Goal: Task Accomplishment & Management: Manage account settings

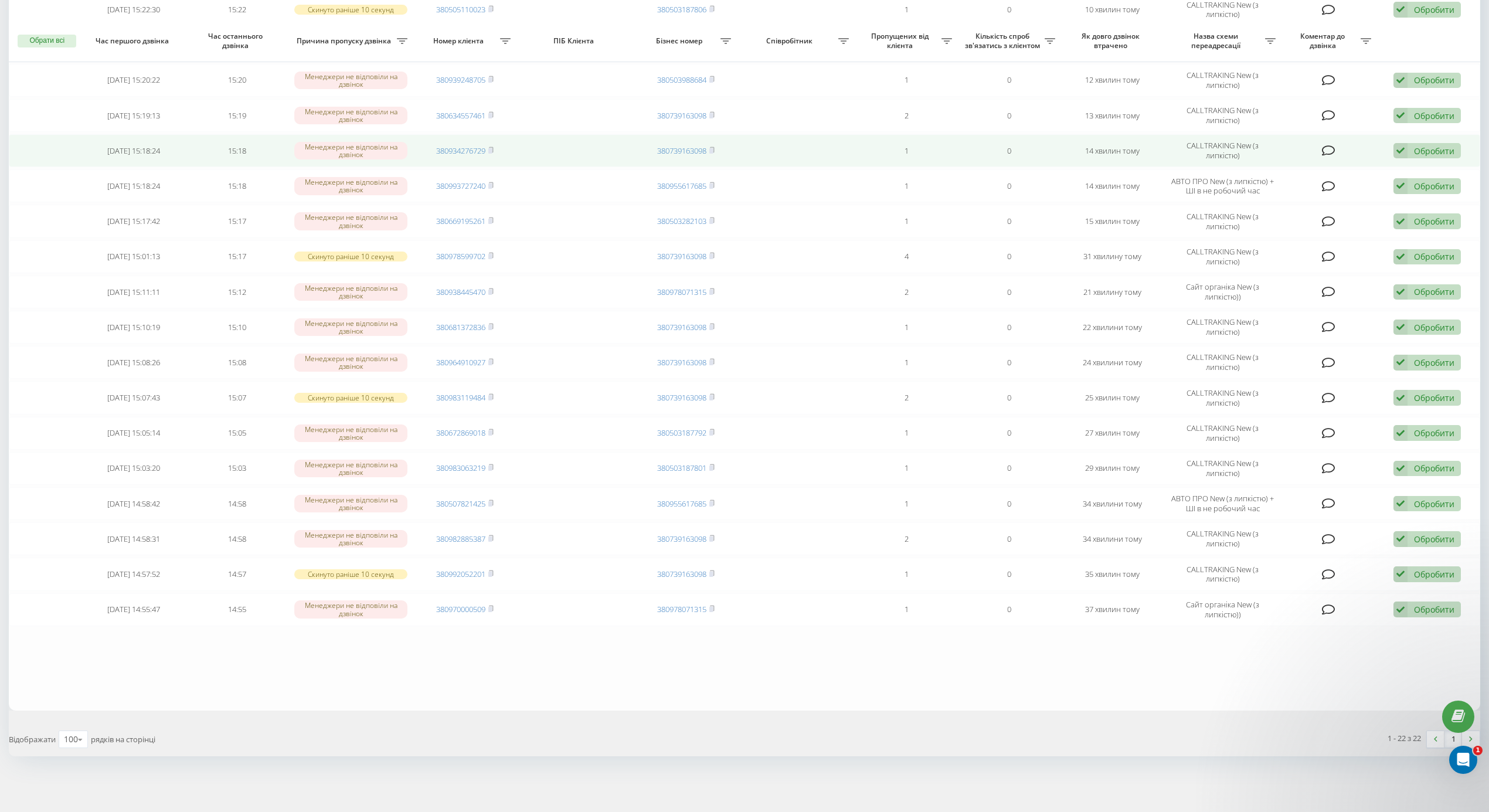
scroll to position [319, 0]
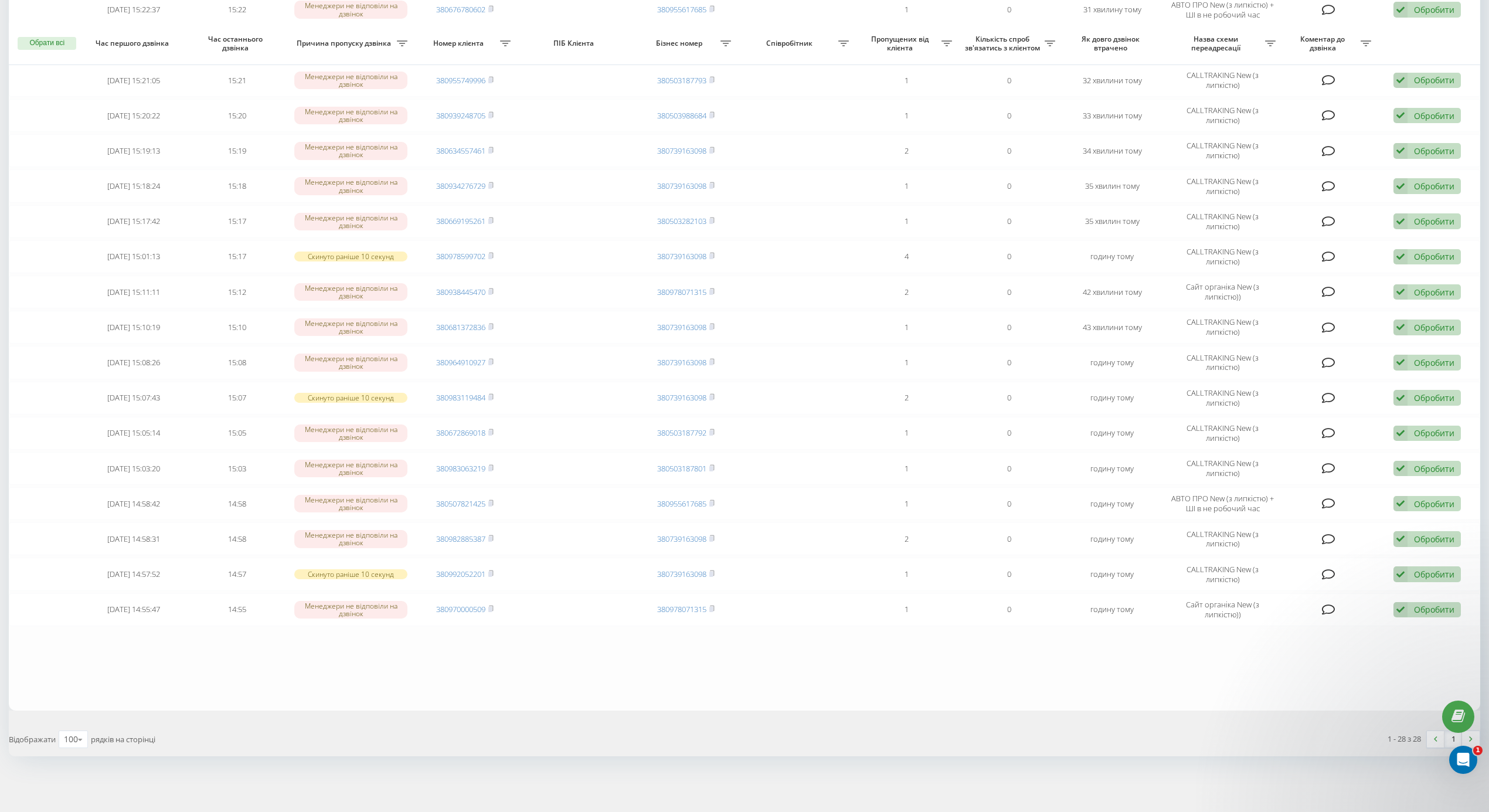
scroll to position [65, 0]
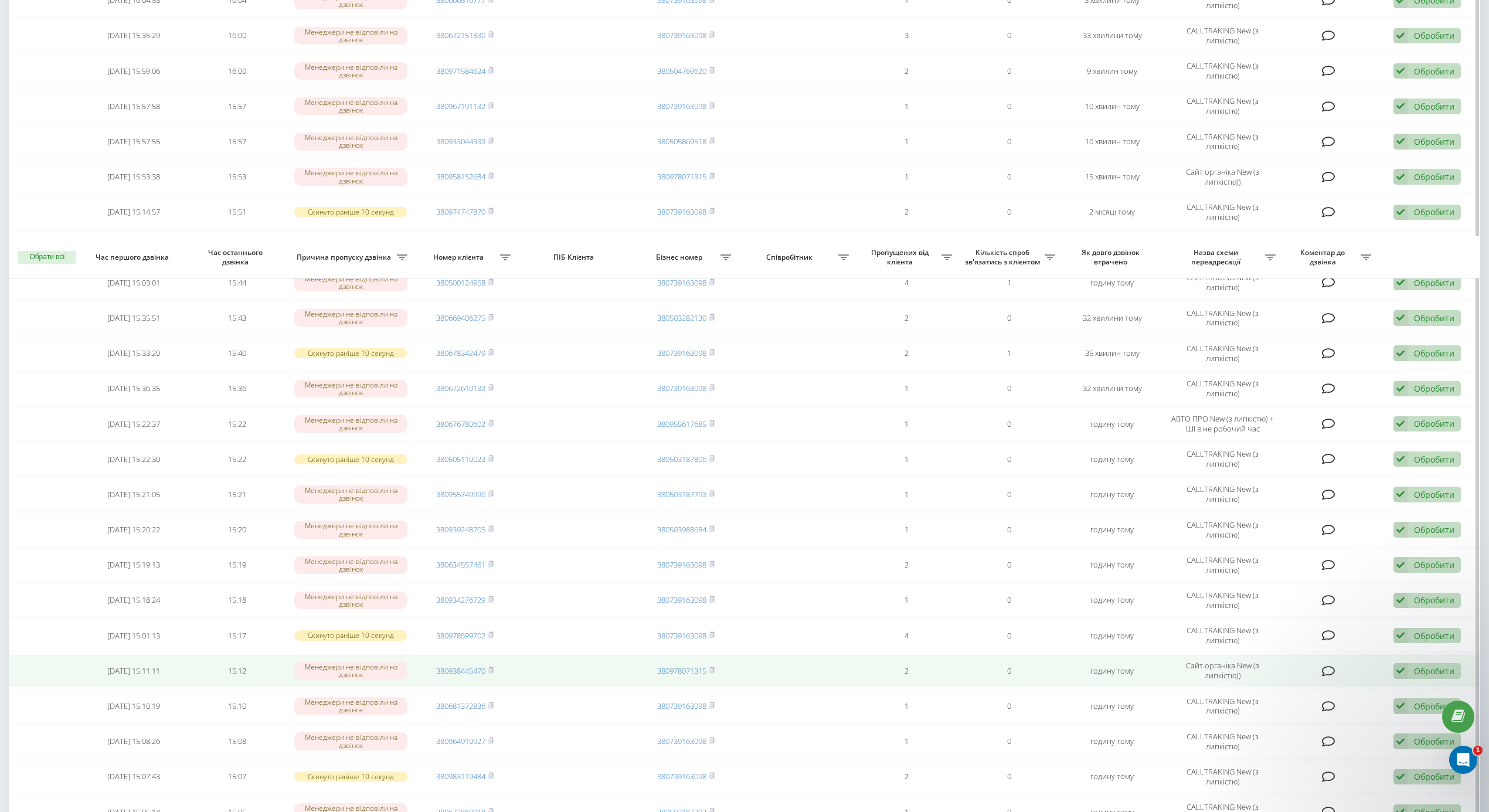
scroll to position [568, 0]
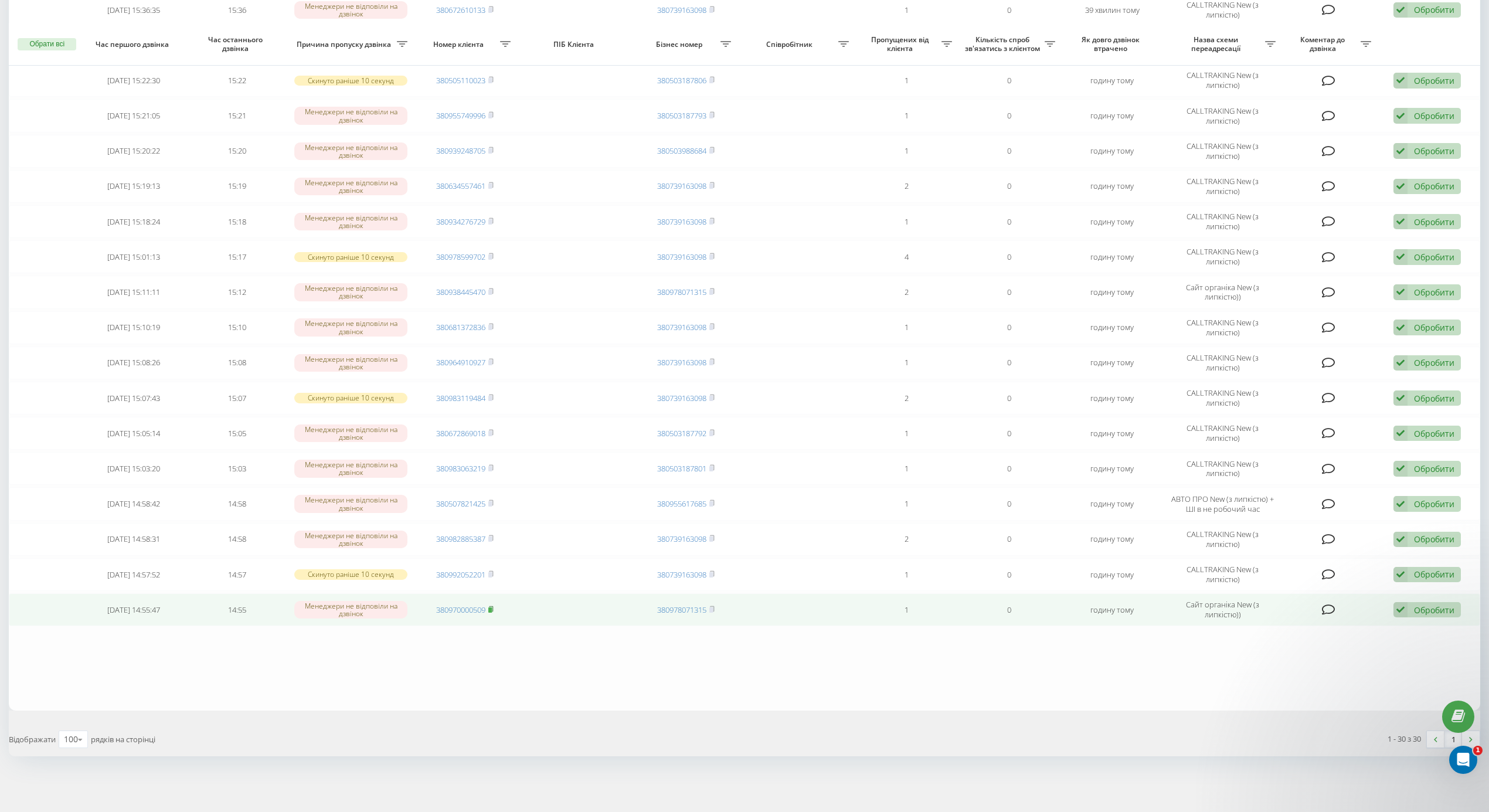
click at [490, 607] on rect at bounding box center [490, 610] width 3 height 6
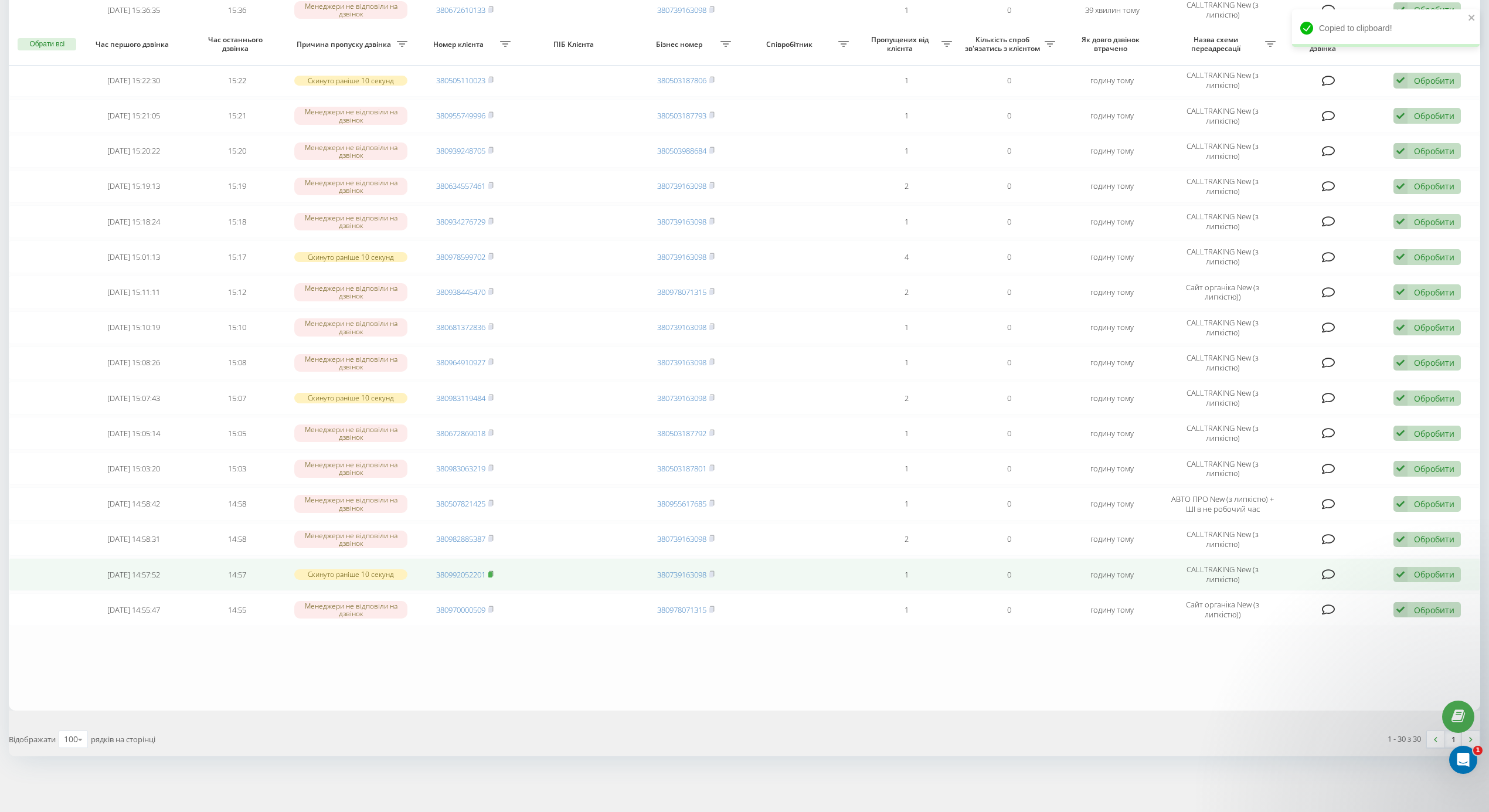
click at [494, 573] on icon at bounding box center [490, 573] width 6 height 7
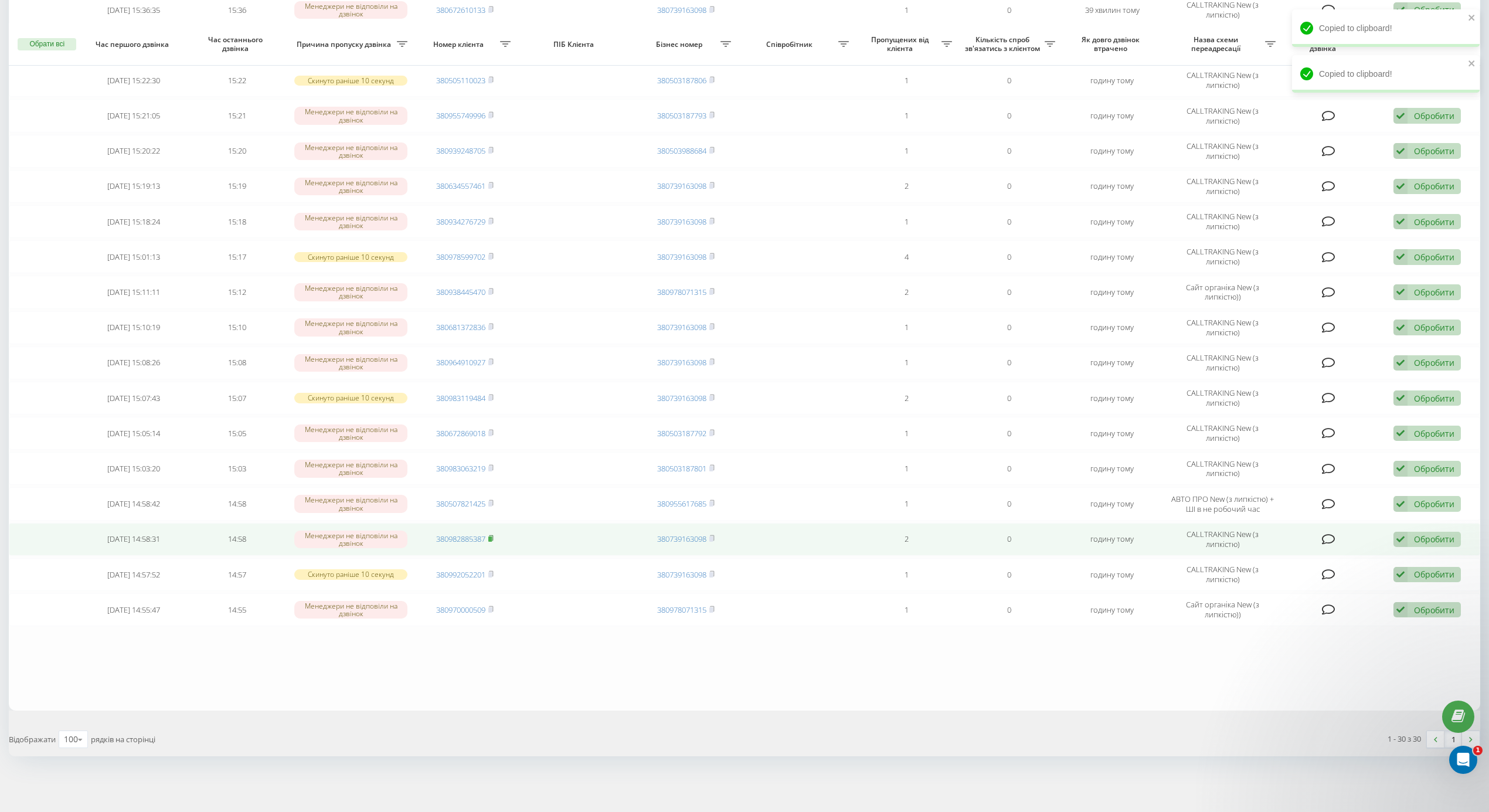
click at [494, 537] on icon at bounding box center [490, 538] width 6 height 7
click at [492, 536] on rect at bounding box center [490, 539] width 3 height 6
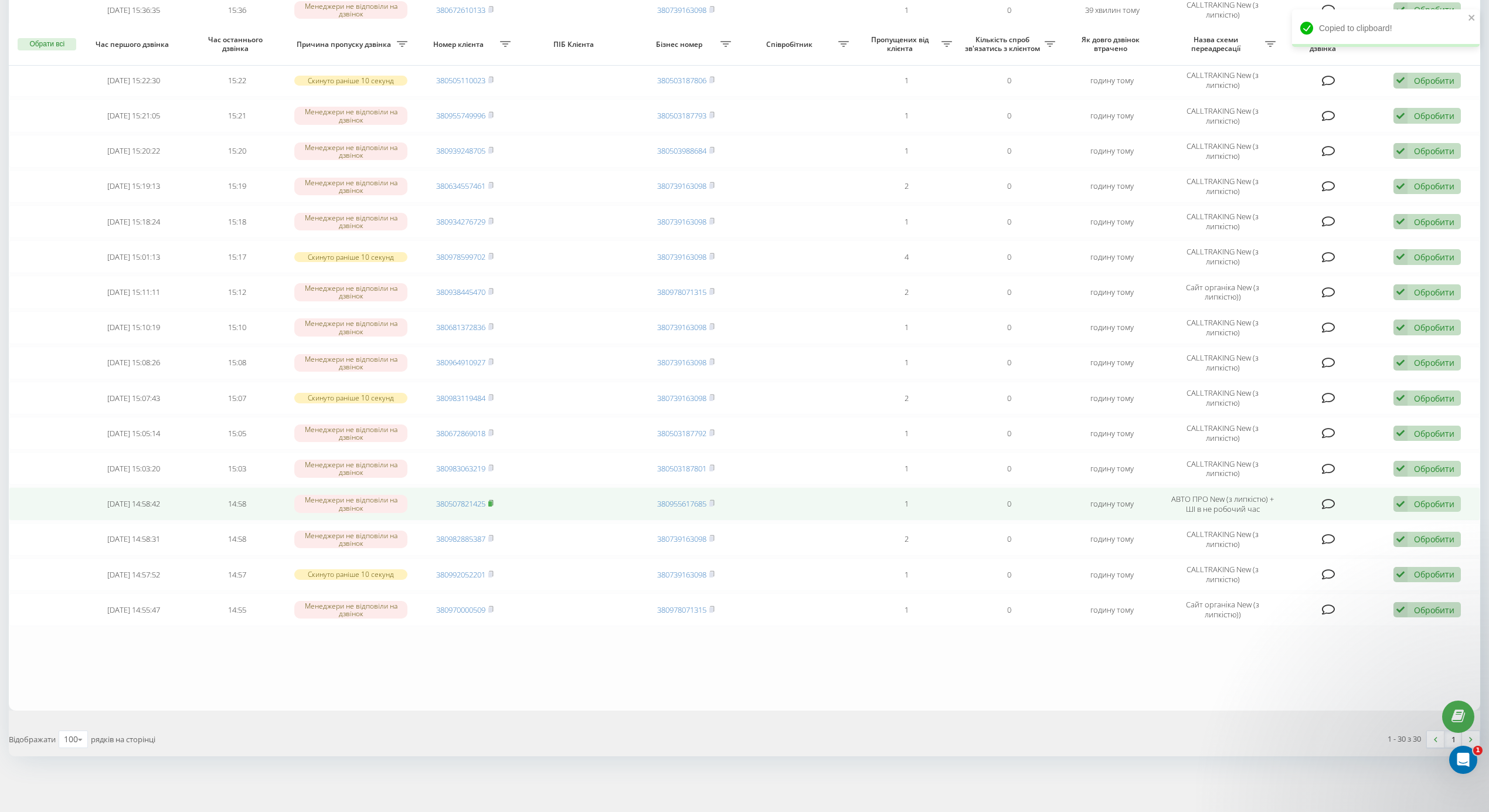
click at [494, 499] on icon at bounding box center [490, 502] width 6 height 7
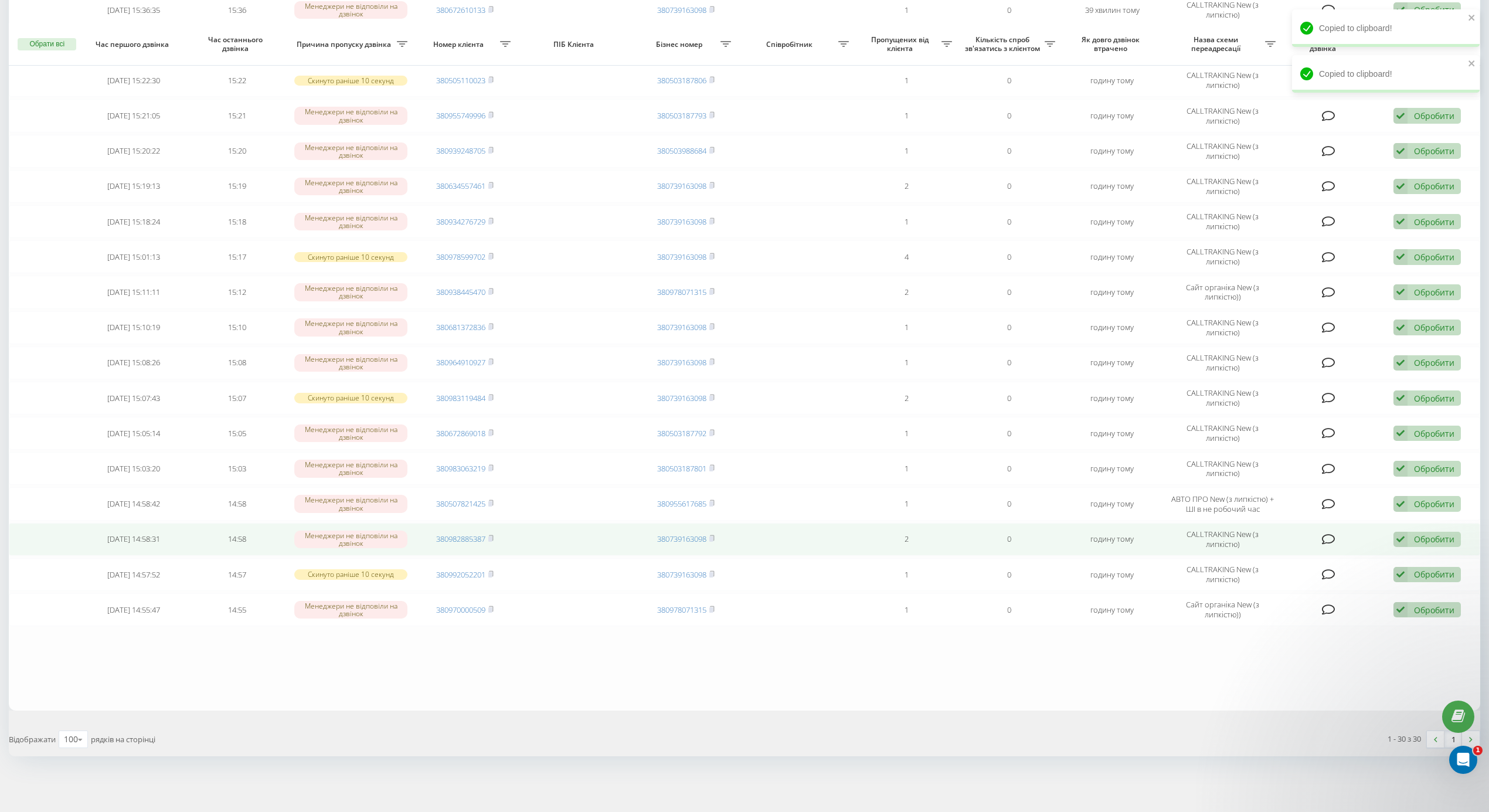
drag, startPoint x: 493, startPoint y: 539, endPoint x: 503, endPoint y: 535, distance: 10.8
click at [491, 536] on rect at bounding box center [490, 539] width 3 height 6
click at [1408, 533] on div "Обробити Не вдалося зв'язатися Зв'язався з клієнтом за допомогою іншого каналу …" at bounding box center [1428, 539] width 68 height 16
click at [1299, 626] on div "Інший варіант" at bounding box center [1351, 621] width 219 height 21
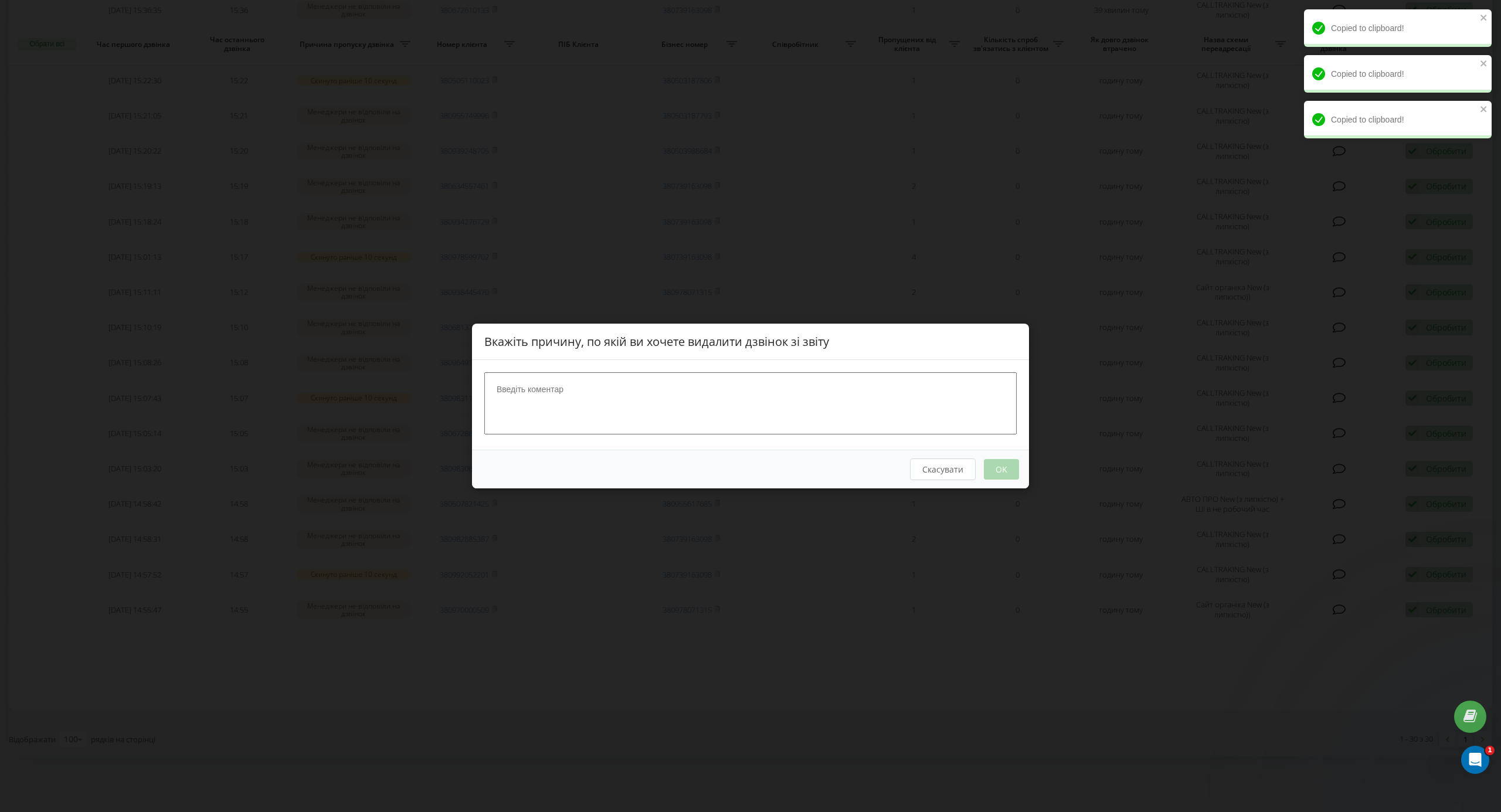
click at [690, 425] on textarea at bounding box center [750, 403] width 532 height 62
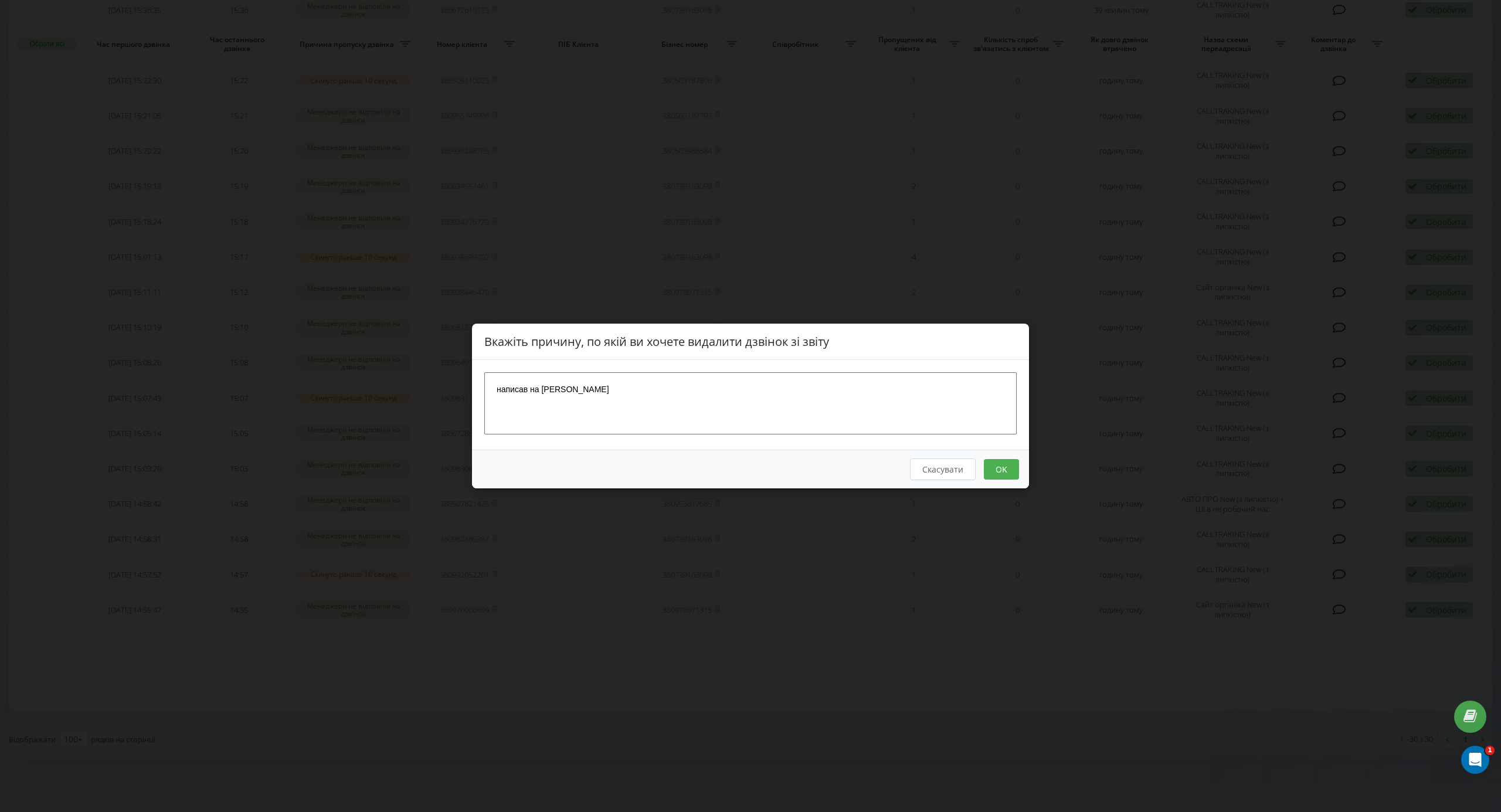
type textarea "написав на вайбер"
click at [1008, 473] on button "OK" at bounding box center [1002, 468] width 35 height 20
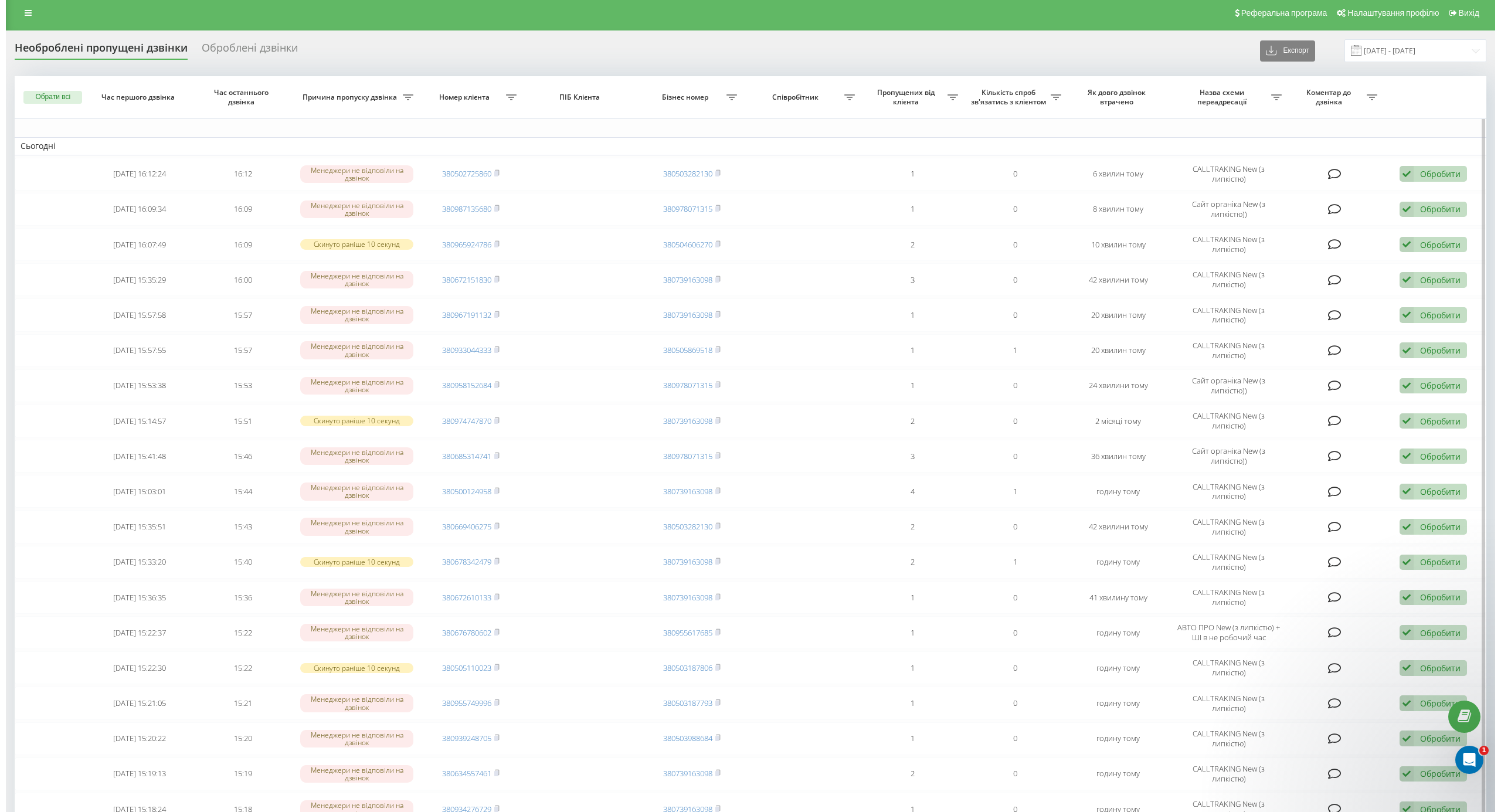
scroll to position [533, 0]
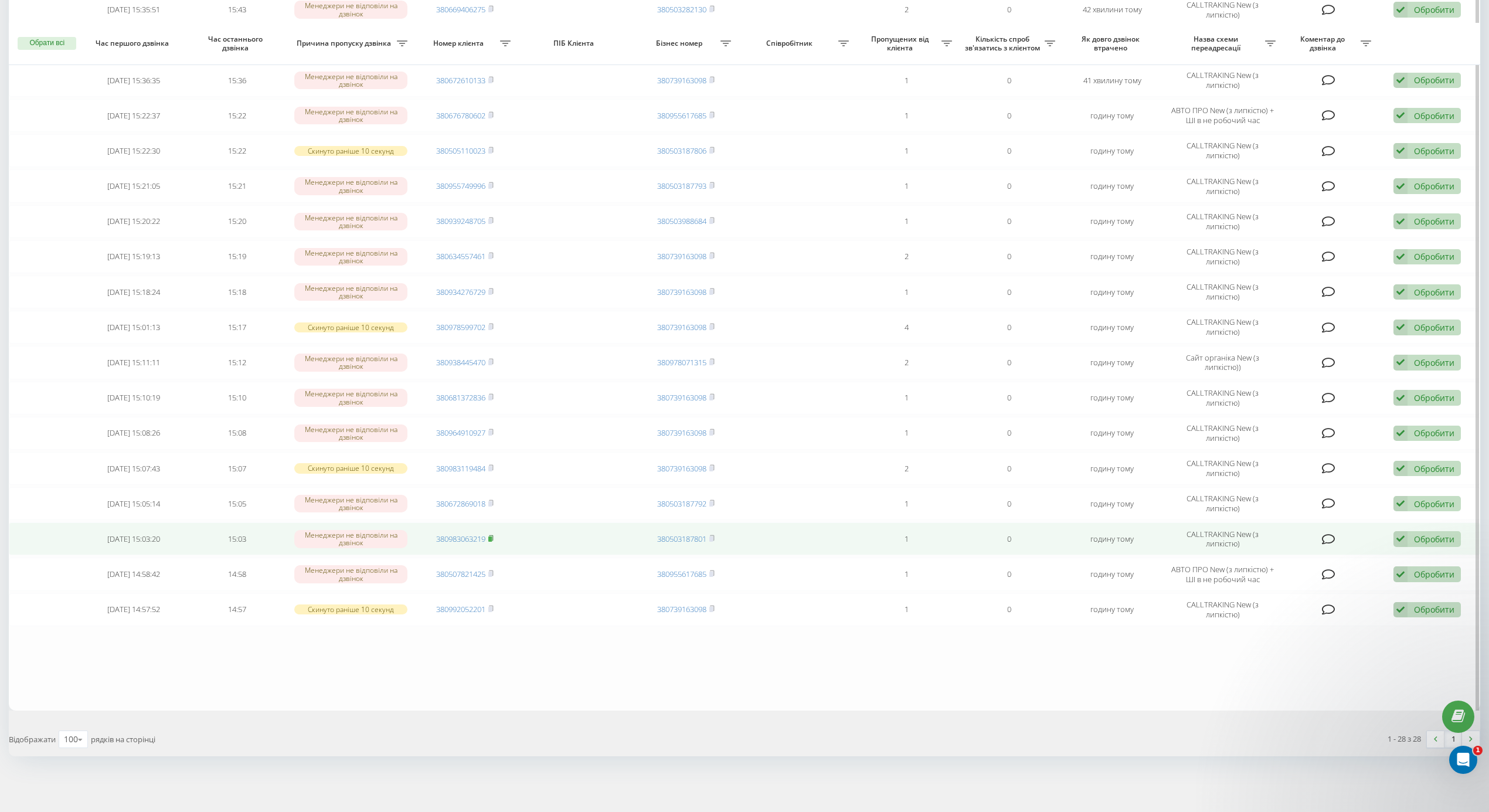
click at [489, 535] on icon at bounding box center [490, 538] width 6 height 7
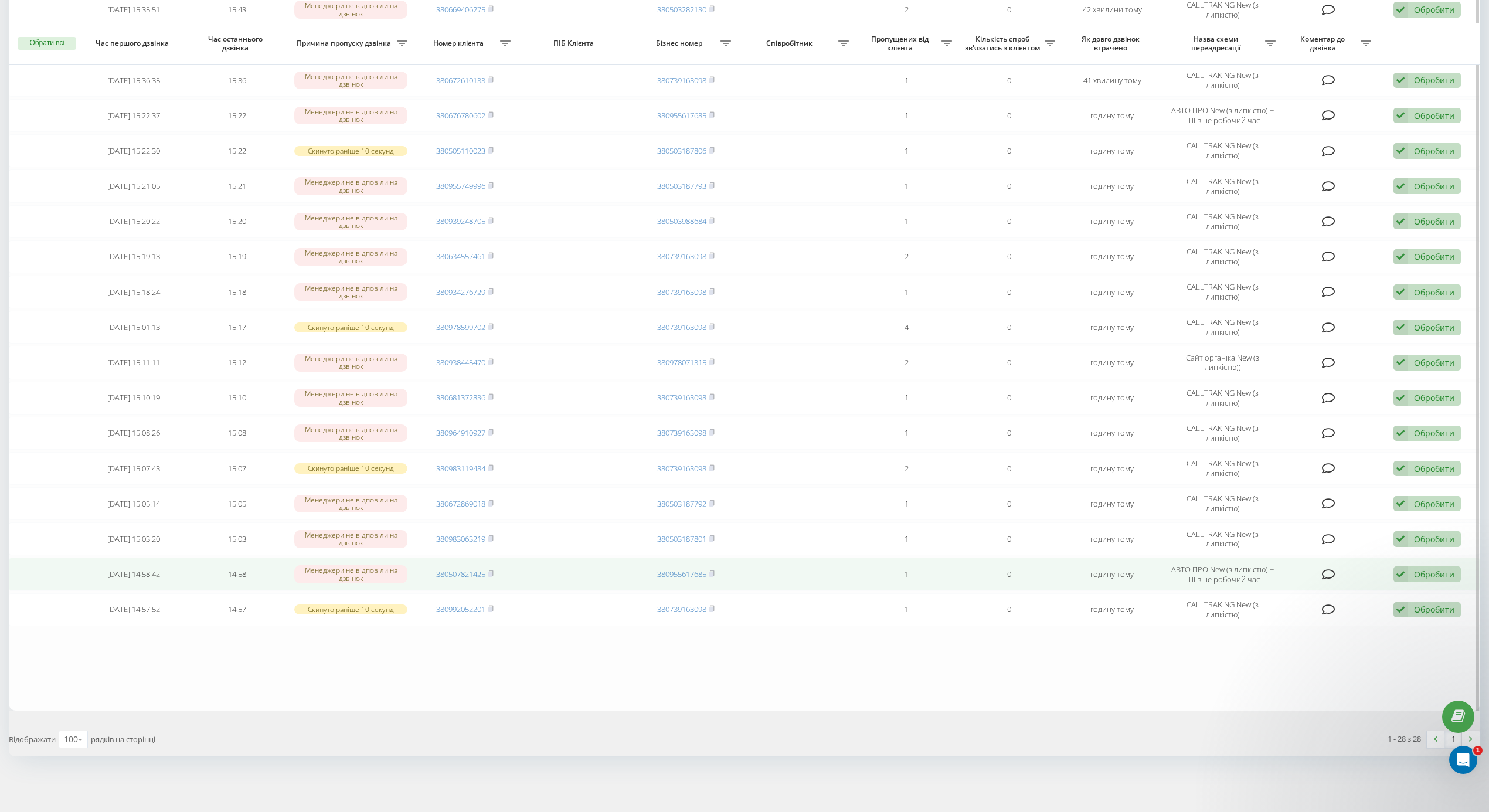
drag, startPoint x: 494, startPoint y: 576, endPoint x: 478, endPoint y: 566, distance: 18.9
click at [494, 574] on span at bounding box center [490, 573] width 6 height 10
drag, startPoint x: 1438, startPoint y: 574, endPoint x: 1417, endPoint y: 587, distance: 24.7
click at [1438, 574] on div "Обробити" at bounding box center [1434, 574] width 40 height 11
click at [1319, 654] on div "Інший варіант" at bounding box center [1351, 656] width 219 height 21
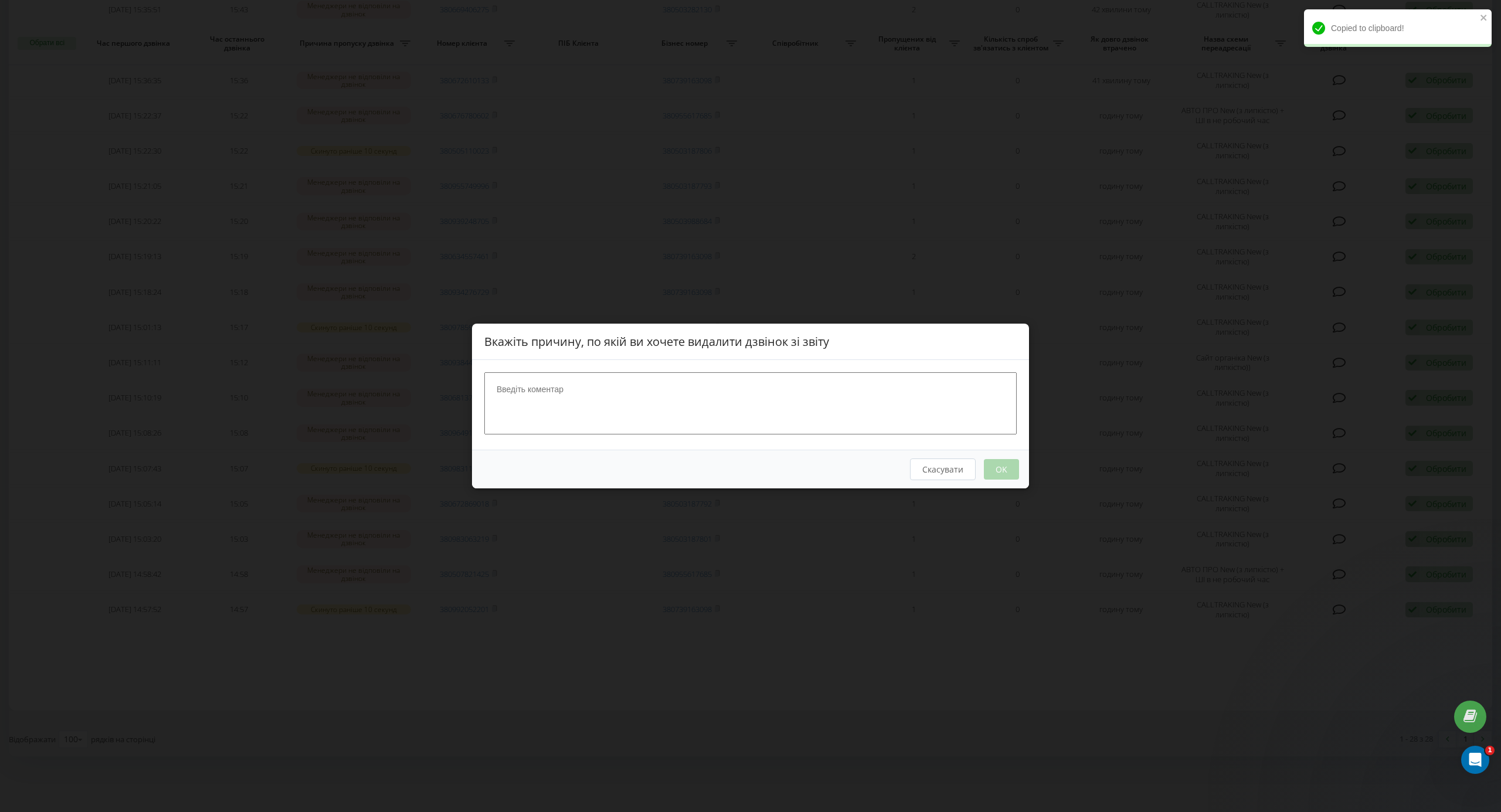
click at [741, 406] on textarea at bounding box center [750, 403] width 532 height 62
type textarea "бот"
click at [995, 464] on button "OK" at bounding box center [1002, 468] width 35 height 20
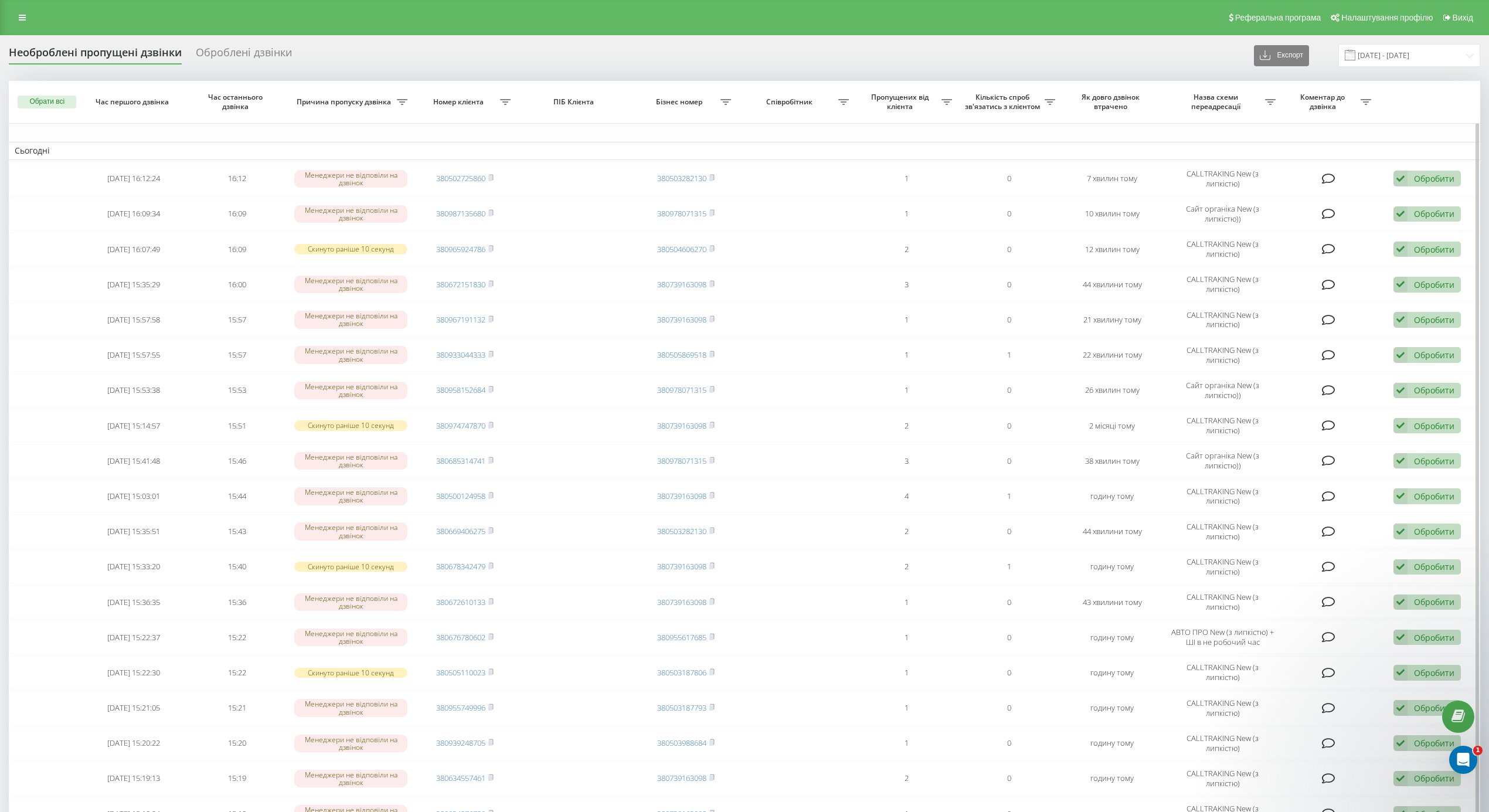
scroll to position [462, 0]
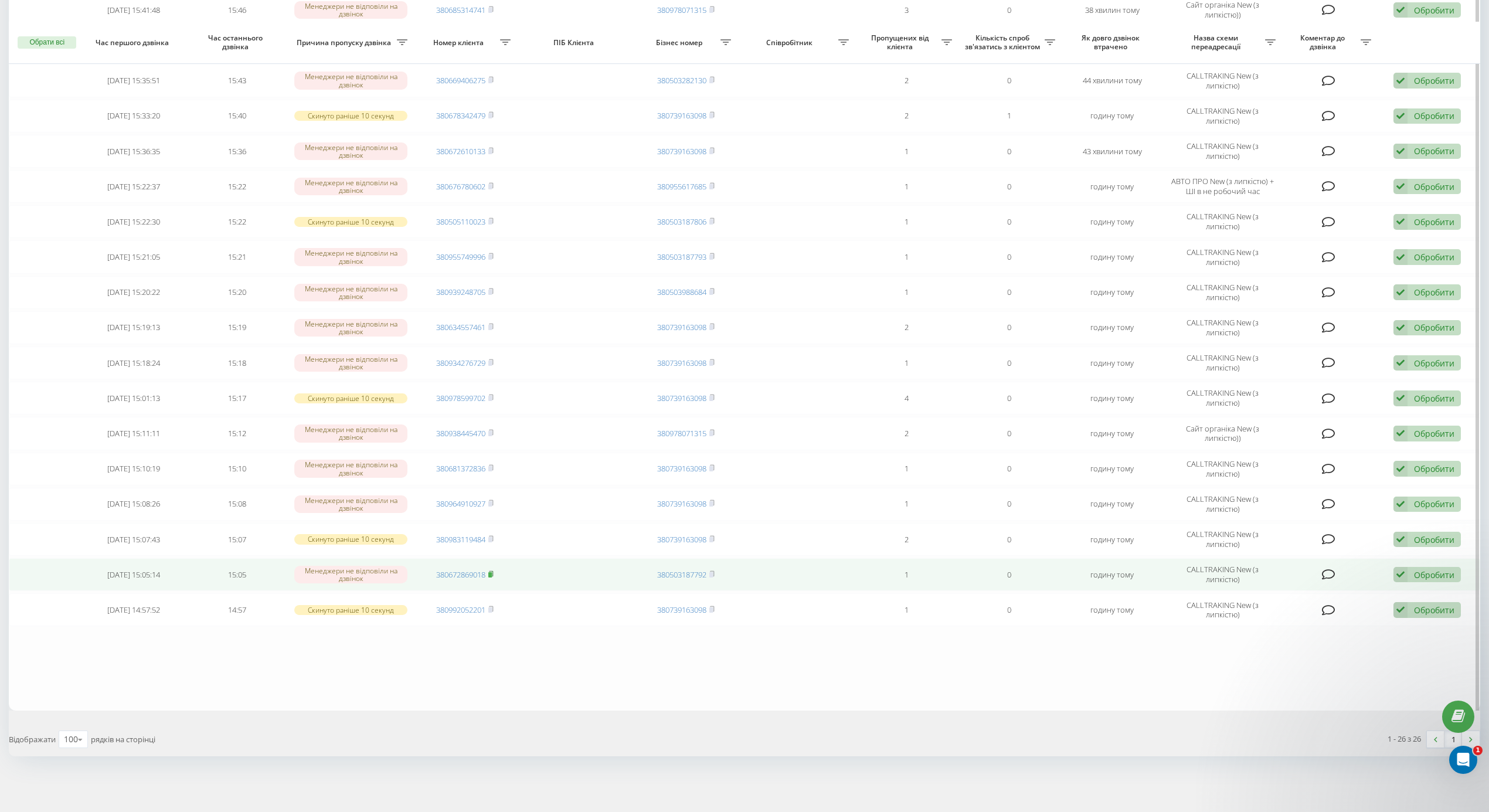
click at [494, 571] on icon at bounding box center [490, 573] width 6 height 7
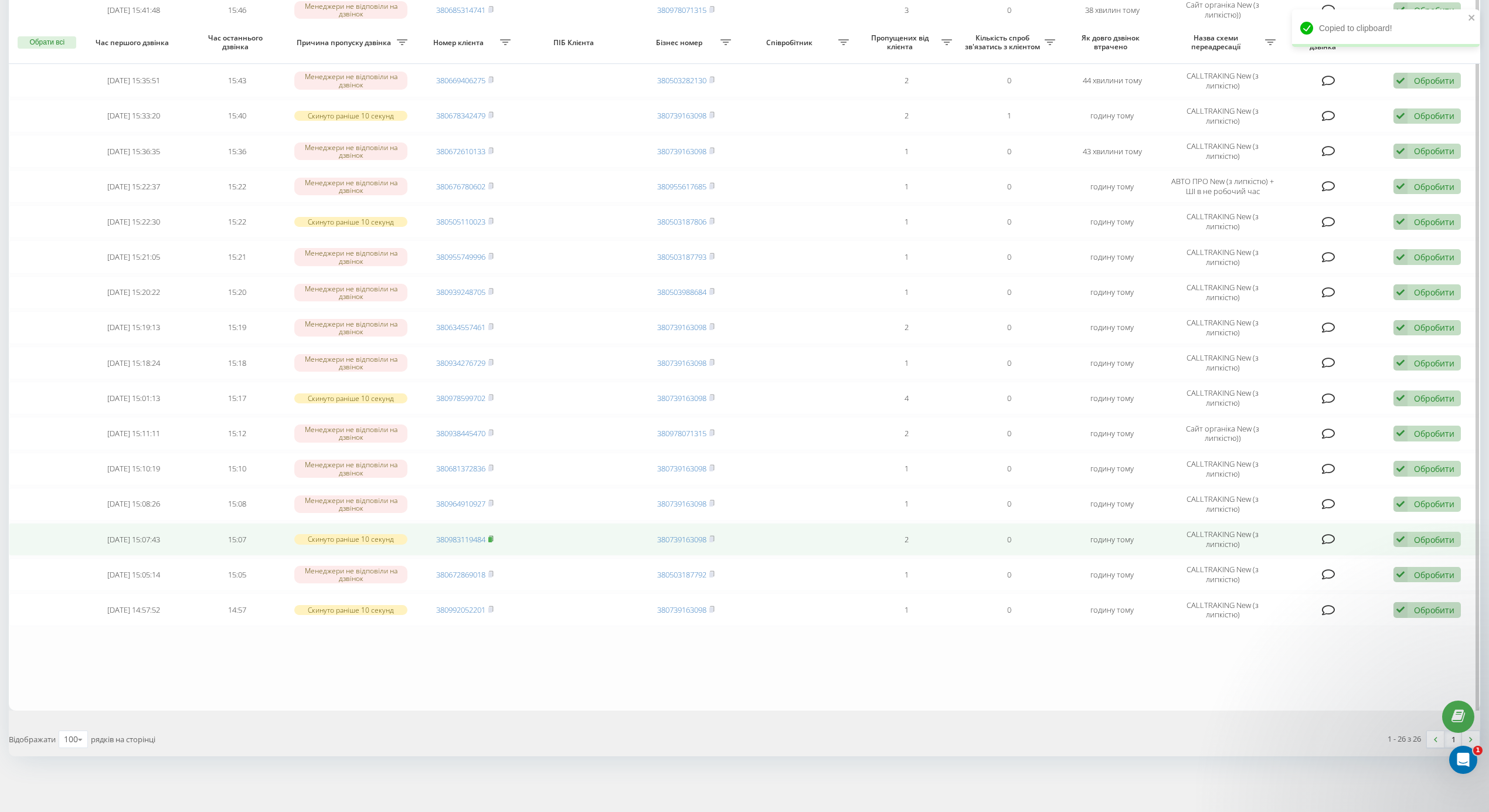
click at [490, 535] on icon at bounding box center [490, 539] width 6 height 7
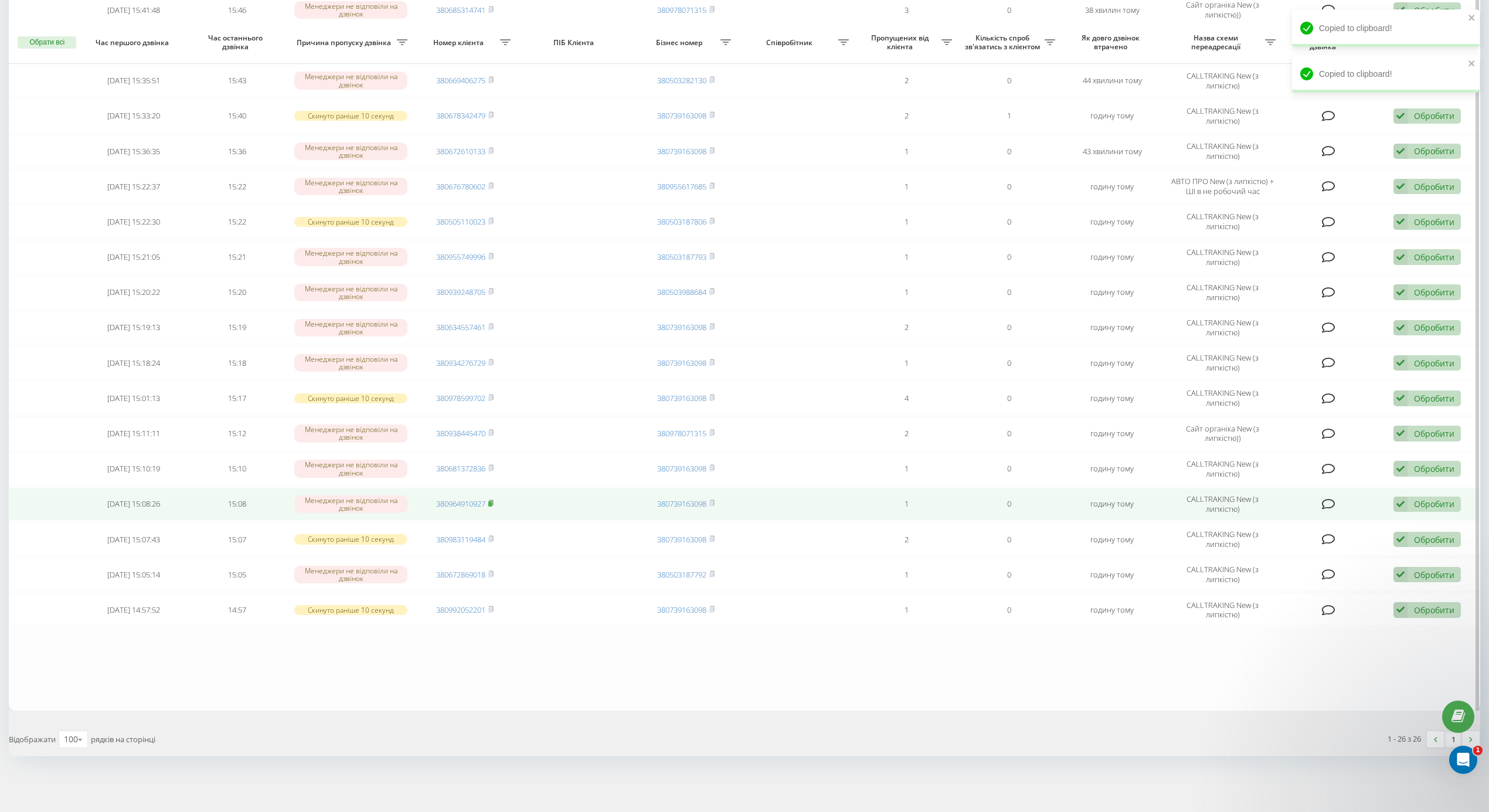
click at [490, 501] on rect at bounding box center [490, 503] width 3 height 6
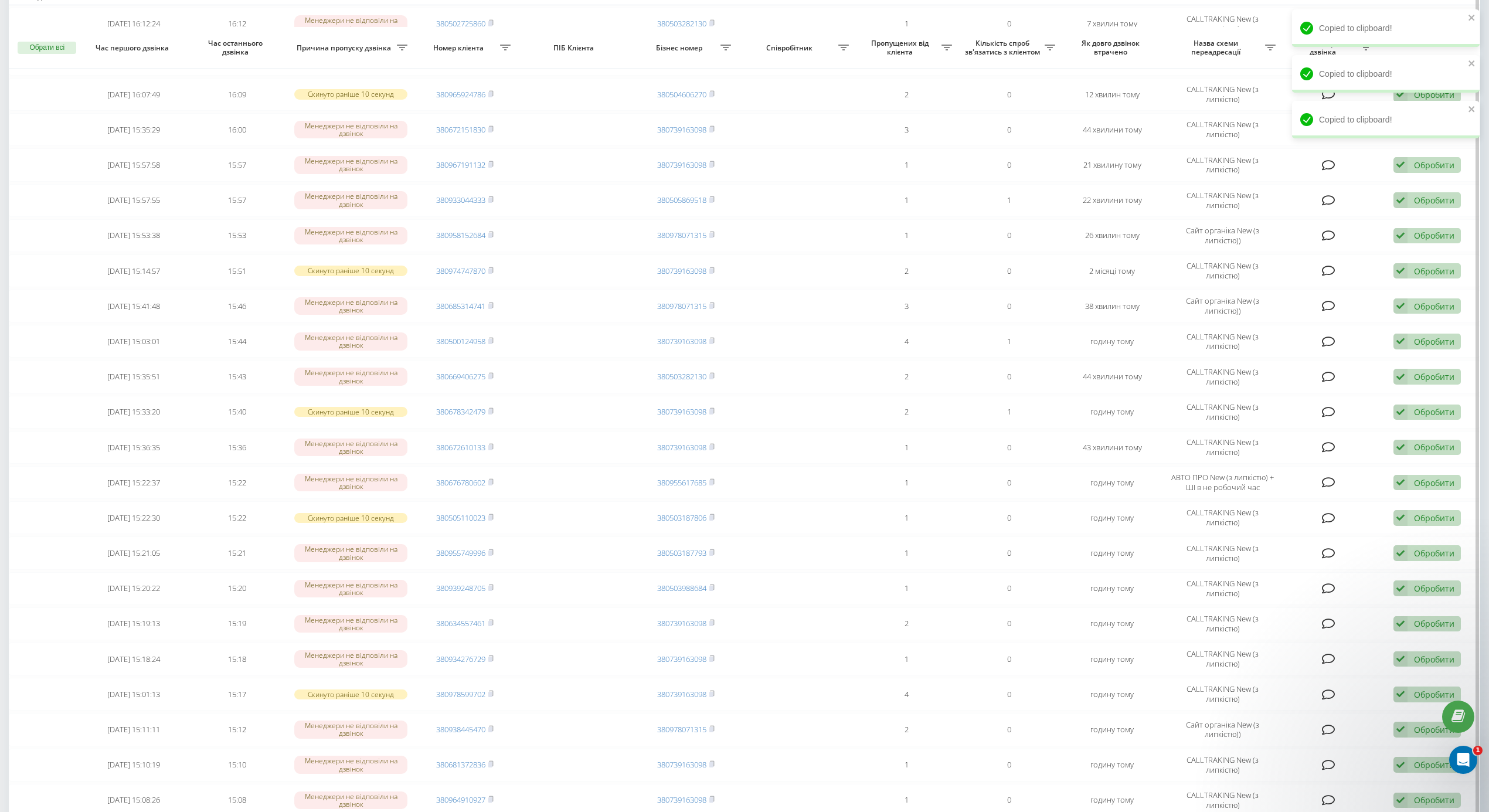
scroll to position [149, 0]
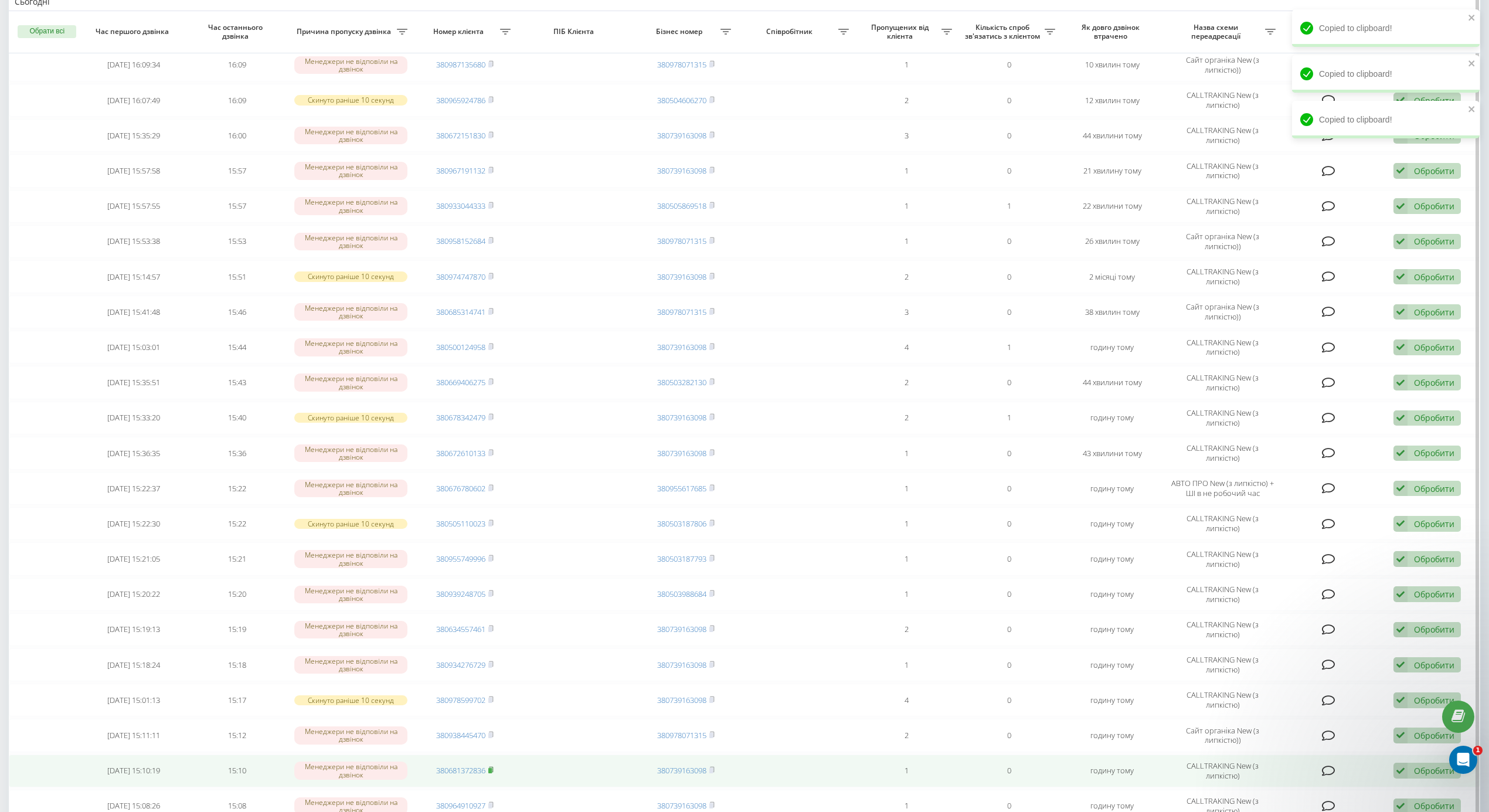
click at [493, 773] on icon at bounding box center [490, 769] width 6 height 7
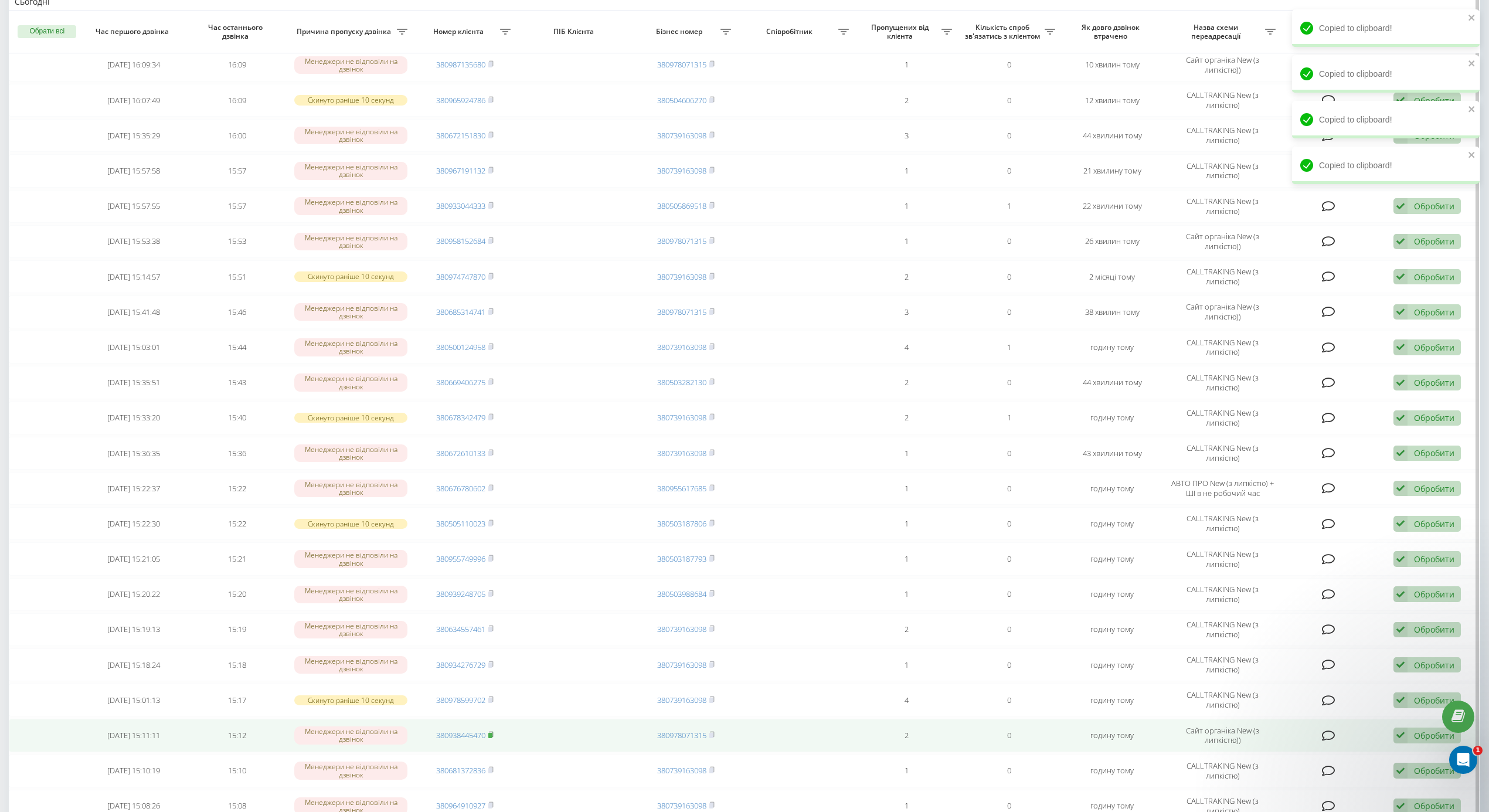
click at [490, 738] on rect at bounding box center [490, 735] width 3 height 6
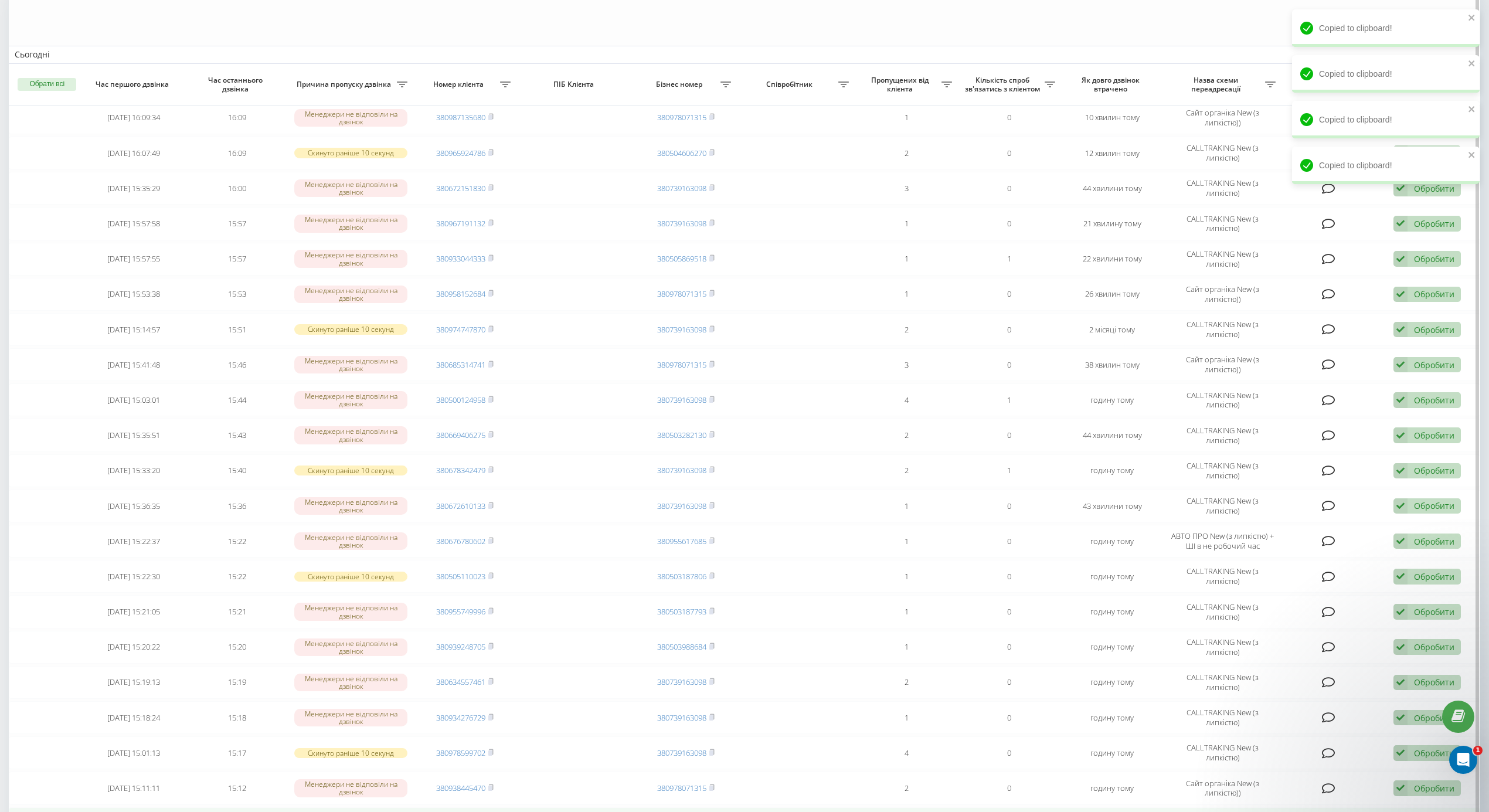
scroll to position [71, 0]
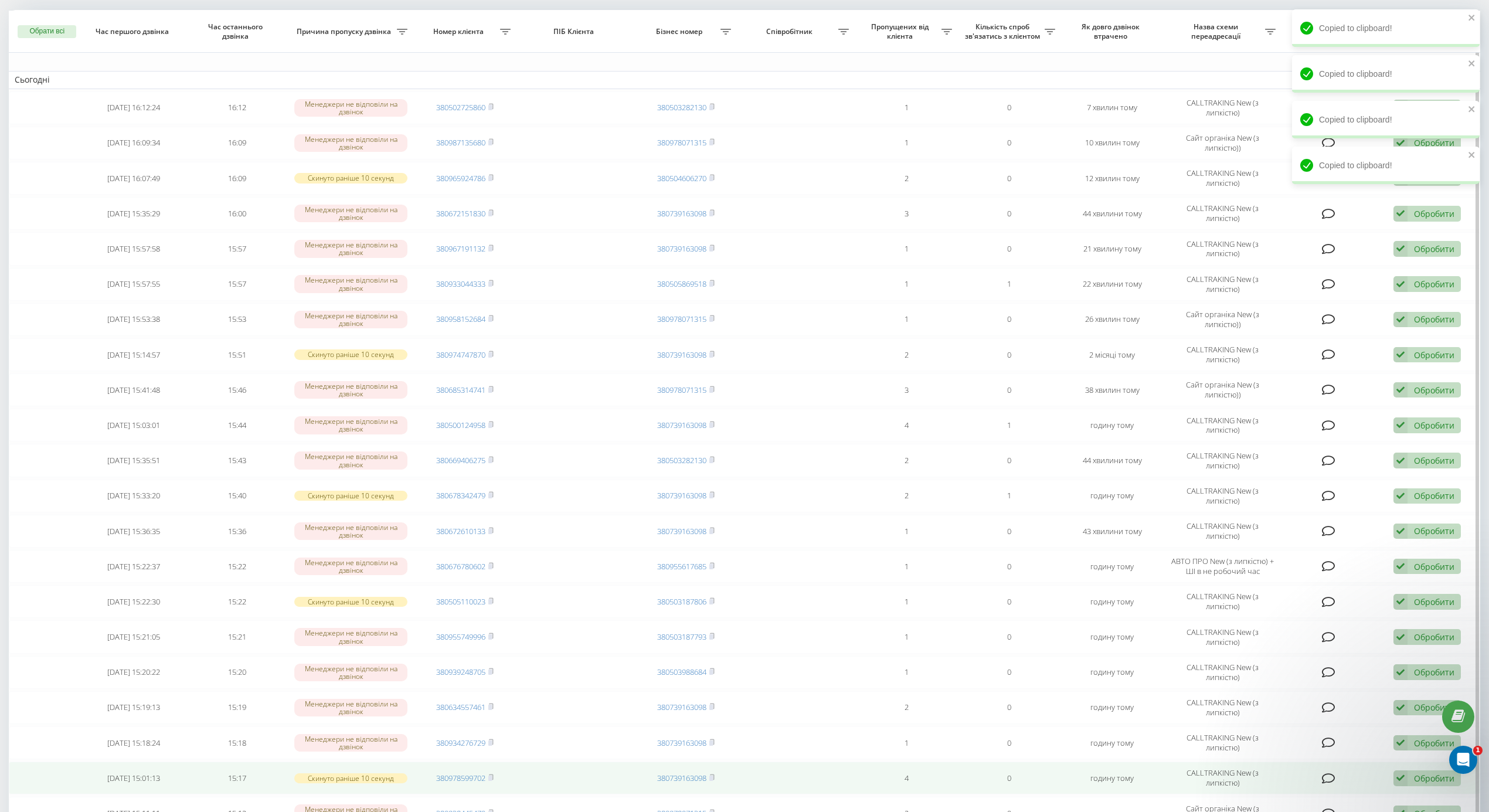
click at [500, 784] on td "380978599702" at bounding box center [465, 777] width 103 height 33
click at [494, 781] on icon at bounding box center [490, 777] width 6 height 7
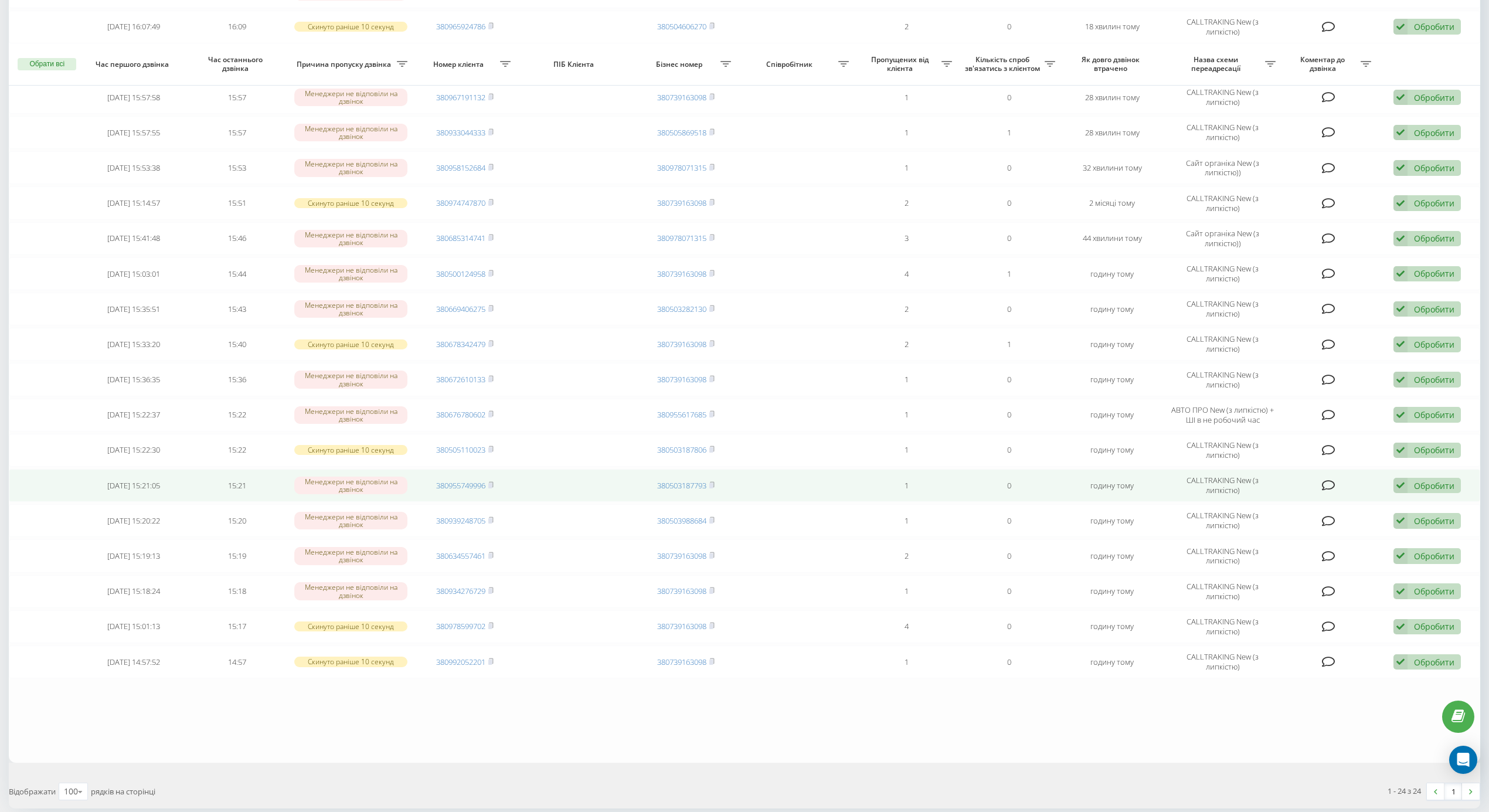
scroll to position [312, 0]
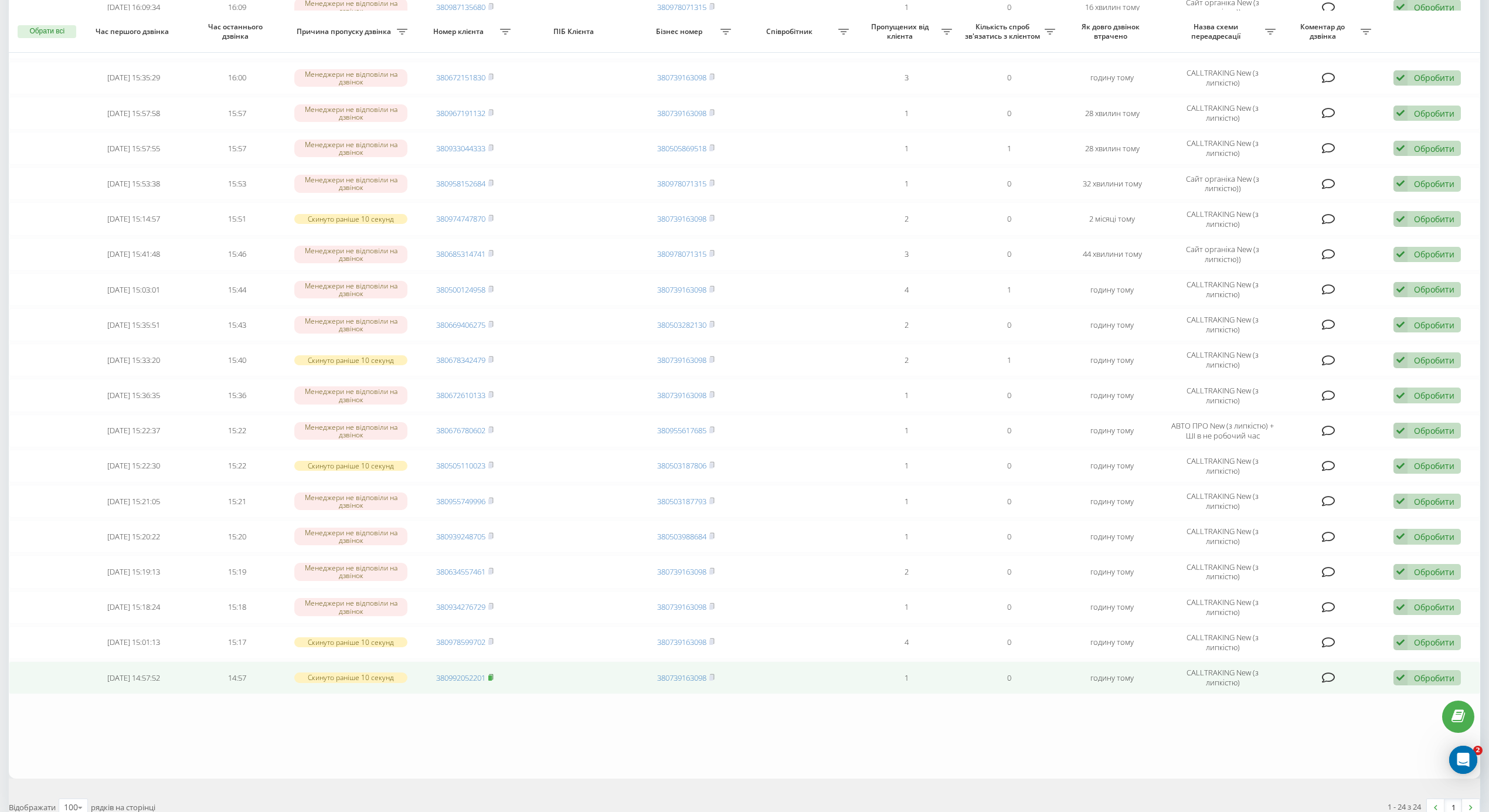
click at [490, 681] on rect at bounding box center [490, 677] width 3 height 6
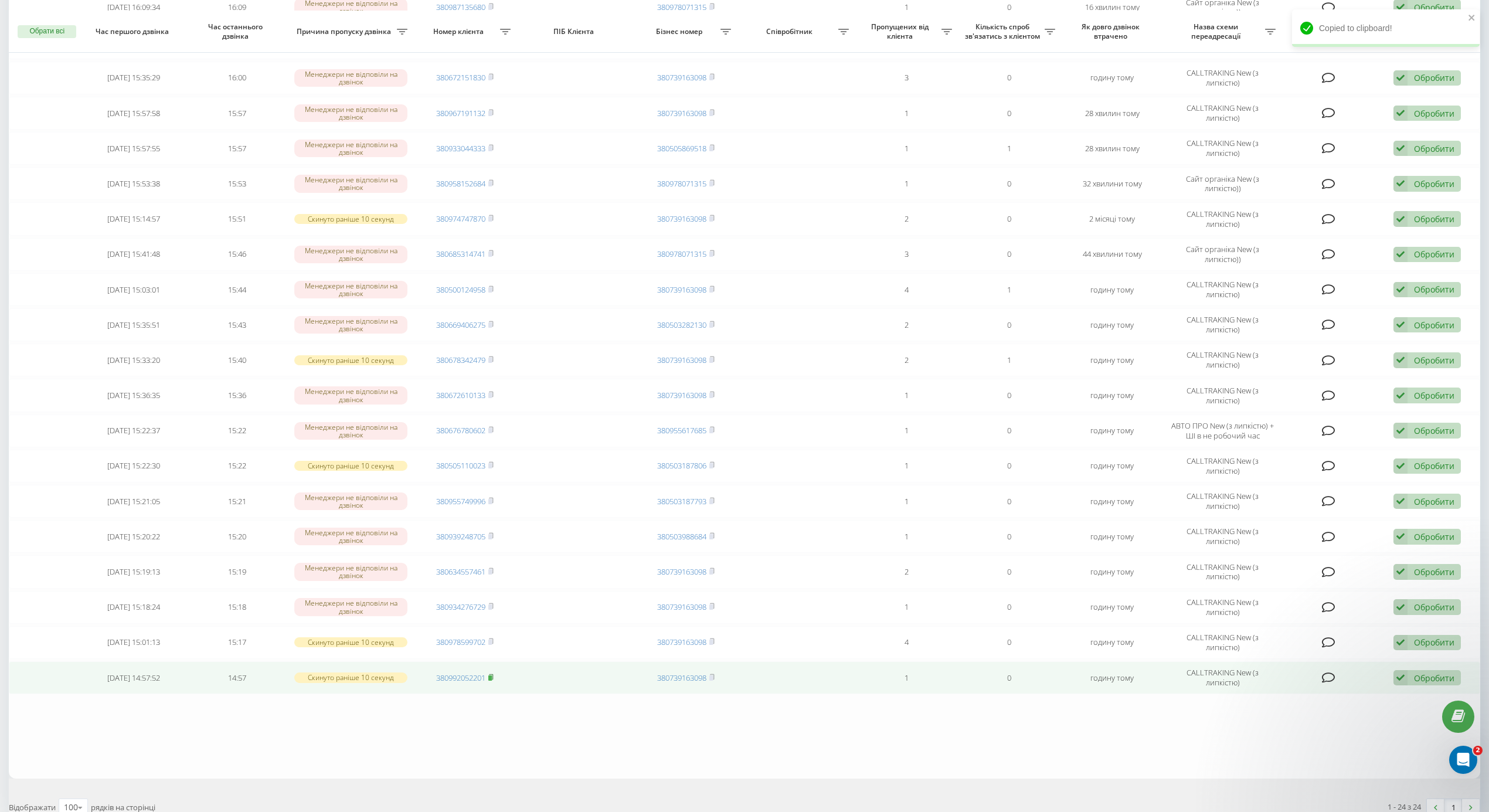
scroll to position [0, 0]
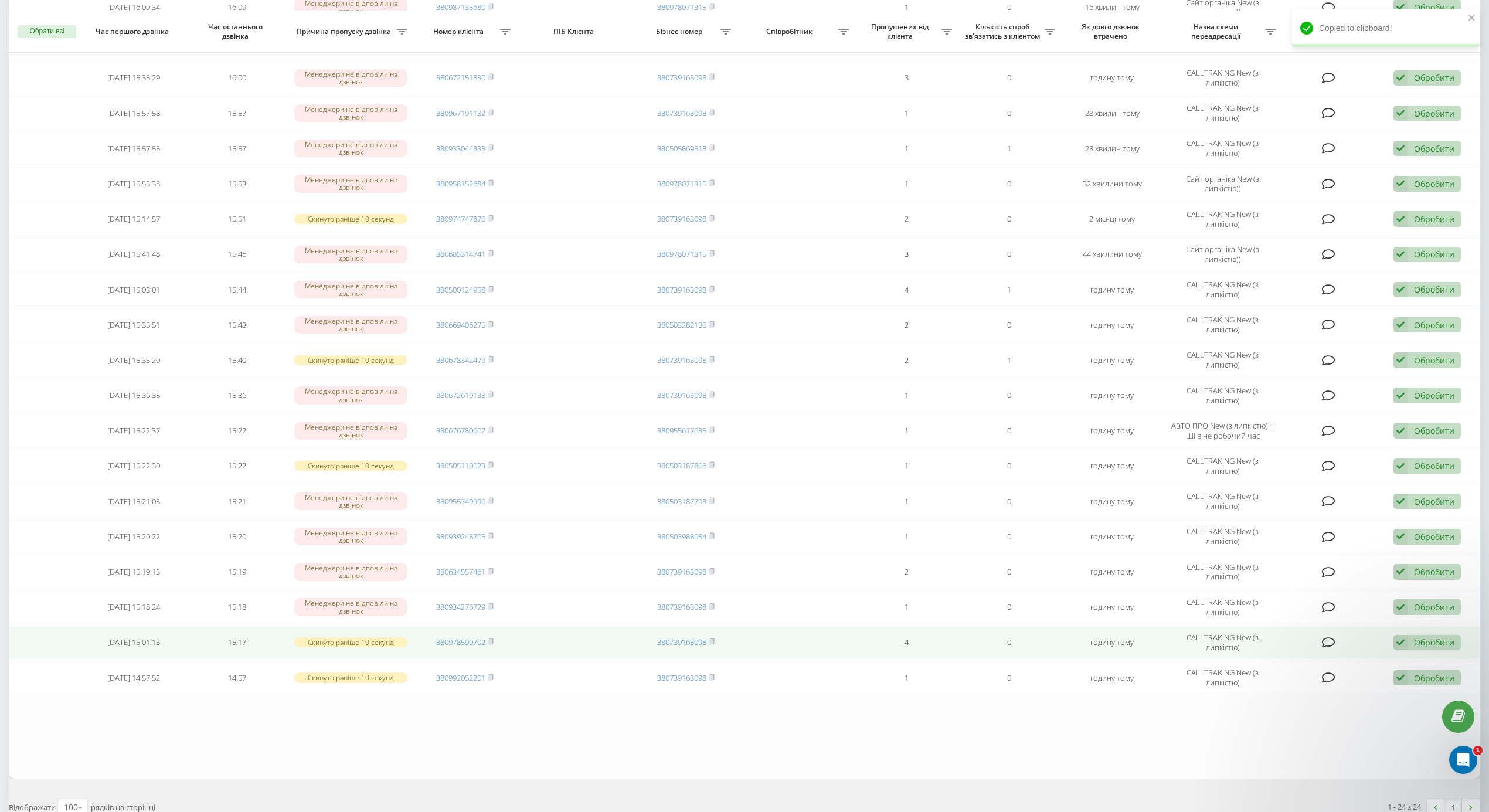
click at [493, 645] on td "380978599702" at bounding box center [465, 642] width 103 height 33
click at [493, 643] on icon at bounding box center [491, 641] width 4 height 6
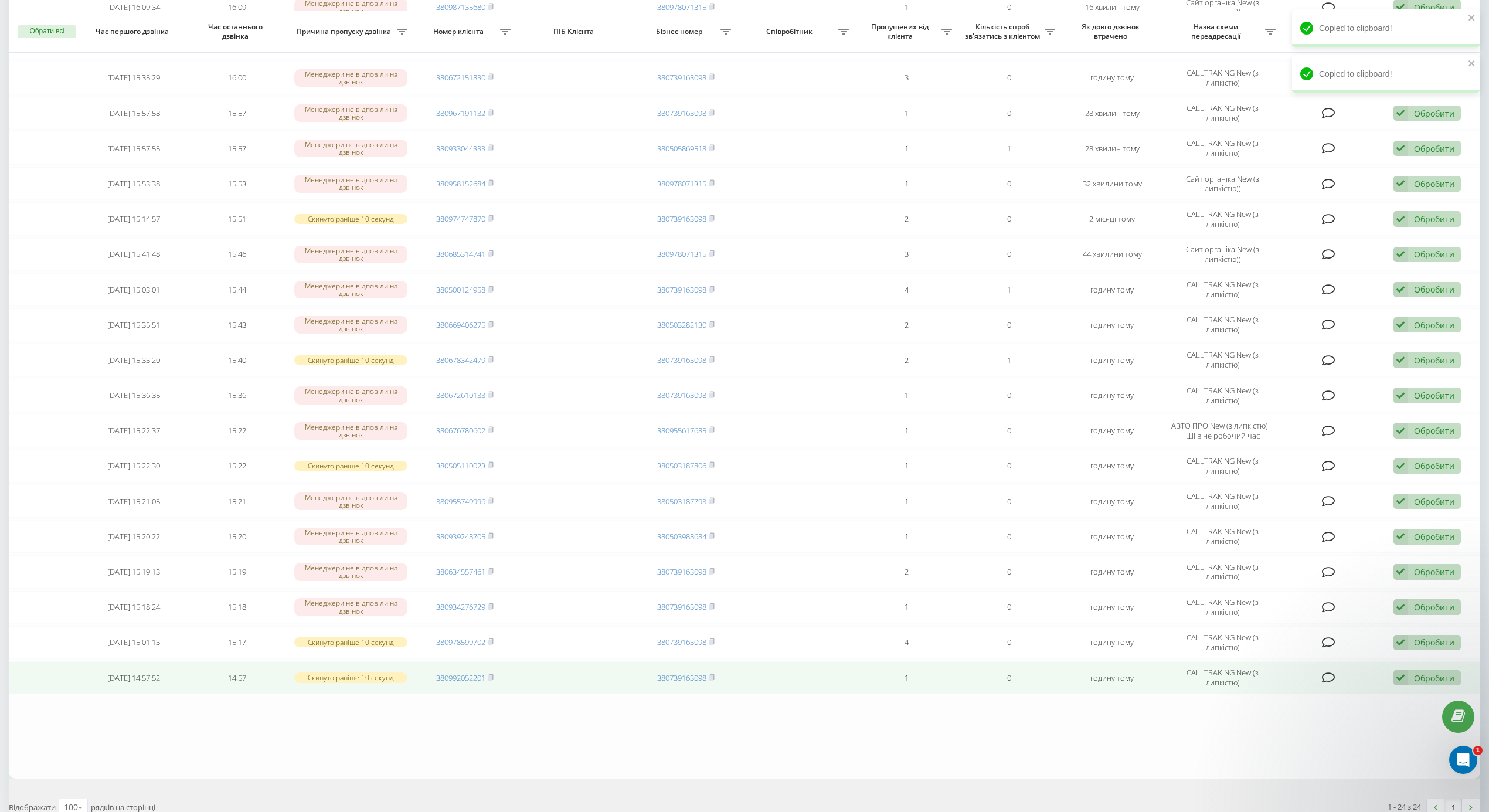
click at [1408, 680] on div "Обробити Не вдалося зв'язатися Зв'язався з клієнтом за допомогою іншого каналу …" at bounding box center [1428, 678] width 68 height 16
click at [1326, 722] on span "Зв'язався з клієнтом за допомогою іншого каналу" at bounding box center [1350, 717] width 201 height 11
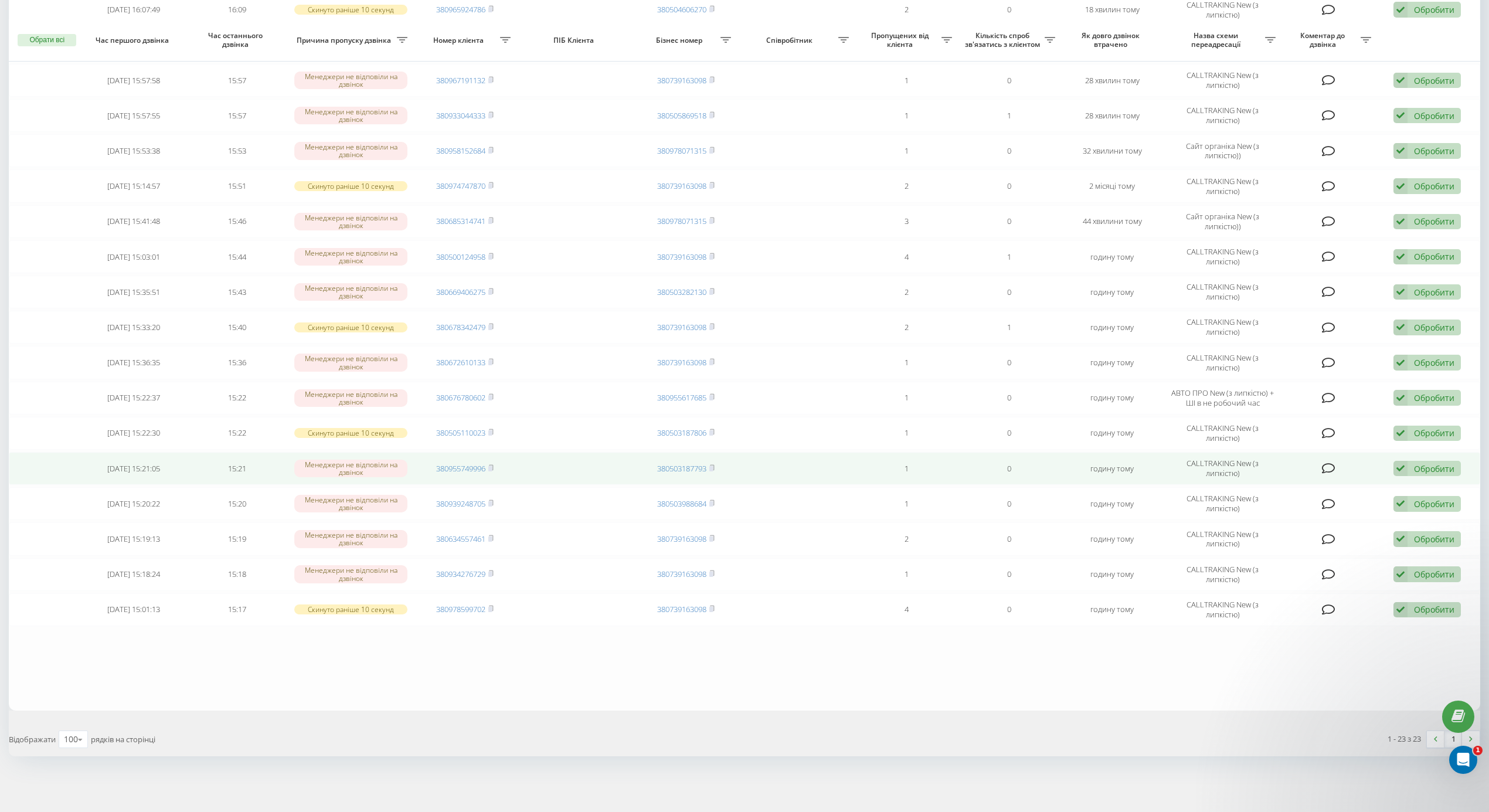
scroll to position [355, 0]
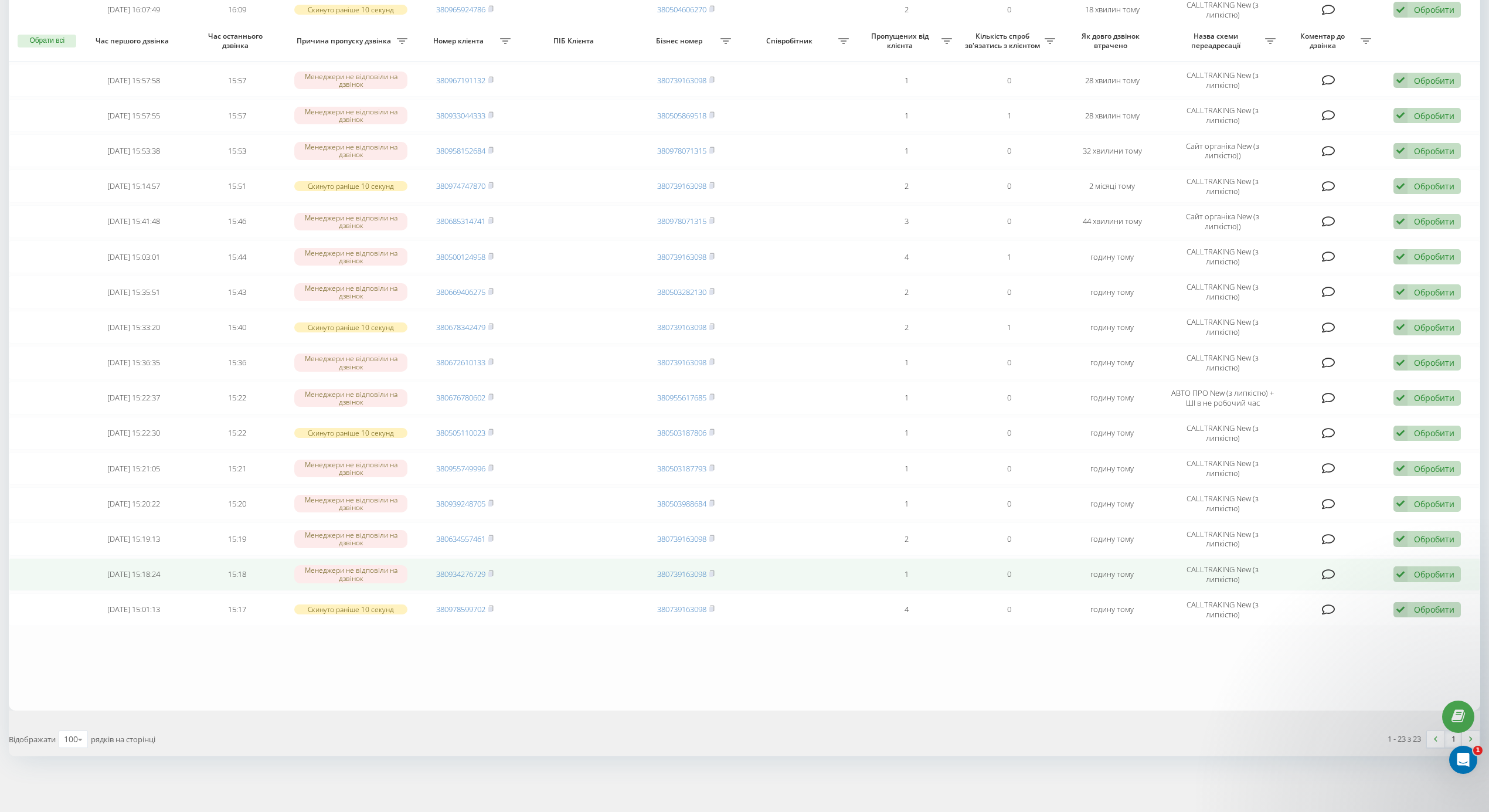
click at [488, 572] on span "380934276729" at bounding box center [465, 573] width 57 height 10
click at [494, 570] on icon at bounding box center [490, 573] width 6 height 7
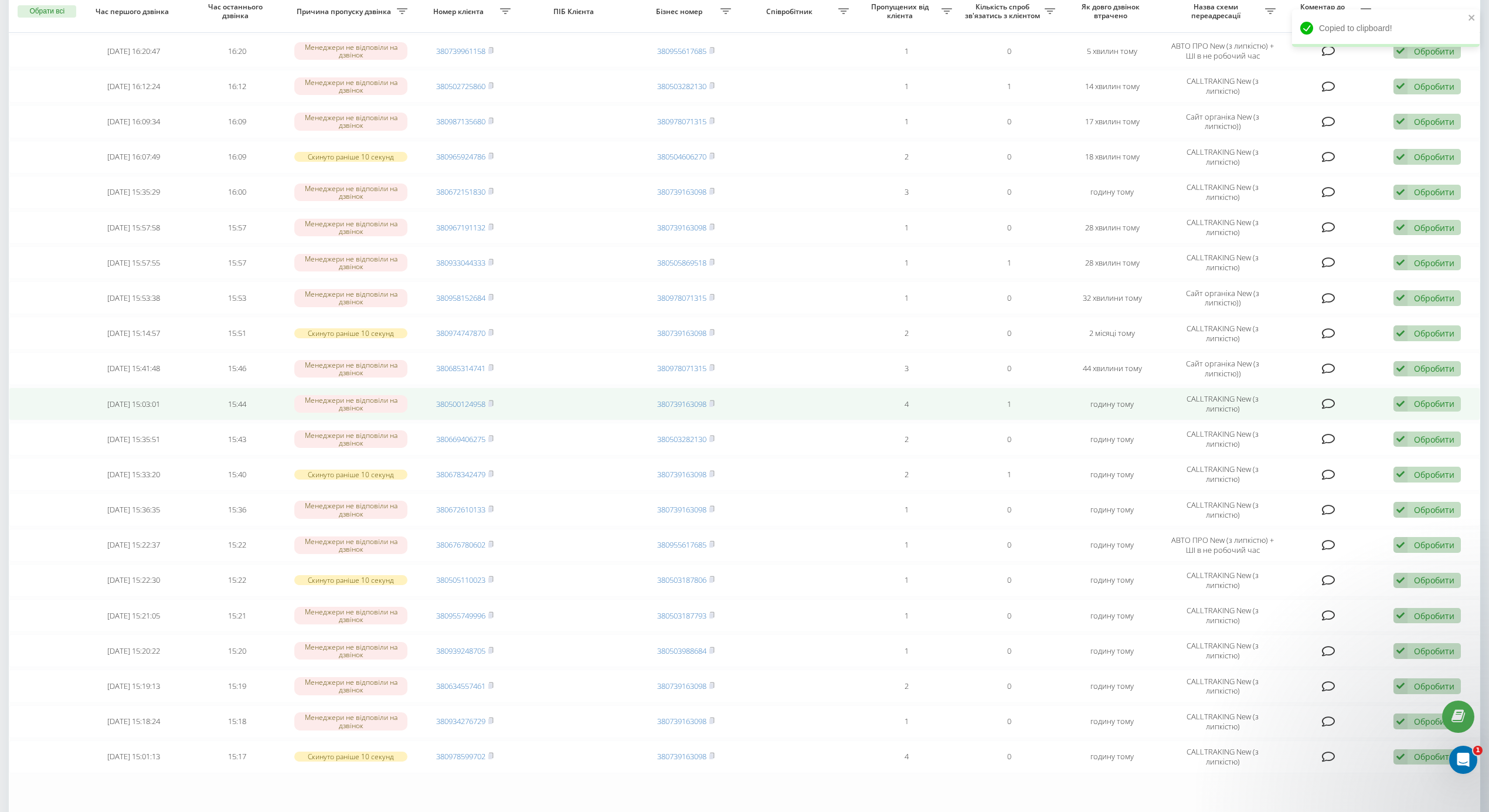
scroll to position [120, 0]
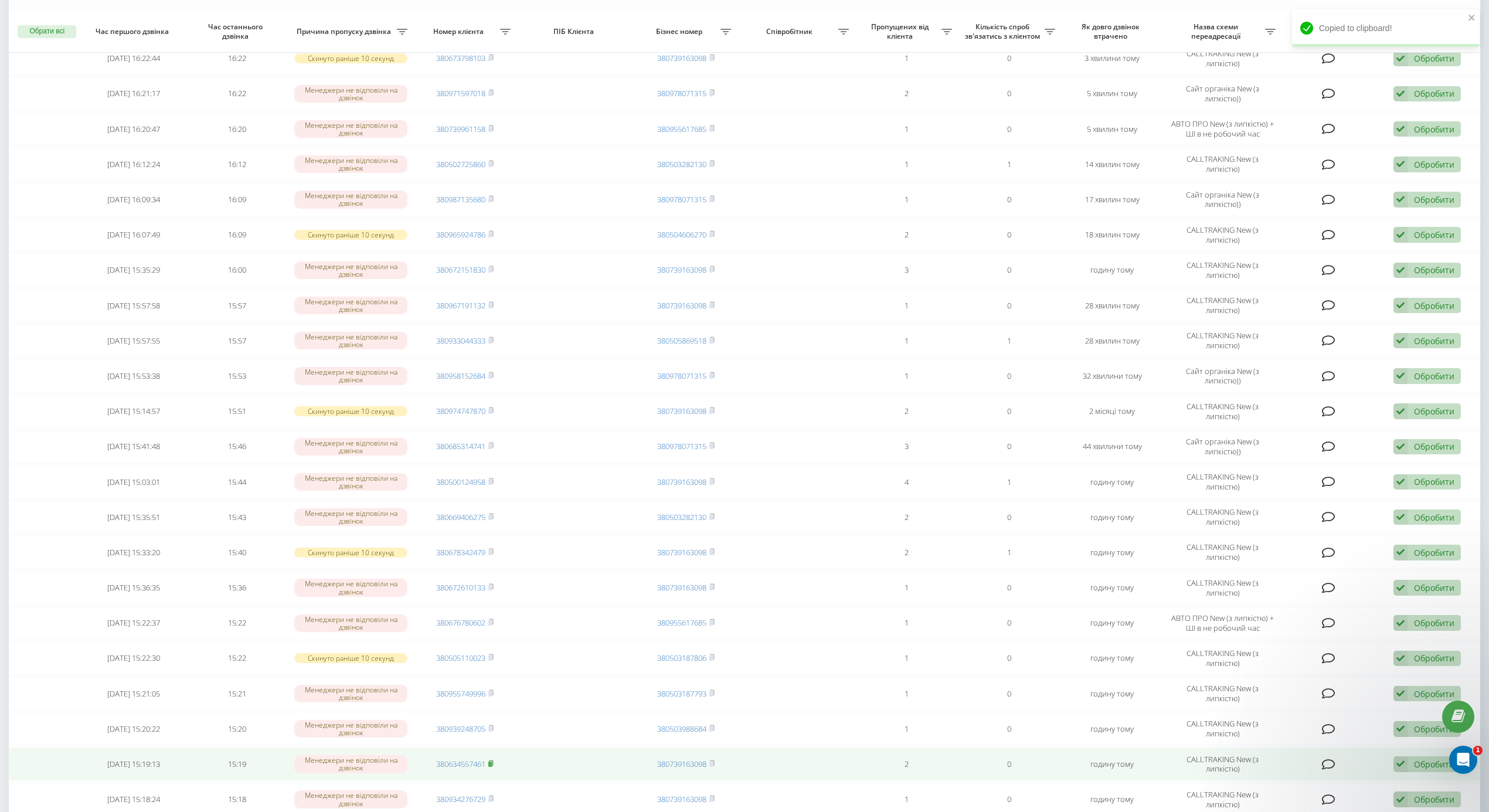
click at [493, 767] on icon at bounding box center [490, 763] width 6 height 7
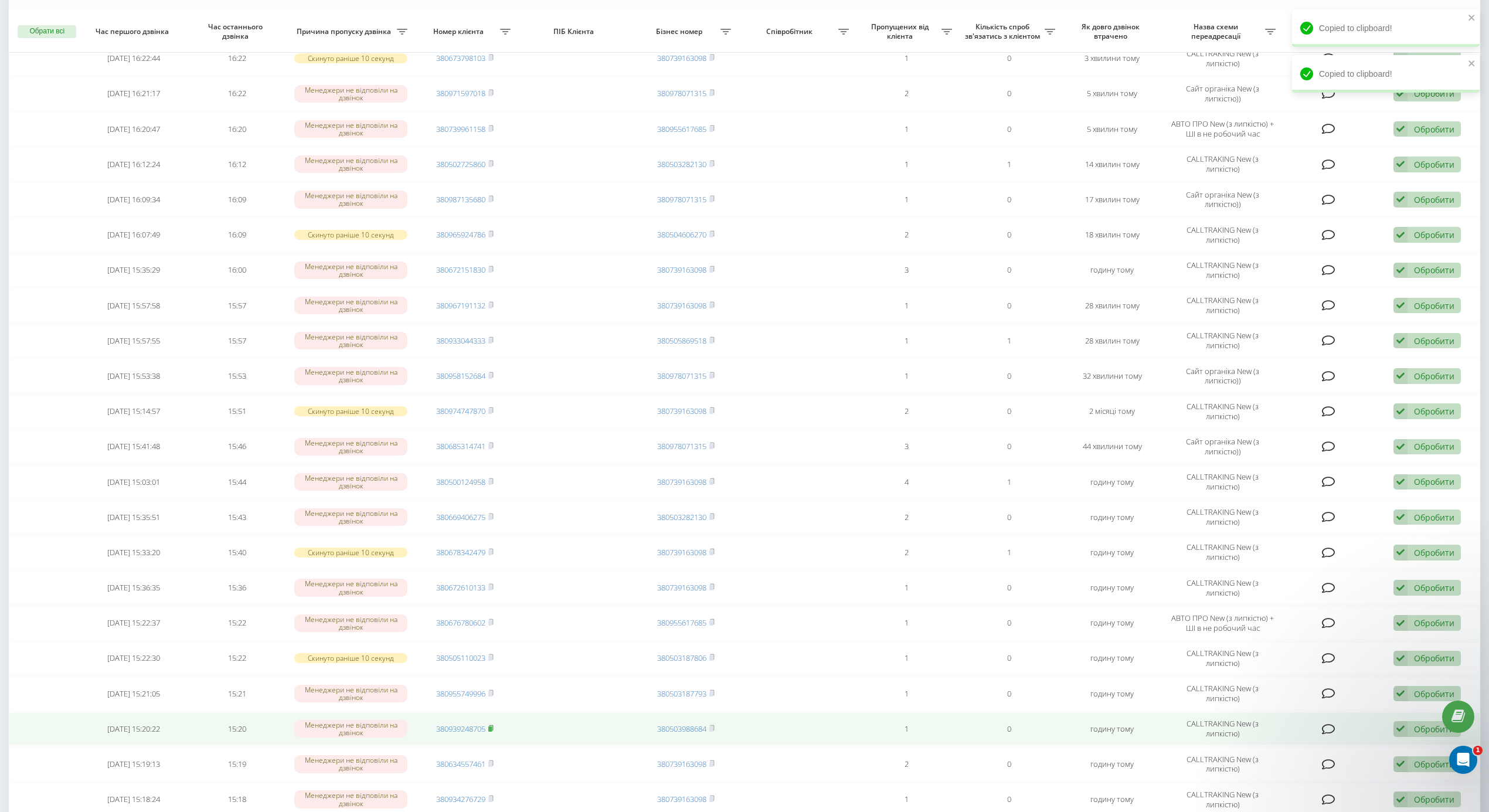
click at [493, 731] on icon at bounding box center [491, 727] width 4 height 6
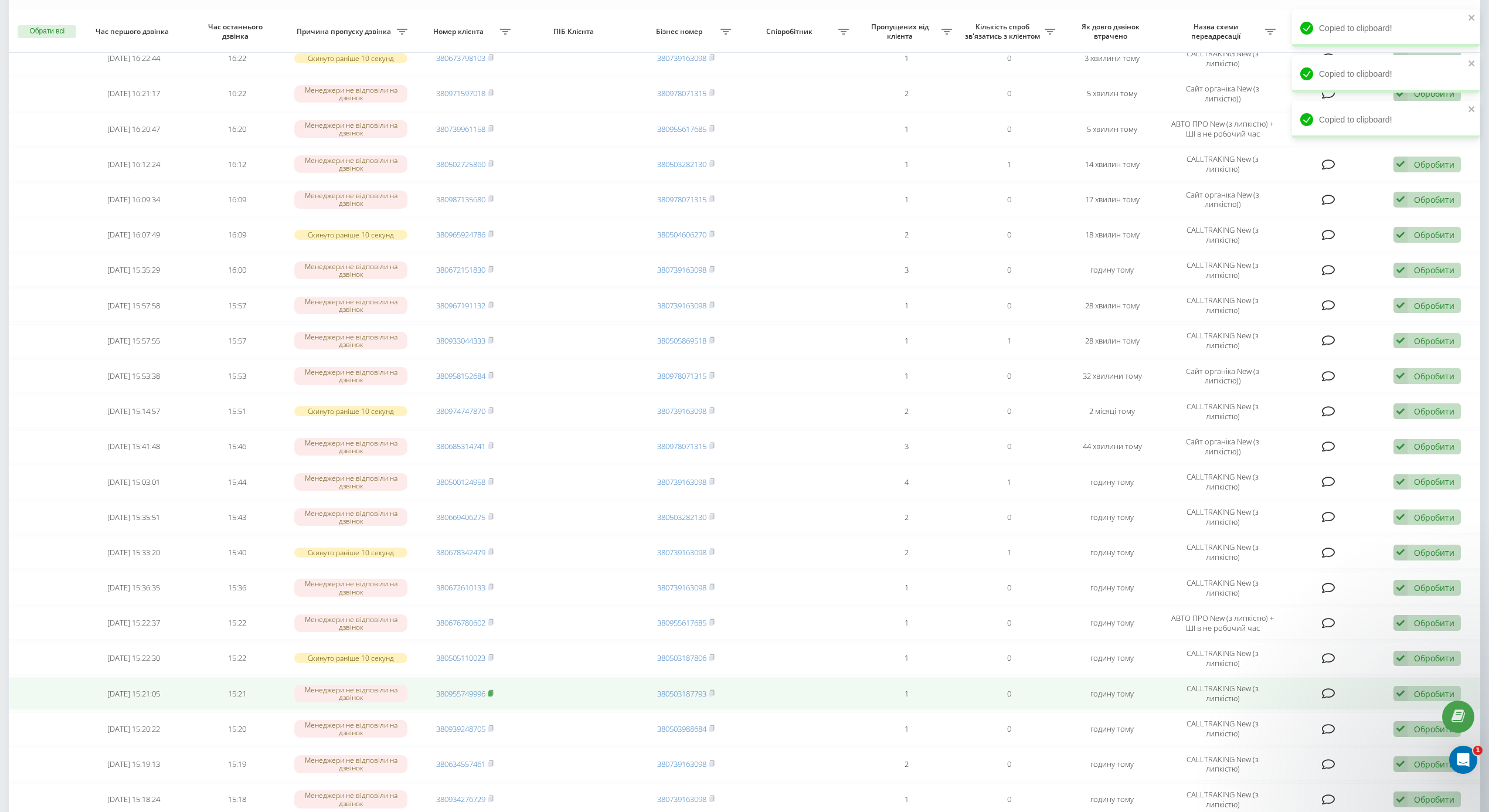
click at [490, 696] on icon at bounding box center [490, 693] width 6 height 7
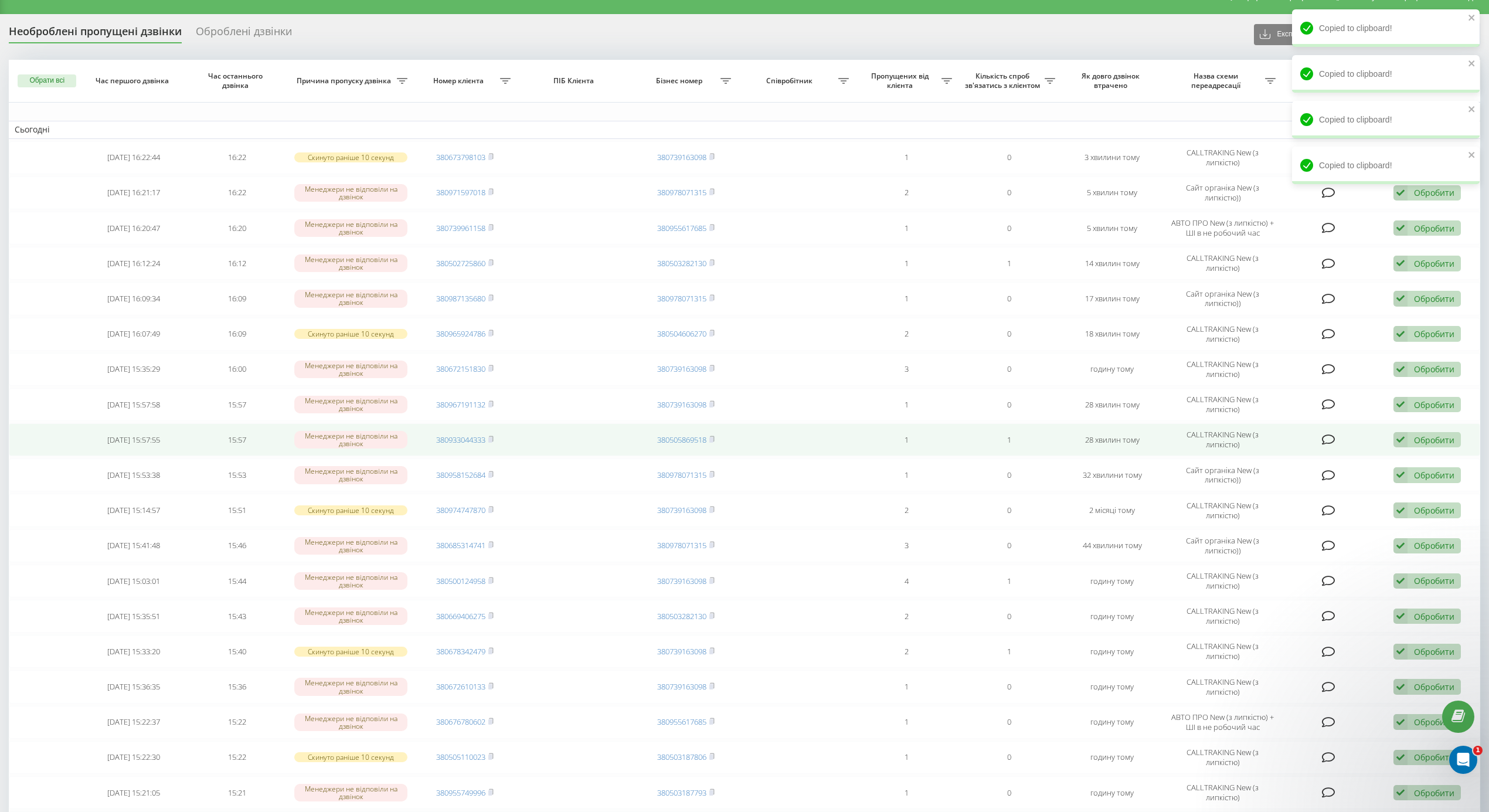
scroll to position [0, 0]
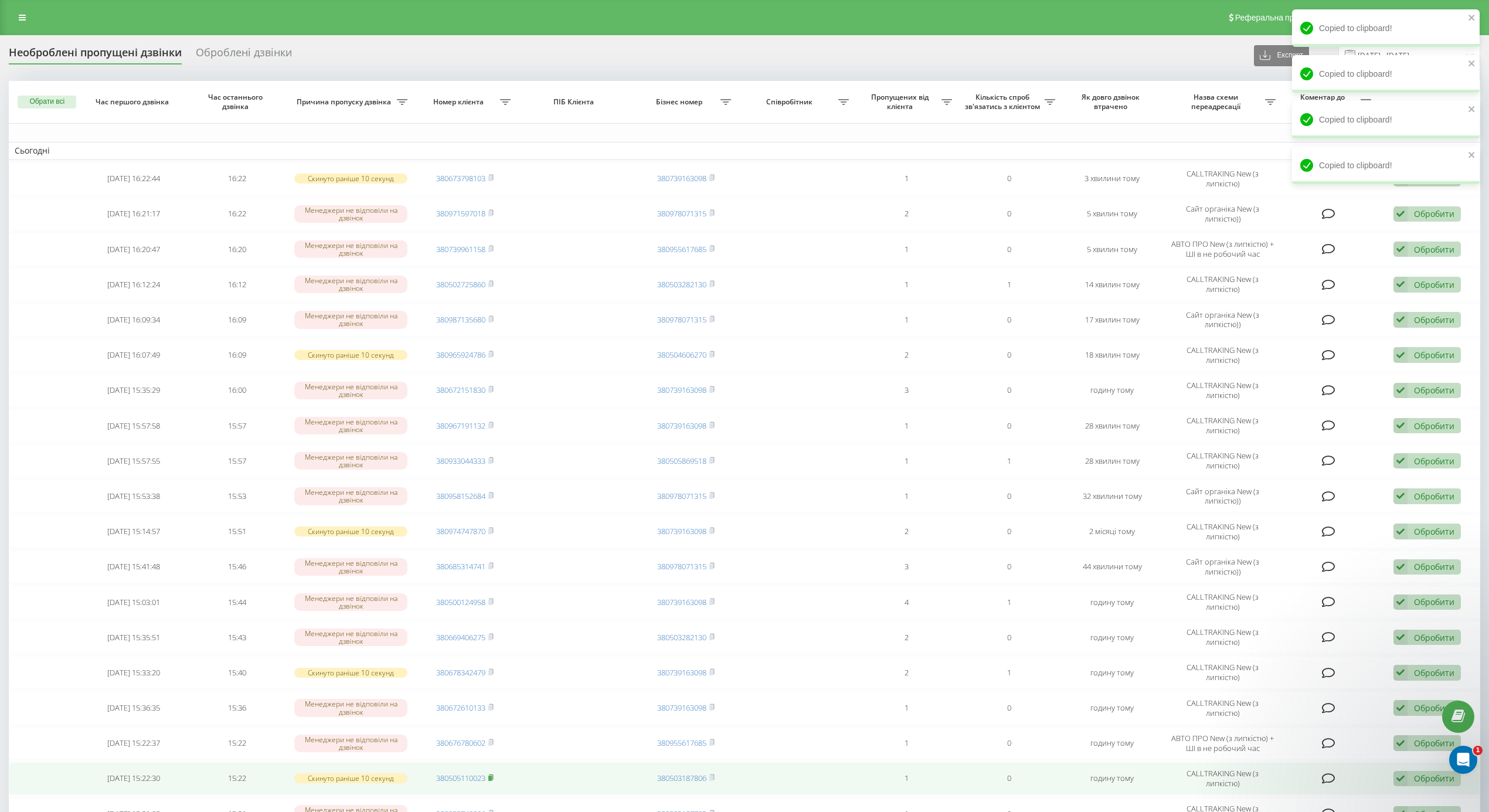
click at [494, 781] on icon at bounding box center [490, 777] width 6 height 7
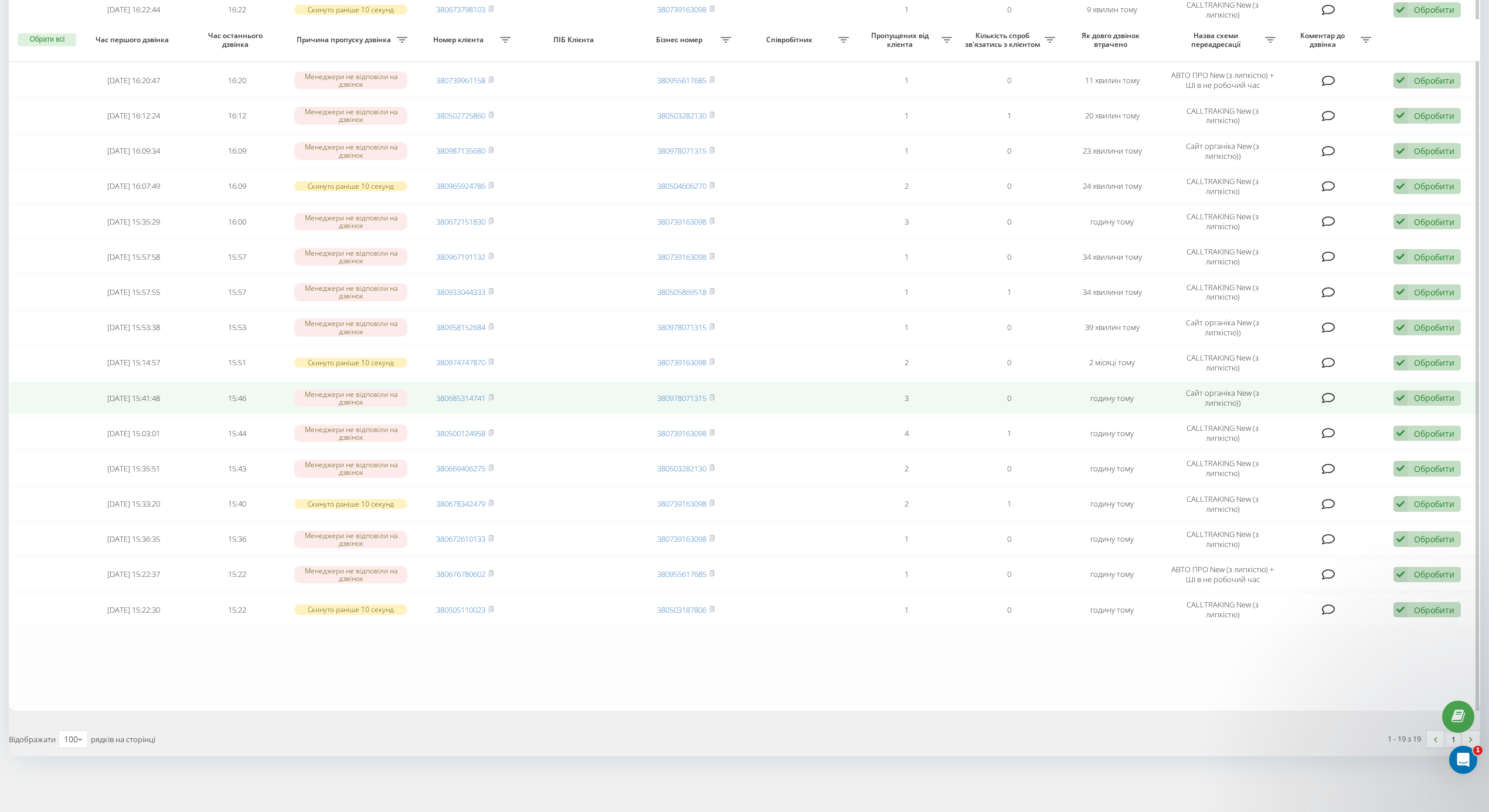
scroll to position [212, 0]
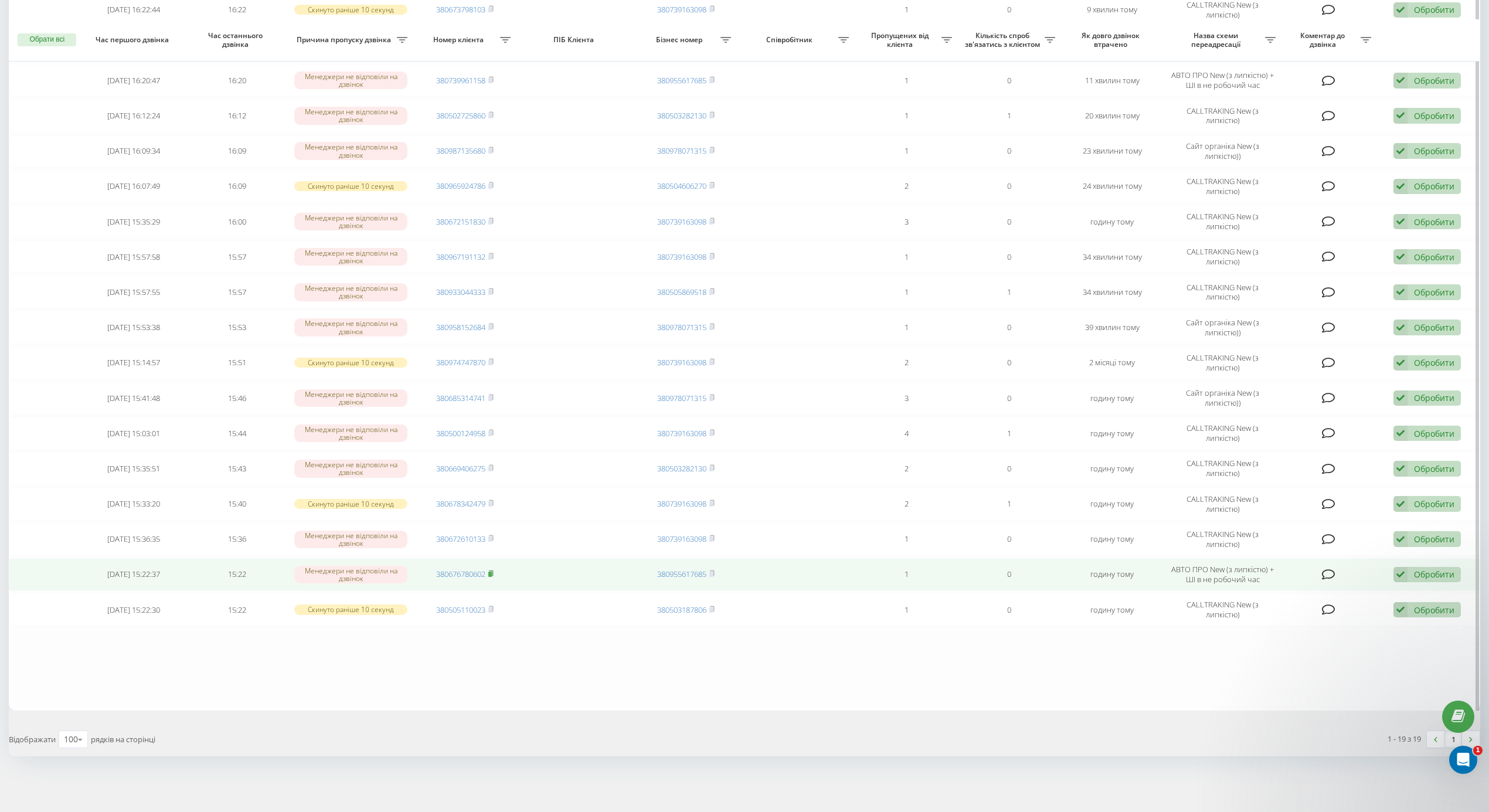
click at [493, 570] on icon at bounding box center [491, 573] width 4 height 6
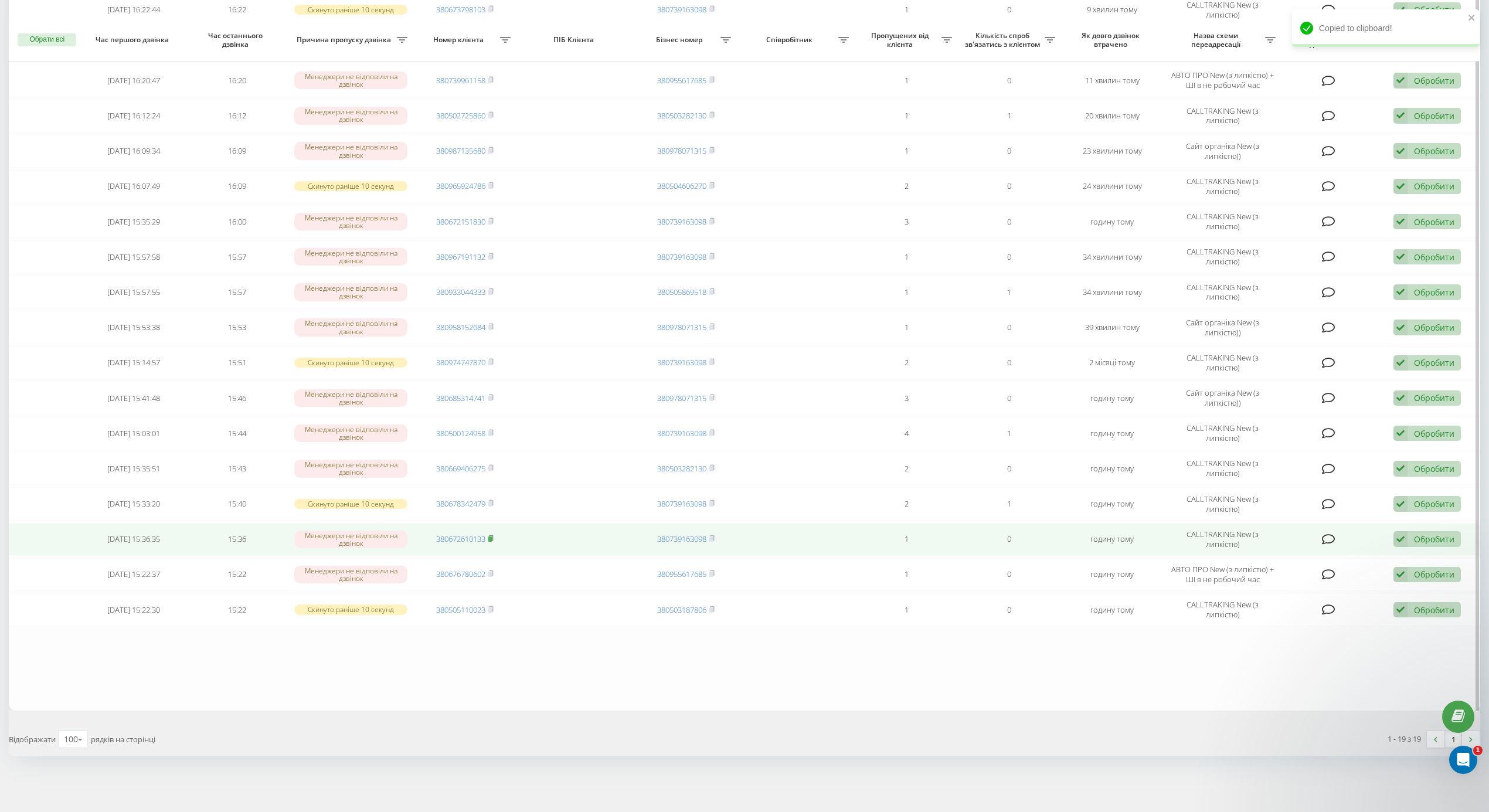
click at [492, 537] on rect at bounding box center [490, 539] width 3 height 6
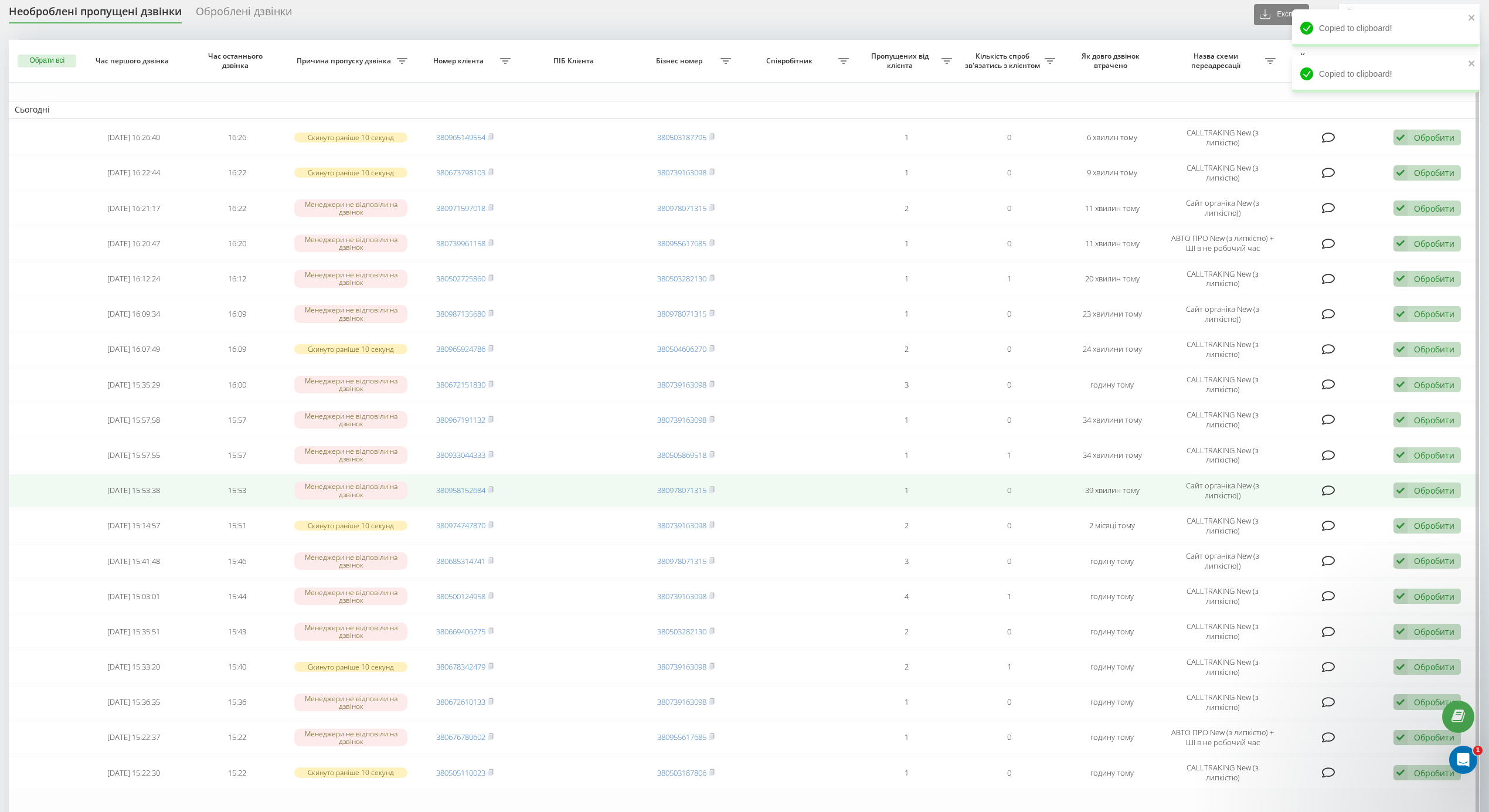
scroll to position [78, 0]
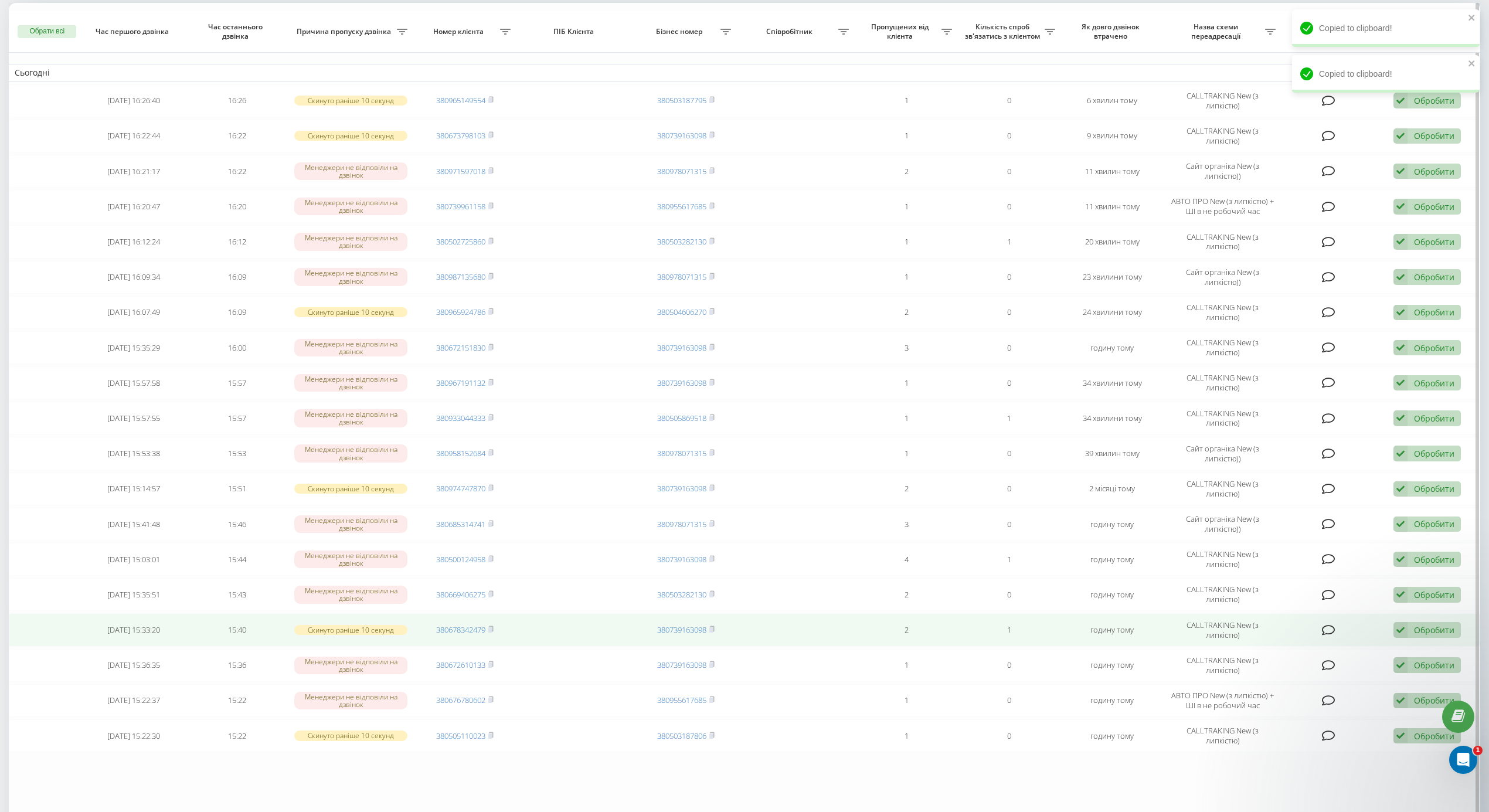
drag, startPoint x: 493, startPoint y: 631, endPoint x: 486, endPoint y: 629, distance: 7.3
click at [493, 631] on icon at bounding box center [490, 629] width 6 height 7
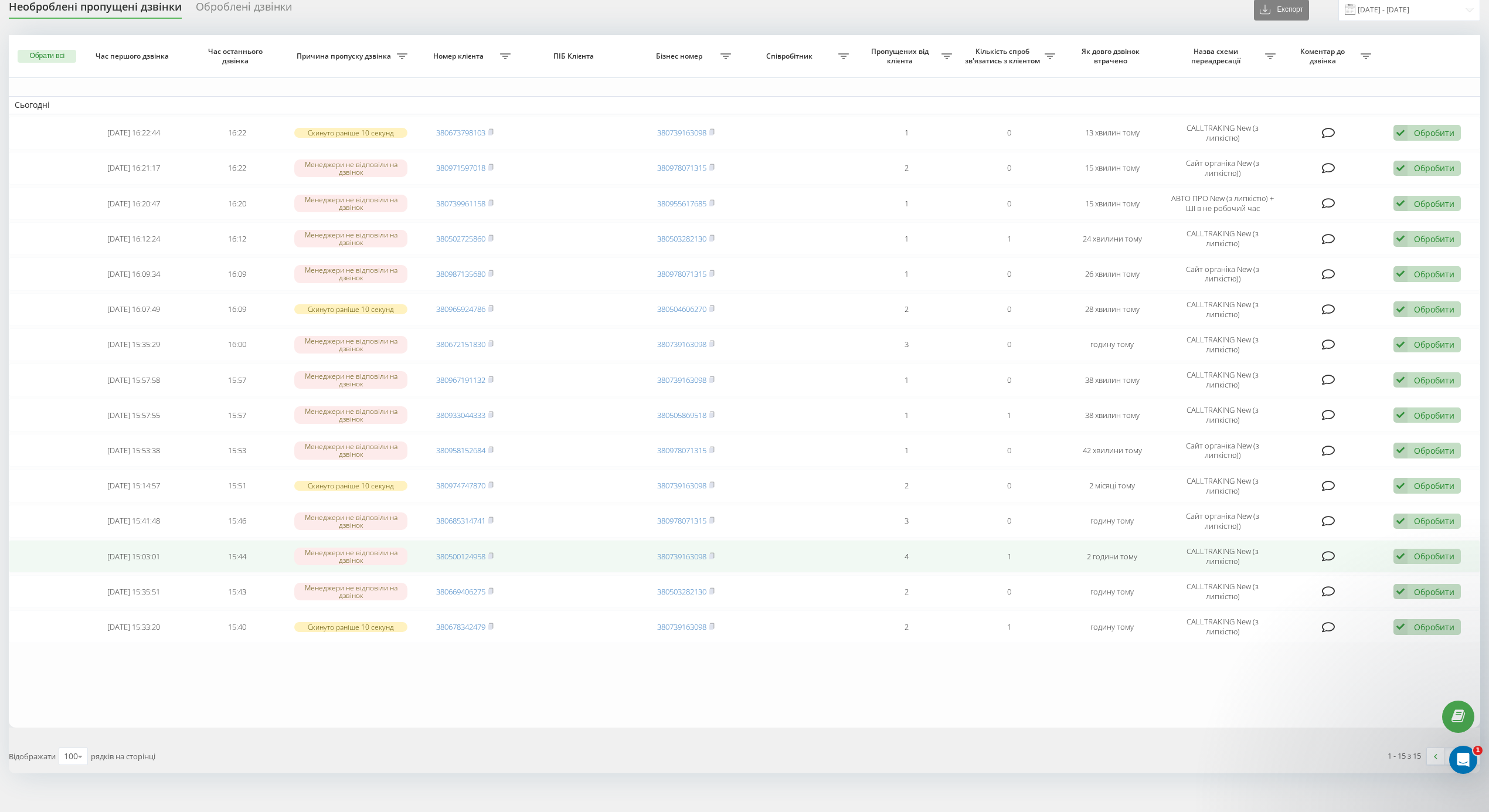
scroll to position [69, 0]
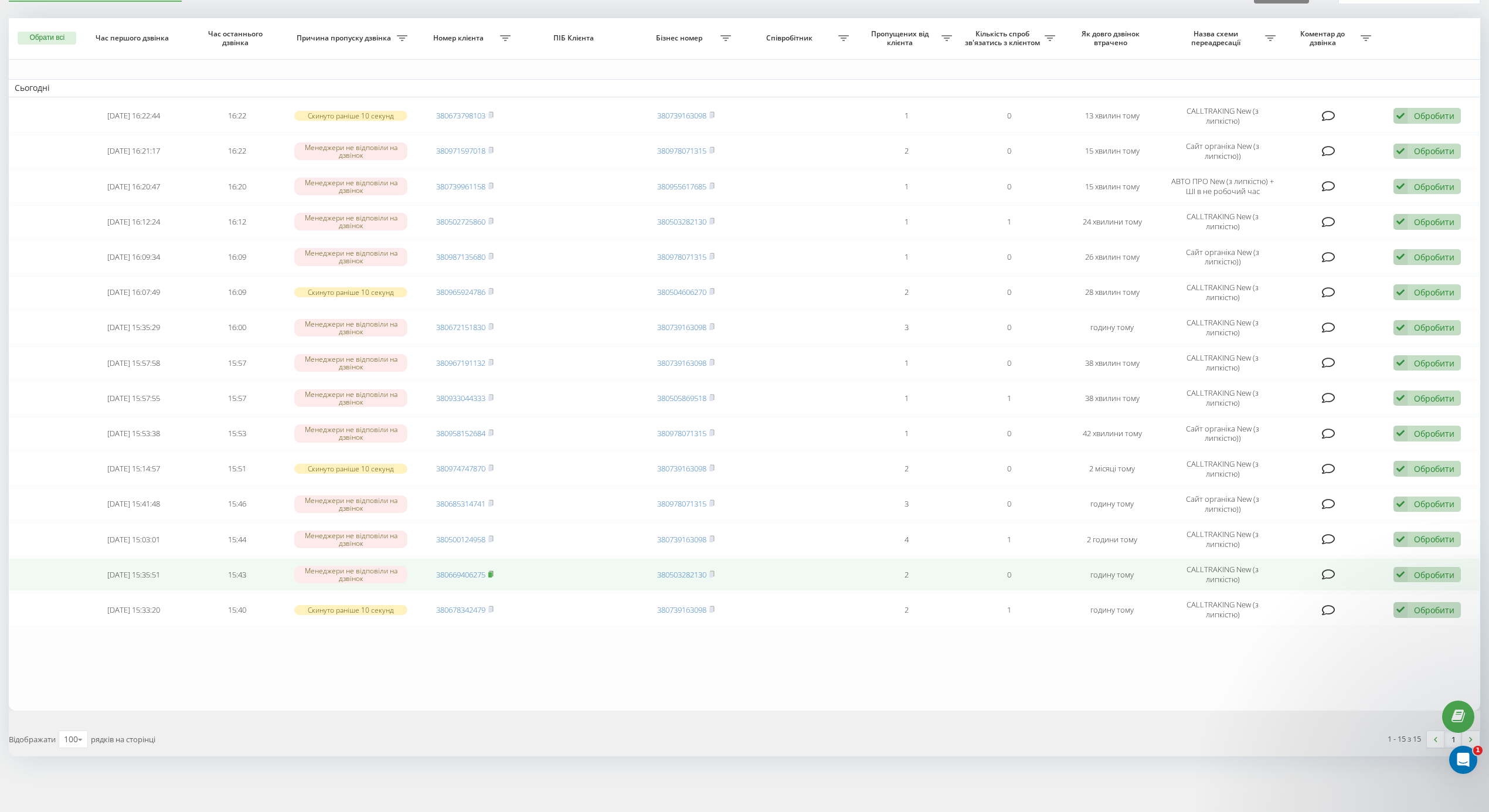
click at [494, 570] on icon at bounding box center [490, 573] width 6 height 7
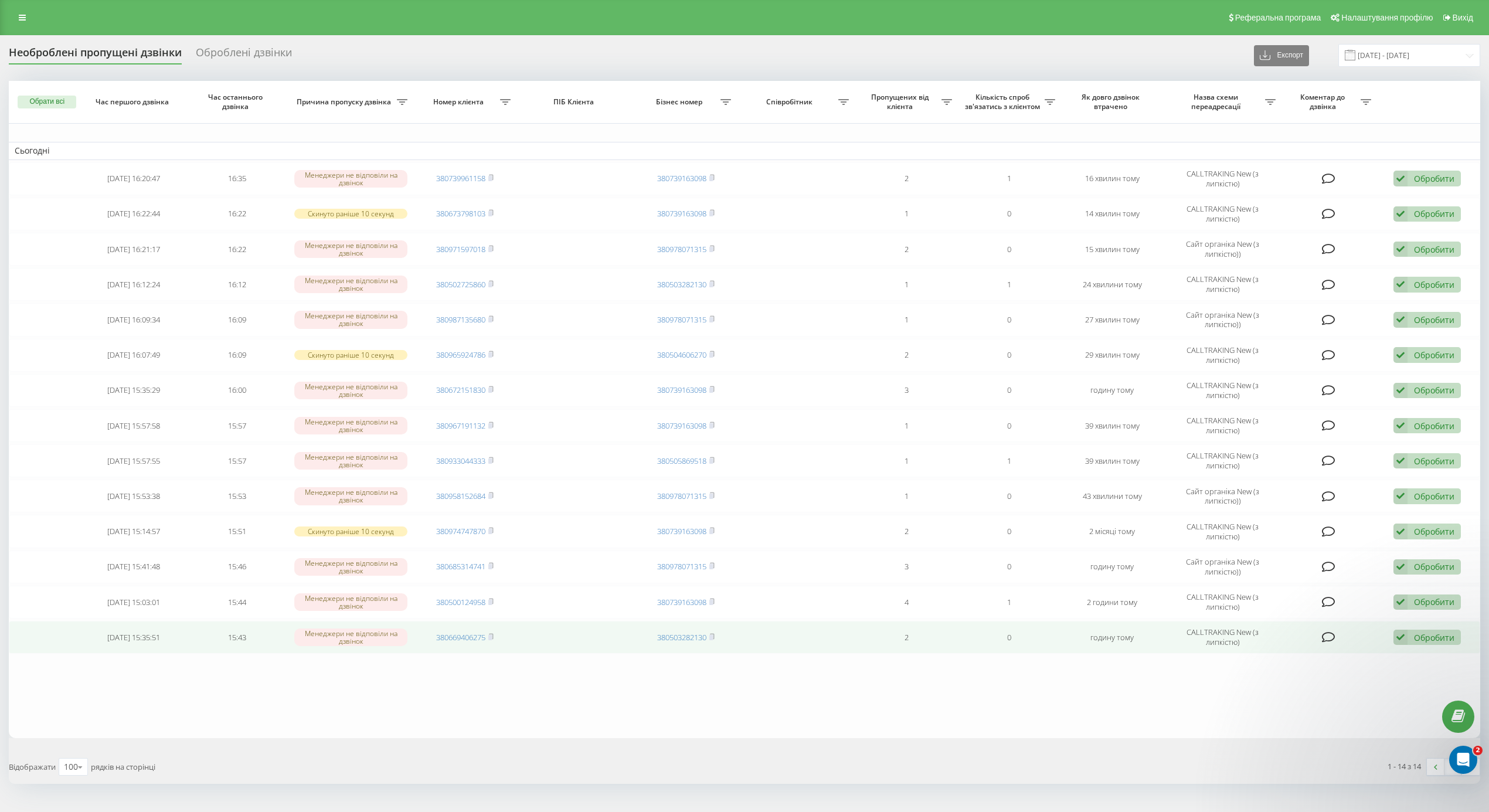
click at [1465, 653] on td "Обробити Не вдалося зв'язатися Зв'язався з клієнтом за допомогою іншого каналу …" at bounding box center [1429, 637] width 103 height 33
click at [1415, 640] on div "Обробити" at bounding box center [1434, 638] width 40 height 11
click at [1330, 724] on div "Інший варіант" at bounding box center [1351, 719] width 219 height 21
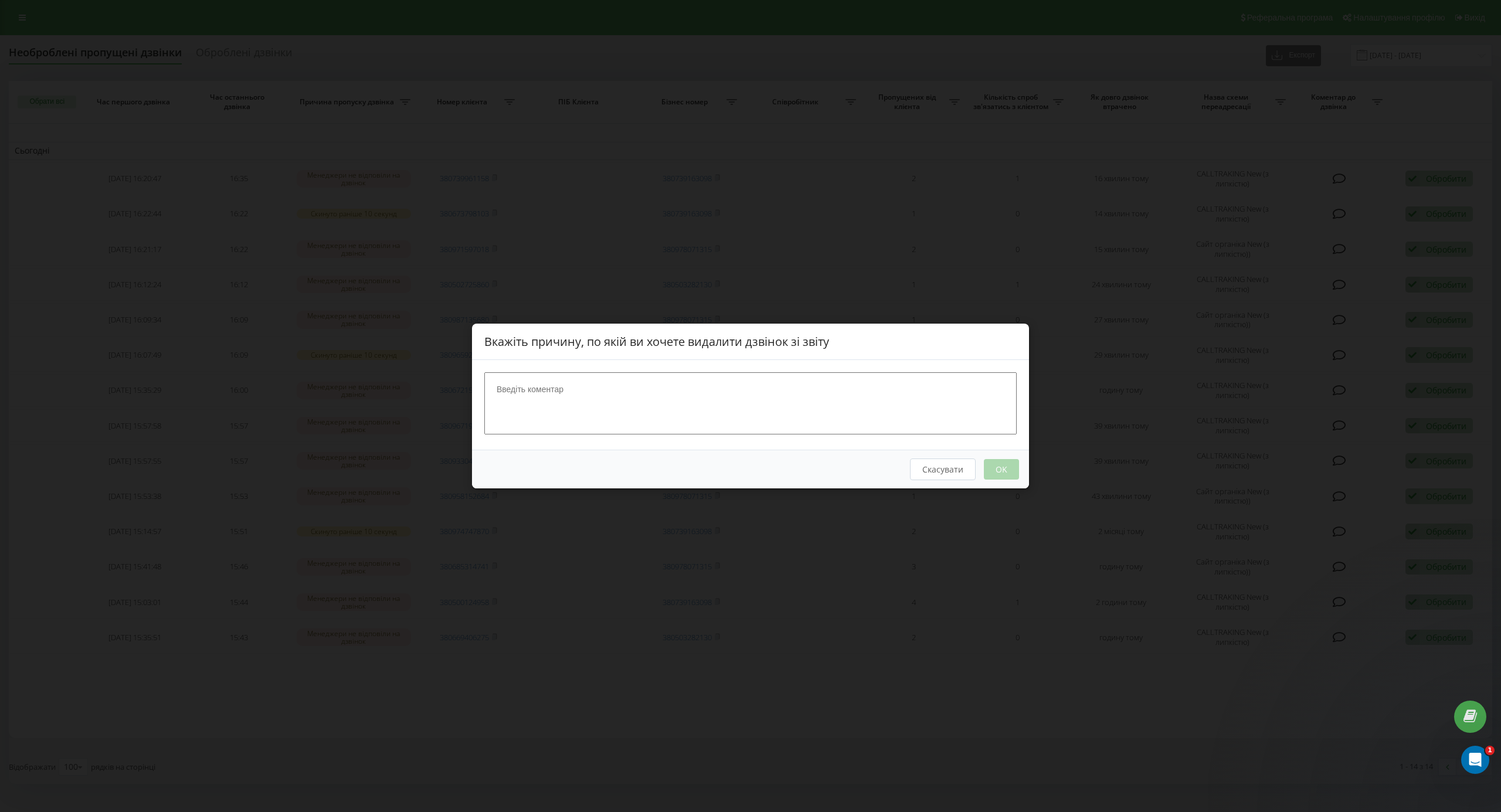
click at [786, 436] on div at bounding box center [750, 404] width 557 height 90
click at [894, 398] on textarea at bounding box center [750, 403] width 532 height 62
type textarea "абонент не абонет"
click at [993, 471] on button "OK" at bounding box center [1002, 468] width 35 height 20
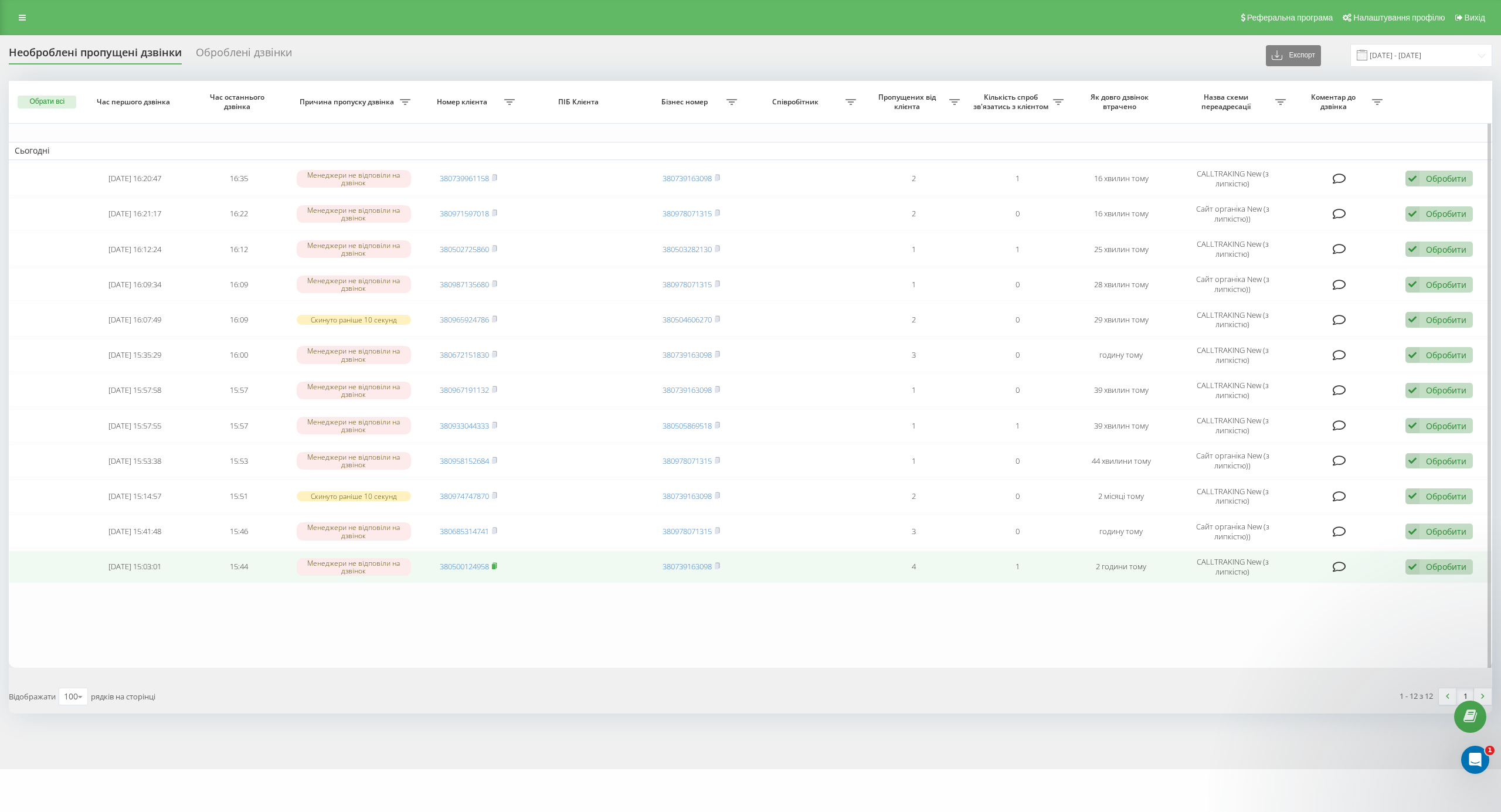
click at [494, 566] on icon at bounding box center [494, 565] width 6 height 7
drag, startPoint x: 1440, startPoint y: 569, endPoint x: 1374, endPoint y: 587, distance: 68.4
click at [1439, 570] on div "Обробити" at bounding box center [1446, 567] width 40 height 11
click at [1276, 654] on span "Інший варіант" at bounding box center [1291, 648] width 59 height 11
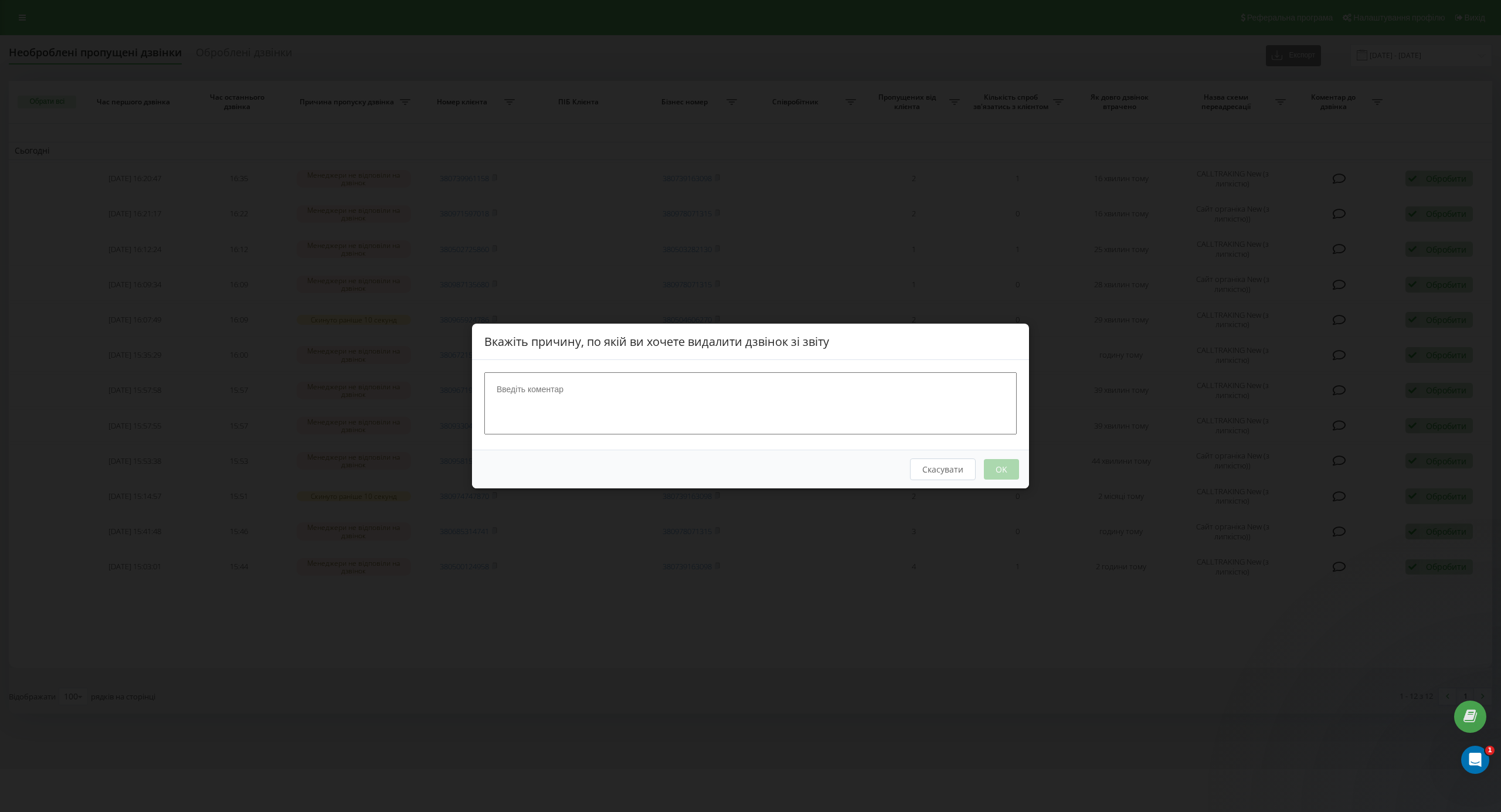
click at [702, 395] on textarea at bounding box center [750, 403] width 532 height 62
type textarea "написав на [PERSON_NAME]"
click at [998, 463] on button "OK" at bounding box center [1002, 468] width 35 height 20
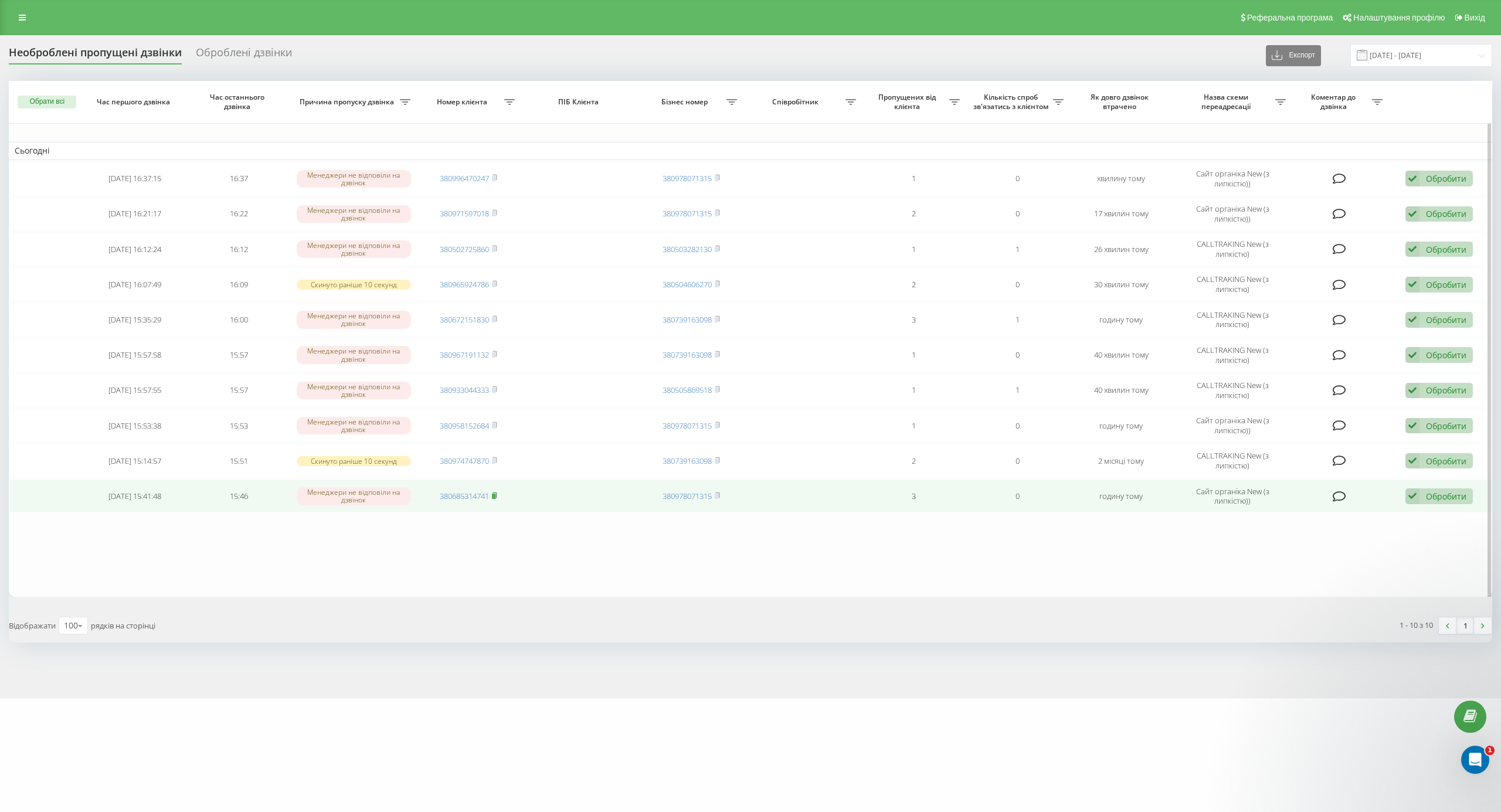
click at [493, 498] on icon at bounding box center [494, 495] width 6 height 7
drag, startPoint x: 1428, startPoint y: 493, endPoint x: 1398, endPoint y: 552, distance: 66.2
click at [1428, 494] on div "Обробити Не вдалося зв'язатися Зв'язався з клієнтом за допомогою іншого каналу …" at bounding box center [1439, 496] width 68 height 16
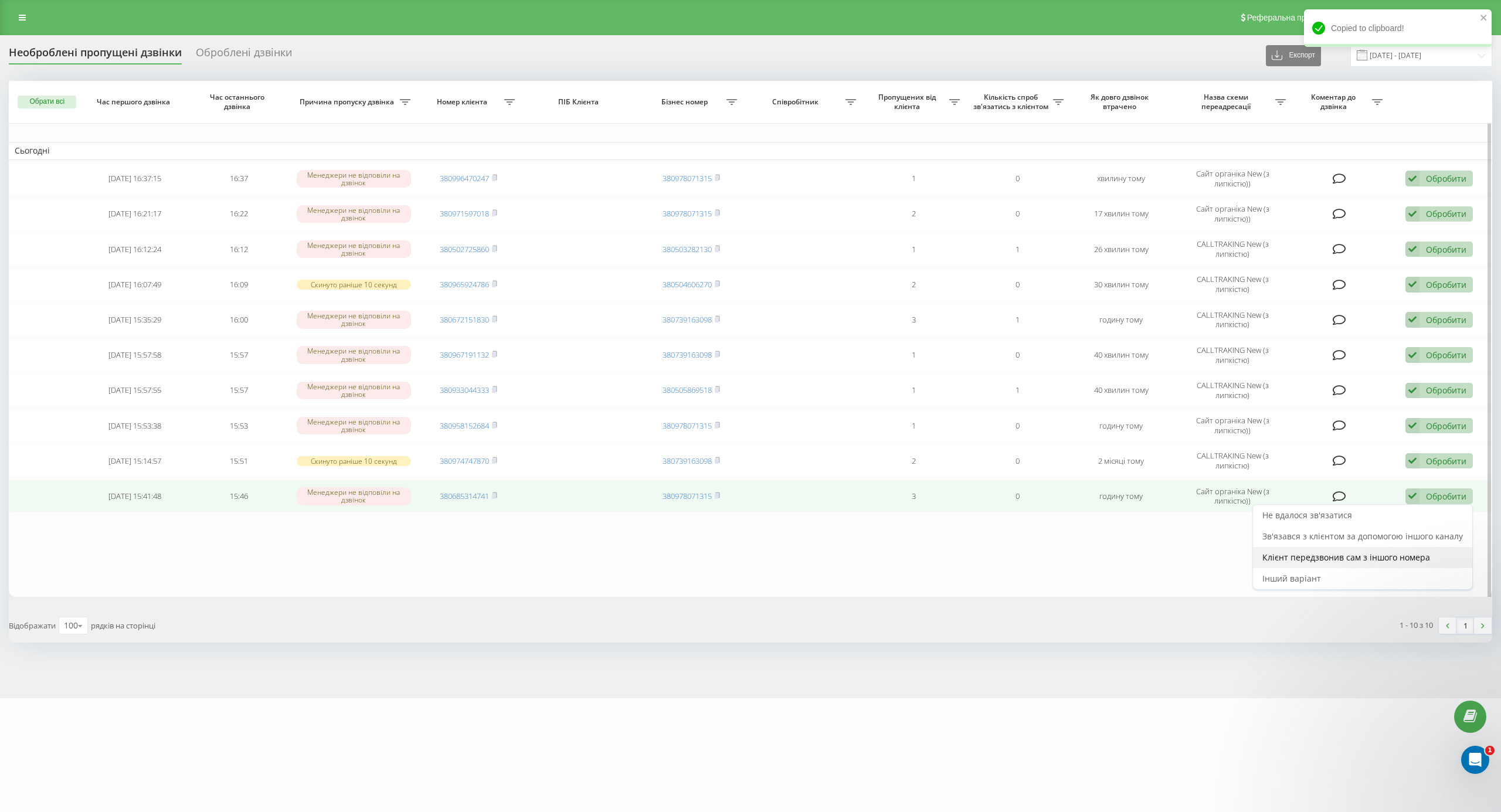
click at [1380, 568] on div "Клієнт передзвонив сам з іншого номера" at bounding box center [1362, 557] width 219 height 21
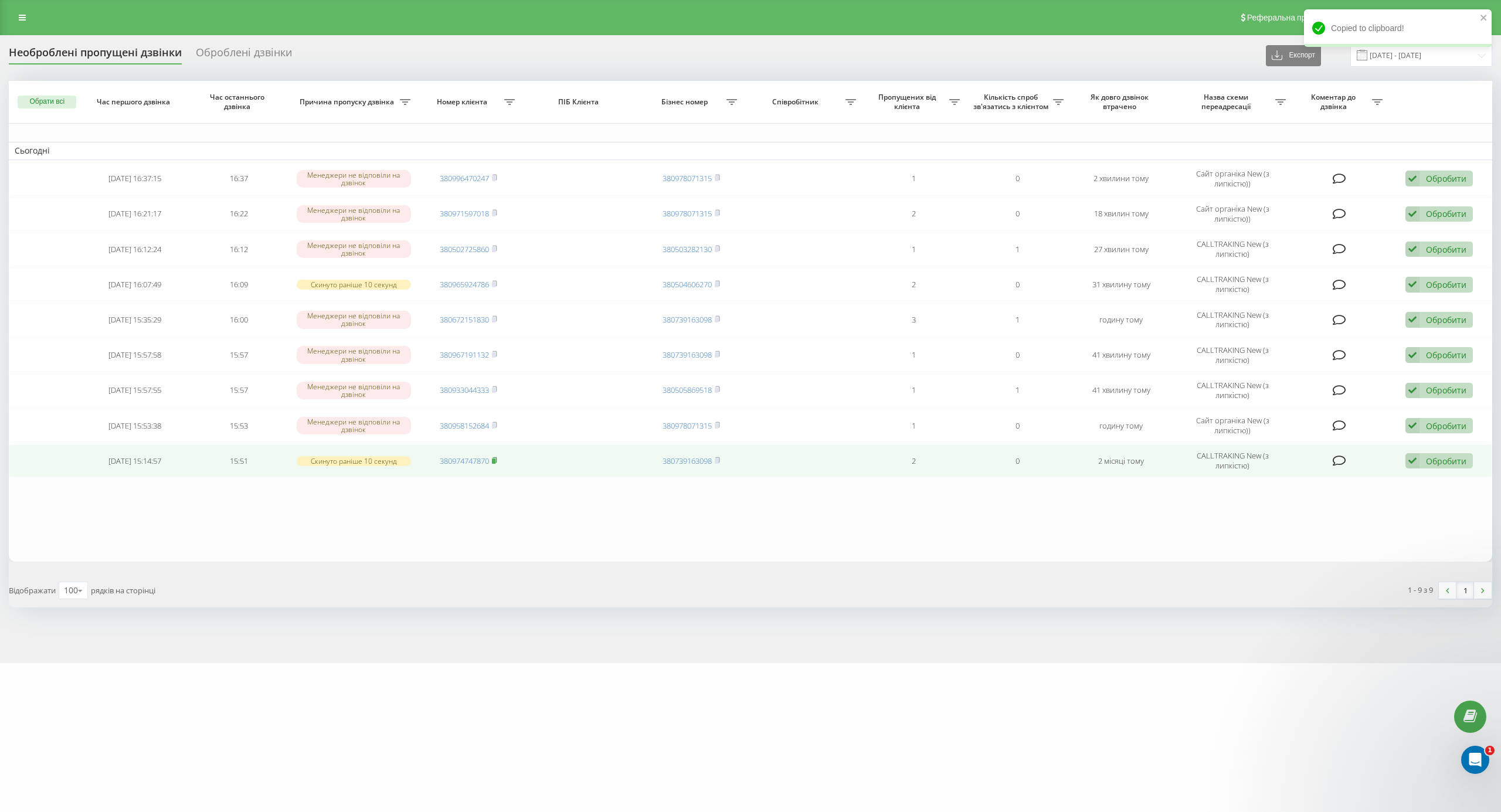
click at [494, 464] on rect at bounding box center [494, 460] width 3 height 6
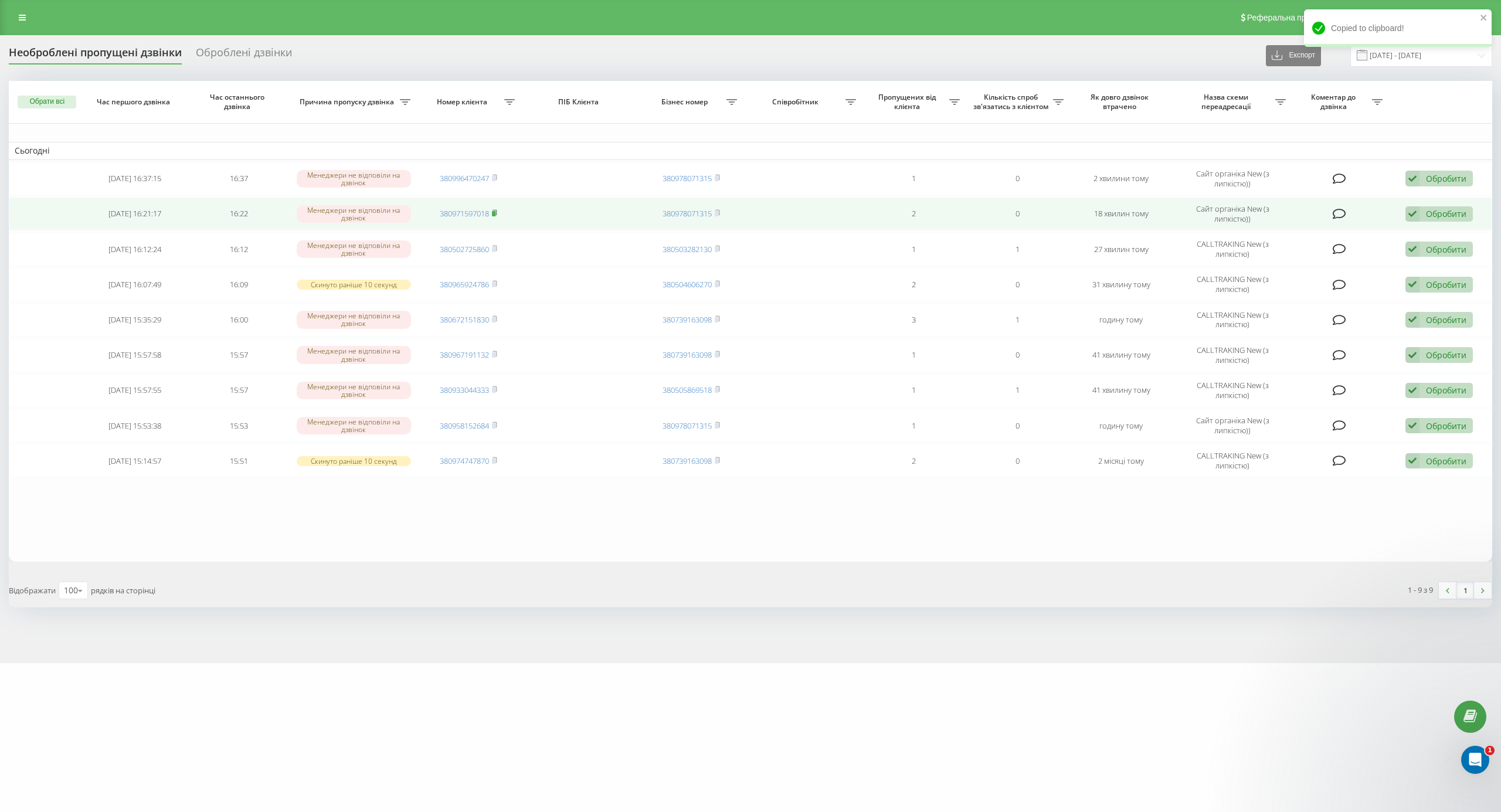
click at [495, 211] on rect at bounding box center [494, 214] width 3 height 6
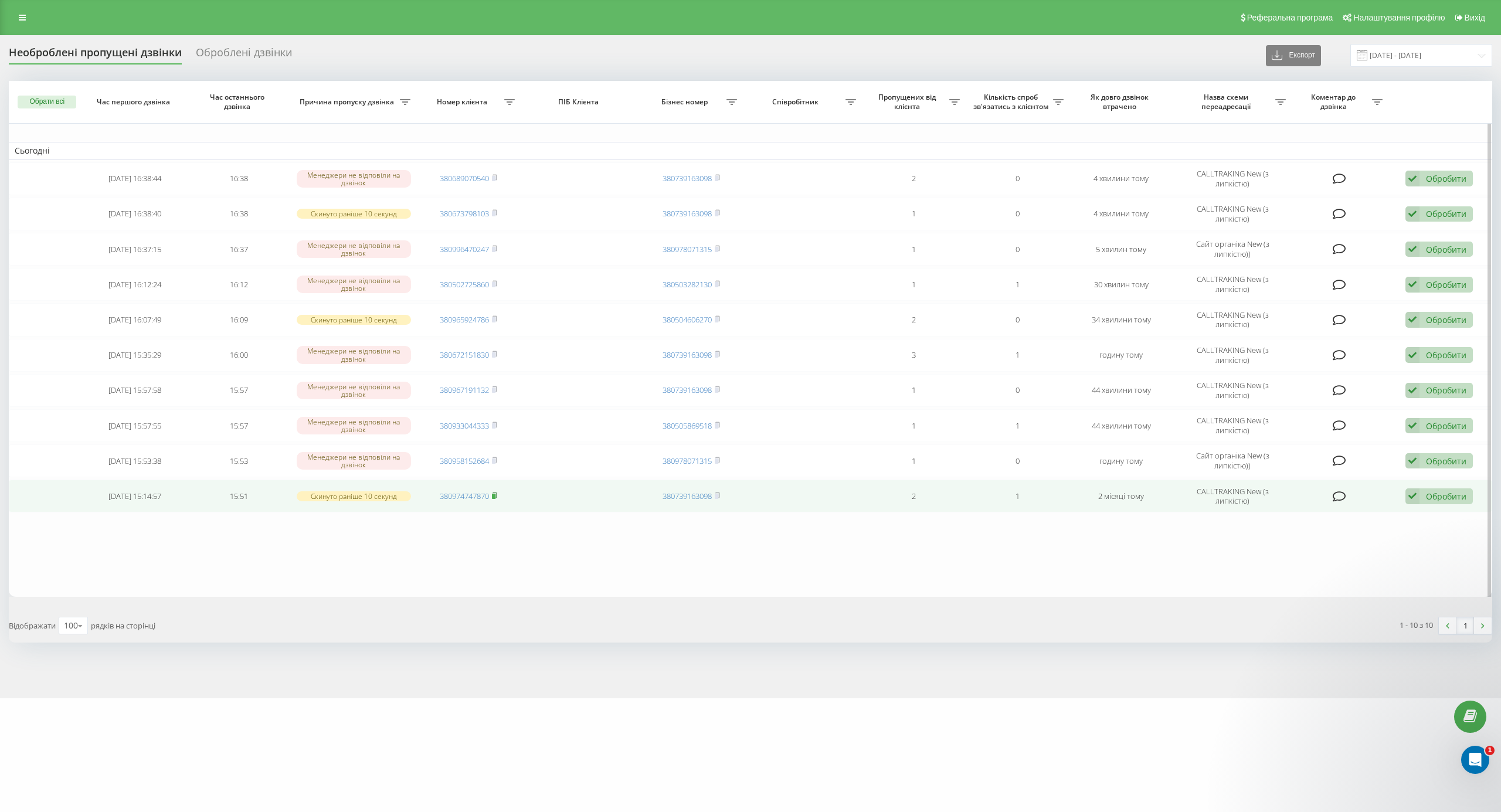
click at [498, 497] on td "380974747870" at bounding box center [469, 496] width 104 height 33
click at [496, 501] on span at bounding box center [494, 495] width 6 height 10
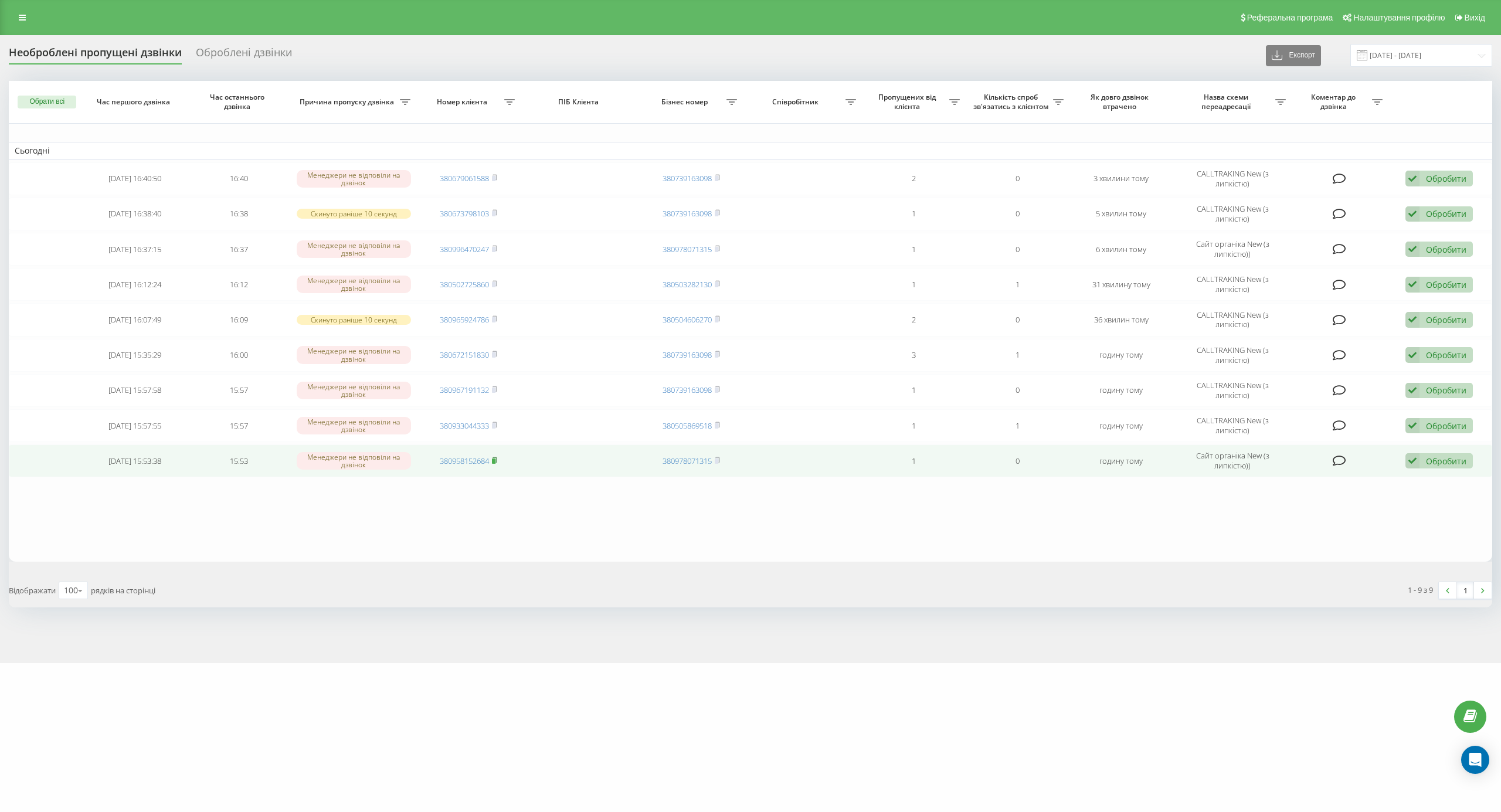
click at [494, 458] on span at bounding box center [494, 460] width 6 height 10
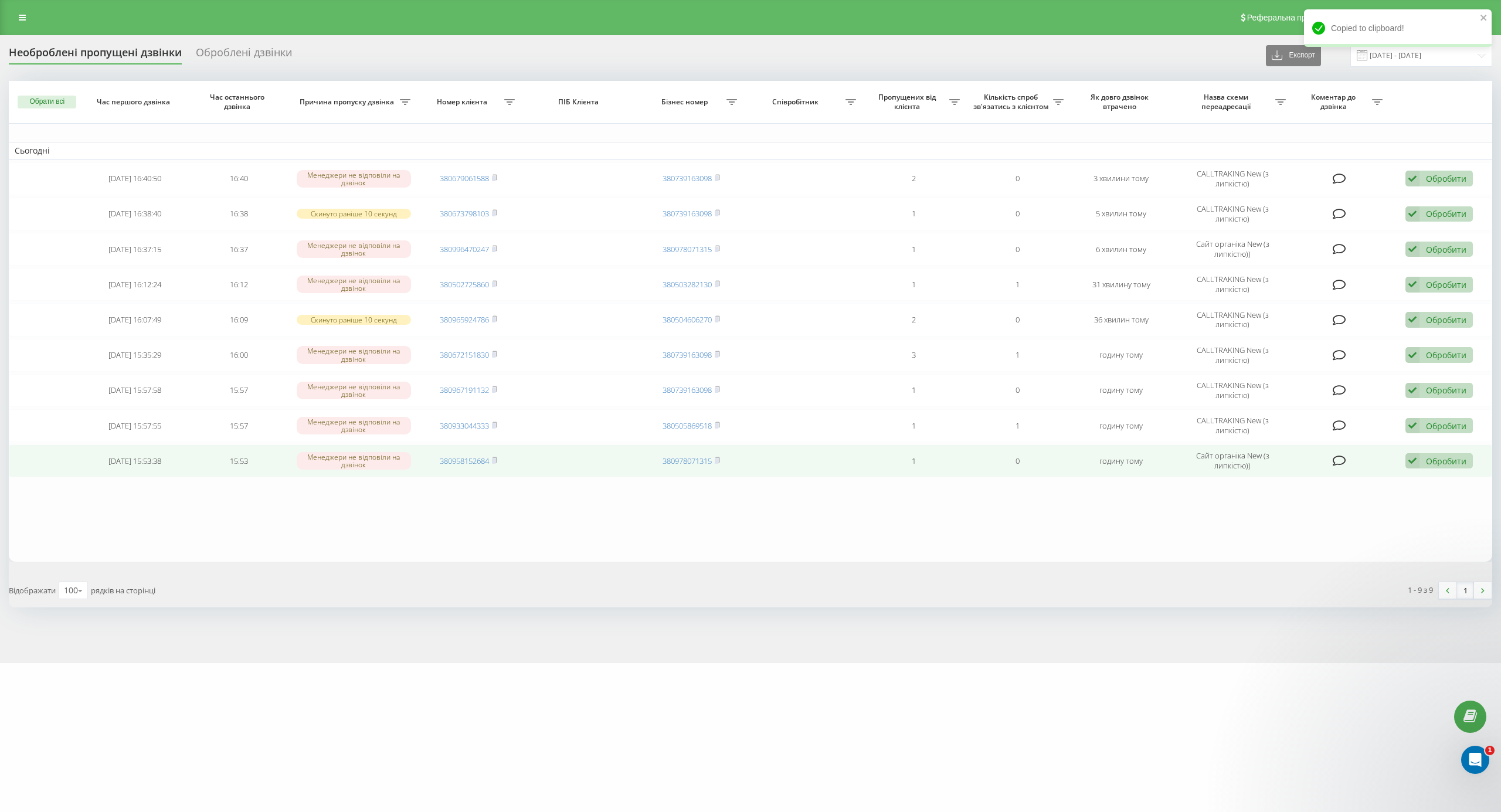
click at [1436, 464] on div "Обробити" at bounding box center [1446, 461] width 40 height 11
click at [1411, 506] on span "Зв'язався з клієнтом за допомогою іншого каналу" at bounding box center [1362, 500] width 201 height 11
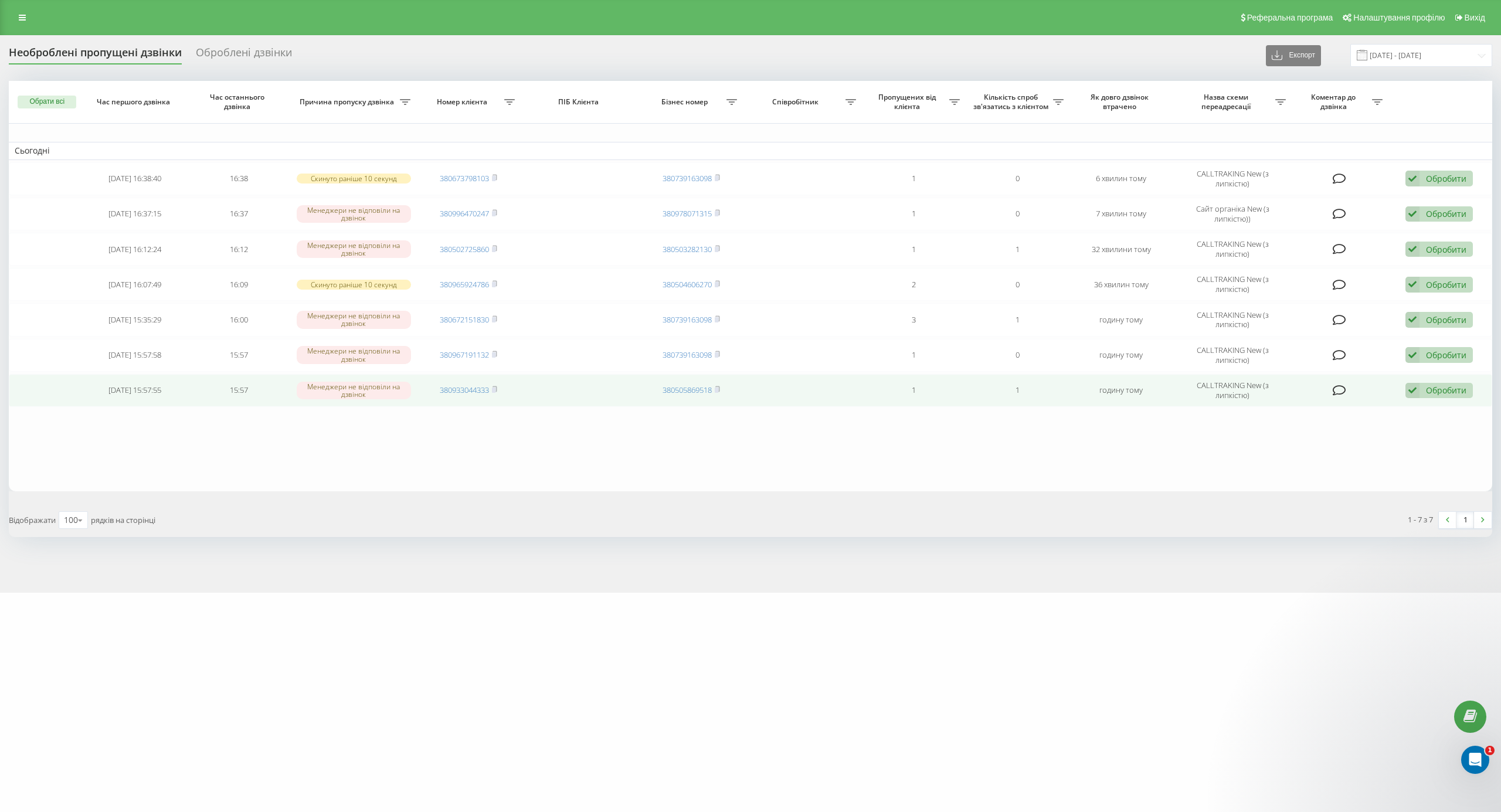
drag, startPoint x: 494, startPoint y: 393, endPoint x: 496, endPoint y: 398, distance: 5.4
click at [495, 393] on rect at bounding box center [494, 389] width 3 height 6
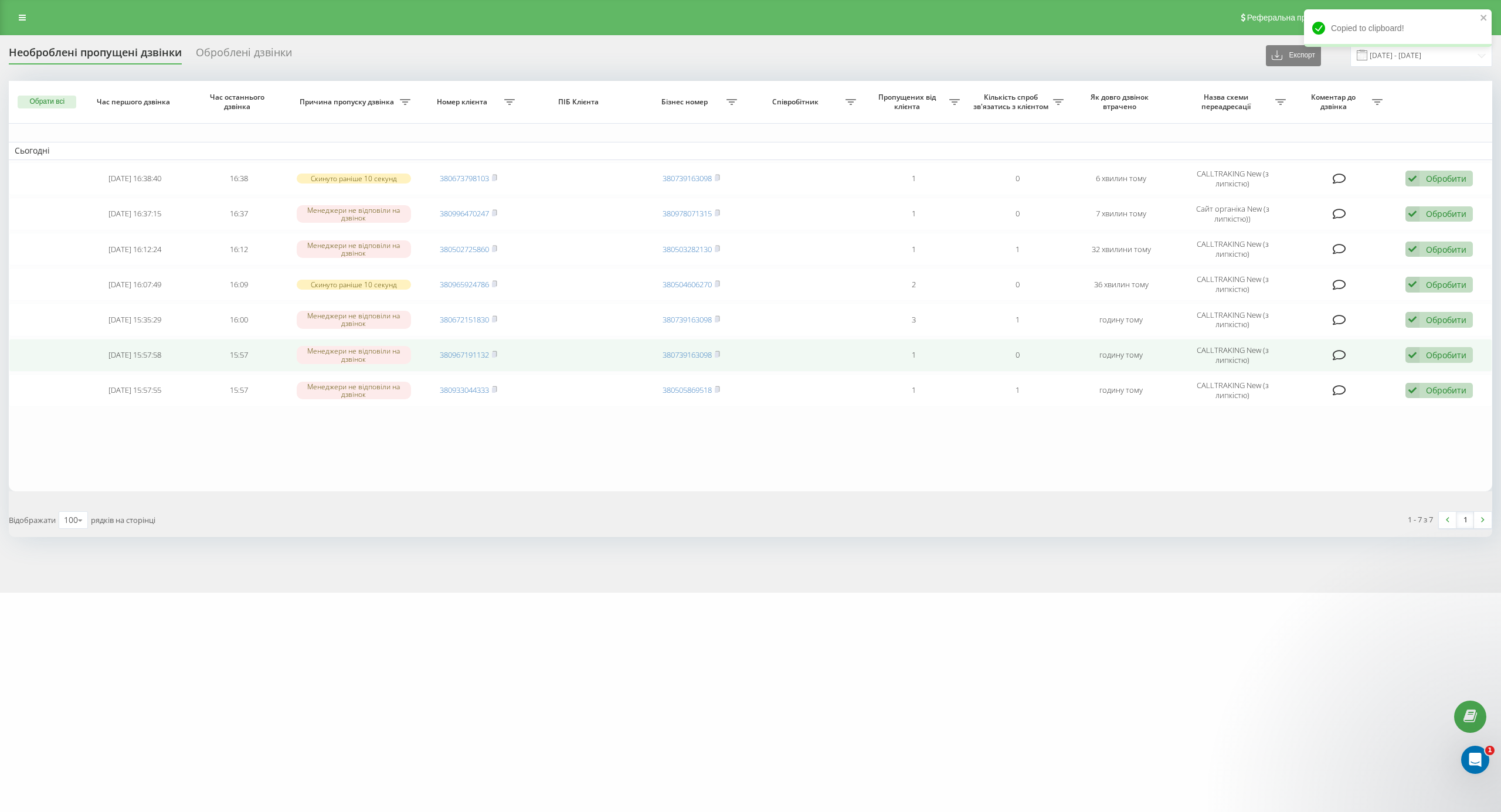
click at [493, 355] on span "380967191132" at bounding box center [468, 354] width 57 height 10
click at [494, 357] on rect at bounding box center [494, 355] width 3 height 6
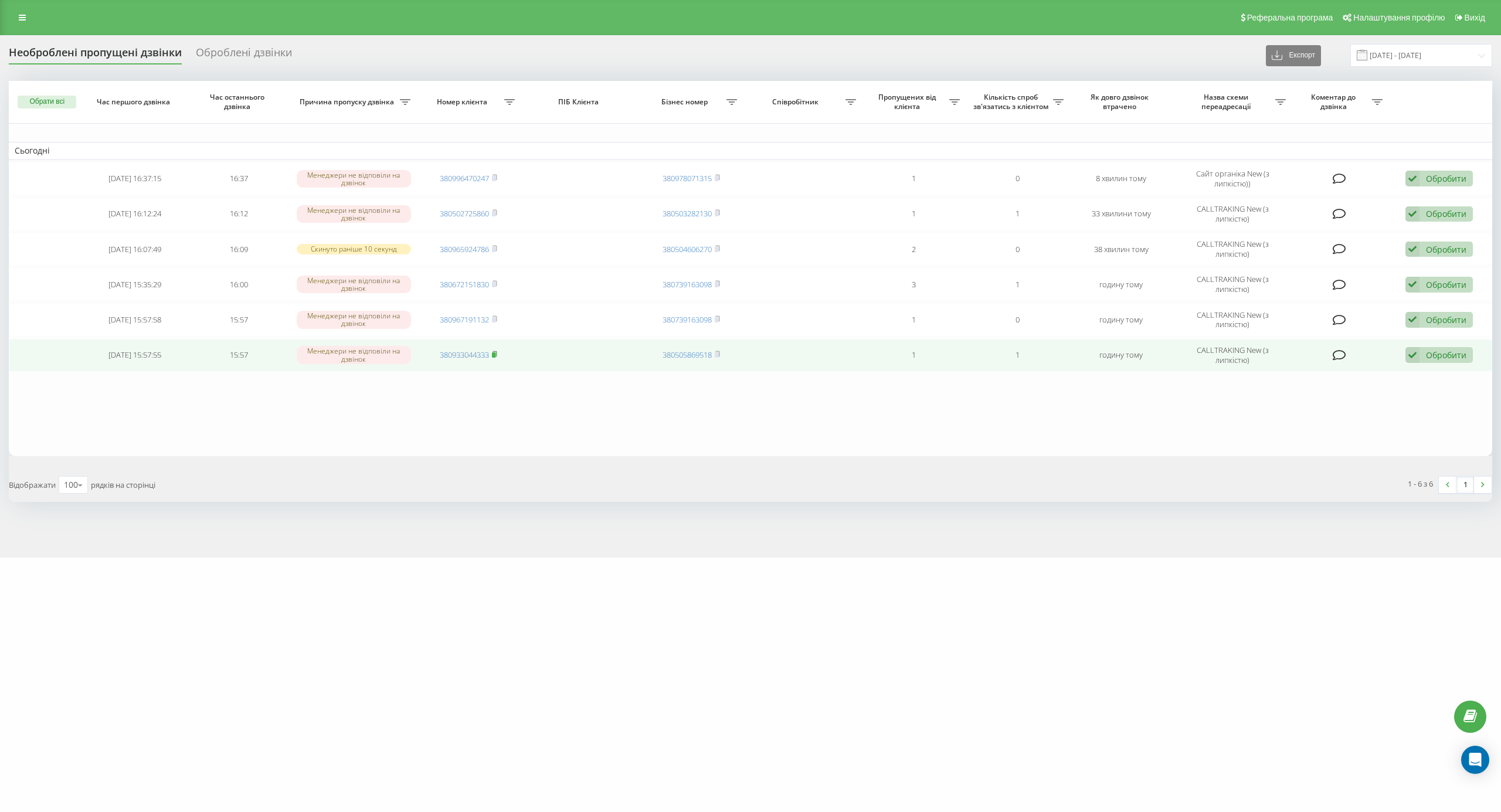
click at [497, 355] on icon at bounding box center [494, 354] width 6 height 7
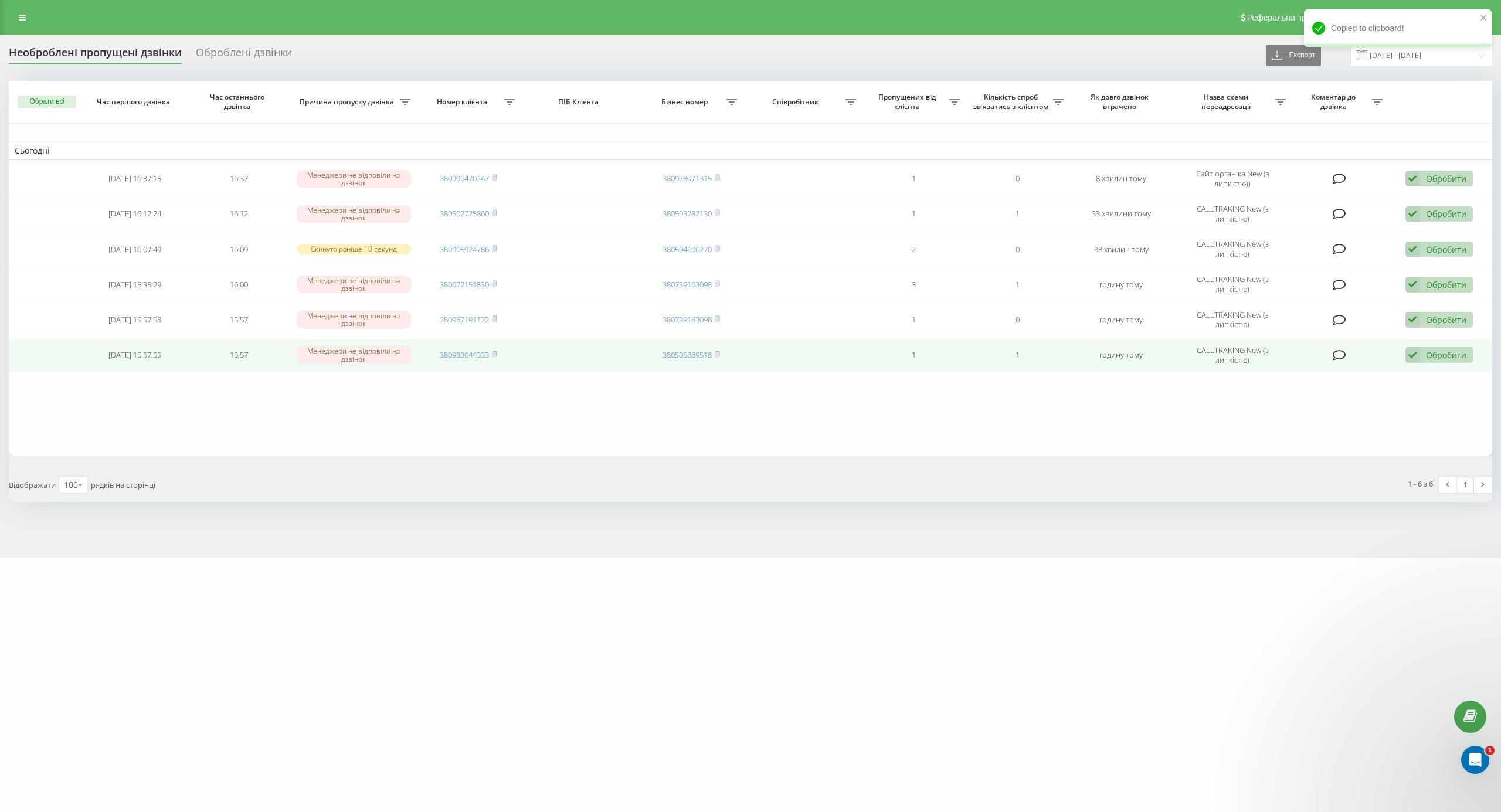
click at [1426, 360] on div "Обробити" at bounding box center [1446, 355] width 40 height 11
click at [1355, 436] on div "Інший варіант" at bounding box center [1362, 437] width 219 height 21
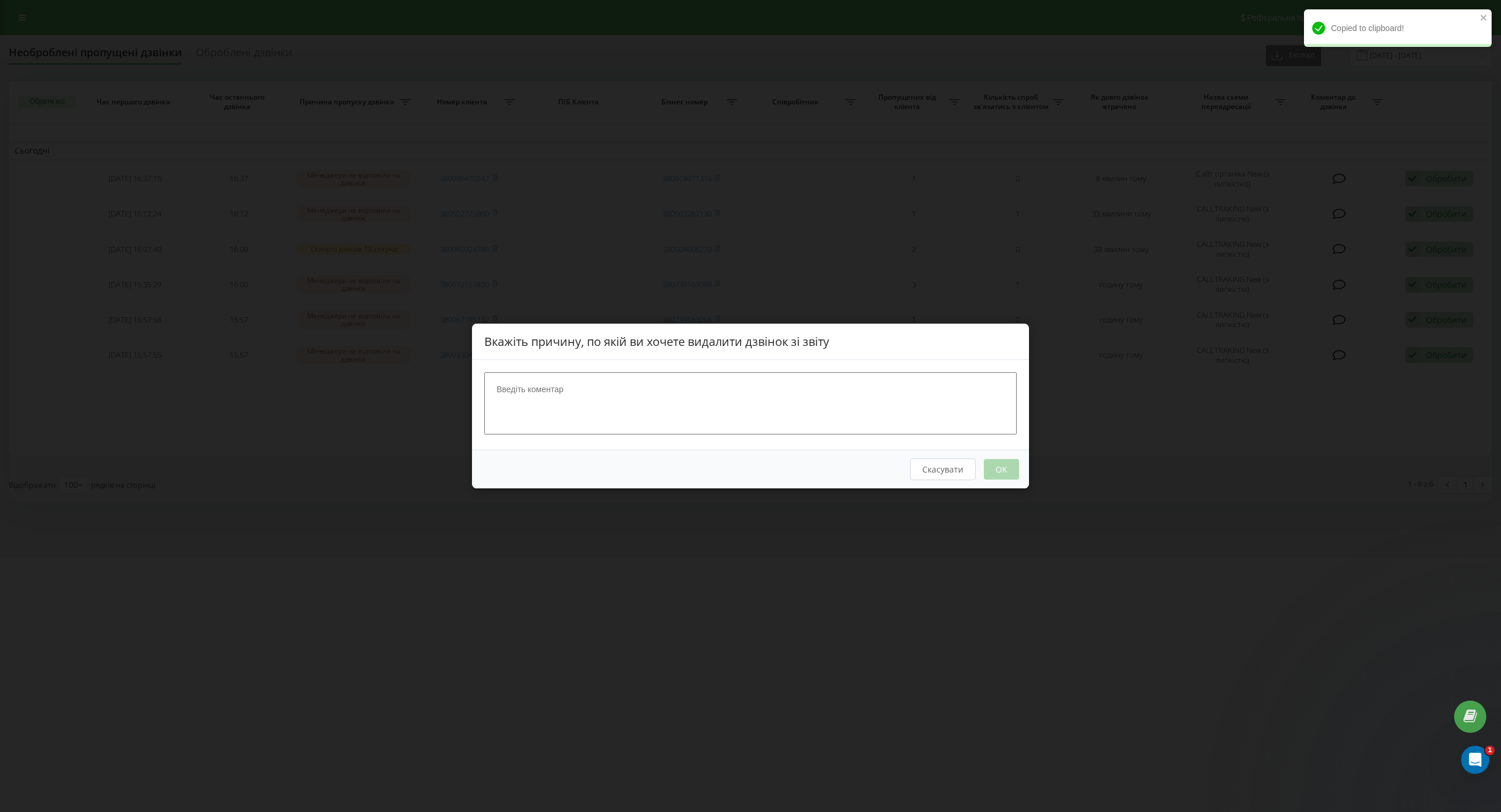
click at [811, 423] on textarea at bounding box center [750, 403] width 532 height 62
type textarea "написав на вабйер"
drag, startPoint x: 1021, startPoint y: 479, endPoint x: 1014, endPoint y: 479, distance: 7.0
click at [1020, 479] on div "Скасувати OK" at bounding box center [750, 468] width 557 height 39
click at [1005, 475] on button "OK" at bounding box center [1002, 468] width 35 height 20
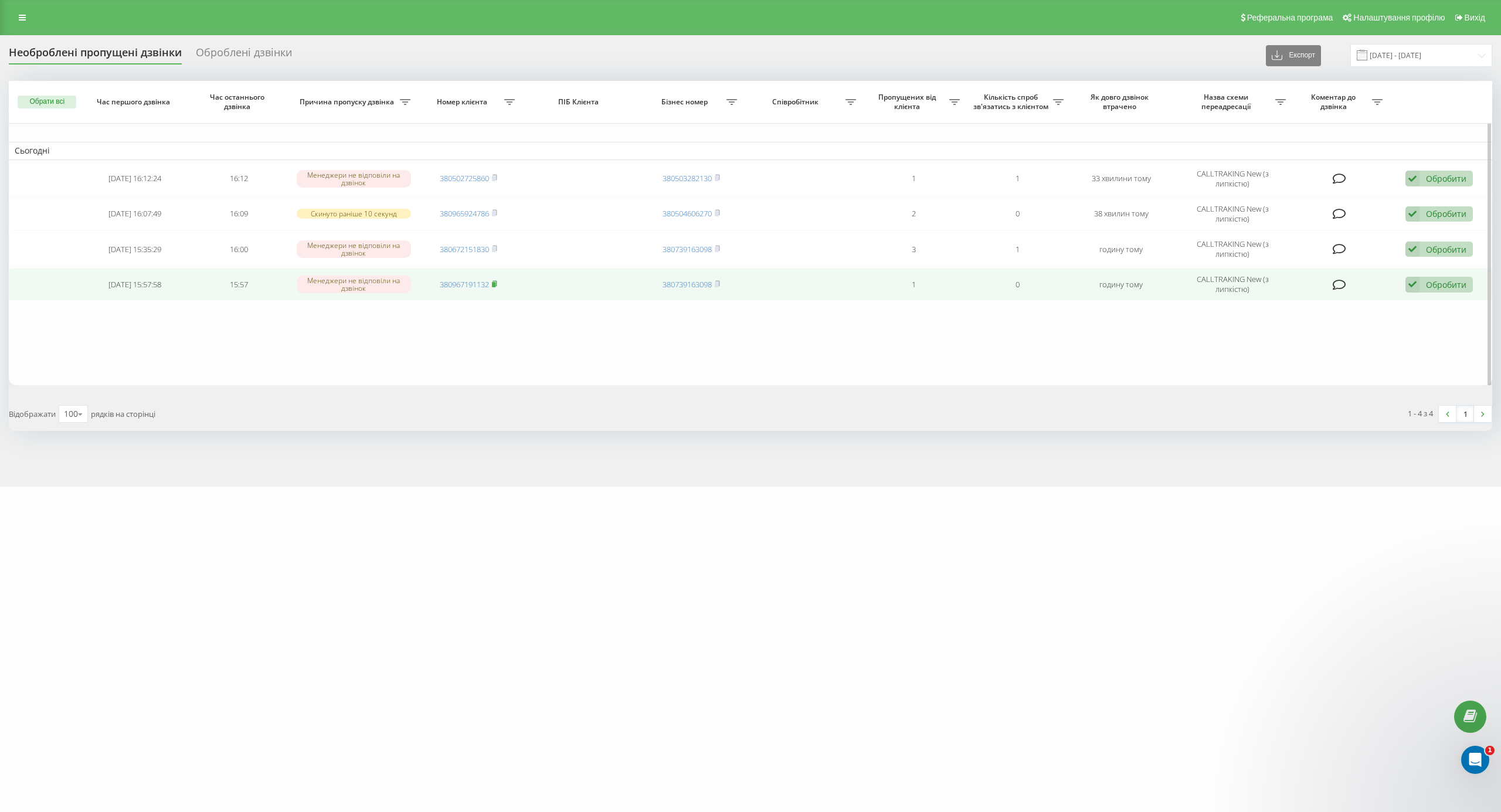
click at [497, 281] on icon at bounding box center [494, 283] width 6 height 7
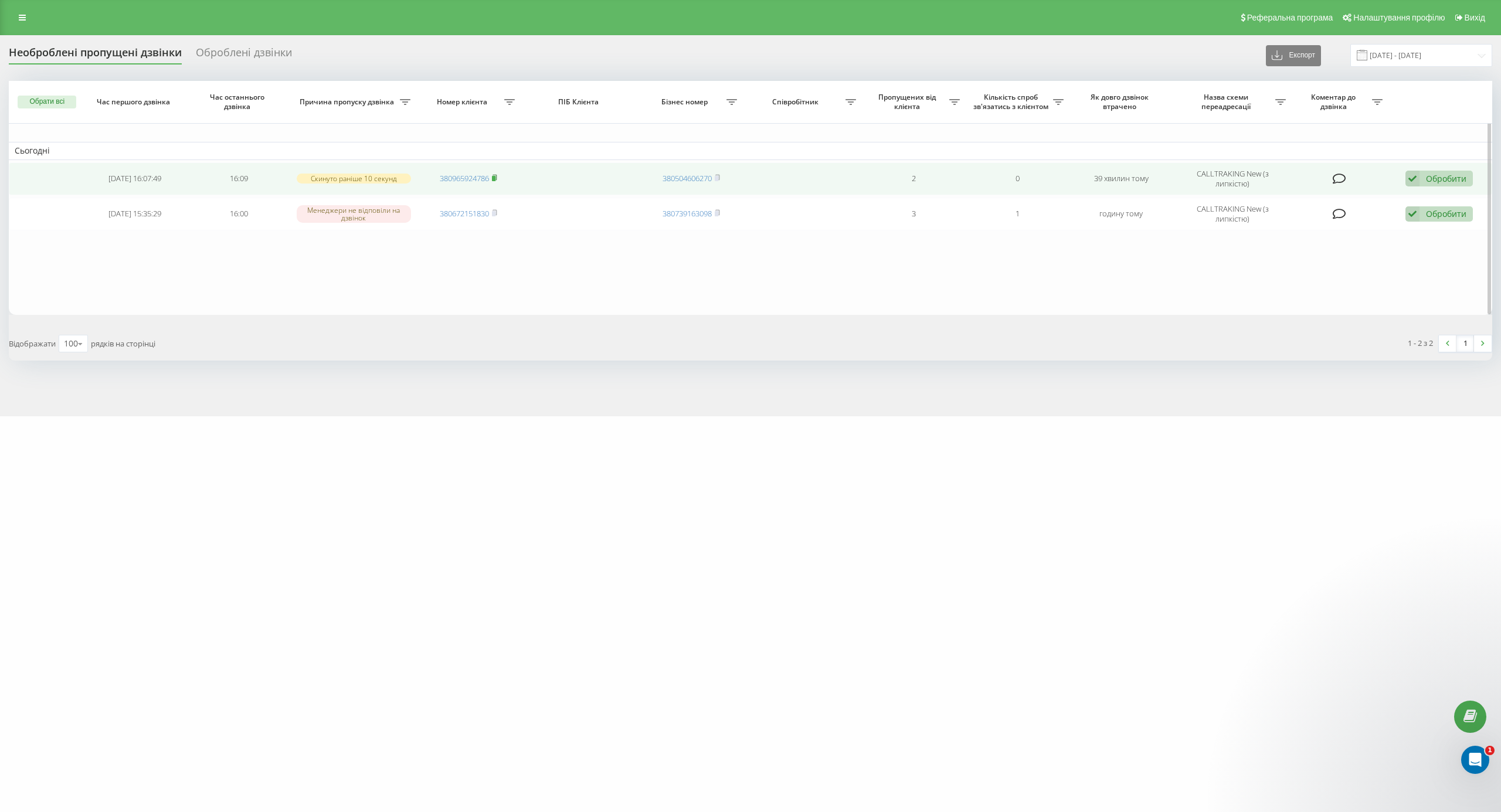
click at [494, 174] on icon at bounding box center [494, 177] width 6 height 7
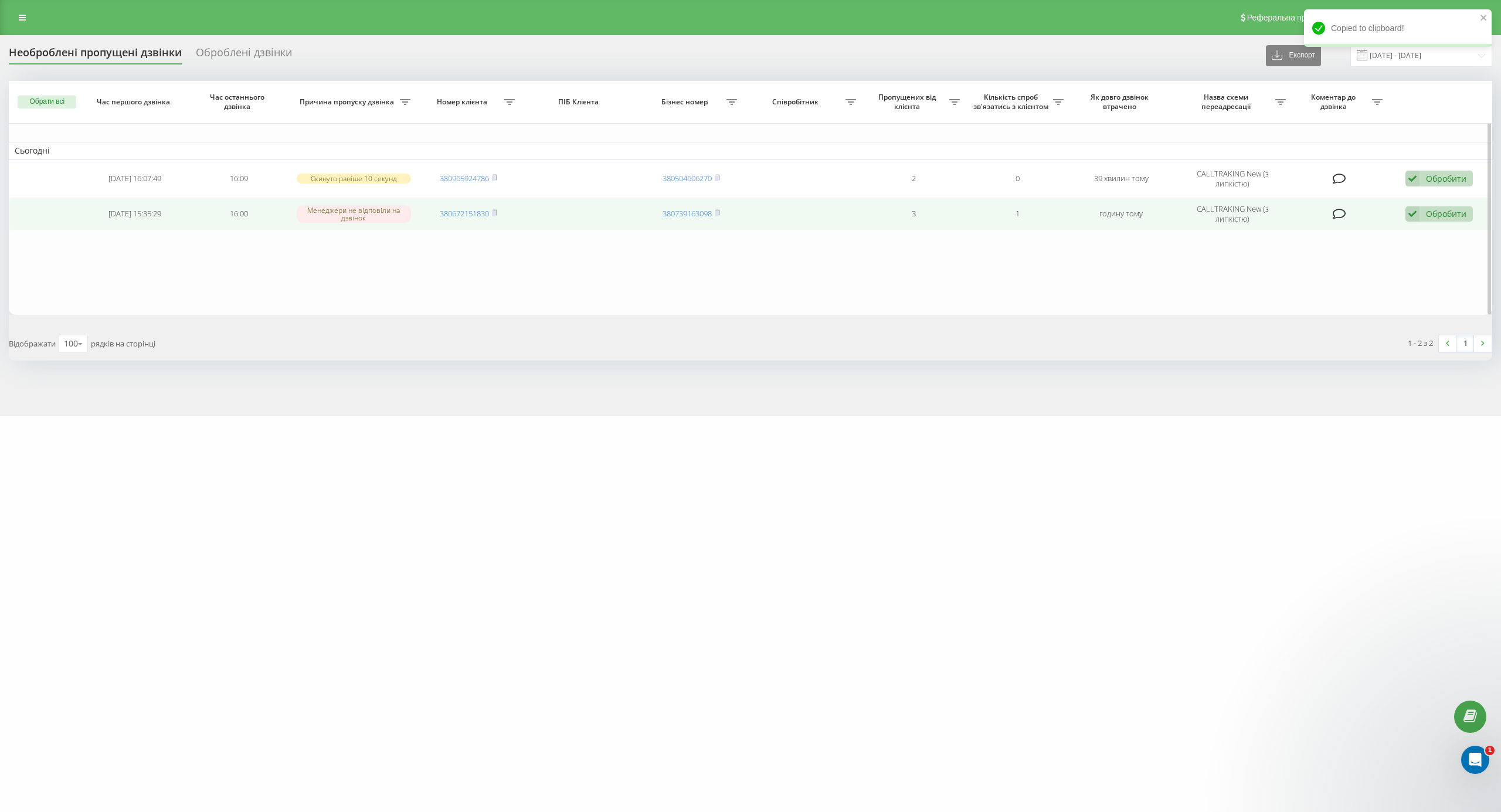
click at [1414, 216] on icon at bounding box center [1411, 214] width 14 height 16
click at [1386, 263] on div "Зв'язався з клієнтом за допомогою іншого каналу" at bounding box center [1362, 254] width 219 height 21
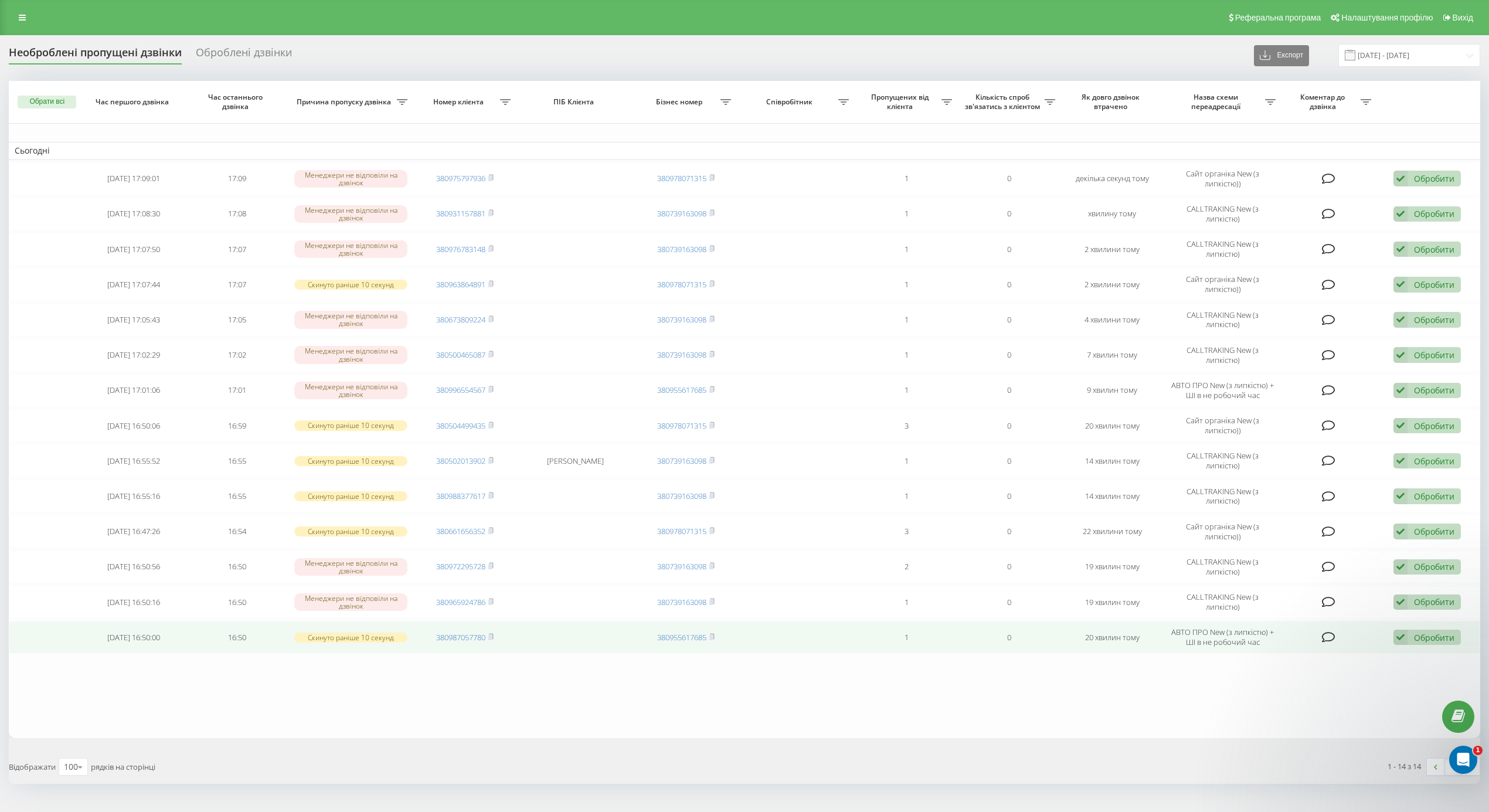
drag, startPoint x: 493, startPoint y: 641, endPoint x: 502, endPoint y: 643, distance: 9.2
click at [491, 640] on rect at bounding box center [490, 637] width 3 height 6
click at [490, 640] on icon at bounding box center [490, 636] width 6 height 7
click at [492, 640] on rect at bounding box center [490, 637] width 3 height 6
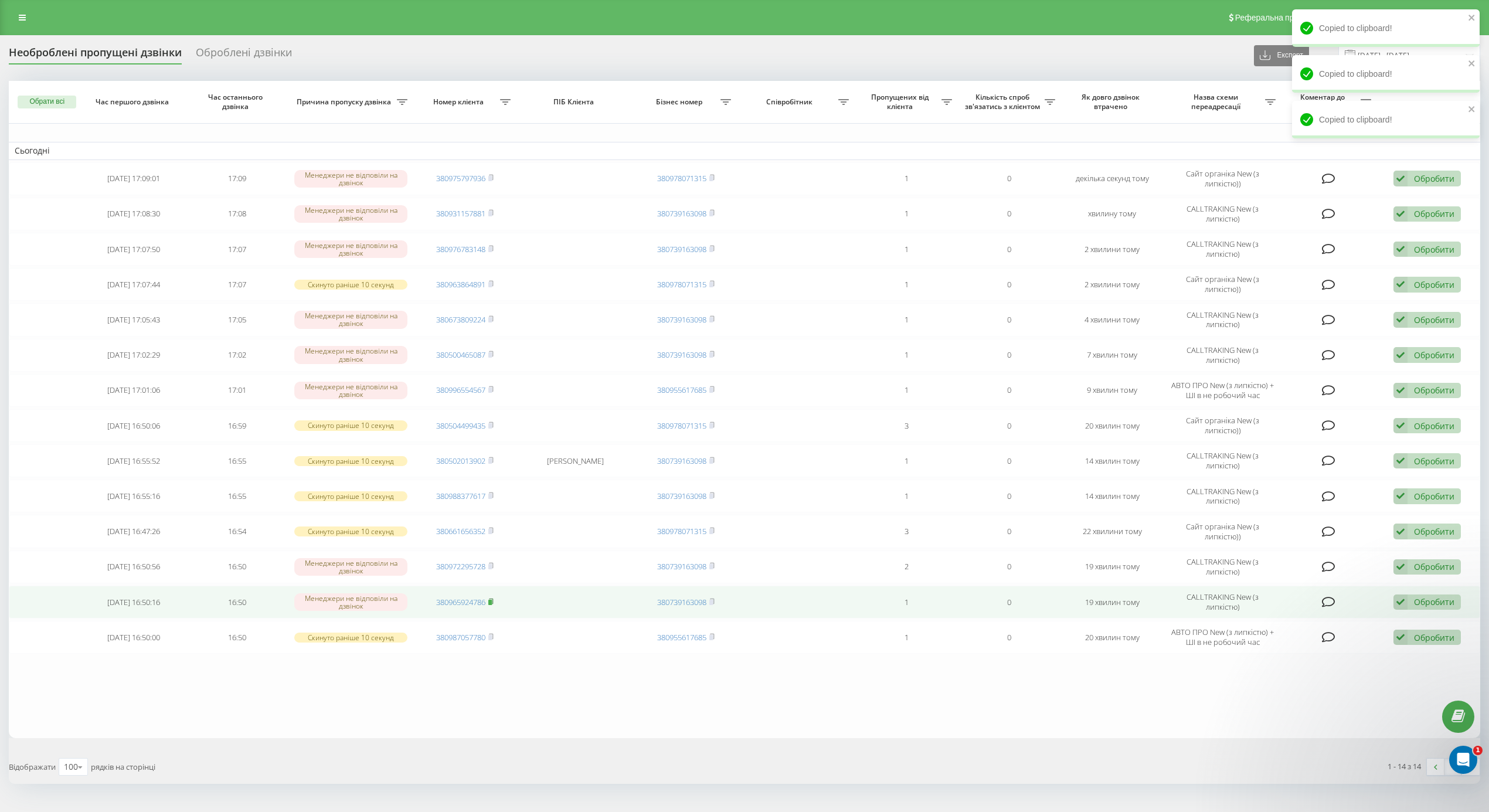
click at [490, 604] on rect at bounding box center [490, 602] width 3 height 6
click at [1409, 603] on div "Обробити Не вдалося зв'язатися Зв'язався з клієнтом за допомогою іншого каналу …" at bounding box center [1428, 602] width 68 height 16
click at [1295, 689] on span "Інший варіант" at bounding box center [1279, 684] width 59 height 11
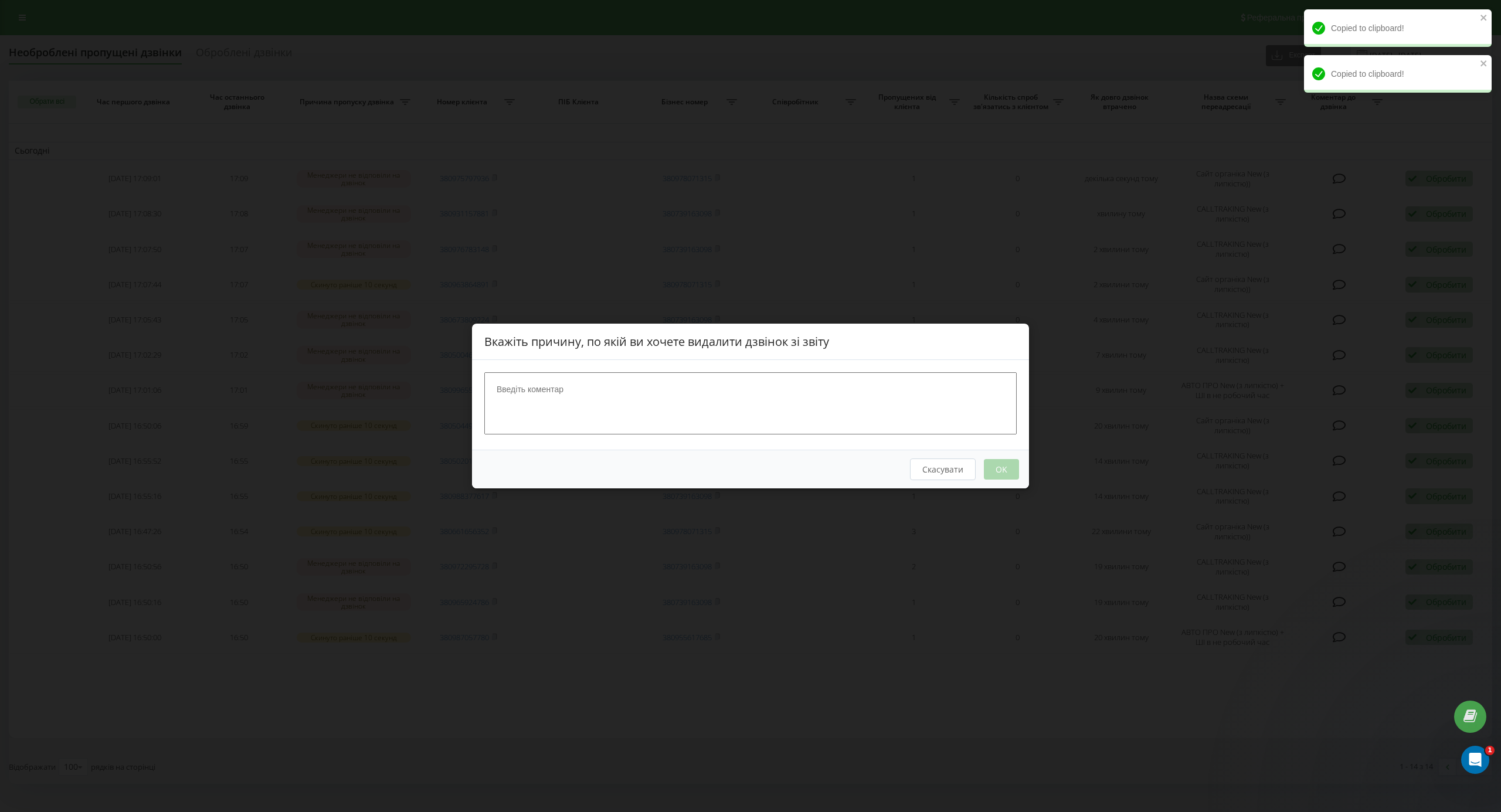
click at [672, 383] on textarea at bounding box center [750, 403] width 532 height 62
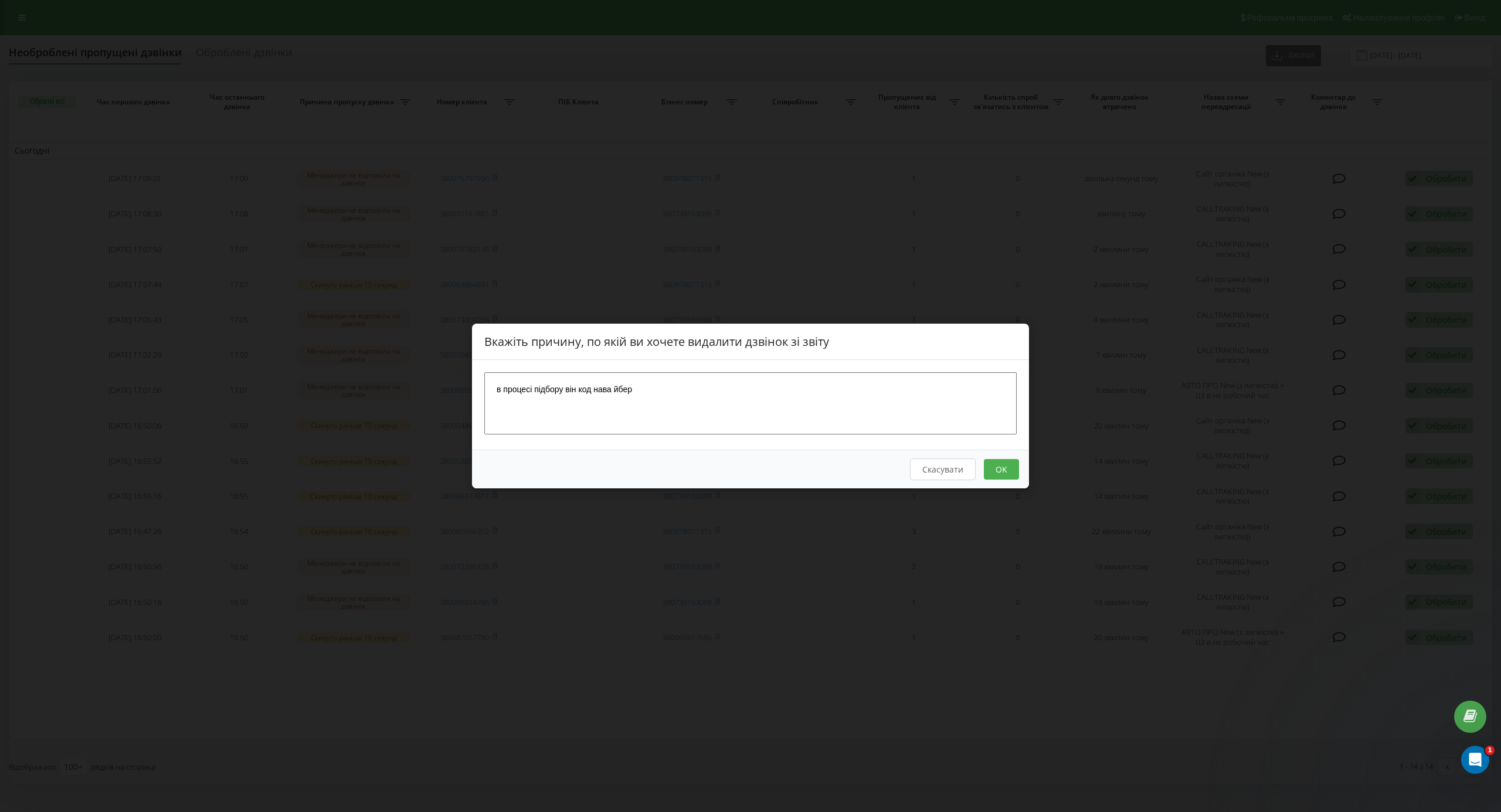
type textarea "в процесі підбору він код нава йбер"
click at [1012, 465] on button "OK" at bounding box center [1002, 468] width 35 height 20
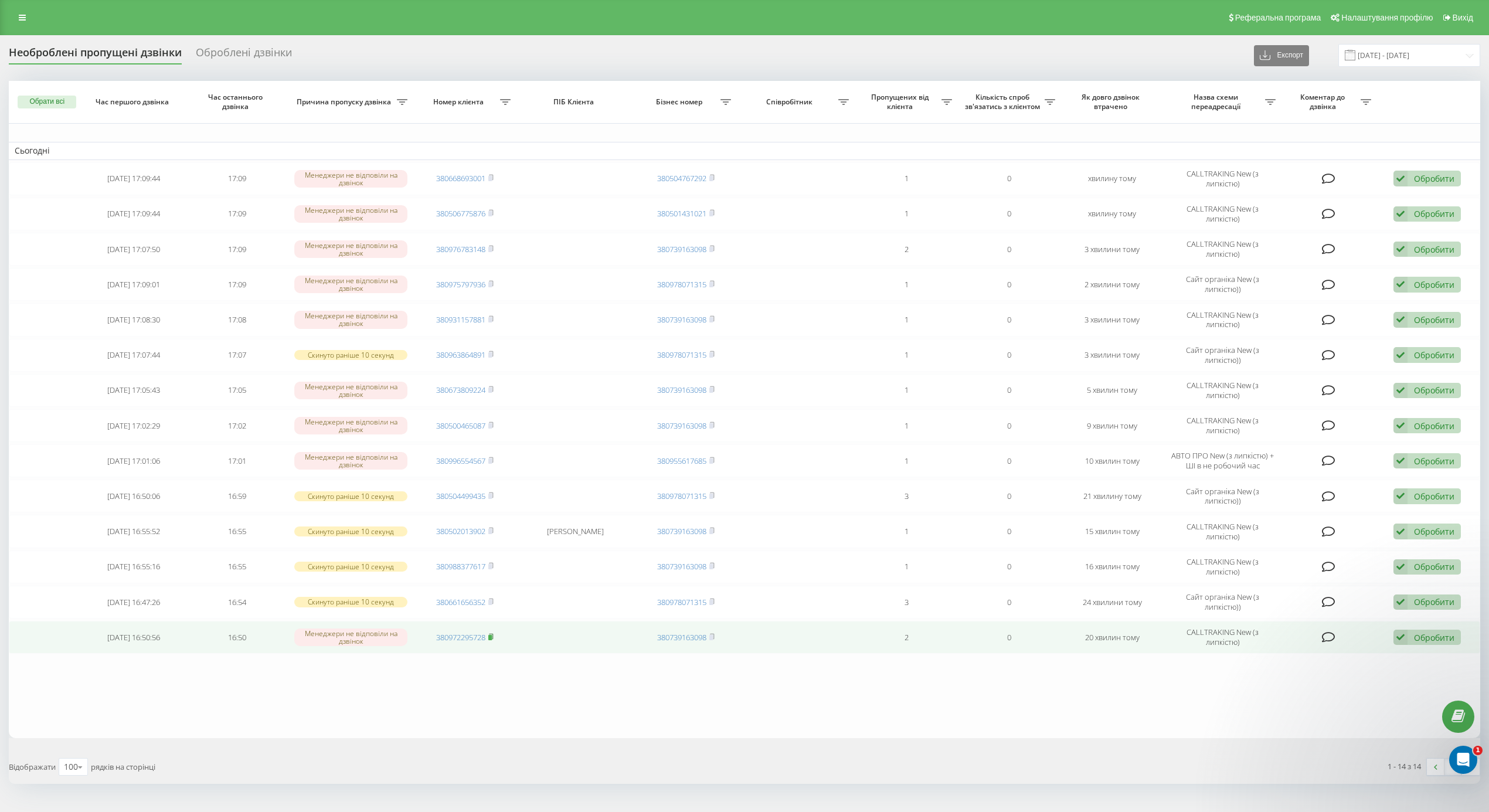
click at [493, 639] on icon at bounding box center [490, 636] width 6 height 7
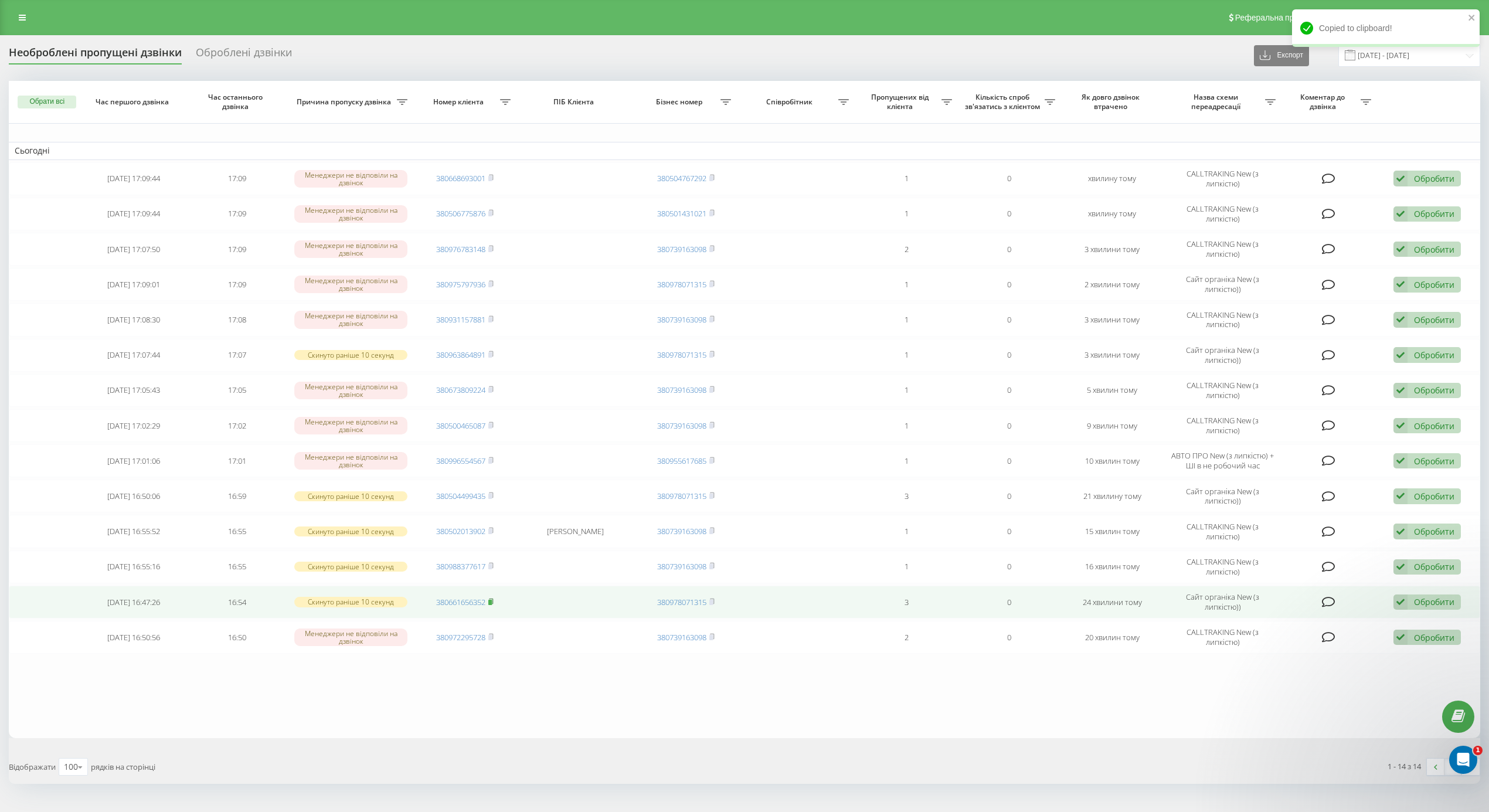
click at [491, 604] on rect at bounding box center [490, 602] width 3 height 6
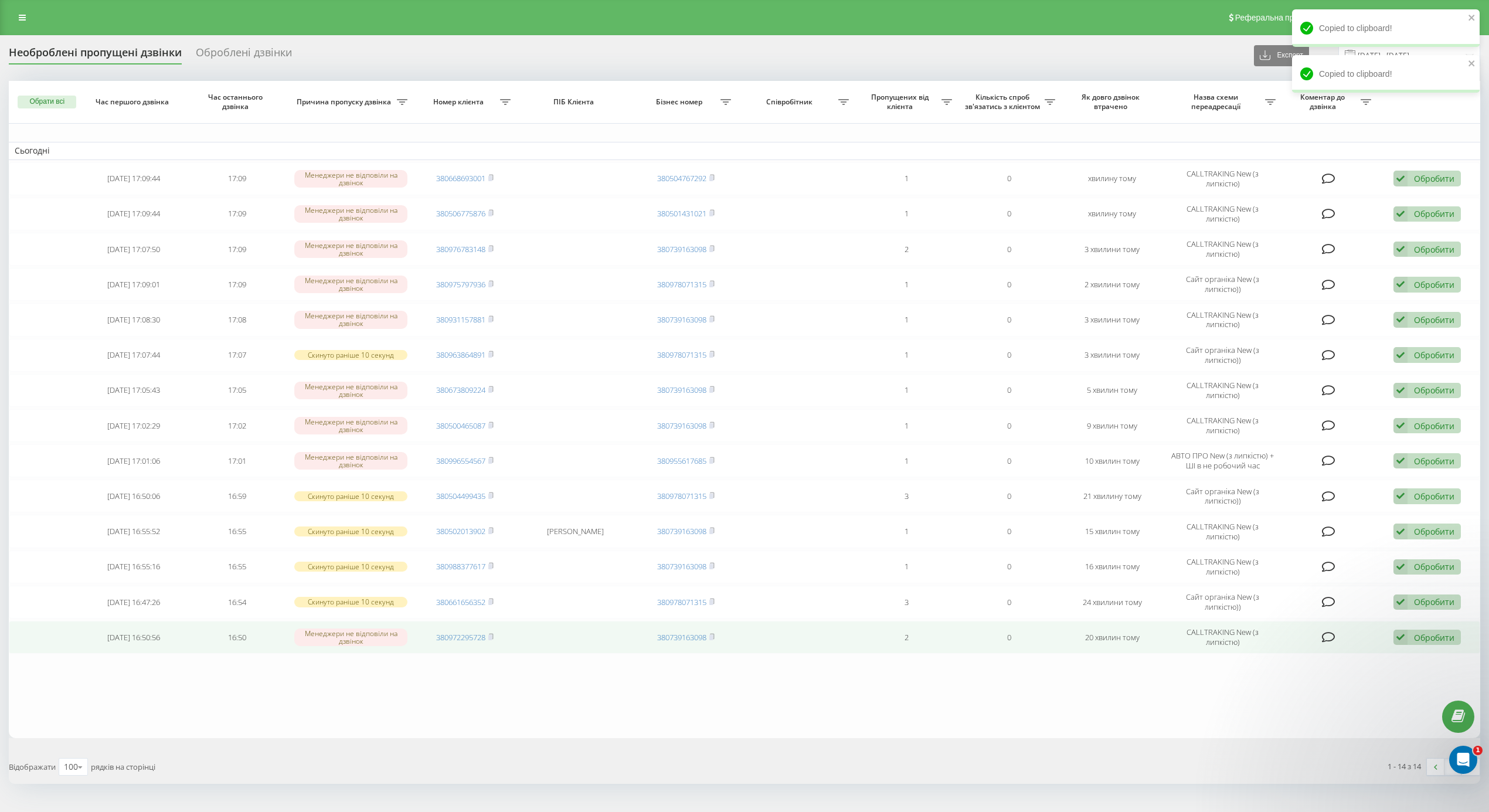
click at [1429, 633] on td "Обробити Не вдалося зв'язатися Зв'язався з клієнтом за допомогою іншого каналу …" at bounding box center [1429, 637] width 103 height 33
click at [1404, 653] on td "Обробити Не вдалося зв'язатися Зв'язався з клієнтом за допомогою іншого каналу …" at bounding box center [1429, 637] width 103 height 33
click at [1407, 645] on icon at bounding box center [1400, 638] width 14 height 16
click at [1340, 720] on div "Інший варіант" at bounding box center [1351, 719] width 219 height 21
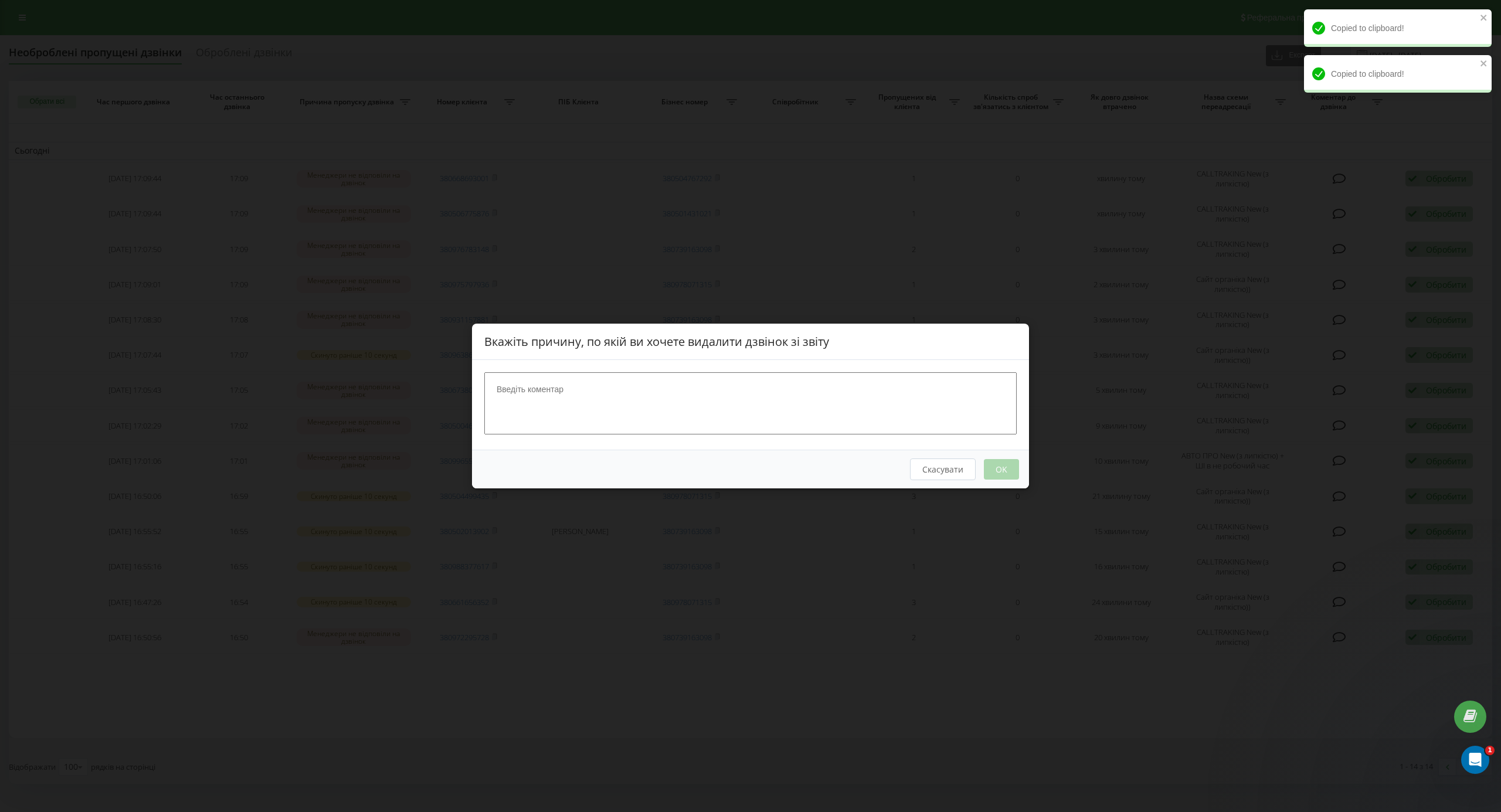
click at [563, 385] on textarea at bounding box center [750, 403] width 532 height 62
click at [571, 392] on textarea at bounding box center [750, 403] width 532 height 62
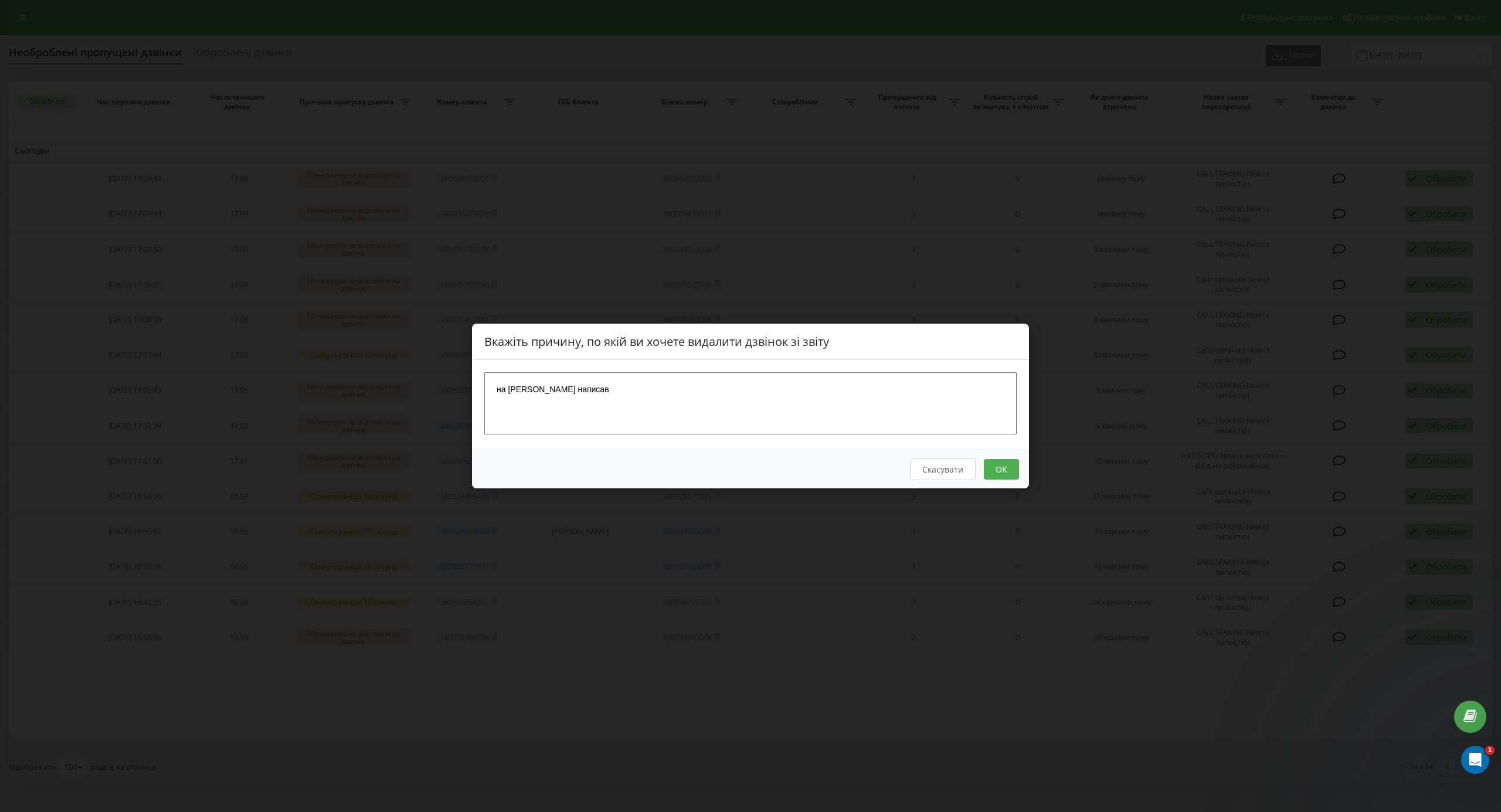
type textarea "на вайбер написав"
click at [1003, 464] on button "OK" at bounding box center [1002, 468] width 35 height 20
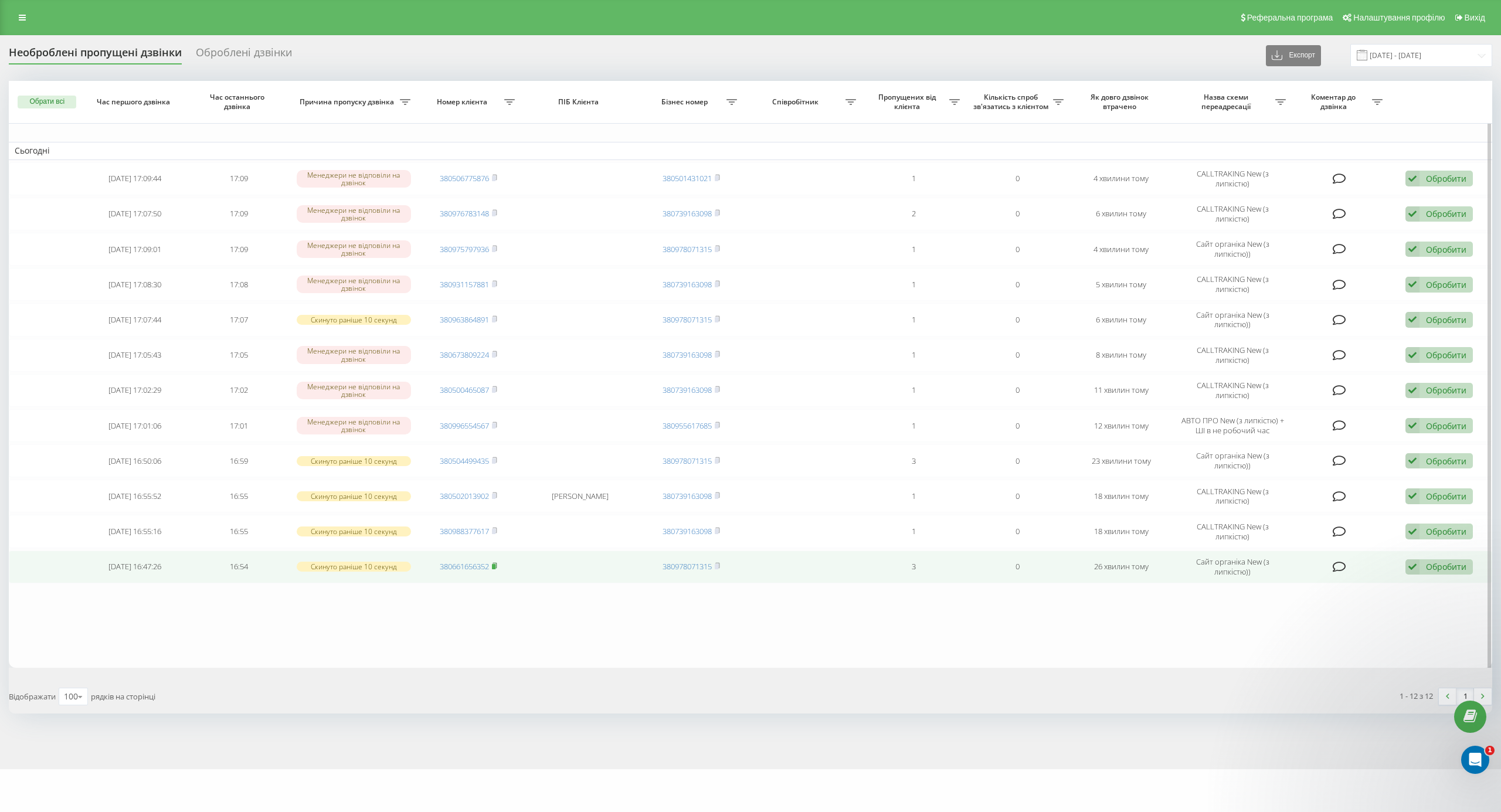
click at [495, 569] on rect at bounding box center [494, 566] width 3 height 6
click at [1416, 570] on icon at bounding box center [1411, 567] width 14 height 16
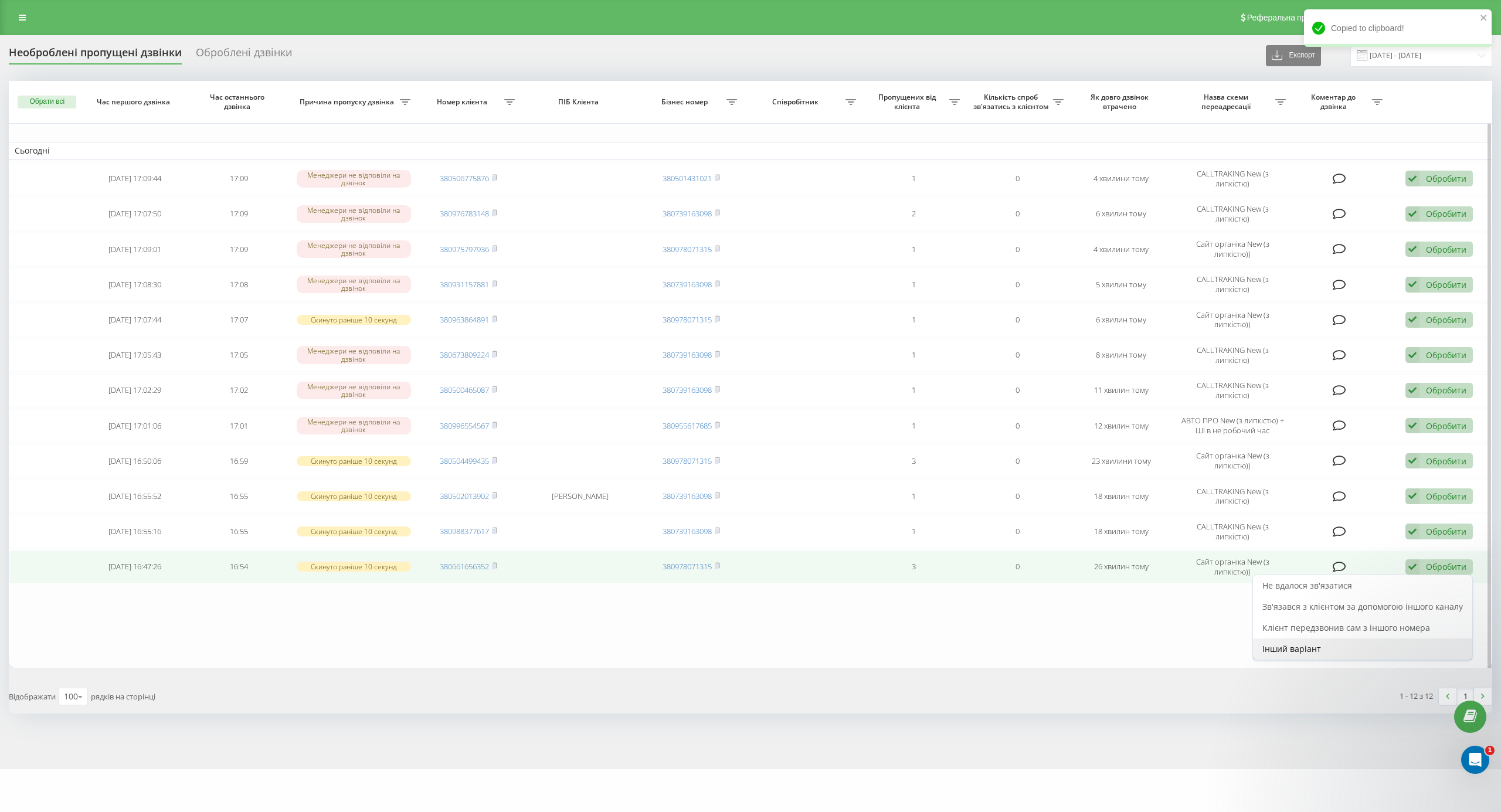
click at [1320, 652] on div "Інший варіант" at bounding box center [1362, 649] width 219 height 21
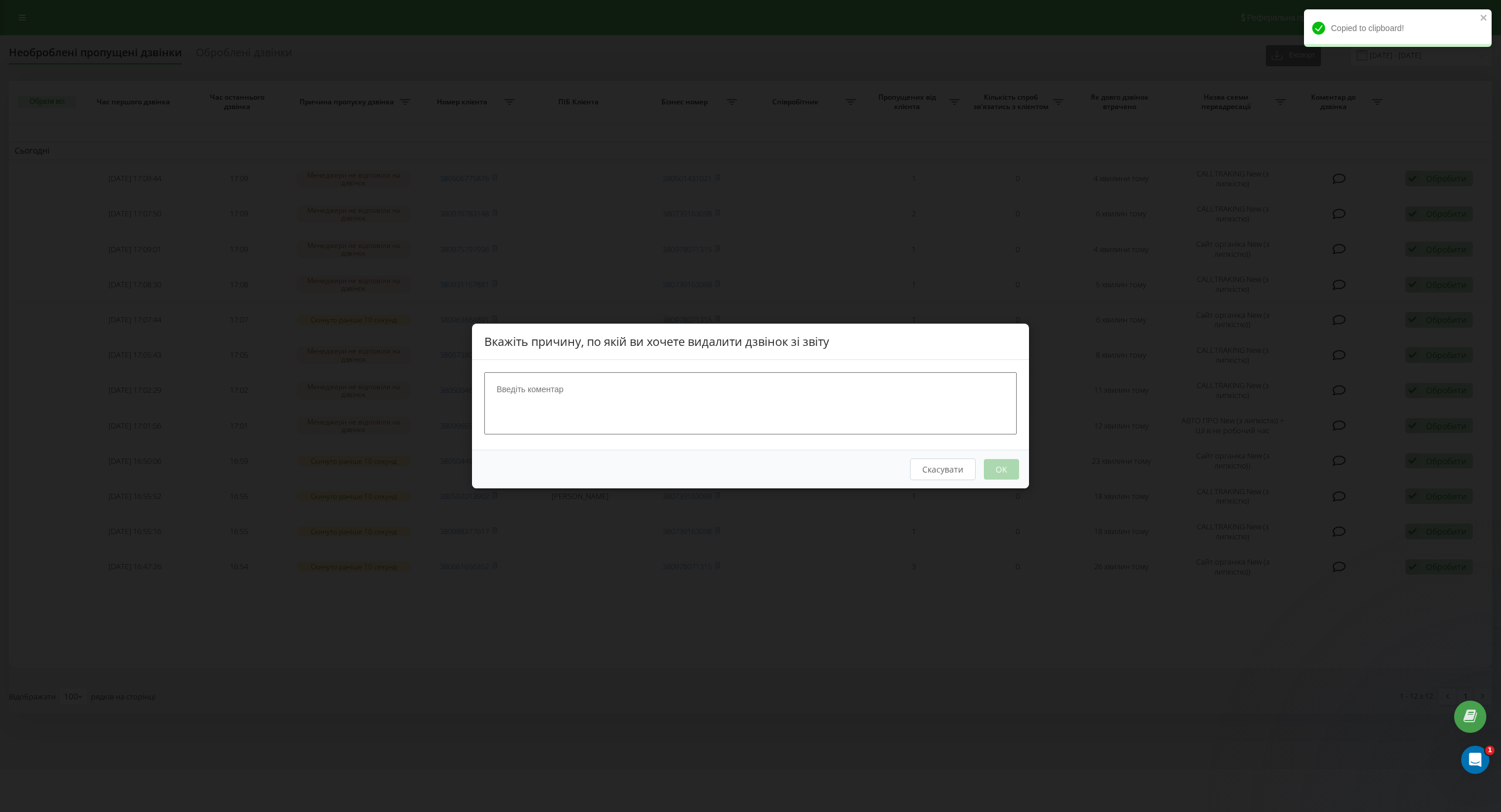
click at [780, 425] on textarea at bounding box center [750, 403] width 532 height 62
type textarea "написав на вайбер"
click at [1013, 460] on button "OK" at bounding box center [1002, 468] width 35 height 20
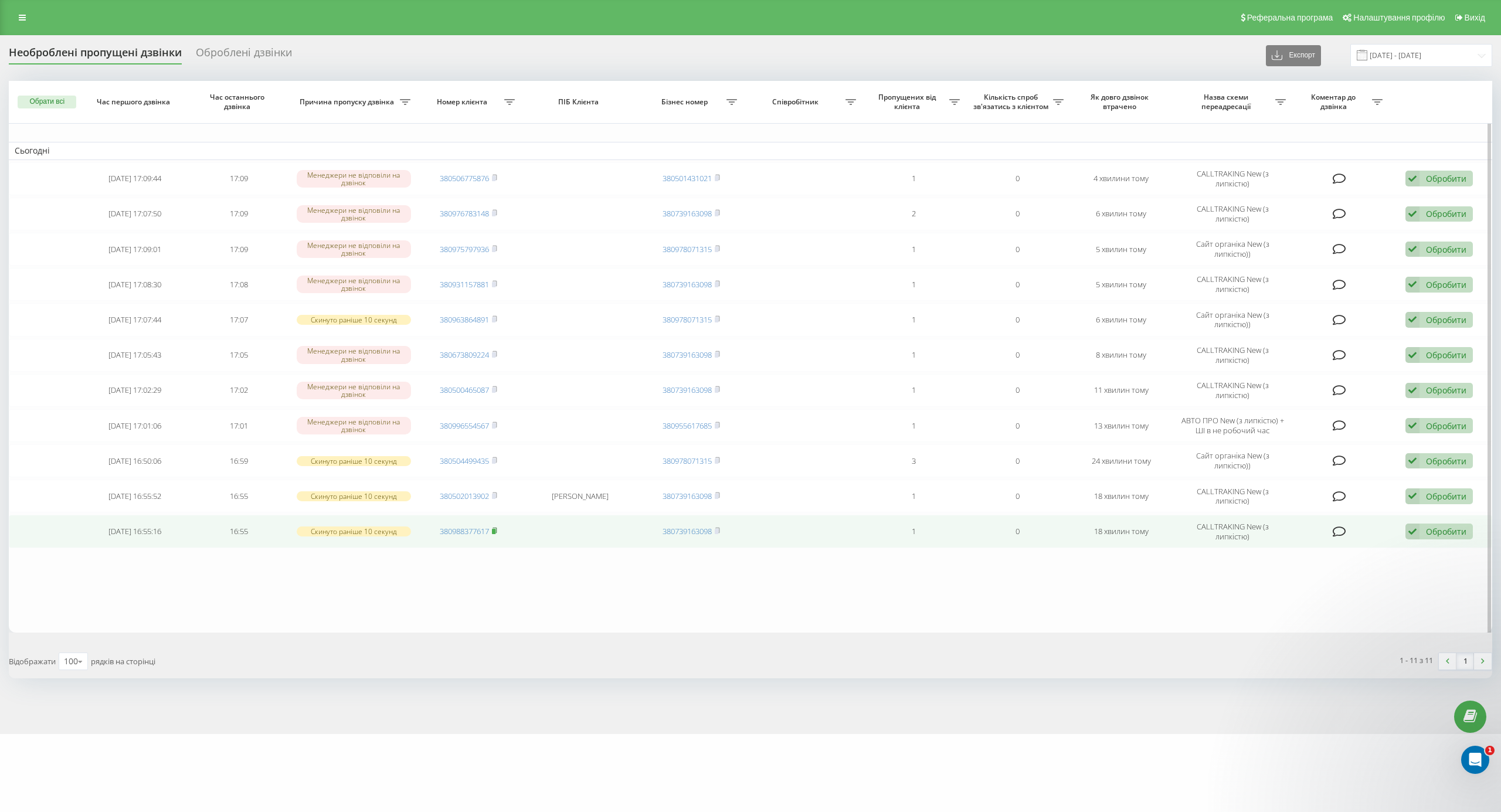
click at [495, 534] on rect at bounding box center [494, 531] width 3 height 6
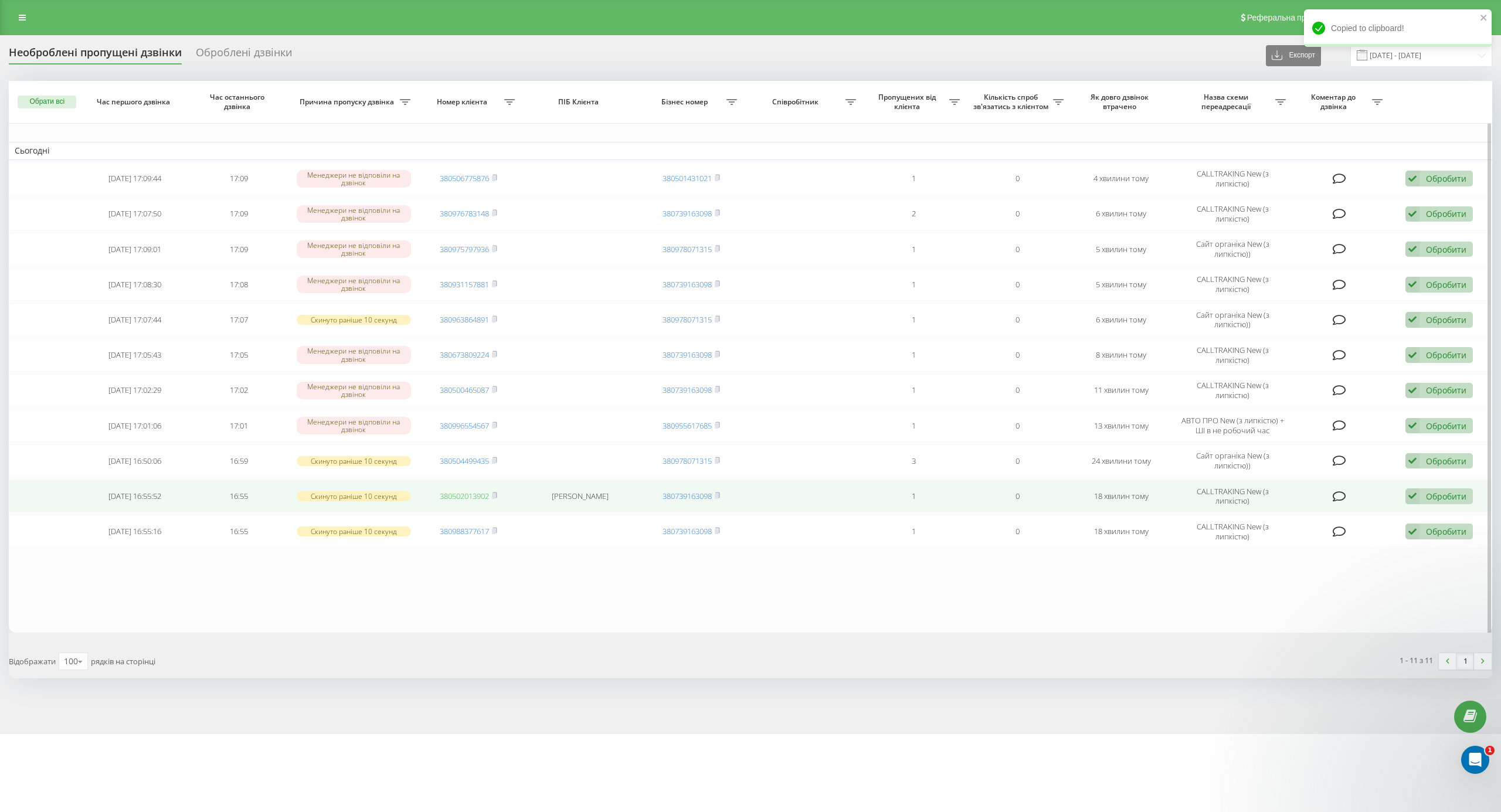
drag, startPoint x: 494, startPoint y: 497, endPoint x: 480, endPoint y: 497, distance: 14.0
click at [497, 496] on icon at bounding box center [494, 495] width 6 height 7
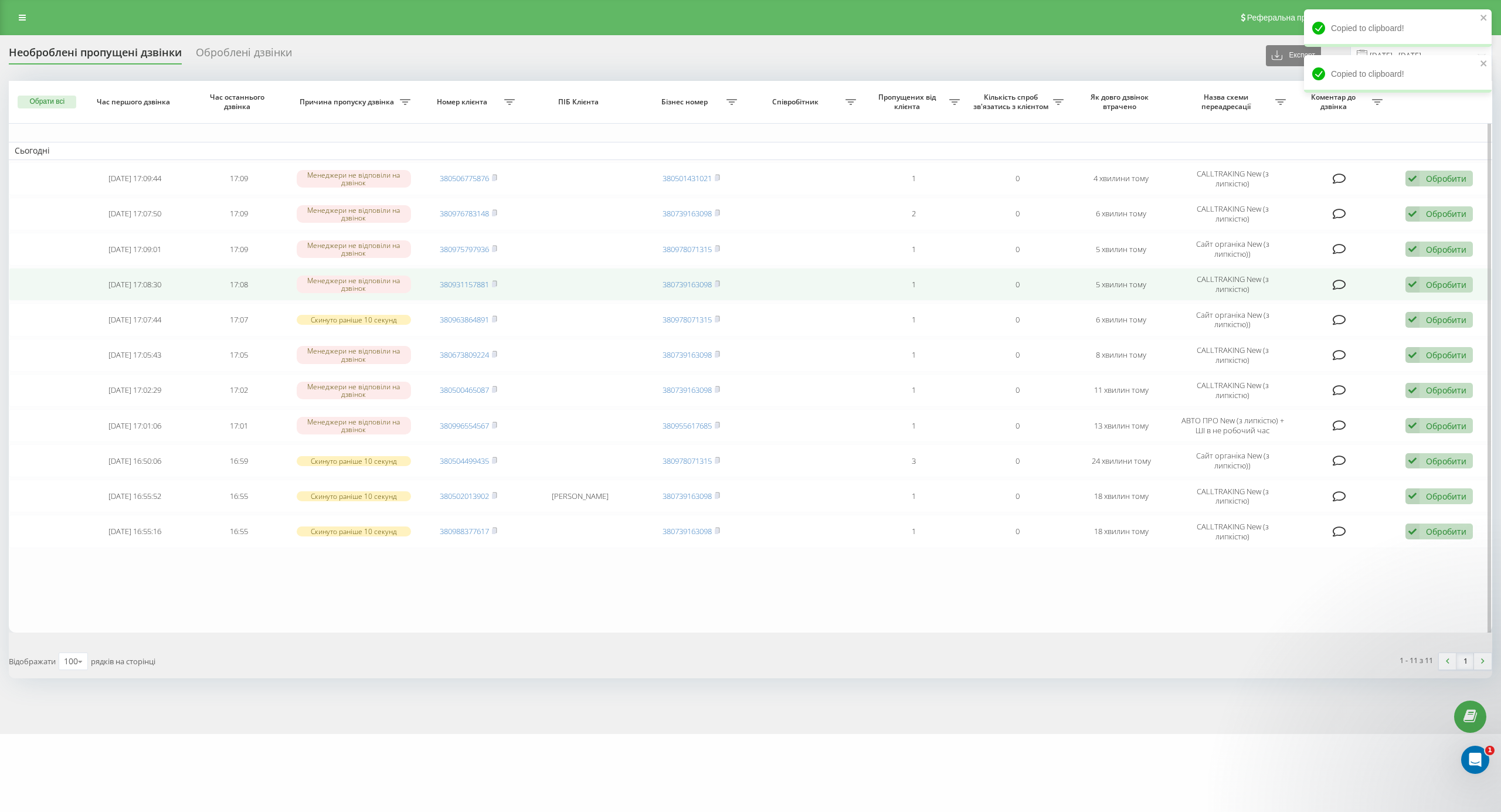
click at [493, 282] on span "380931157881" at bounding box center [468, 284] width 57 height 10
click at [494, 285] on rect at bounding box center [494, 285] width 3 height 6
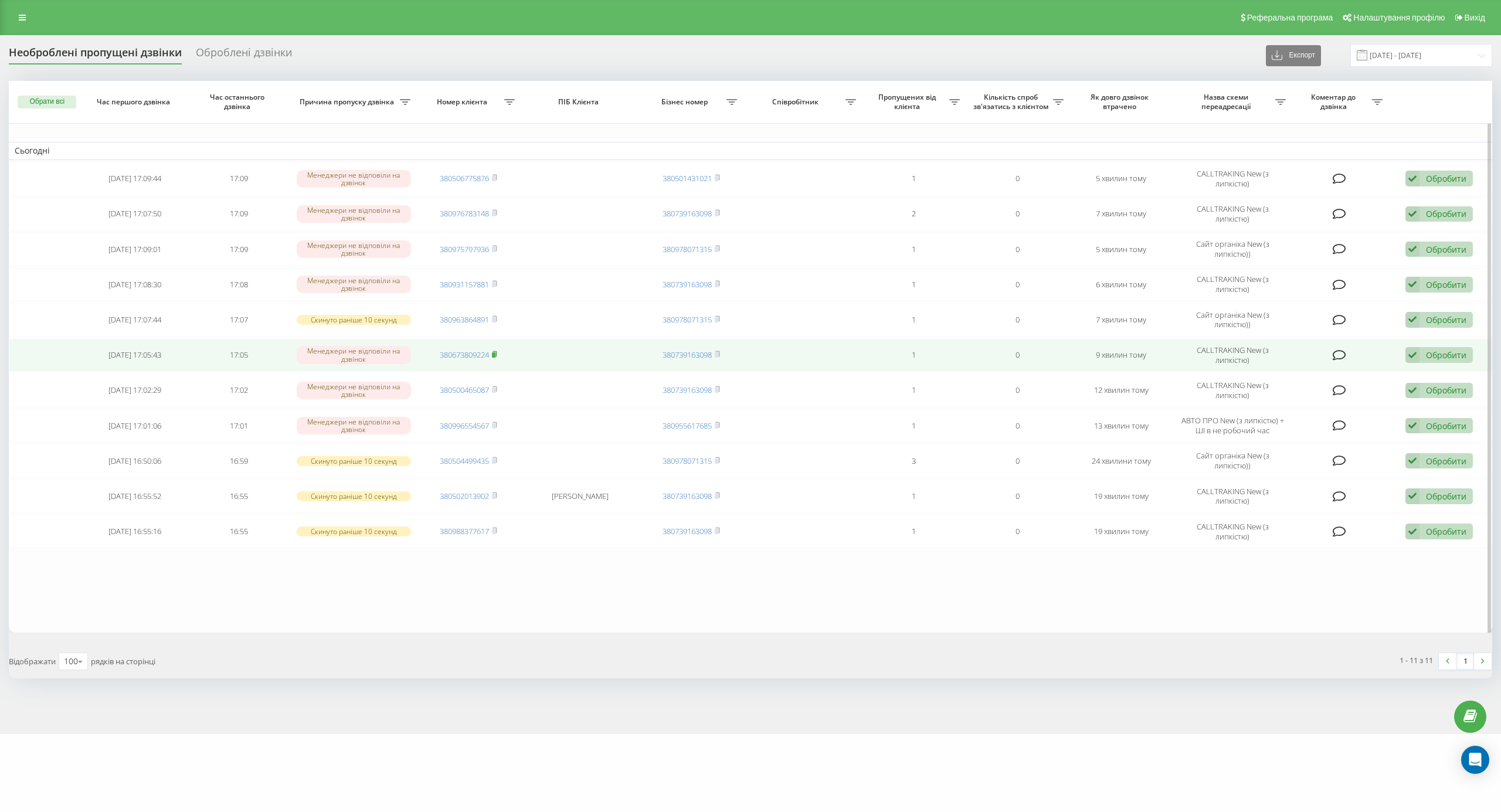
click at [494, 357] on rect at bounding box center [494, 355] width 3 height 6
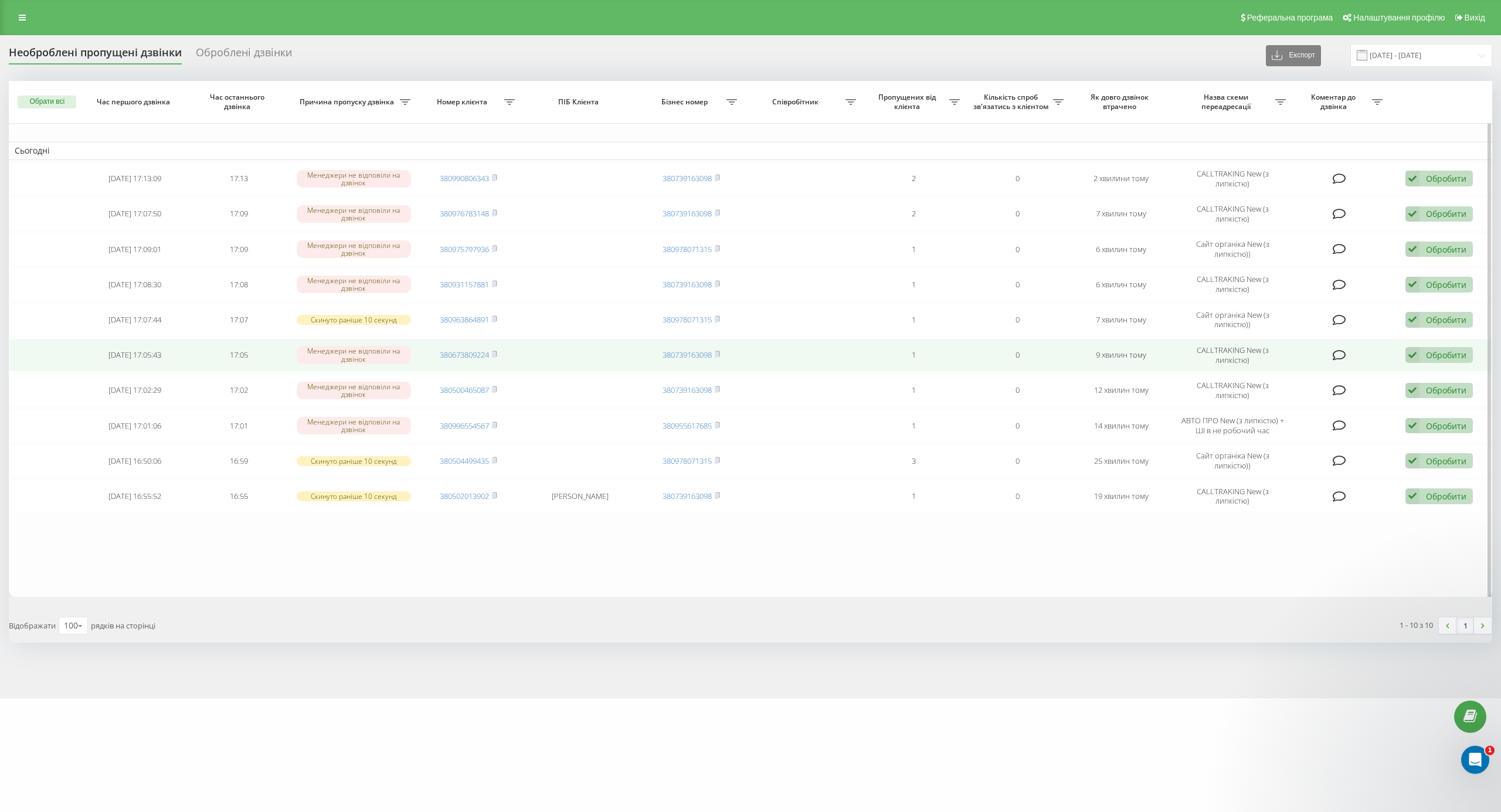
drag, startPoint x: 1426, startPoint y: 357, endPoint x: 1424, endPoint y: 378, distance: 21.1
click at [1426, 357] on div "Обробити" at bounding box center [1446, 355] width 40 height 11
click at [1409, 432] on div "Інший варіант" at bounding box center [1362, 437] width 219 height 21
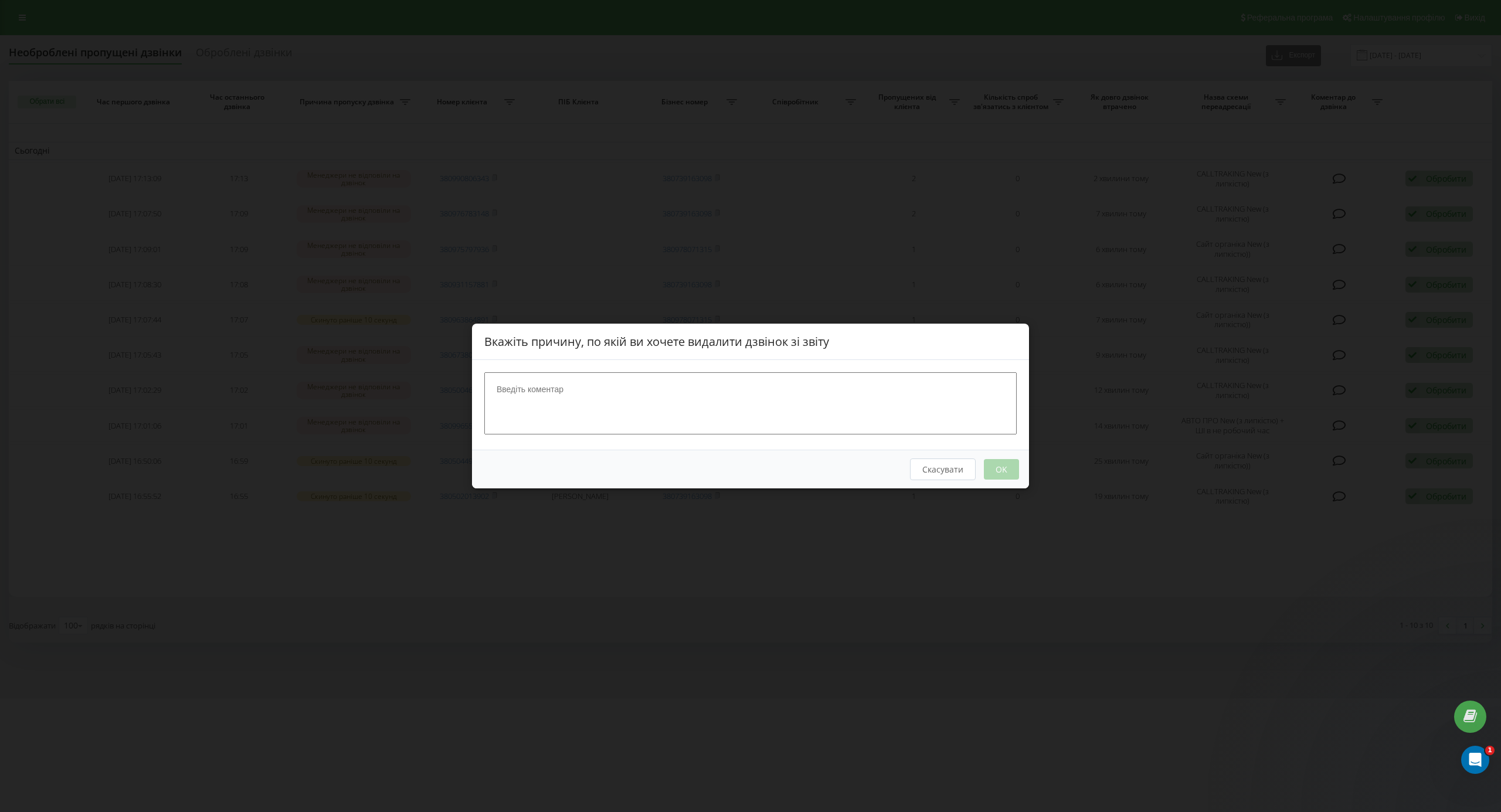
click at [713, 439] on div at bounding box center [750, 404] width 557 height 90
click at [790, 385] on textarea at bounding box center [750, 403] width 532 height 62
type textarea "в процесі підбору на вабйер він колд"
click at [1011, 467] on button "OK" at bounding box center [1002, 468] width 35 height 20
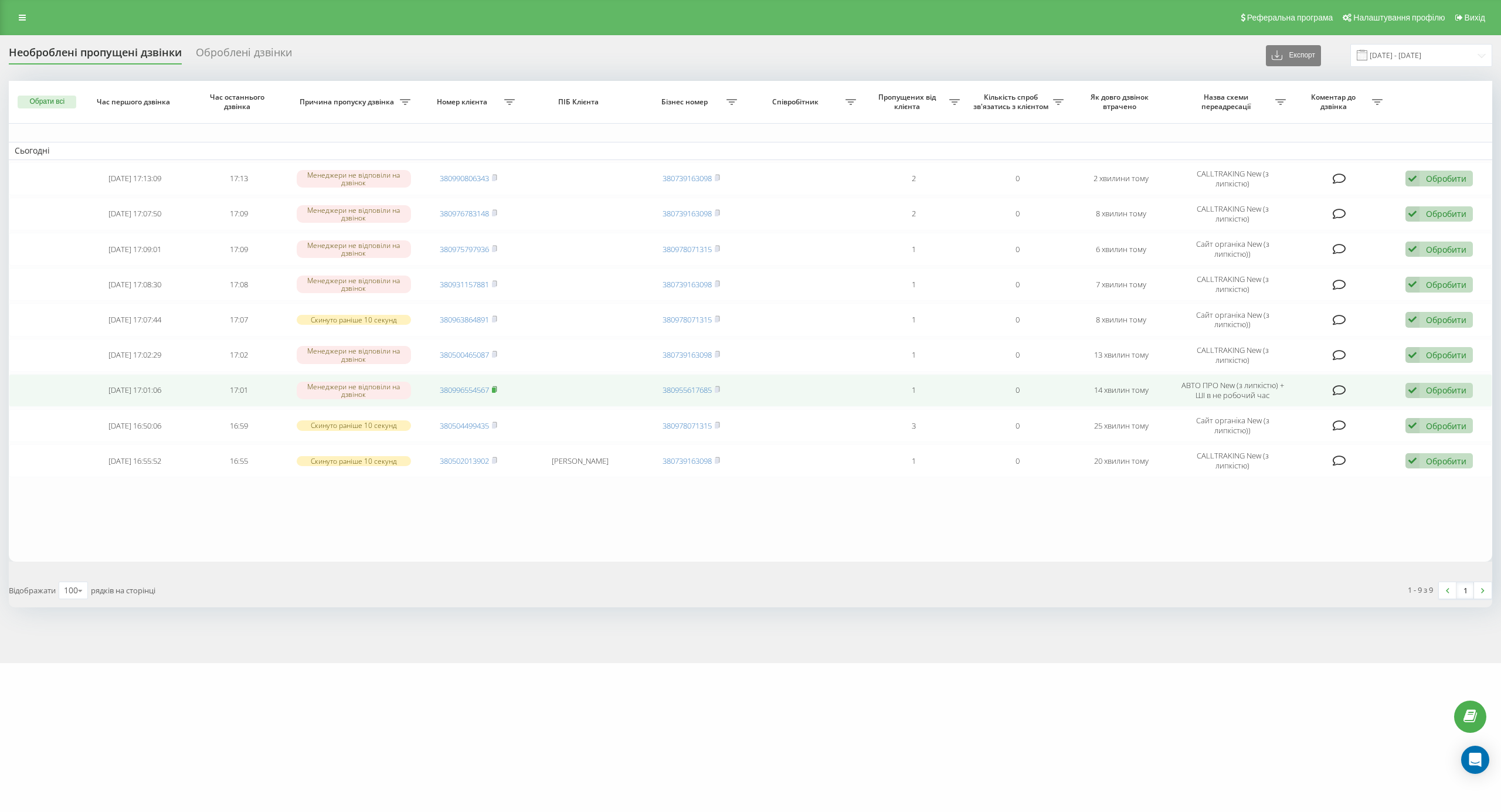
click at [494, 392] on rect at bounding box center [494, 389] width 3 height 6
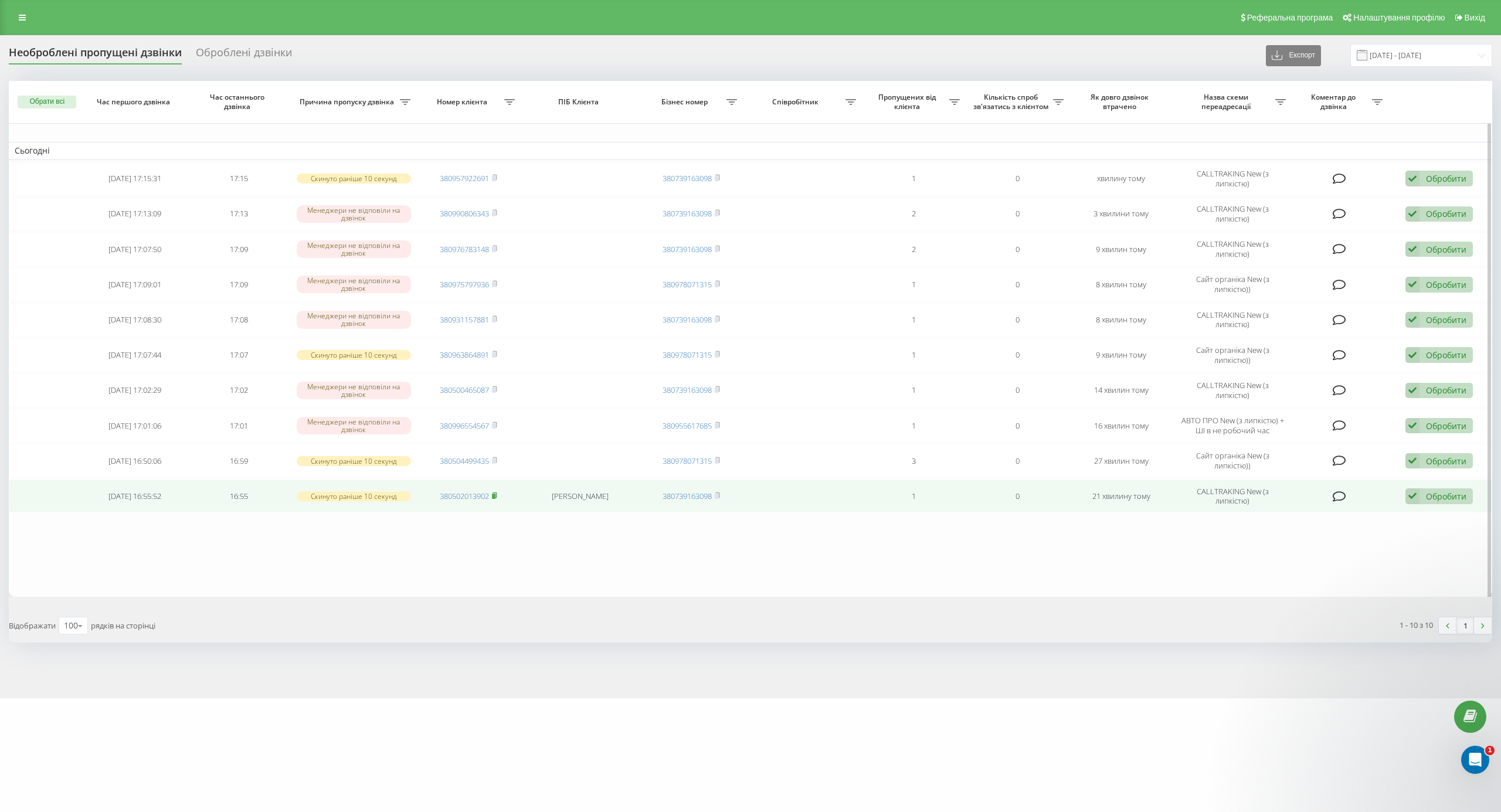
click at [495, 498] on rect at bounding box center [494, 496] width 3 height 6
click at [495, 499] on rect at bounding box center [494, 496] width 3 height 6
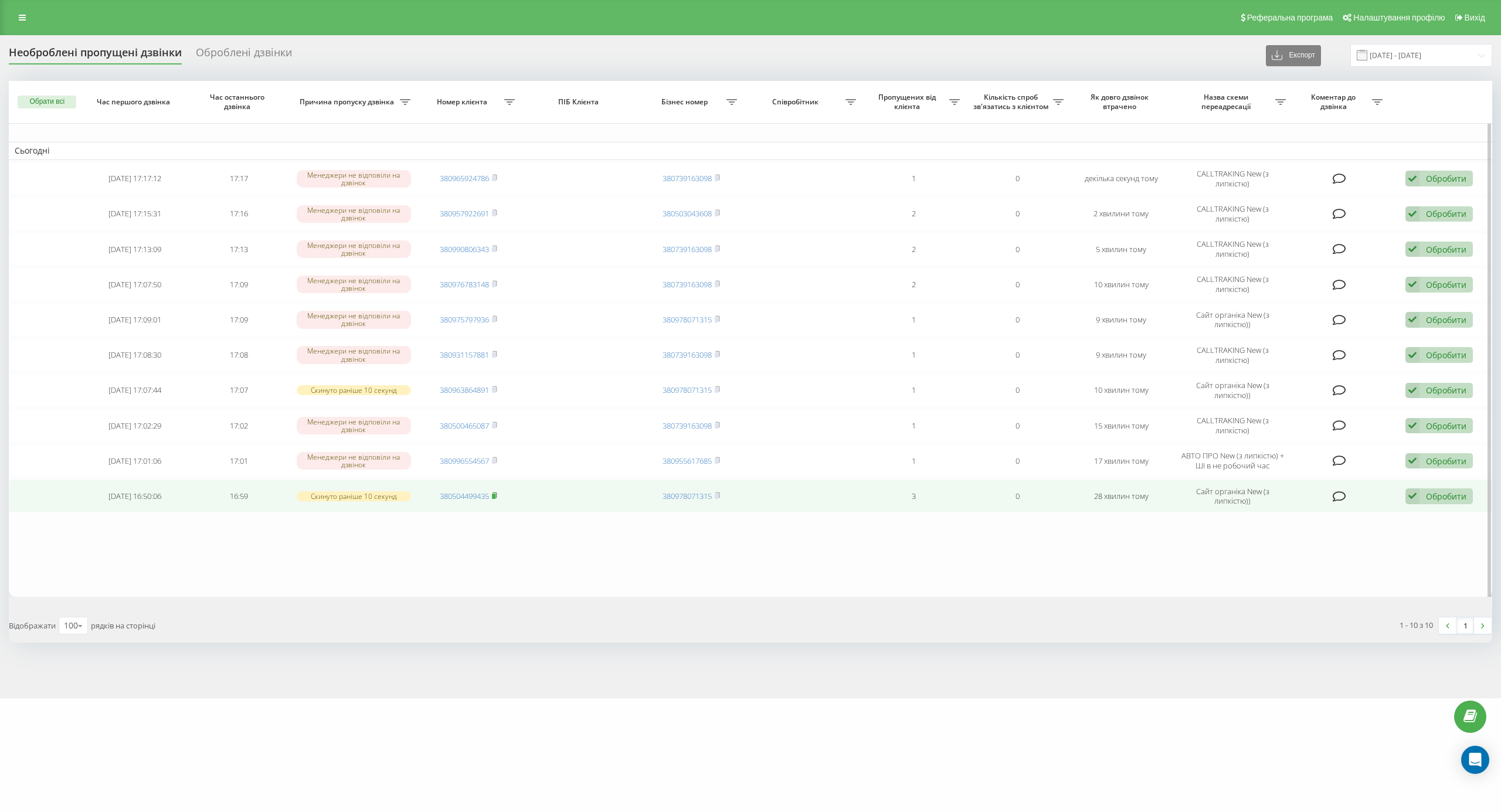
click at [495, 499] on rect at bounding box center [494, 496] width 3 height 6
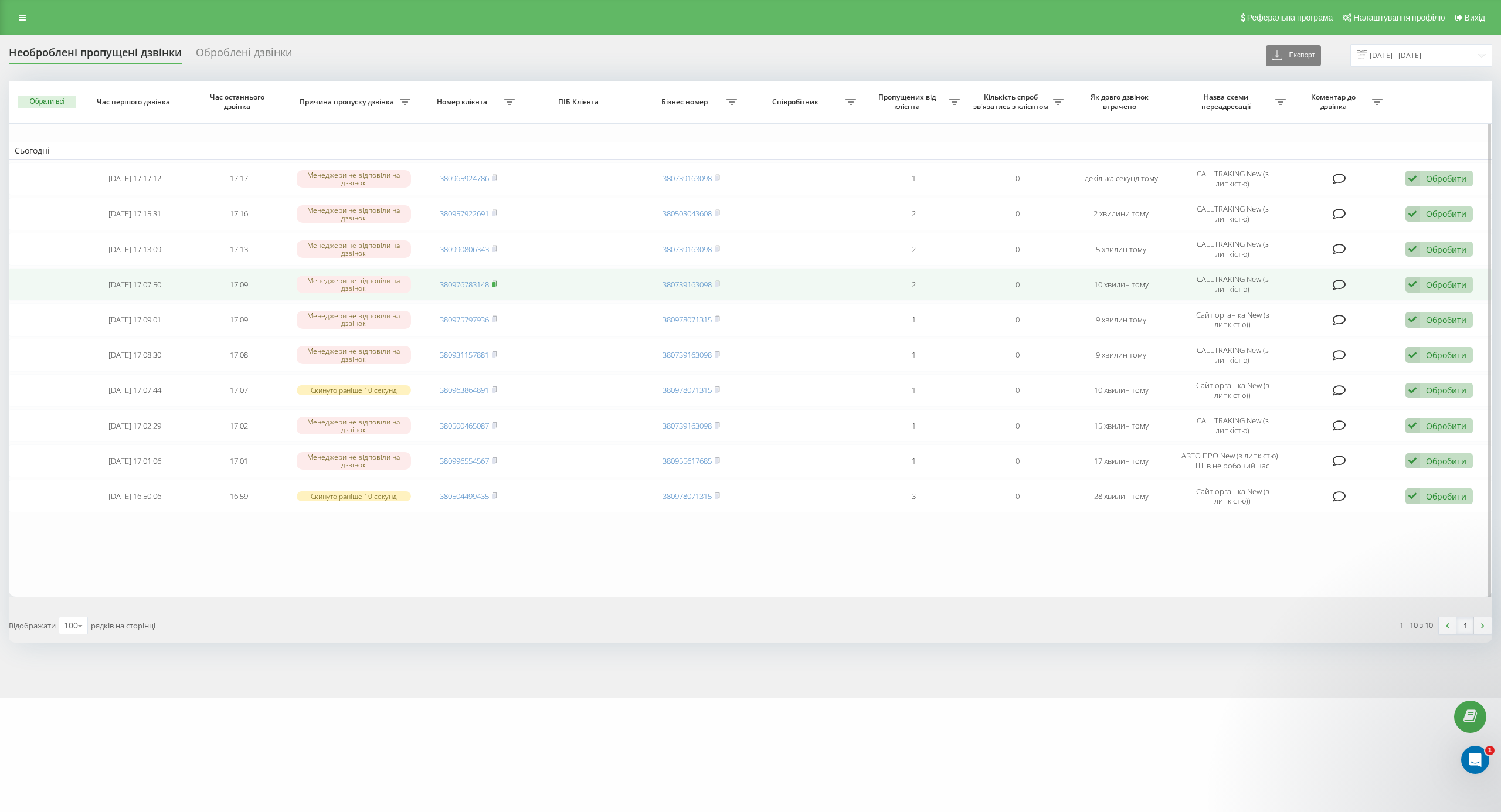
click at [494, 286] on rect at bounding box center [494, 285] width 3 height 6
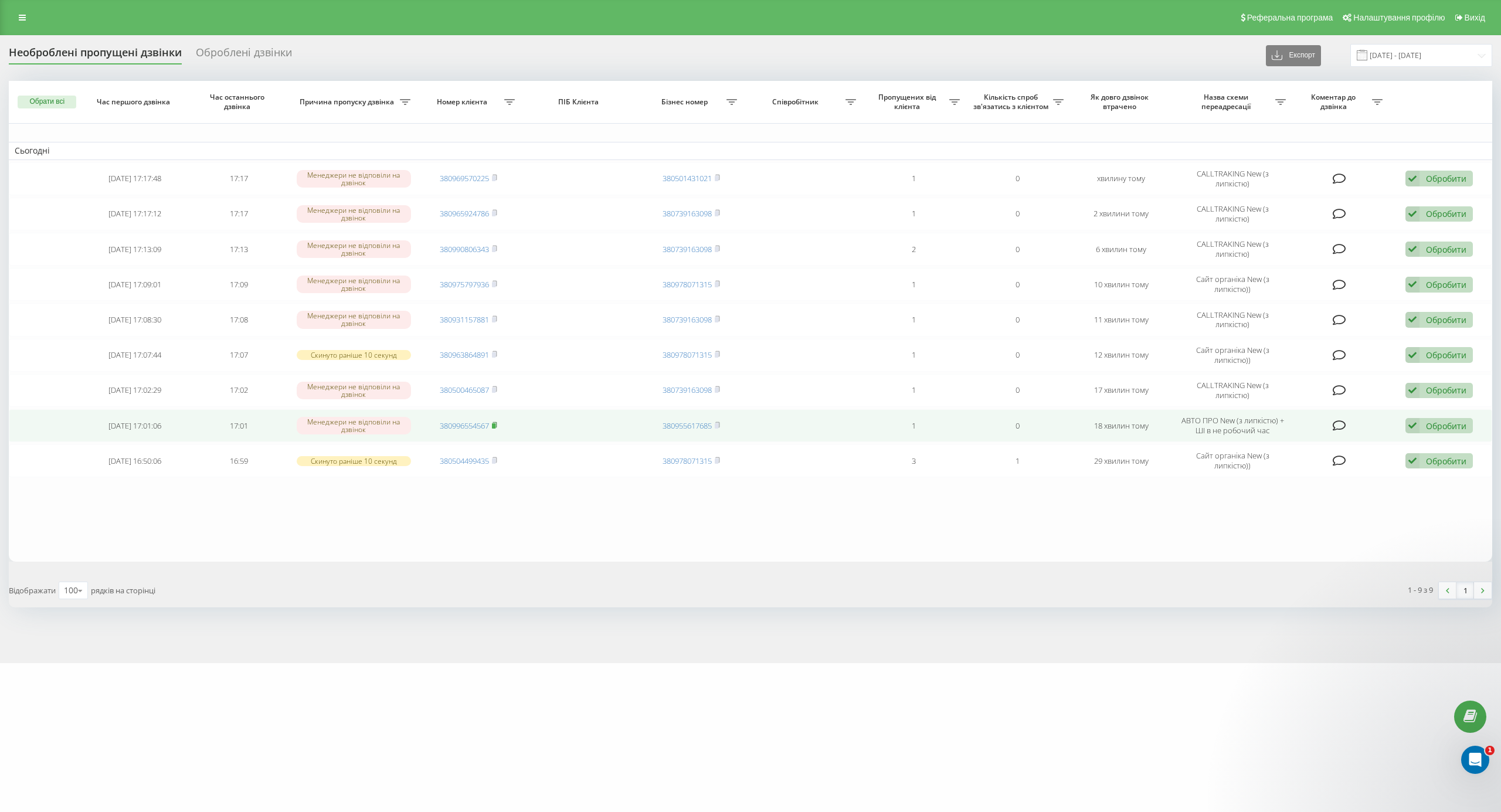
click at [494, 427] on rect at bounding box center [494, 426] width 3 height 6
click at [495, 428] on rect at bounding box center [494, 426] width 3 height 6
drag, startPoint x: 1443, startPoint y: 427, endPoint x: 1408, endPoint y: 448, distance: 40.8
click at [1443, 427] on div "Обробити" at bounding box center [1446, 426] width 40 height 11
click at [1331, 506] on div "Інший варіант" at bounding box center [1362, 507] width 219 height 21
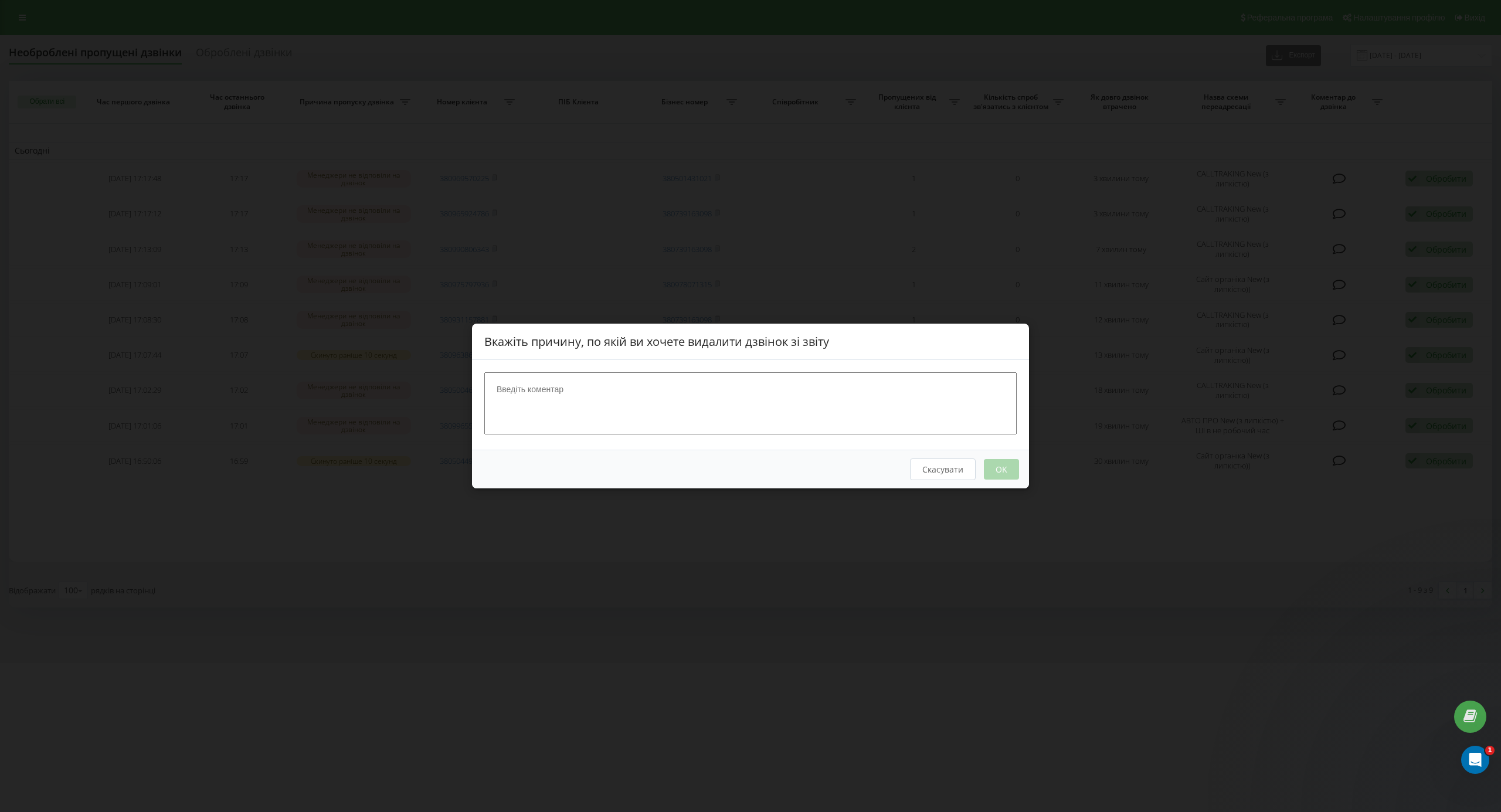
click at [778, 411] on textarea at bounding box center [750, 403] width 532 height 62
type textarea "він код на вабйер"
click at [1008, 464] on button "OK" at bounding box center [1002, 468] width 35 height 20
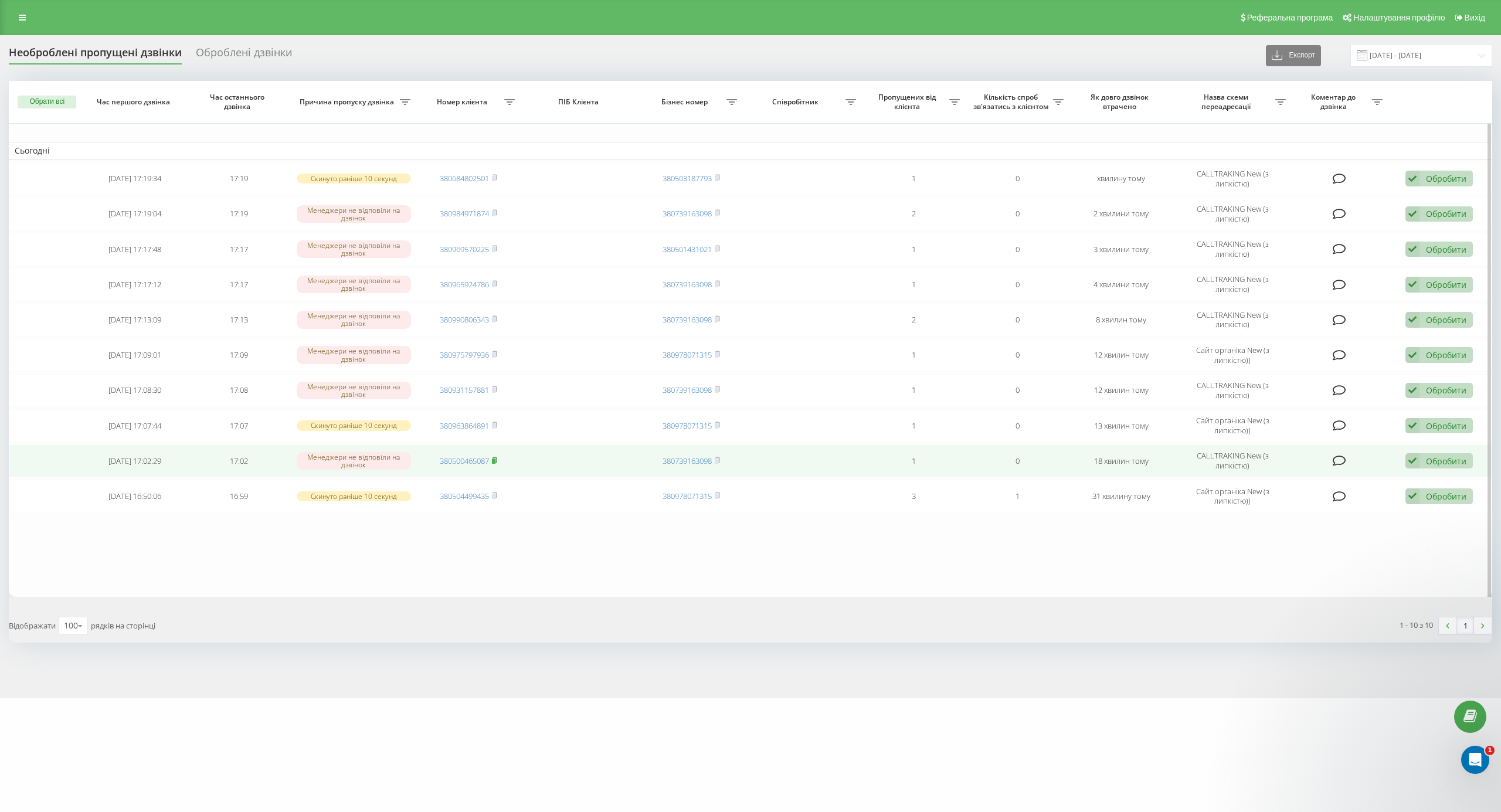
click at [493, 464] on icon at bounding box center [494, 460] width 6 height 7
click at [1420, 463] on div "Обробити Не вдалося зв'язатися Зв'язався з клієнтом за допомогою іншого каналу …" at bounding box center [1439, 461] width 68 height 16
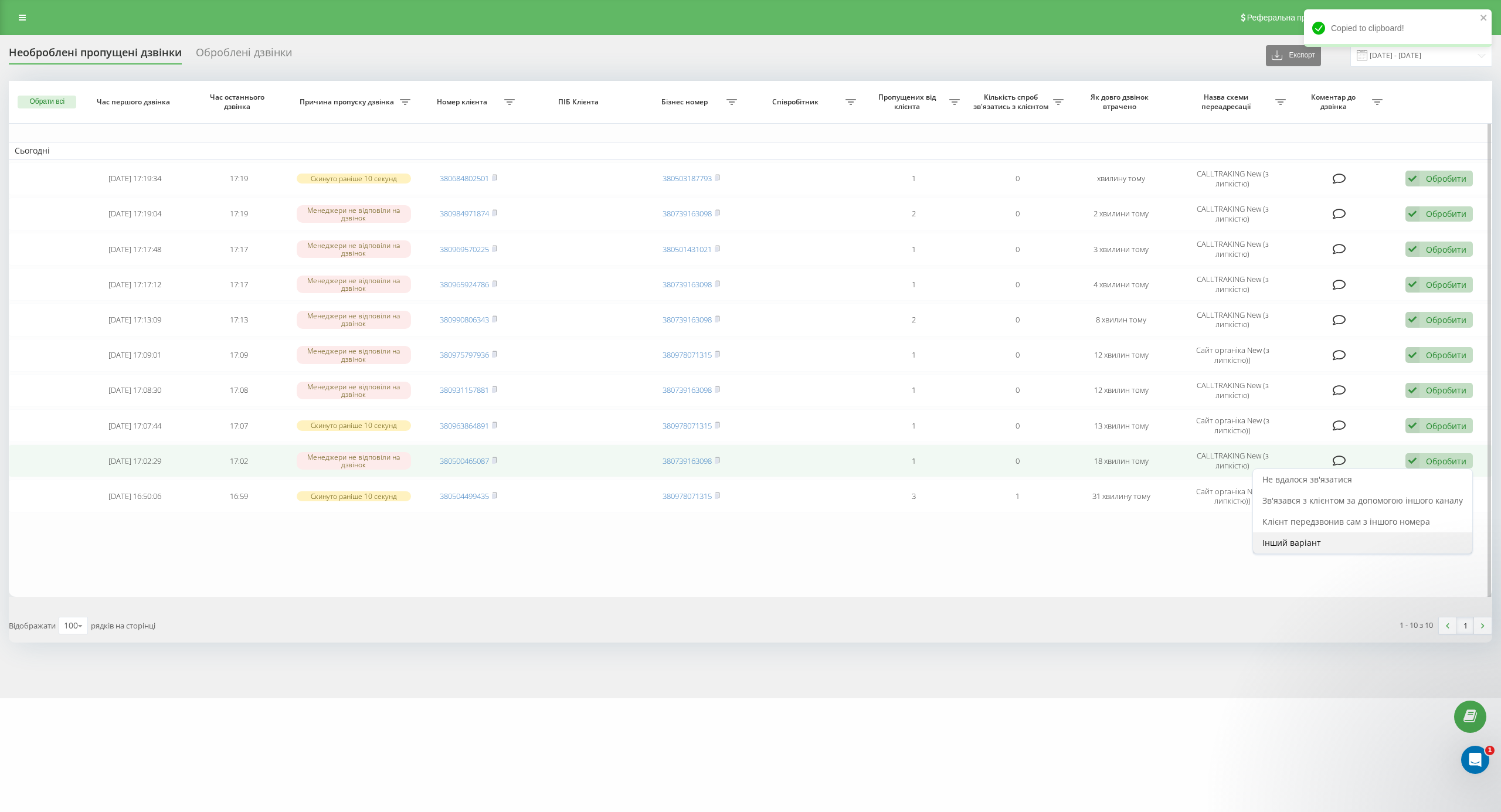
click at [1340, 551] on div "Інший варіант" at bounding box center [1362, 543] width 219 height 21
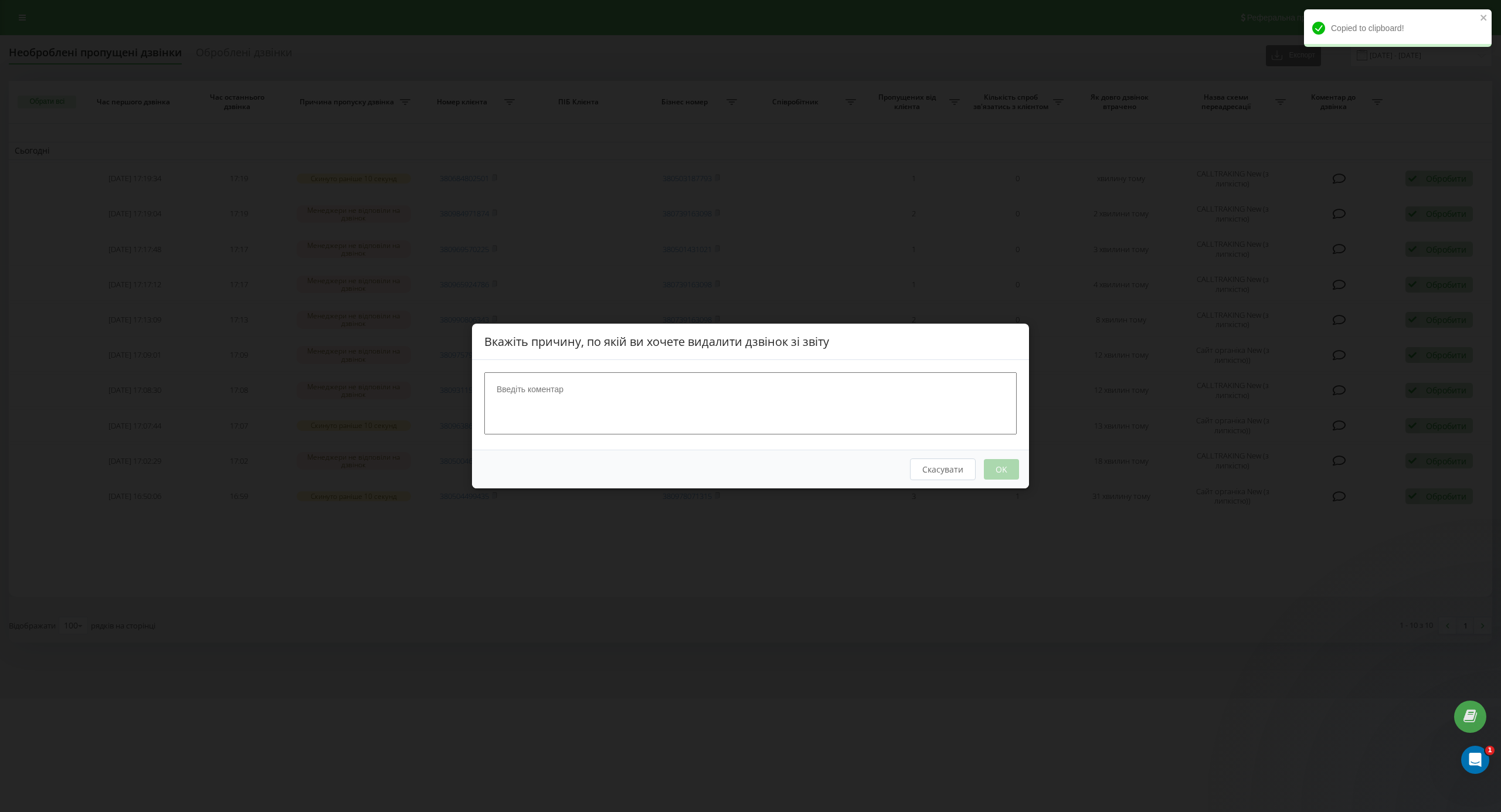
click at [670, 403] on textarea at bounding box center [750, 403] width 532 height 62
type textarea "він код на вабйер в процесі підлдбору"
drag, startPoint x: 1004, startPoint y: 476, endPoint x: 986, endPoint y: 481, distance: 18.7
click at [1002, 475] on button "OK" at bounding box center [1002, 468] width 35 height 20
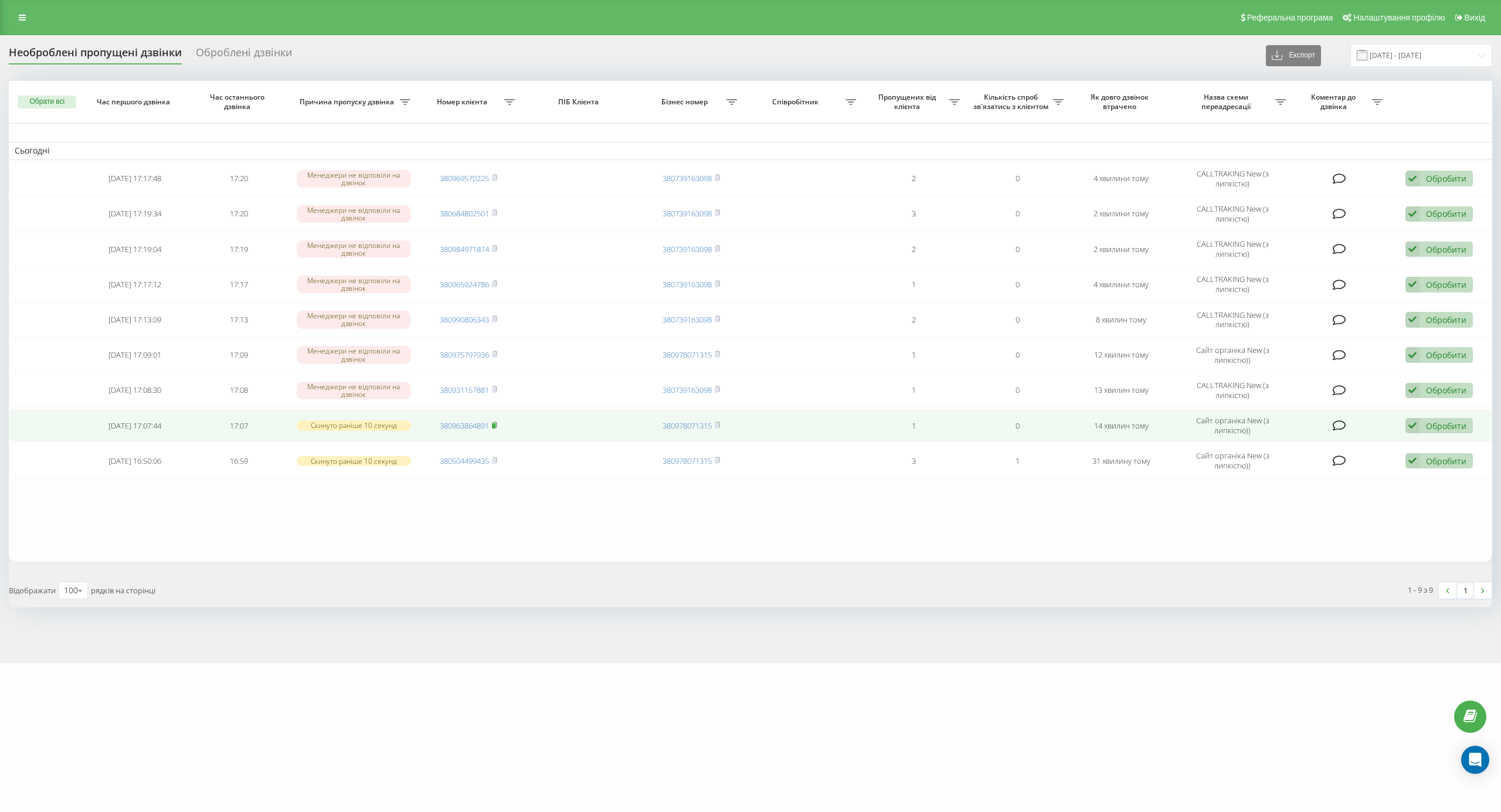
click at [496, 431] on span at bounding box center [494, 425] width 6 height 10
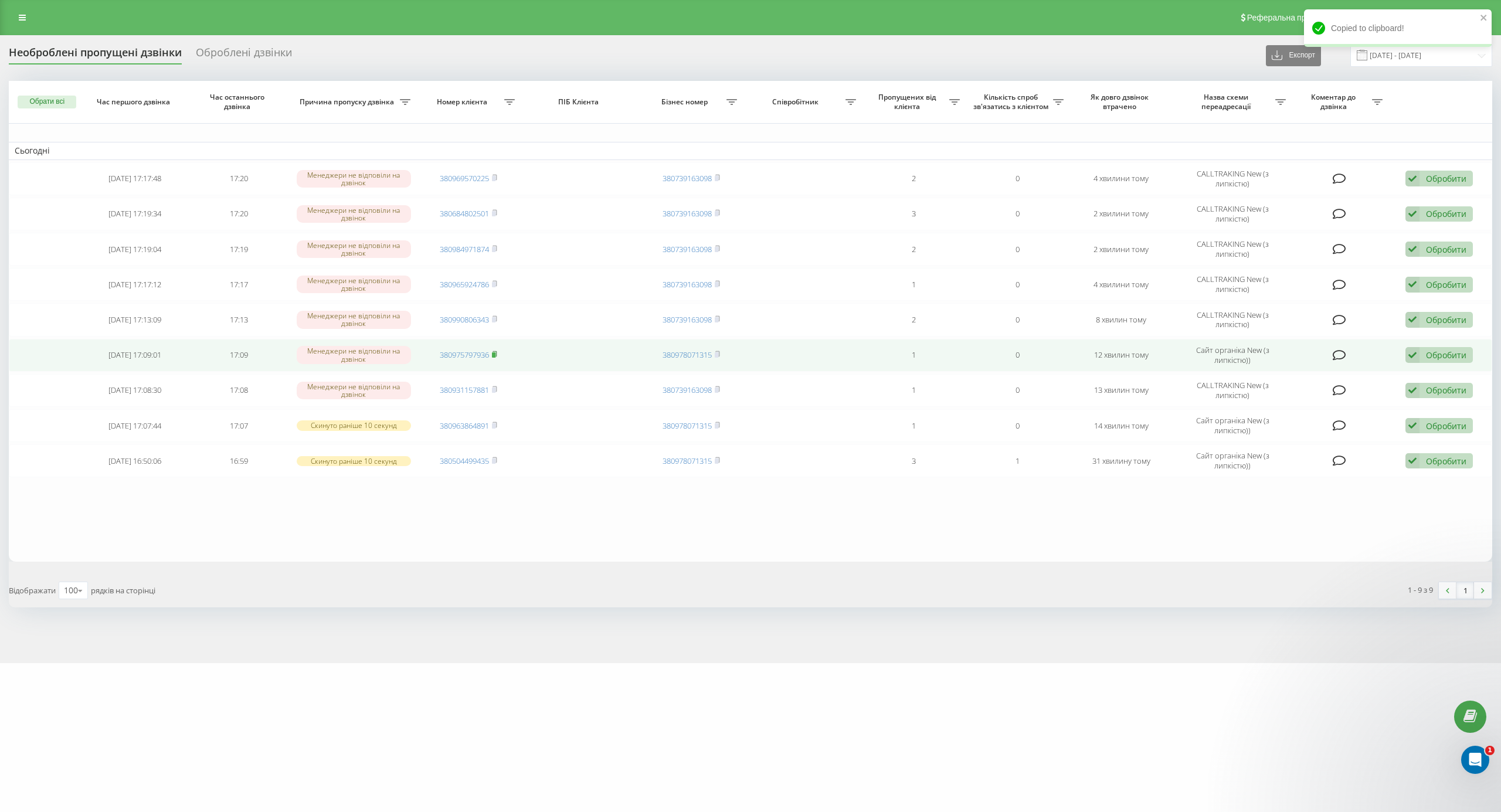
click at [495, 353] on icon at bounding box center [494, 353] width 4 height 6
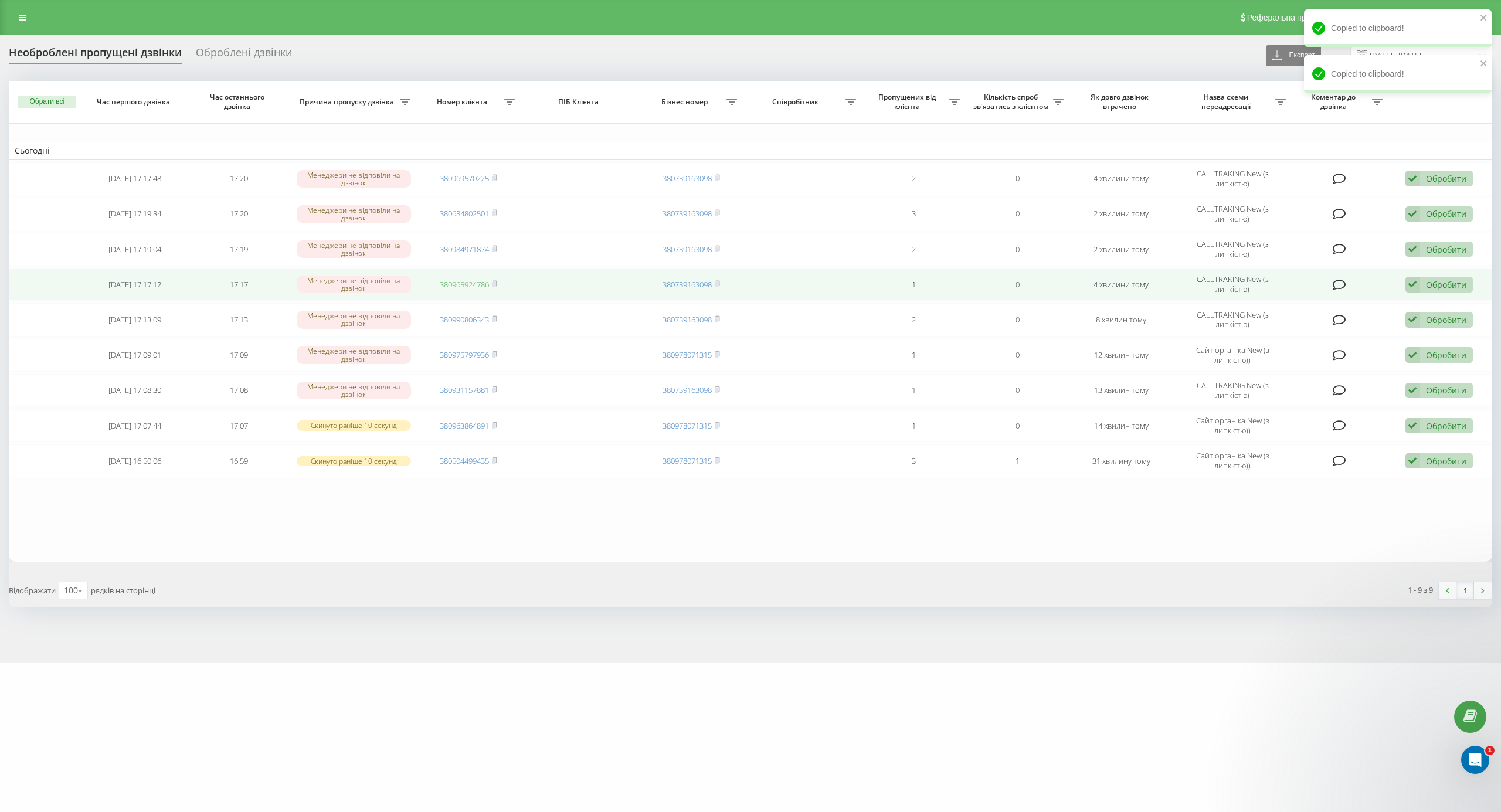
drag, startPoint x: 494, startPoint y: 286, endPoint x: 488, endPoint y: 286, distance: 6.0
click at [494, 286] on rect at bounding box center [494, 285] width 3 height 6
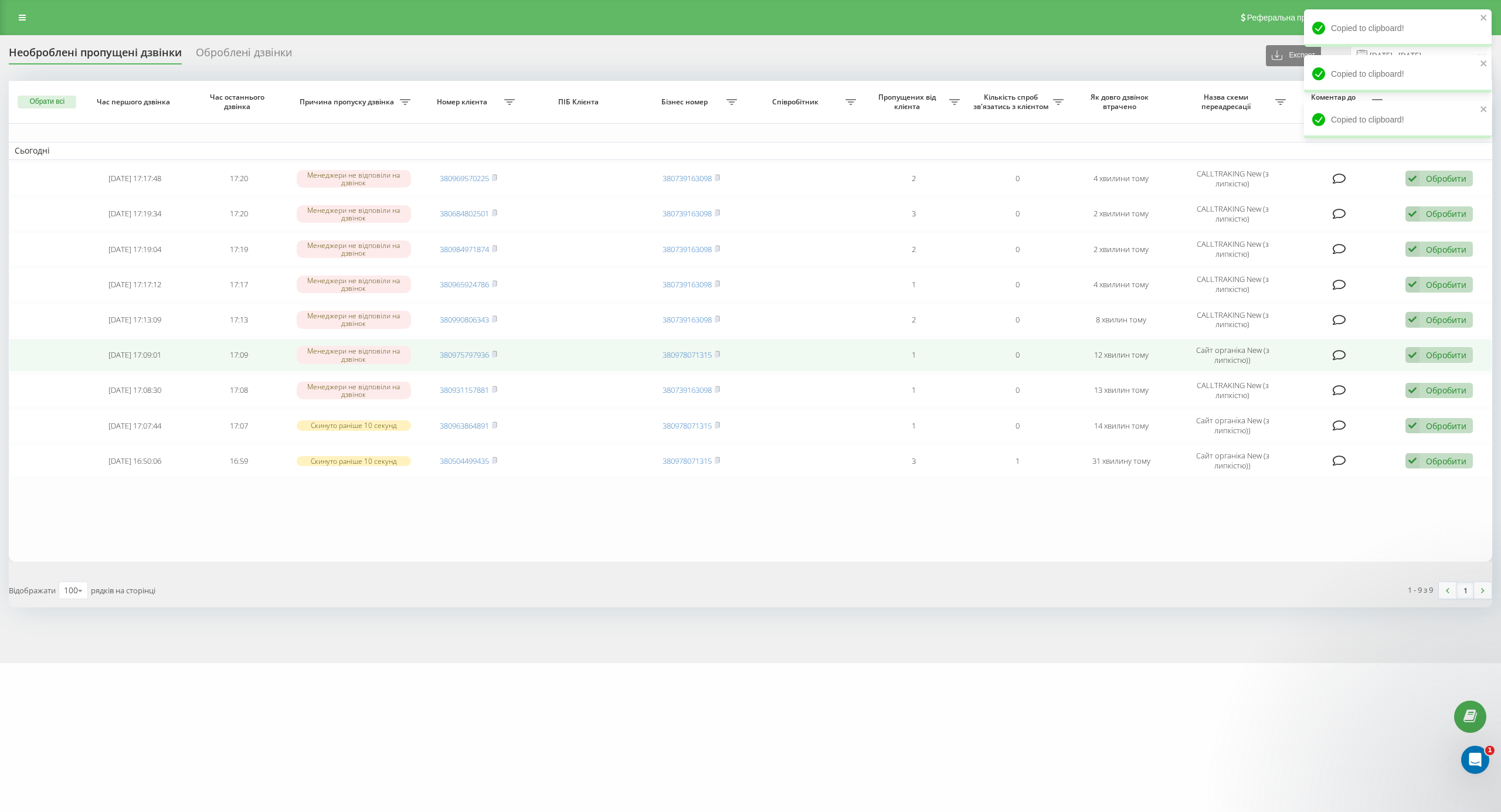
click at [1401, 355] on td "Обробити Не вдалося зв'язатися Зв'язався з клієнтом за допомогою іншого каналу …" at bounding box center [1440, 355] width 104 height 33
click at [1420, 355] on div "Обробити Не вдалося зв'язатися Зв'язався з клієнтом за допомогою іншого каналу …" at bounding box center [1439, 355] width 68 height 16
click at [1351, 437] on div "Інший варіант" at bounding box center [1362, 437] width 219 height 21
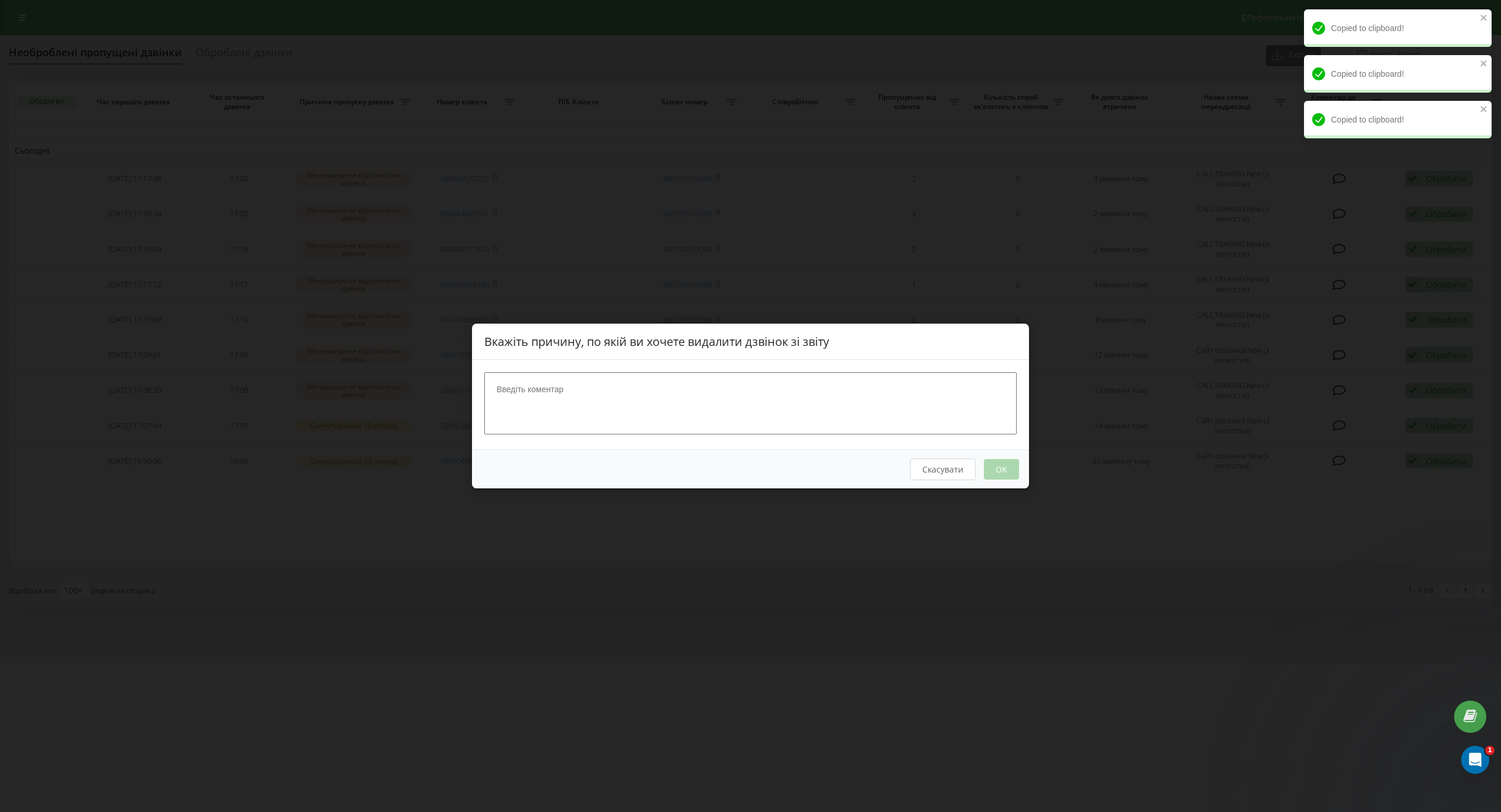
click at [799, 398] on textarea at bounding box center [750, 403] width 532 height 62
type textarea "п"
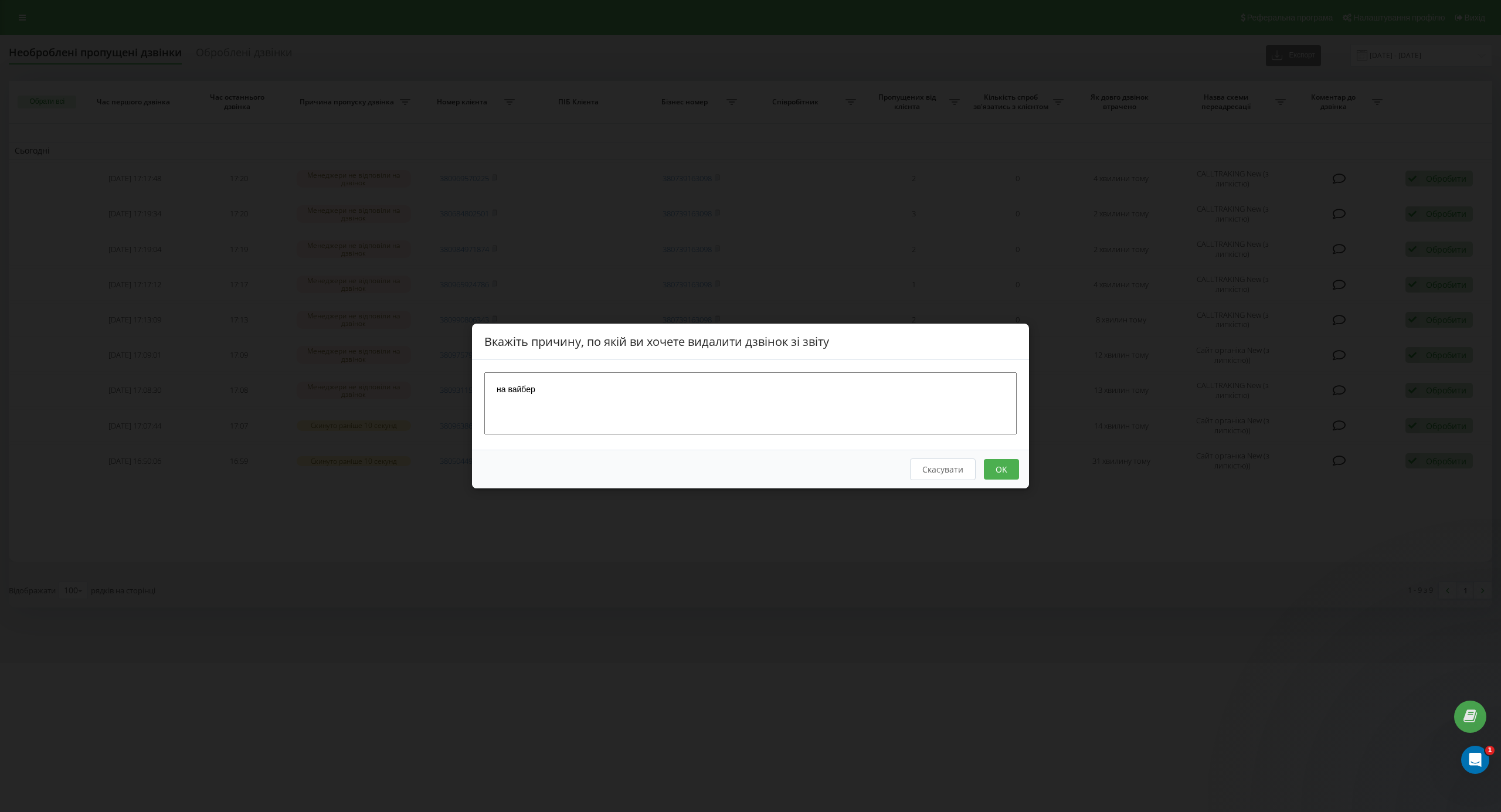
type textarea "на вайбер"
click at [1003, 468] on button "OK" at bounding box center [1002, 468] width 35 height 20
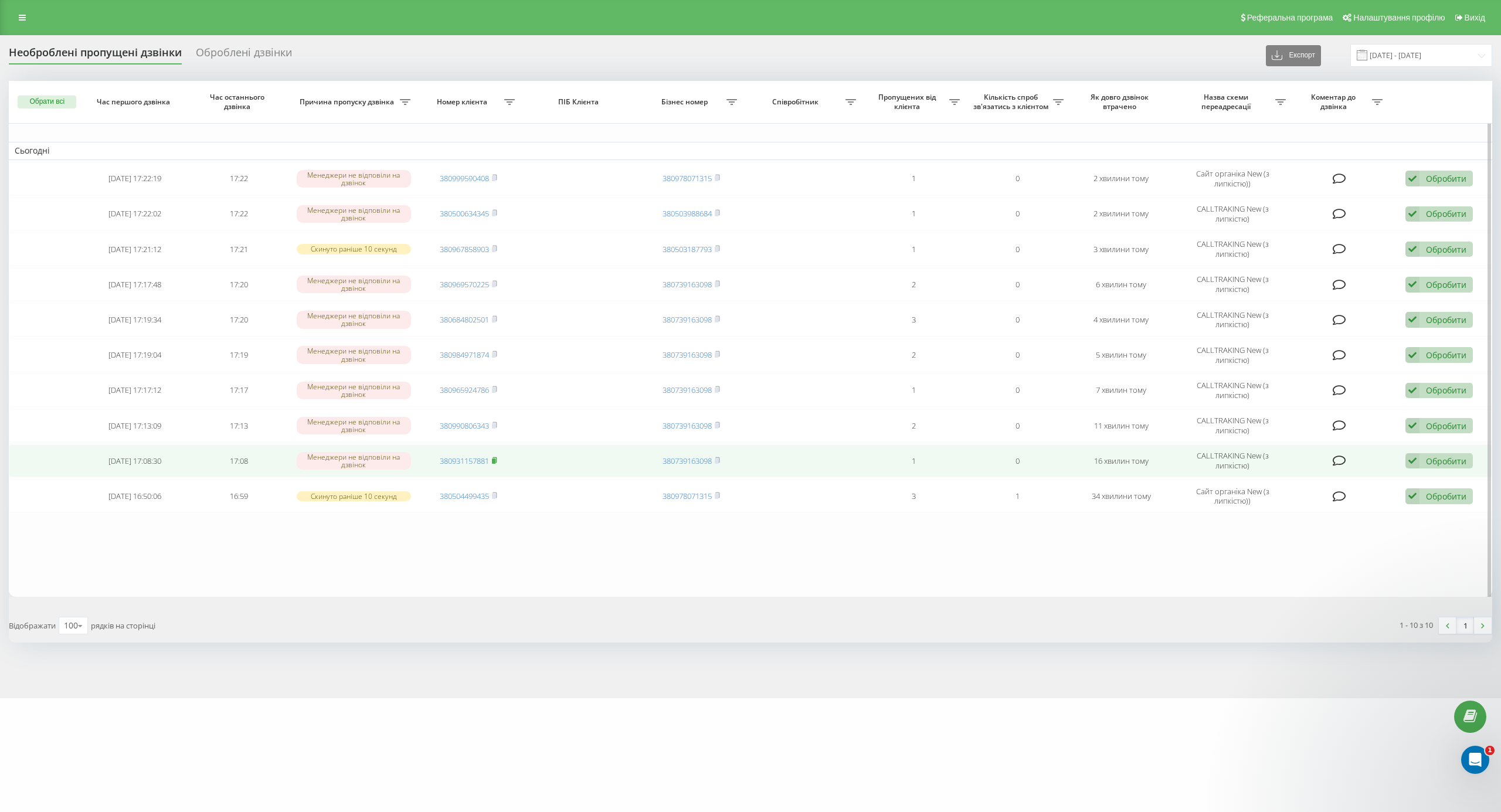
click at [494, 462] on rect at bounding box center [494, 460] width 3 height 6
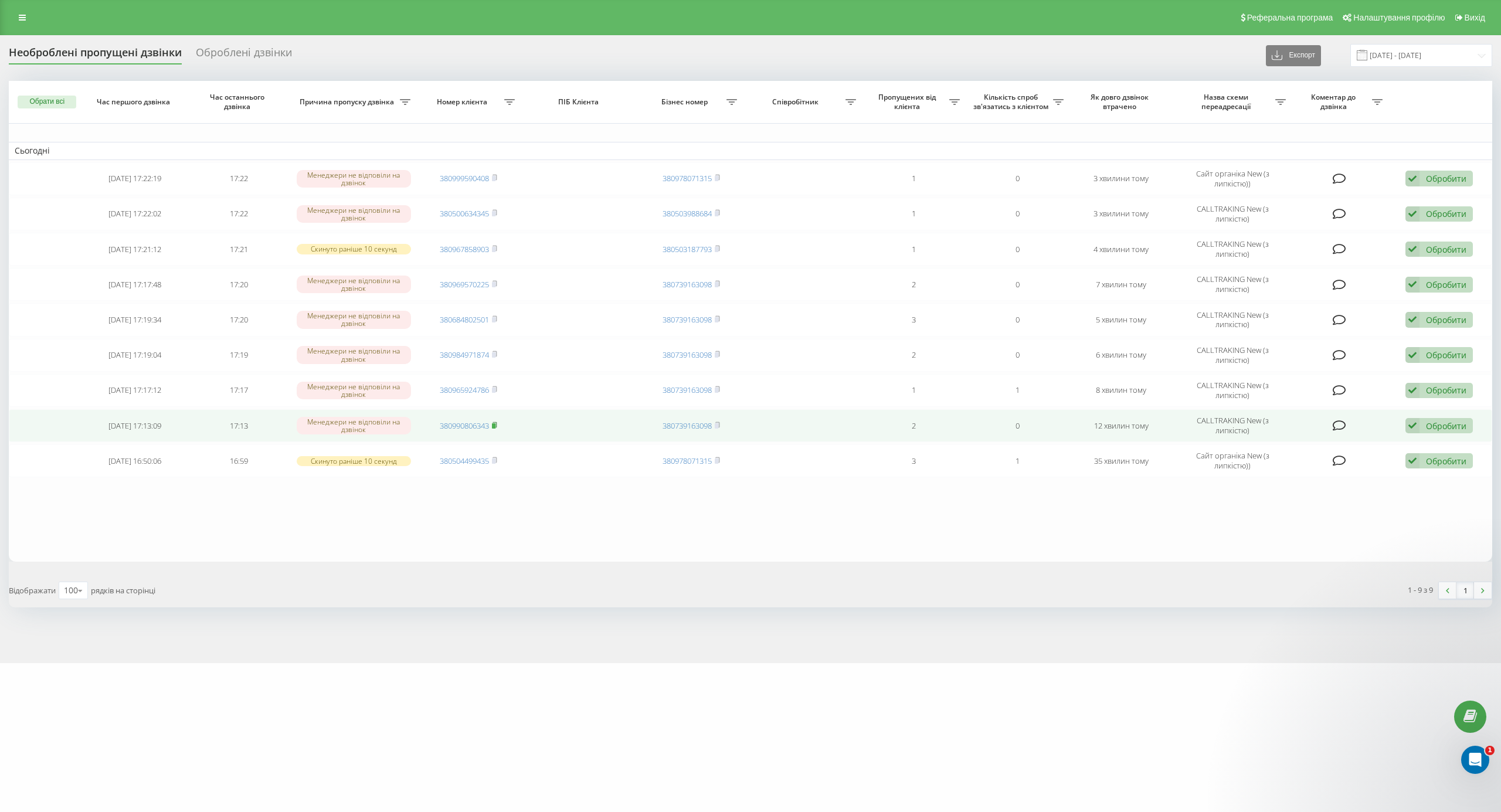
click at [493, 428] on icon at bounding box center [494, 425] width 6 height 7
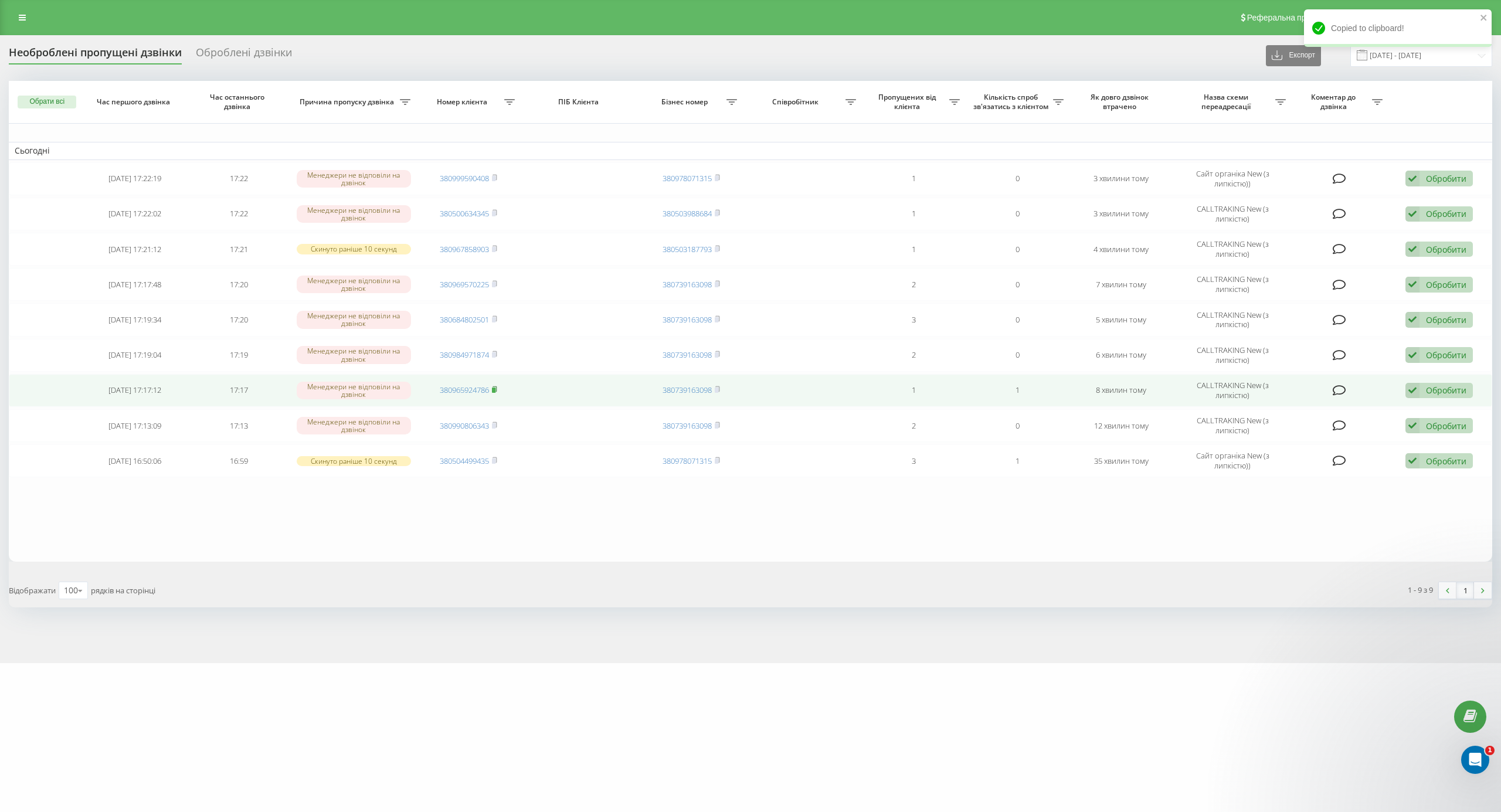
click at [494, 388] on icon at bounding box center [494, 389] width 6 height 7
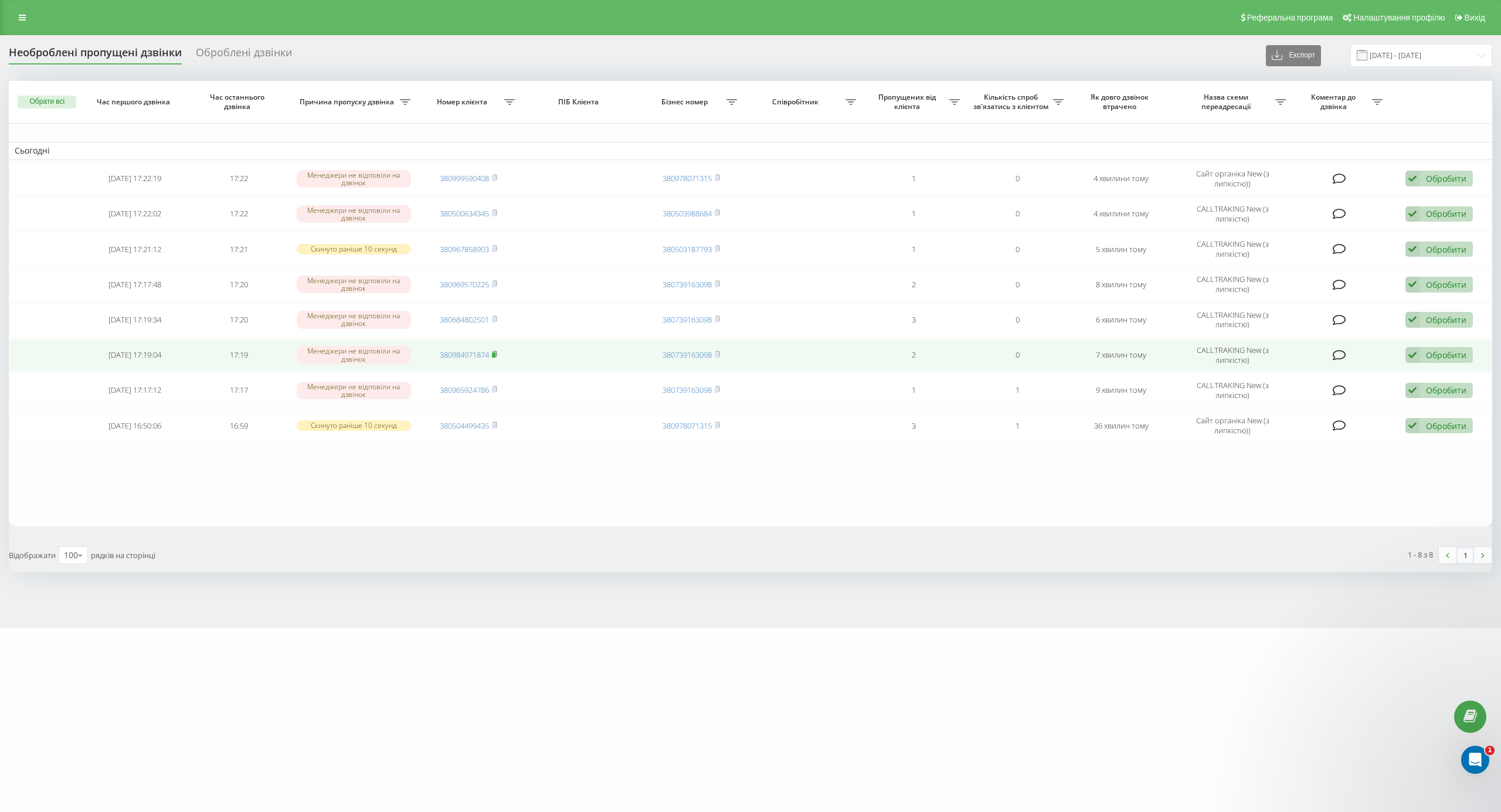
click at [494, 354] on icon at bounding box center [494, 354] width 6 height 7
click at [1421, 356] on div "Обробити Не вдалося зв'язатися Зв'язався з клієнтом за допомогою іншого каналу …" at bounding box center [1439, 355] width 68 height 16
click at [1311, 434] on div "Інший варіант" at bounding box center [1362, 437] width 219 height 21
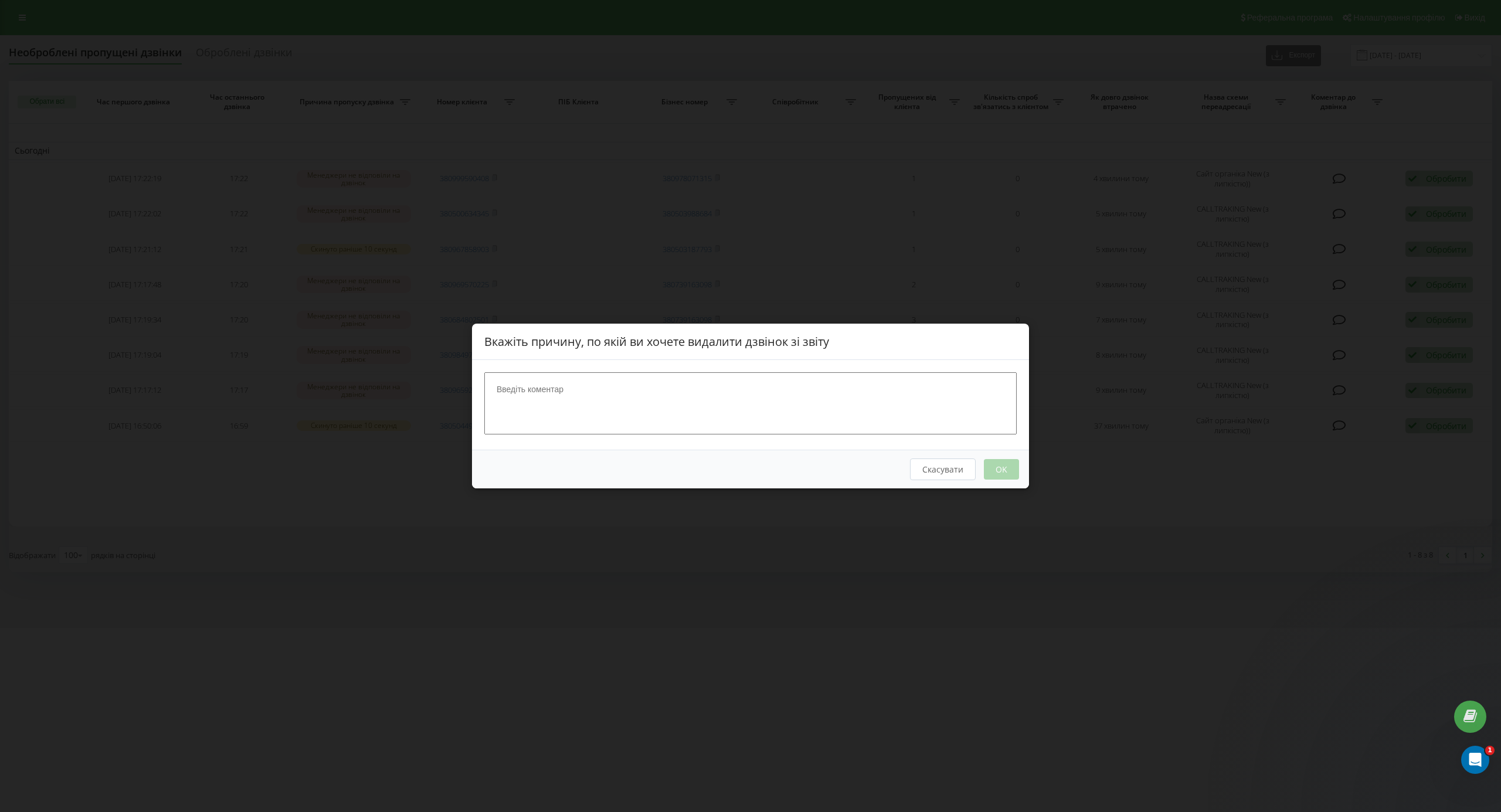
click at [720, 397] on textarea at bounding box center [750, 403] width 532 height 62
type textarea "не актаульно"
click at [1011, 471] on button "OK" at bounding box center [1002, 468] width 35 height 20
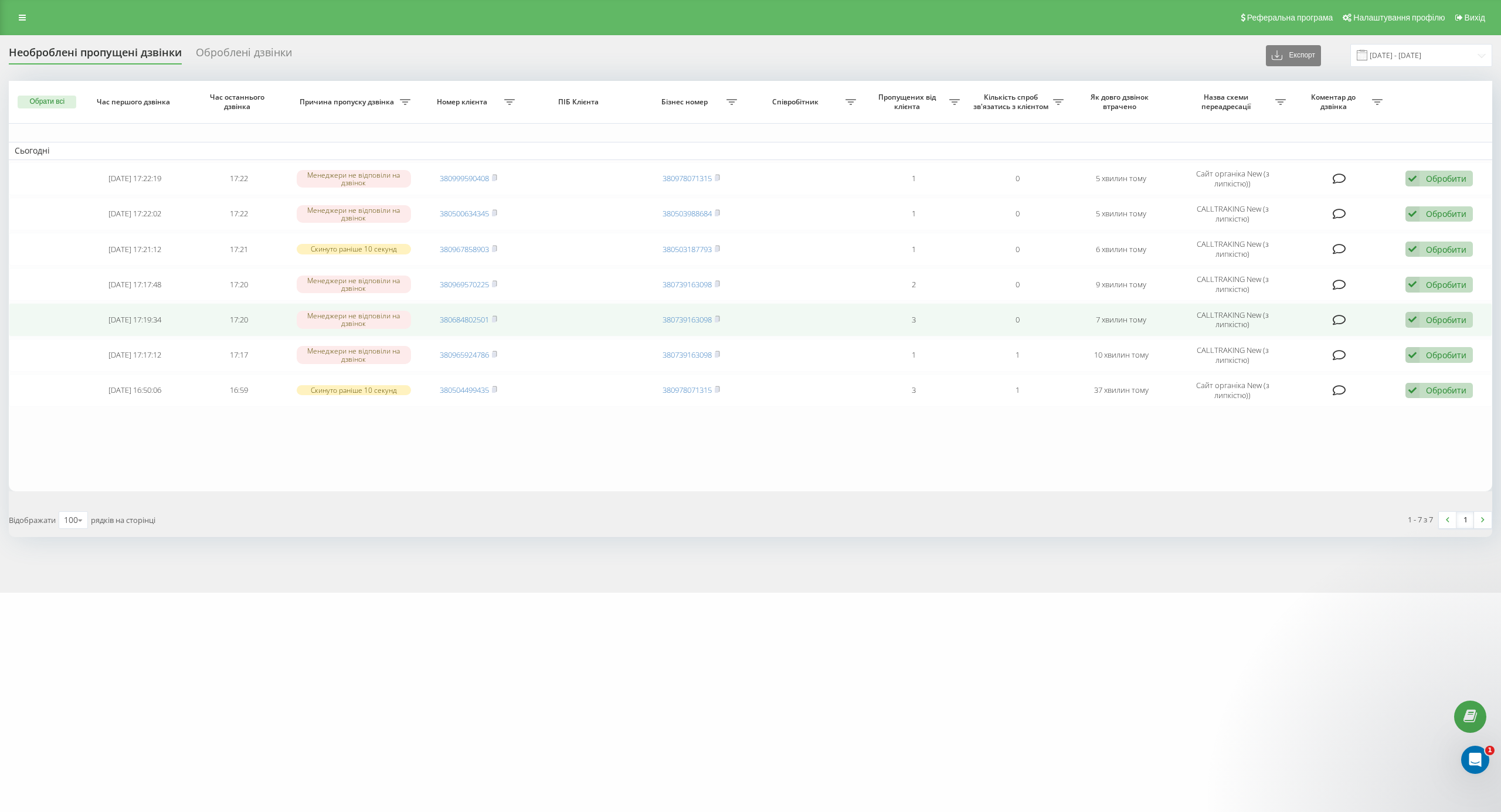
click at [497, 317] on icon at bounding box center [494, 319] width 6 height 7
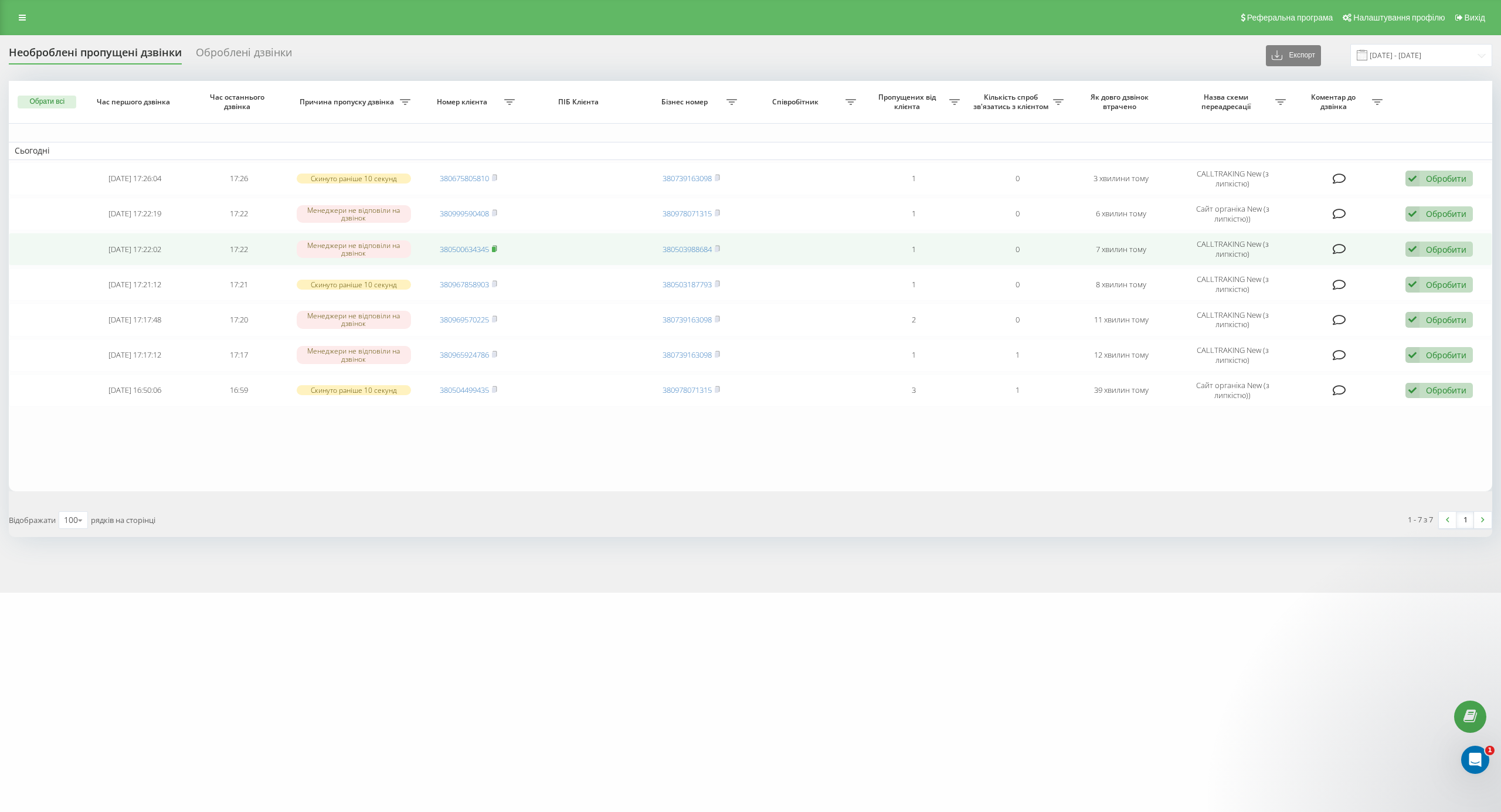
click at [495, 249] on rect at bounding box center [494, 249] width 3 height 6
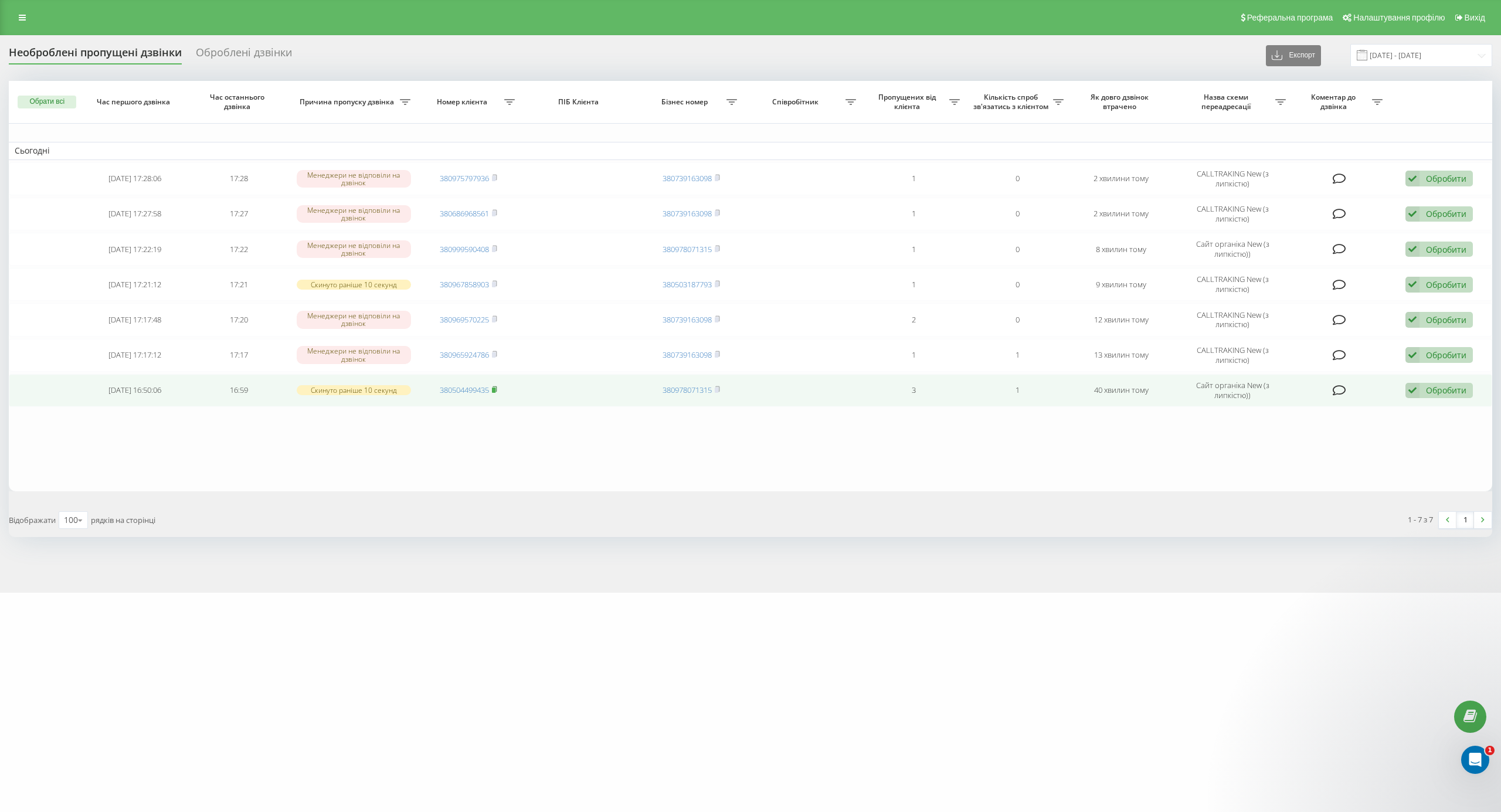
click at [495, 393] on rect at bounding box center [494, 389] width 3 height 6
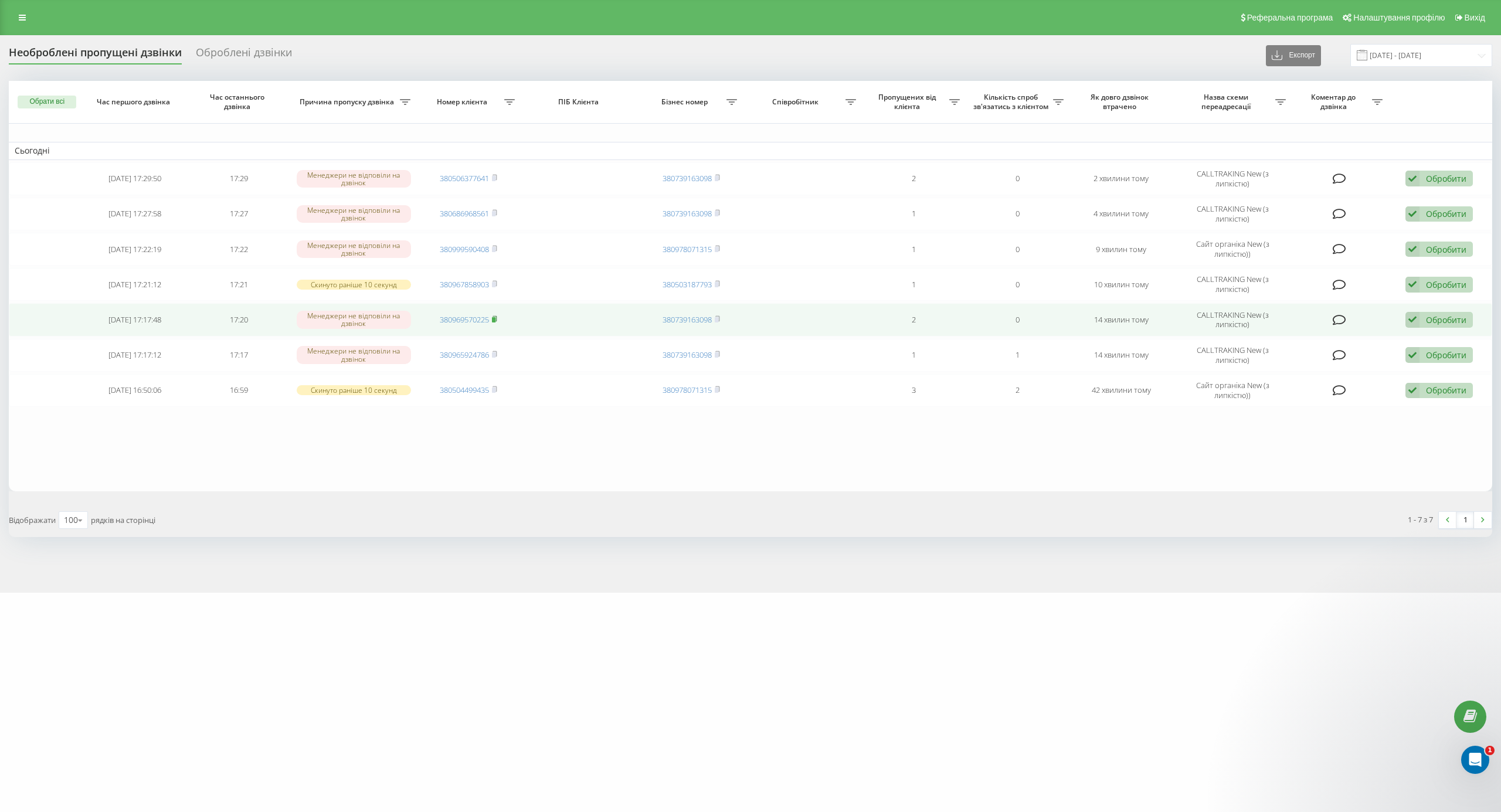
click at [495, 320] on rect at bounding box center [494, 319] width 3 height 6
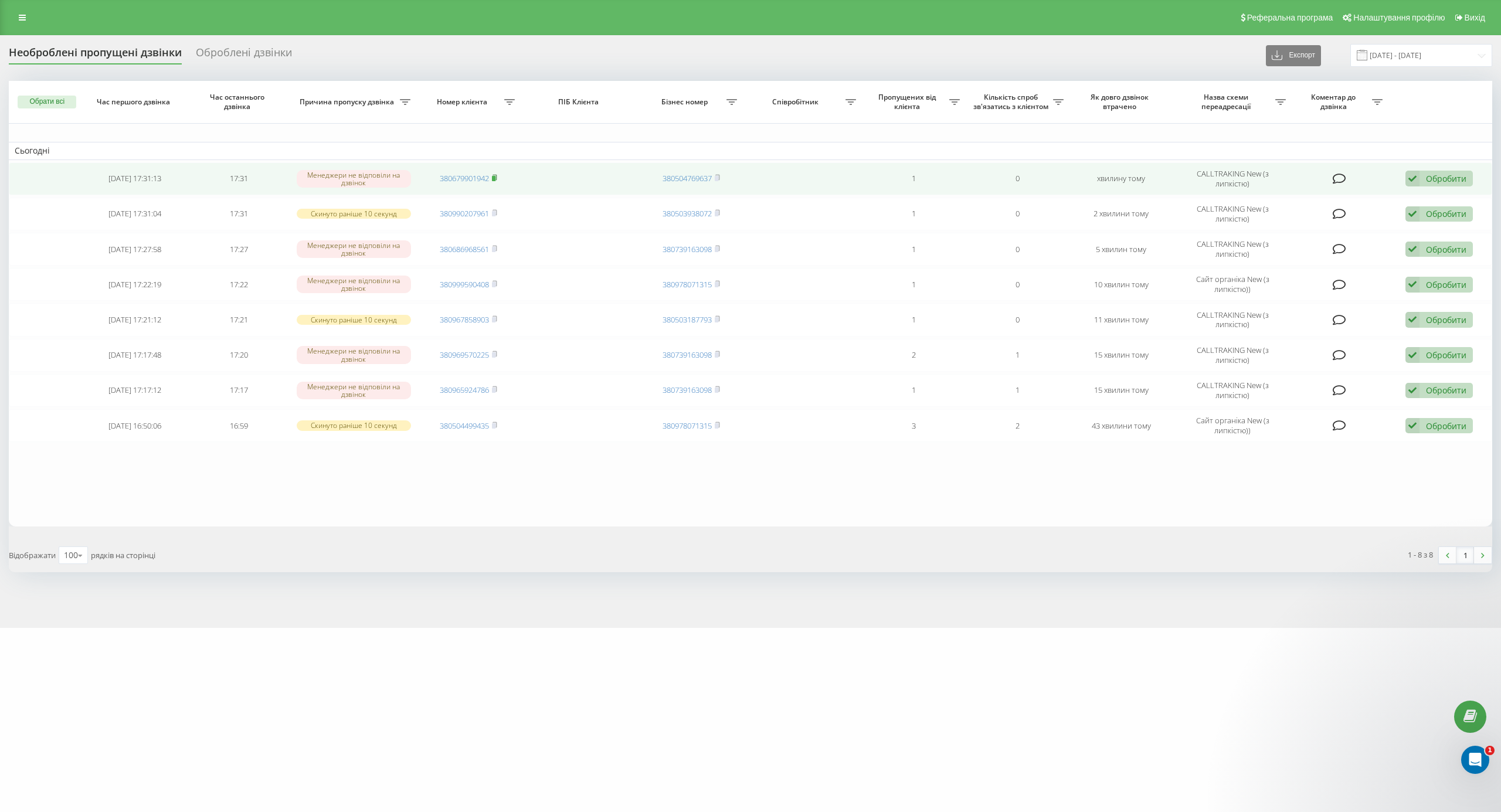
click at [495, 178] on rect at bounding box center [494, 178] width 3 height 6
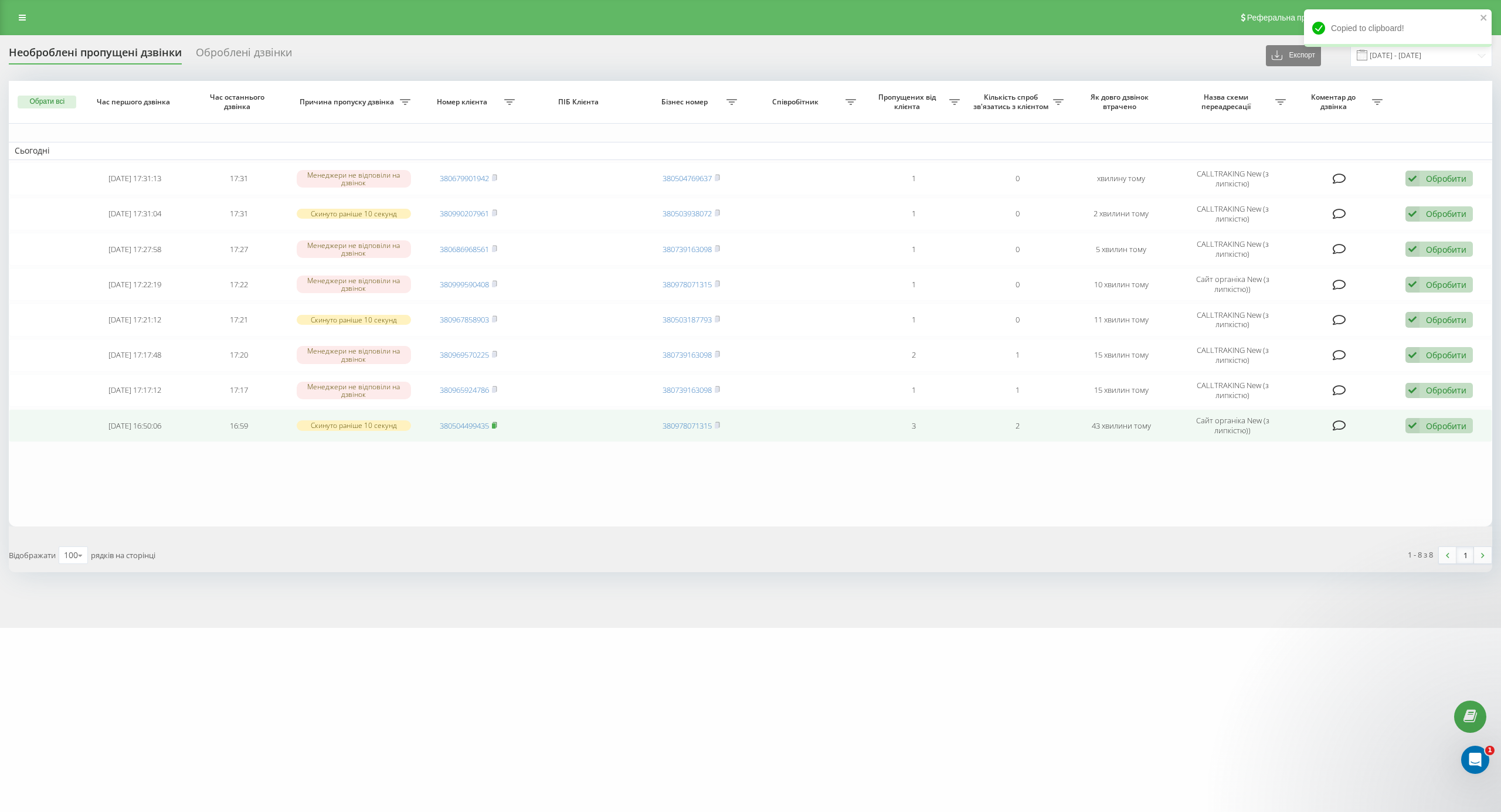
click at [497, 427] on icon at bounding box center [494, 424] width 4 height 6
click at [1438, 427] on div "Обробити" at bounding box center [1446, 426] width 40 height 11
click at [1298, 504] on div "Інший варіант" at bounding box center [1362, 507] width 219 height 21
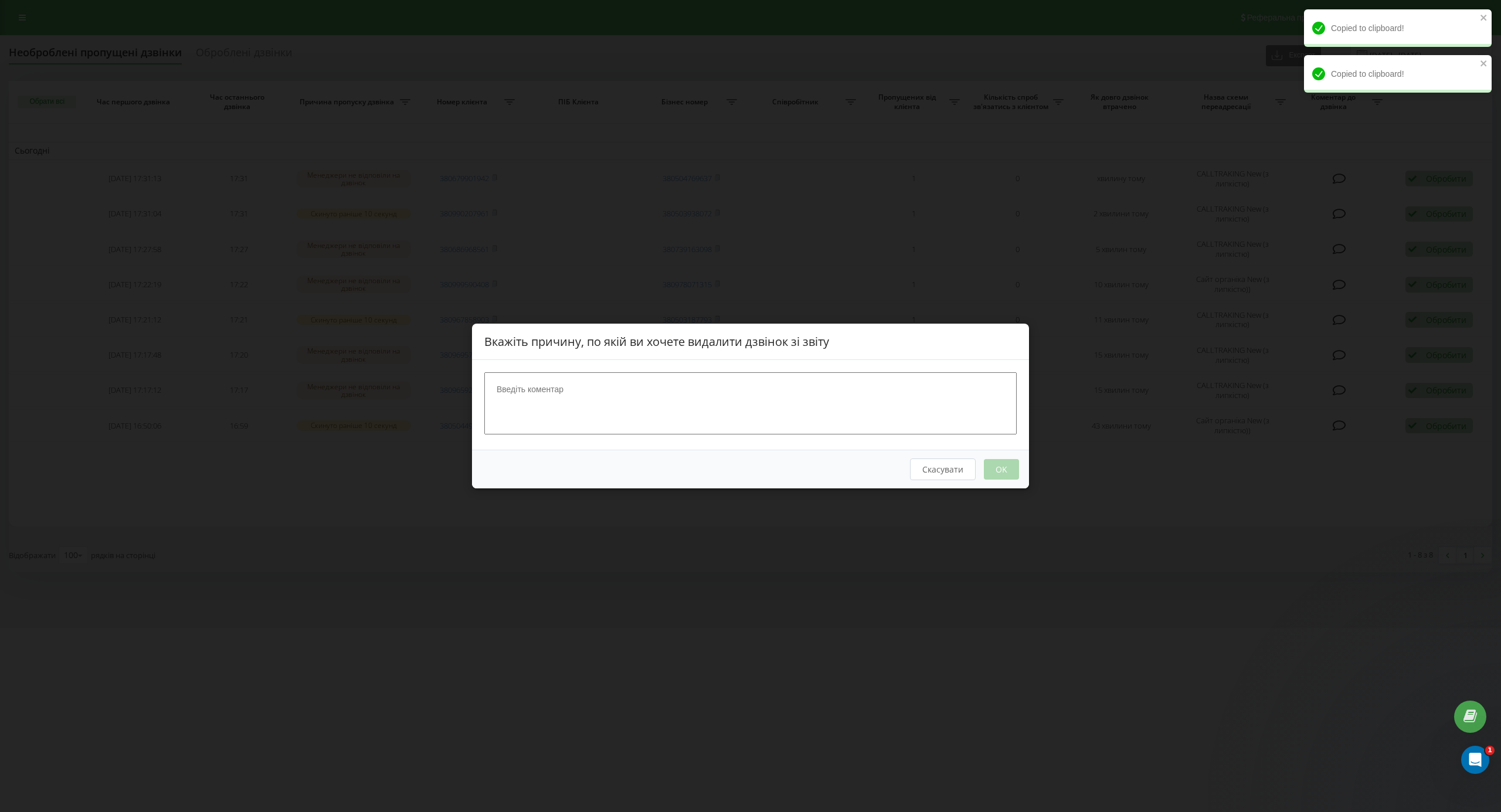
click at [860, 418] on textarea at bounding box center [750, 403] width 532 height 62
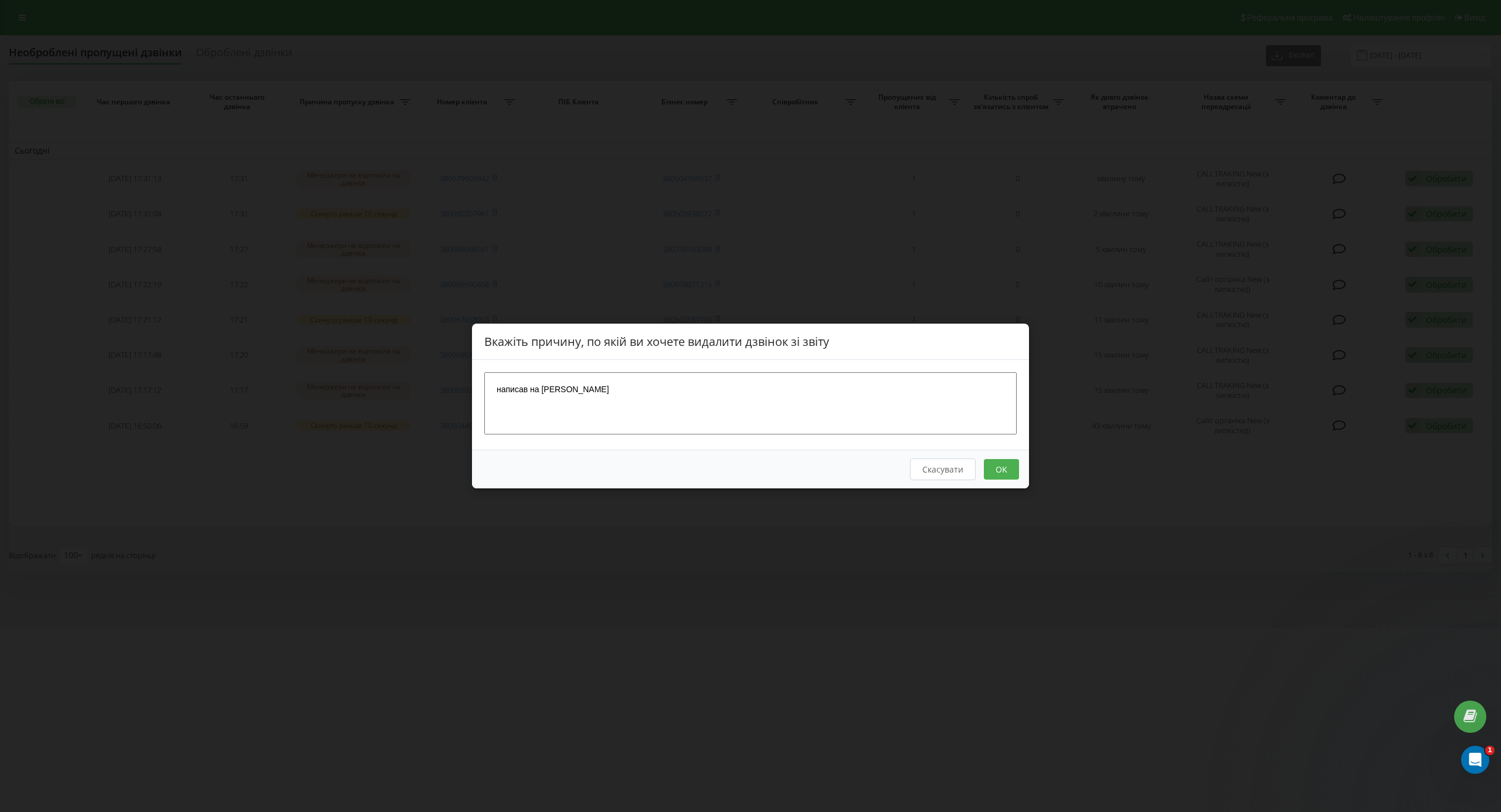
type textarea "написав на вайбер"
click at [994, 469] on button "OK" at bounding box center [1002, 468] width 35 height 20
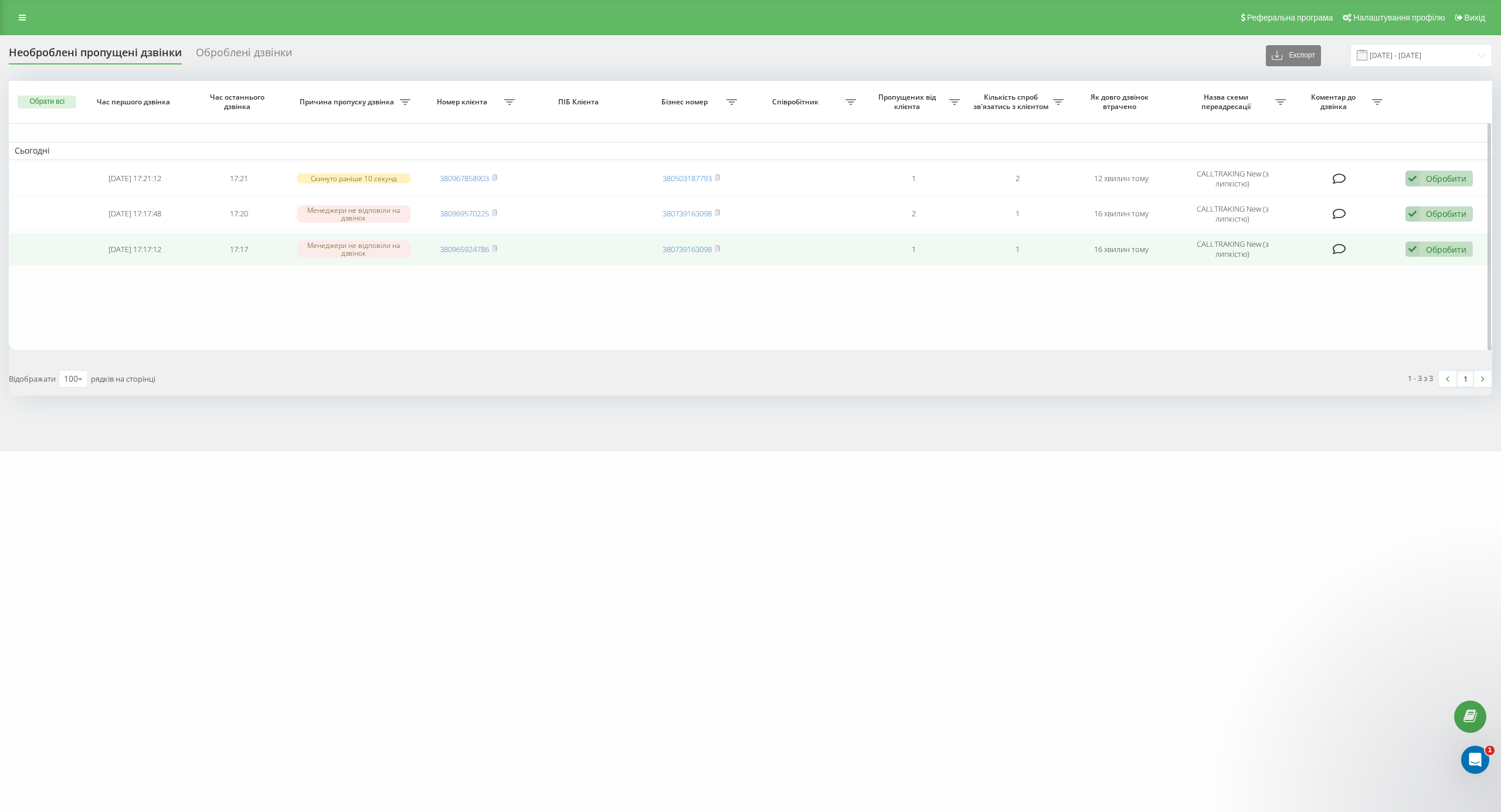
click at [1424, 250] on div "Обробити Не вдалося зв'язатися Зв'язався з клієнтом за допомогою іншого каналу …" at bounding box center [1439, 249] width 68 height 16
click at [1420, 294] on span "Зв'язався з клієнтом за допомогою іншого каналу" at bounding box center [1362, 289] width 201 height 11
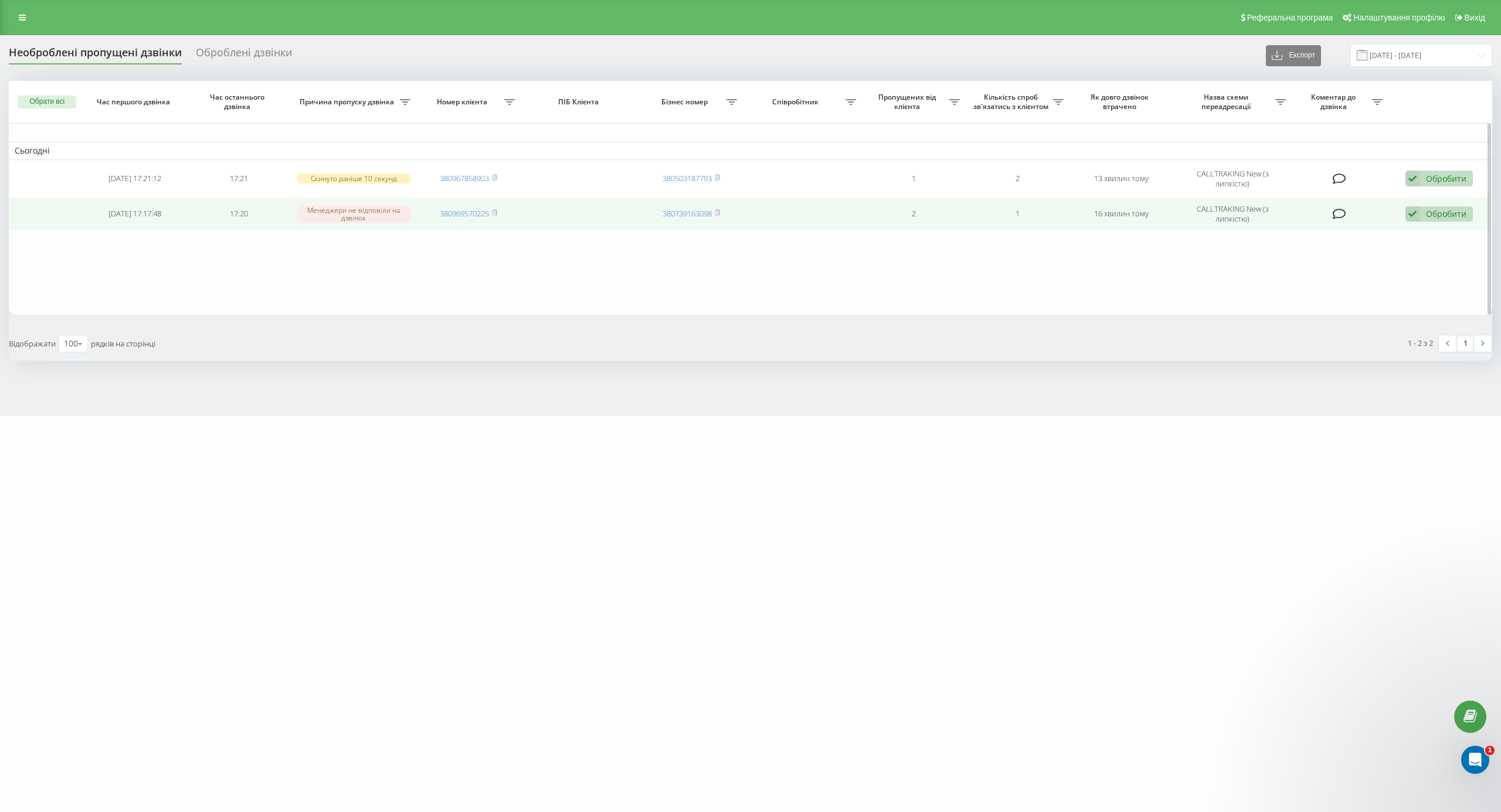
click at [1419, 214] on icon at bounding box center [1411, 214] width 14 height 16
click at [1436, 251] on span "Зв'язався з клієнтом за допомогою іншого каналу" at bounding box center [1362, 253] width 201 height 11
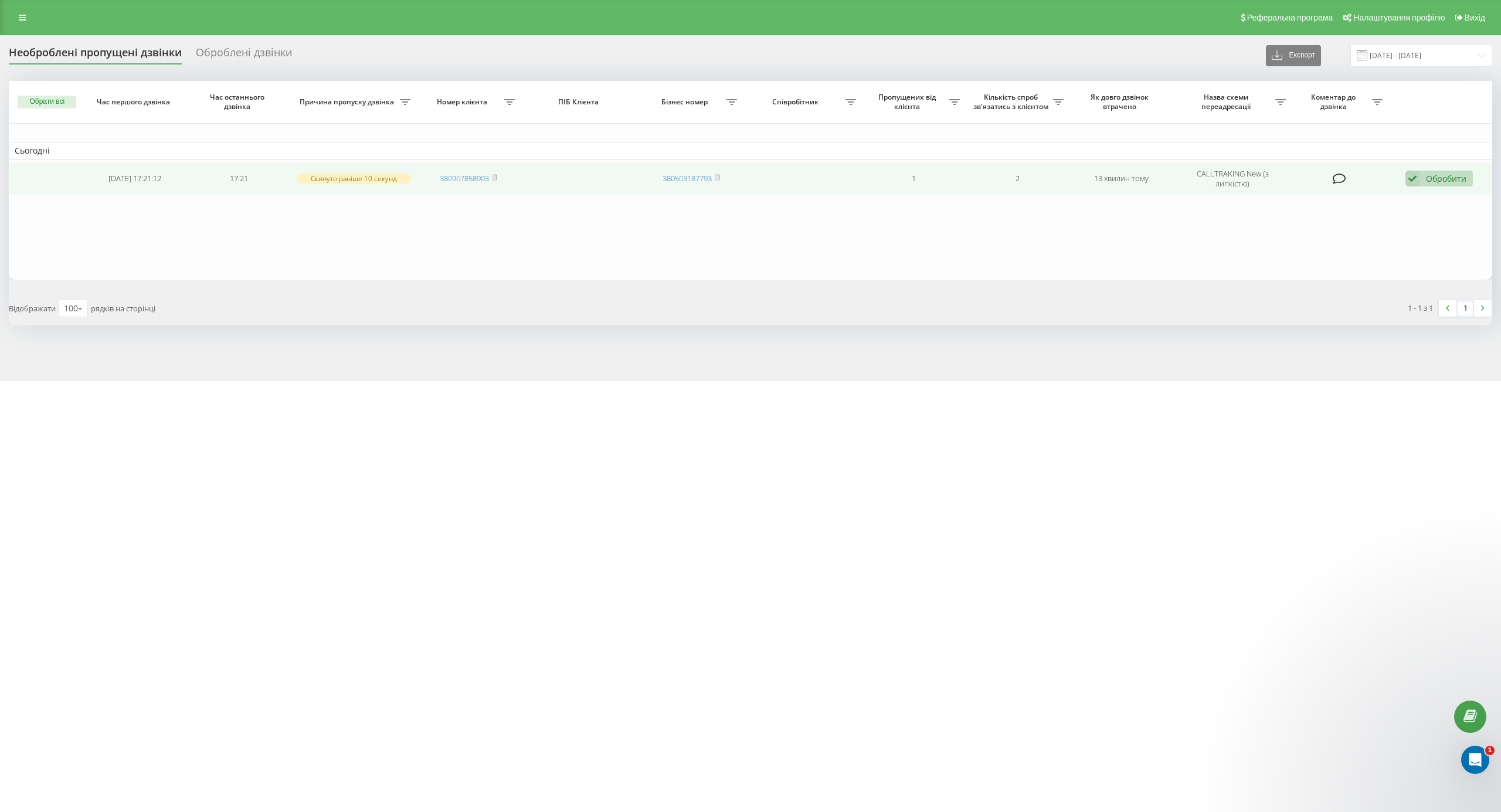
drag, startPoint x: 1459, startPoint y: 184, endPoint x: 1459, endPoint y: 194, distance: 10.0
click at [1458, 184] on div "Обробити" at bounding box center [1446, 178] width 40 height 11
click at [1445, 222] on span "Зв'язався з клієнтом за допомогою іншого каналу" at bounding box center [1362, 219] width 201 height 11
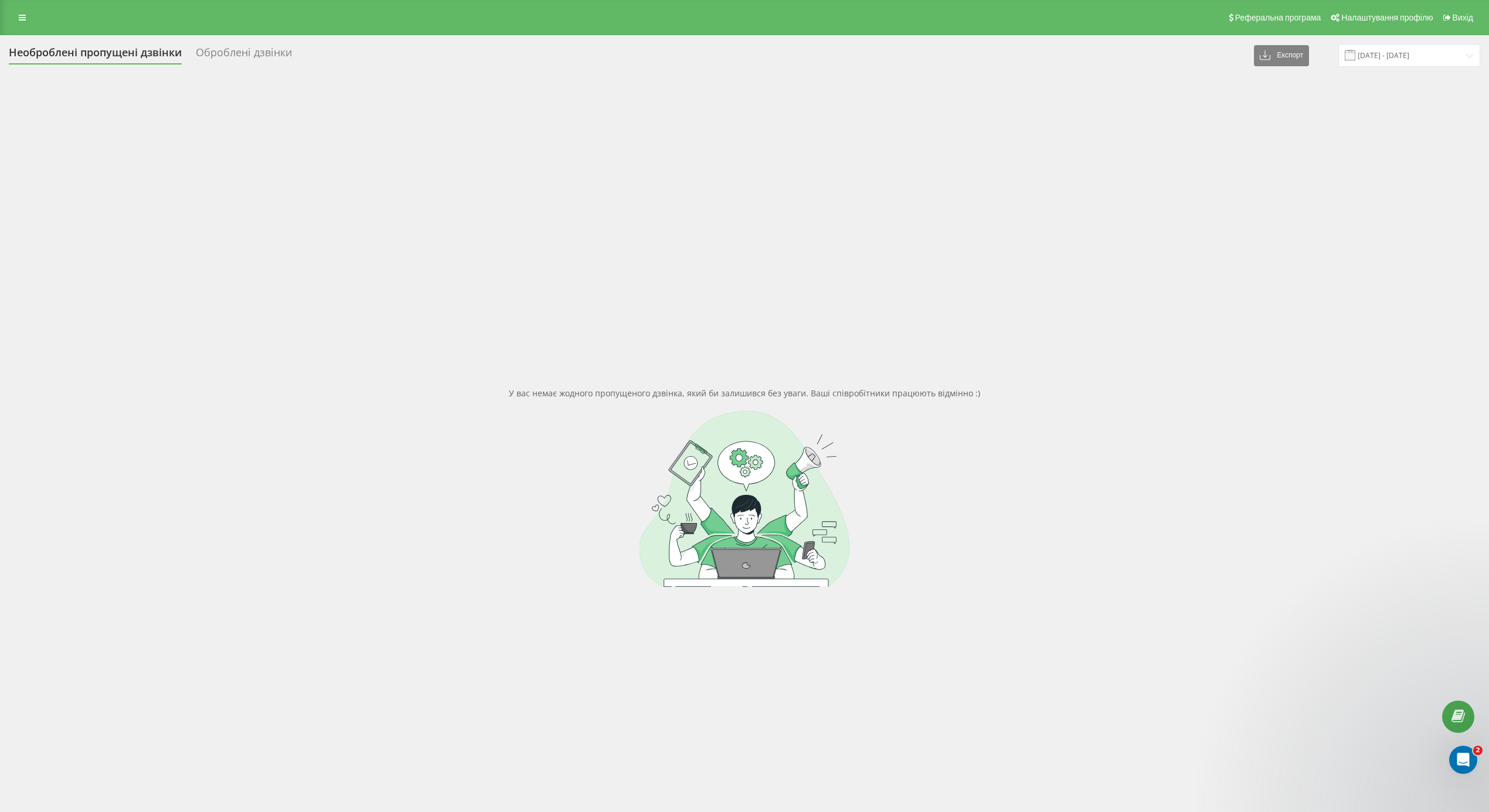
click at [268, 51] on div "Оброблені дзвінки" at bounding box center [244, 55] width 96 height 19
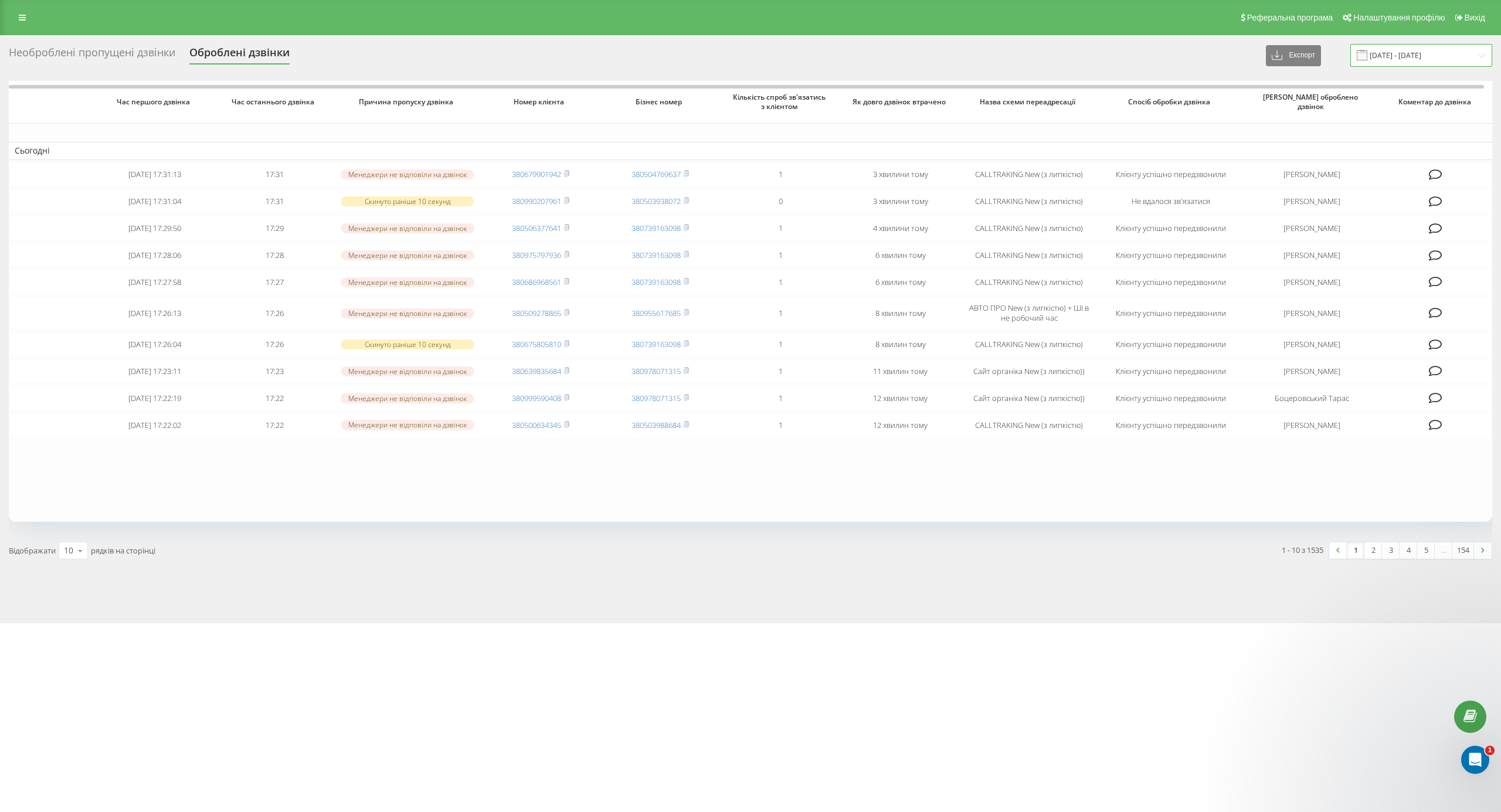
click at [1399, 48] on input "19.08.2025 - 19.09.2025" at bounding box center [1421, 56] width 142 height 23
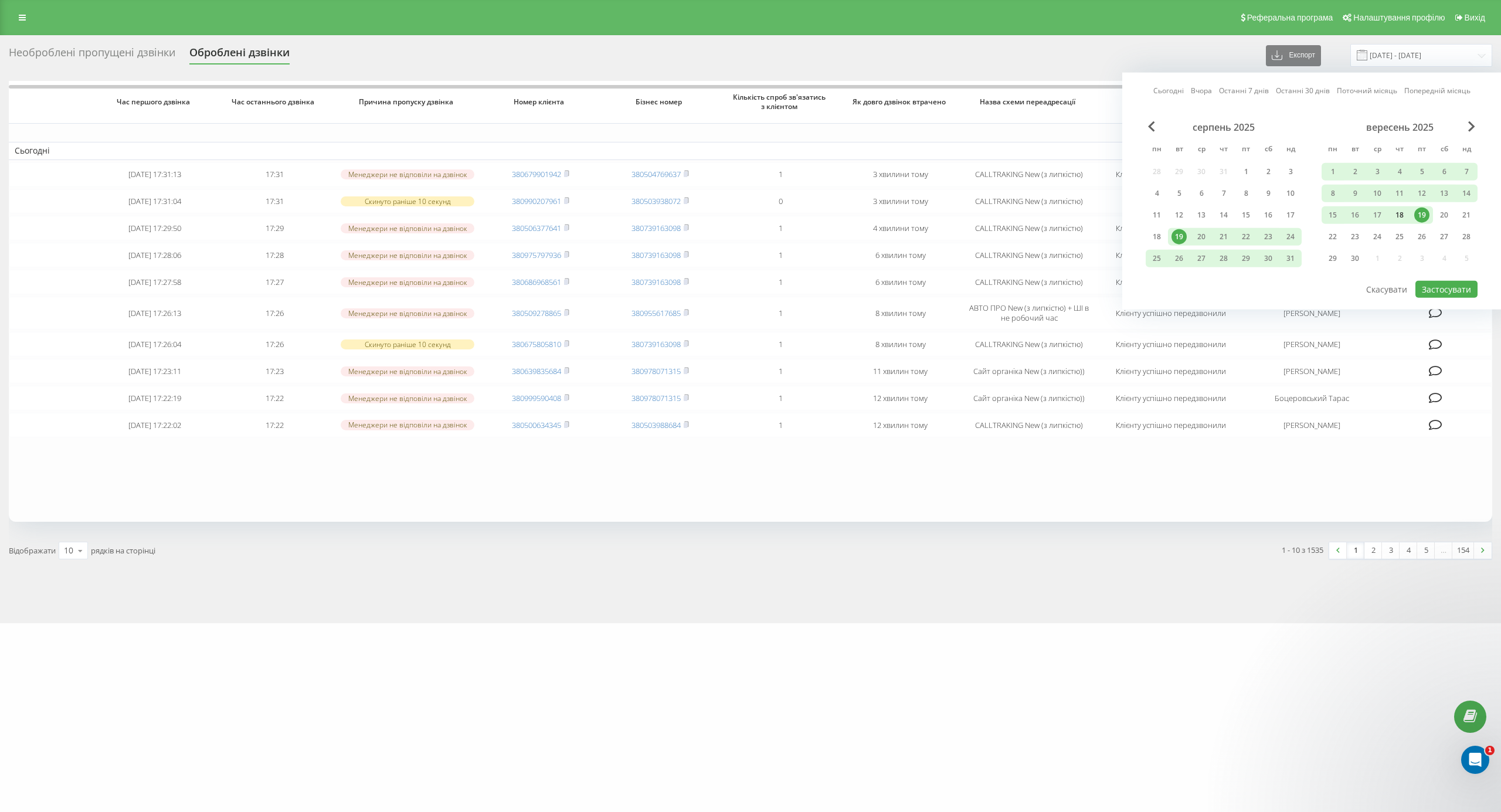
click at [1403, 214] on div "18" at bounding box center [1399, 214] width 15 height 15
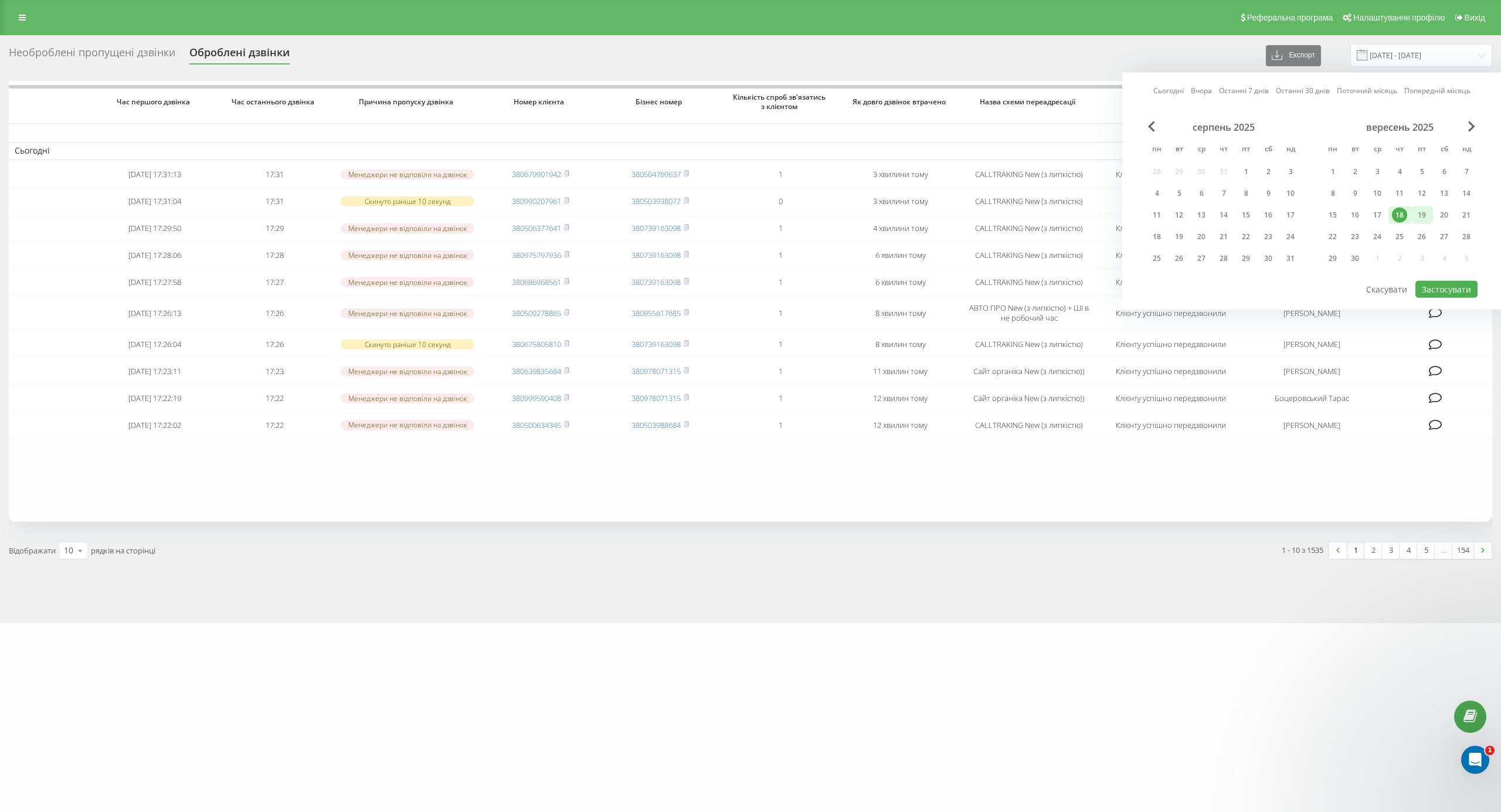
click at [1422, 214] on div "19" at bounding box center [1421, 214] width 15 height 15
click at [1439, 286] on button "Застосувати" at bounding box center [1446, 289] width 62 height 17
type input "[DATE] - [DATE]"
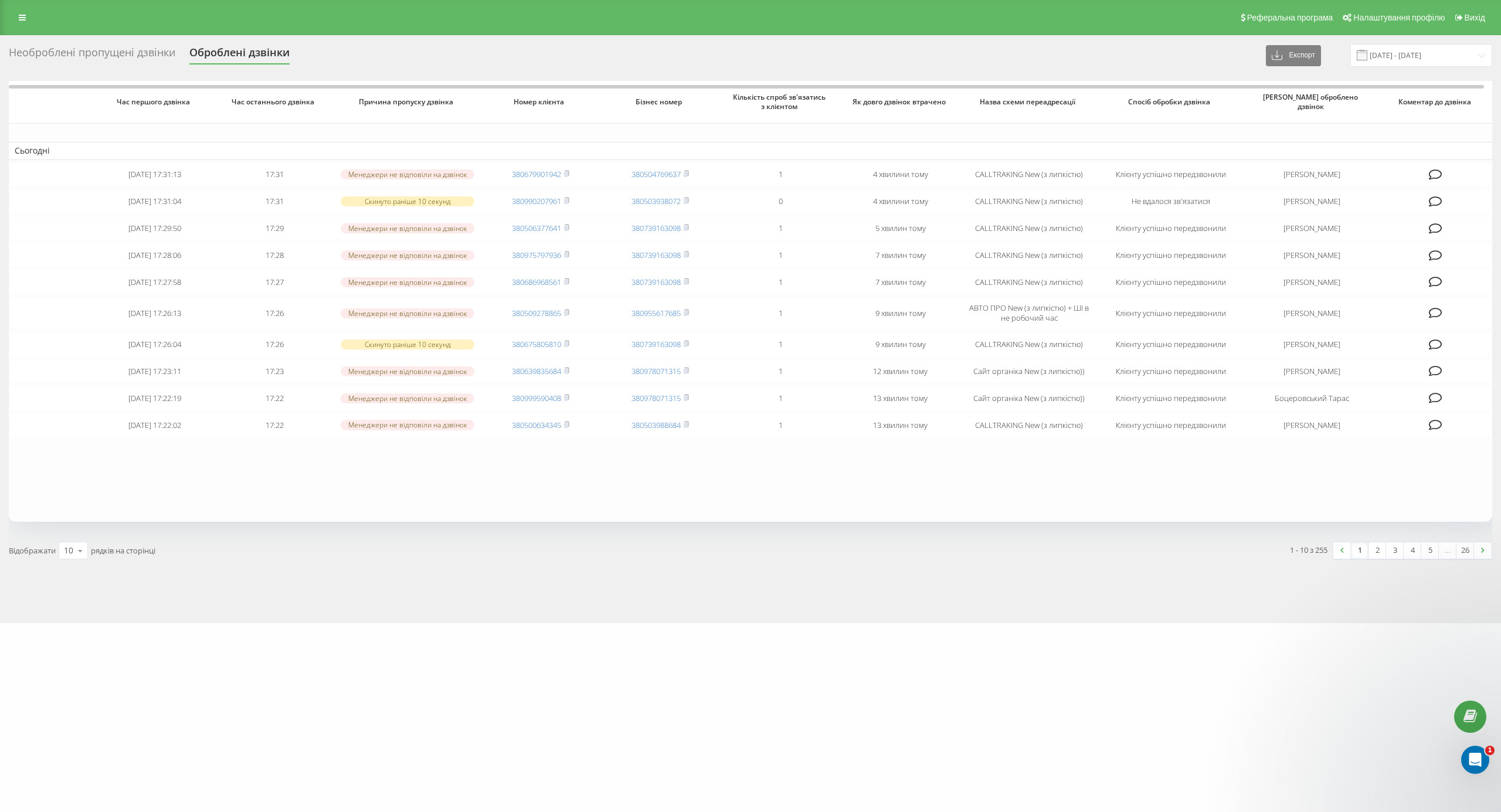
drag, startPoint x: 81, startPoint y: 40, endPoint x: 92, endPoint y: 48, distance: 13.6
click at [81, 40] on div "Необроблені пропущені дзвінки Оброблені дзвінки Експорт .csv .xlsx 19.09.2025 -…" at bounding box center [750, 329] width 1501 height 588
click at [94, 57] on div "Необроблені пропущені дзвінки" at bounding box center [92, 55] width 166 height 19
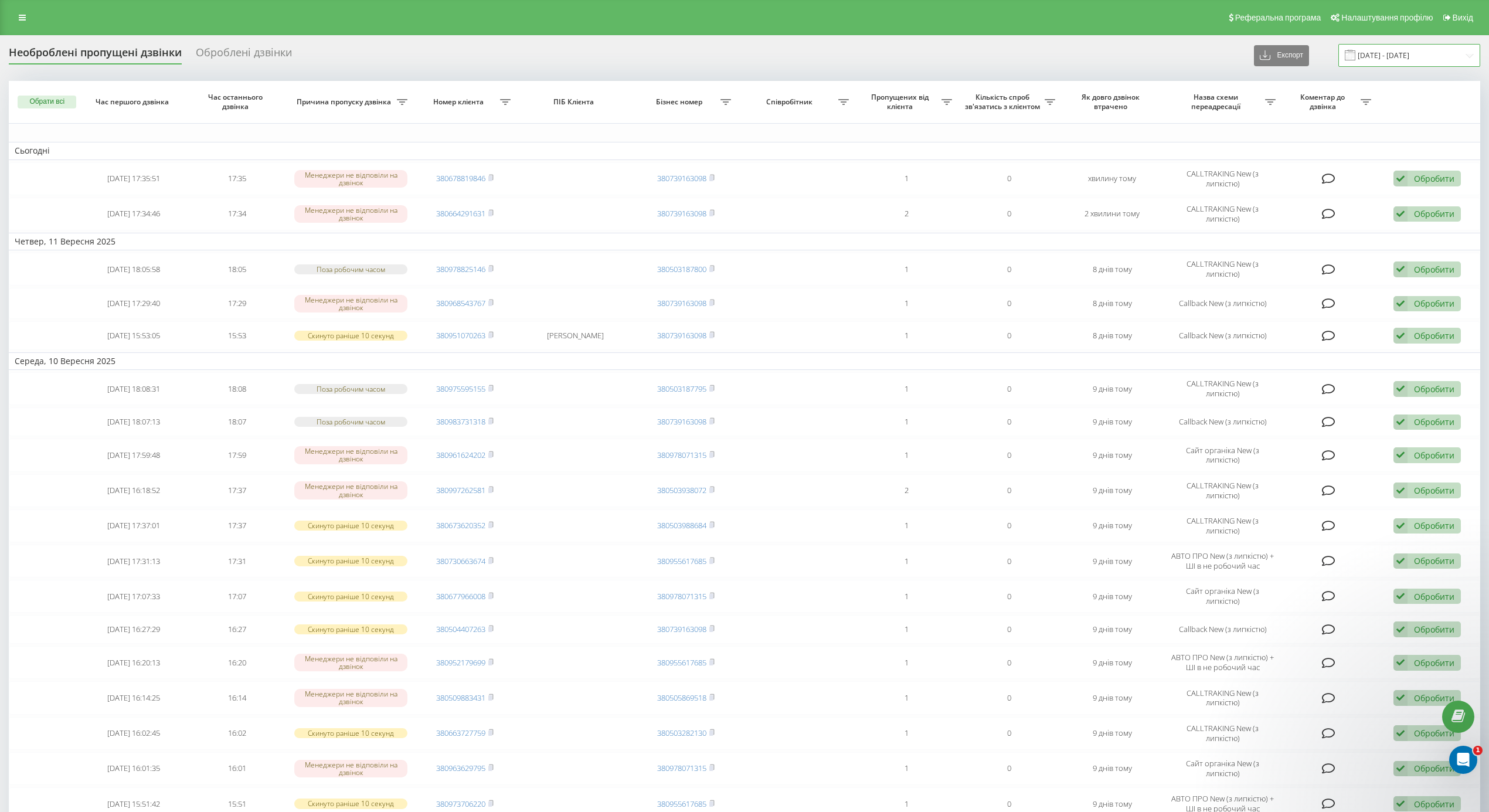
click at [1396, 52] on input "[DATE] - [DATE]" at bounding box center [1409, 56] width 142 height 23
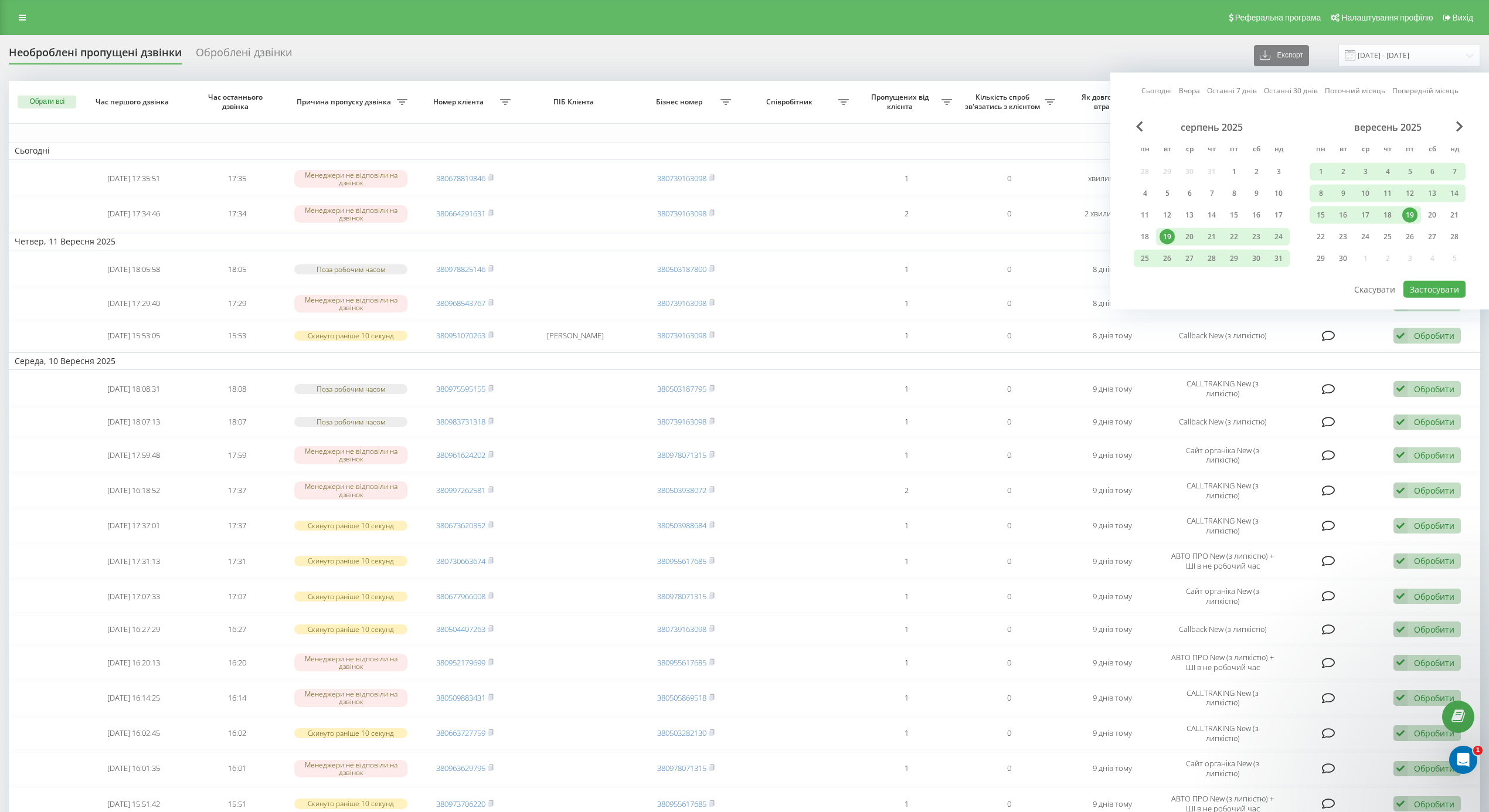
click at [1409, 215] on div "19" at bounding box center [1410, 214] width 15 height 15
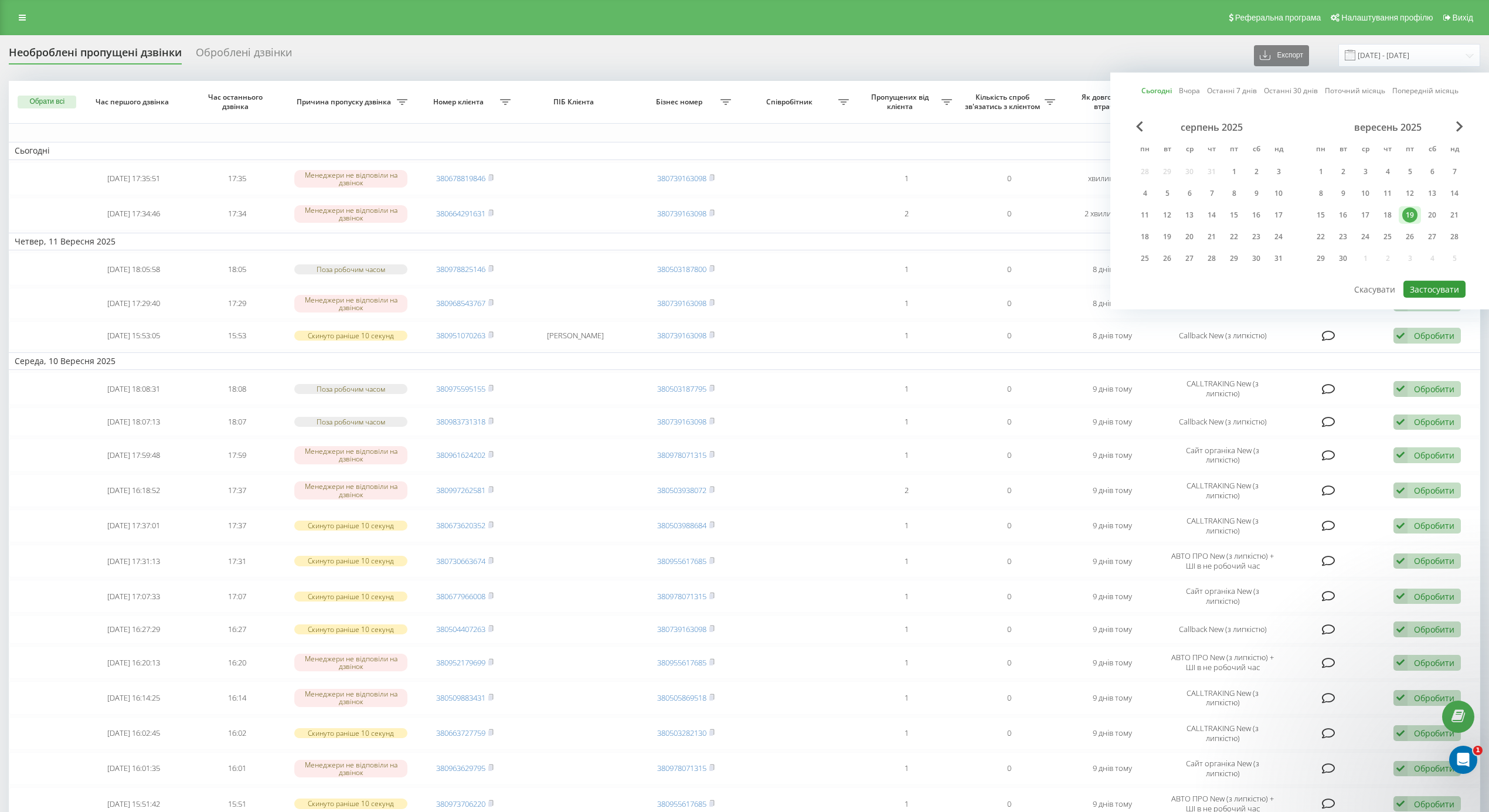
click at [1424, 293] on button "Застосувати" at bounding box center [1434, 289] width 62 height 17
type input "[DATE] - [DATE]"
